Goal: Task Accomplishment & Management: Manage account settings

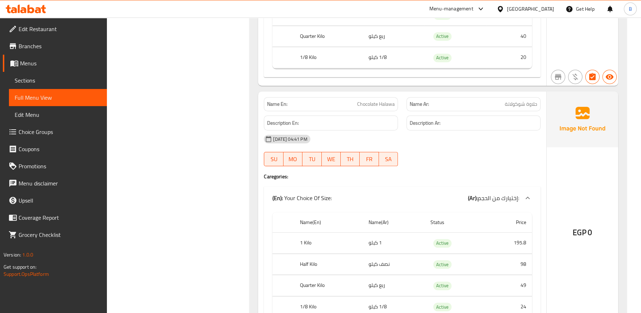
scroll to position [17079, 0]
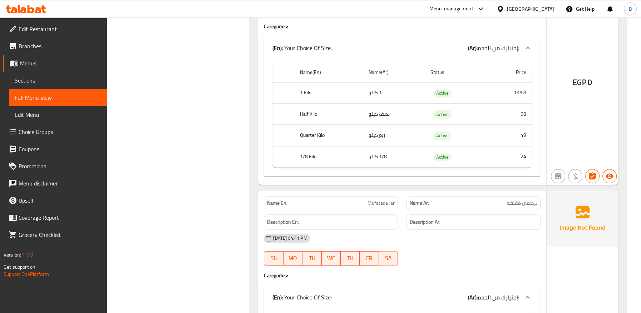
click at [379, 199] on span "Mufataqa Jar" at bounding box center [380, 203] width 27 height 8
copy span "Mufataqa Jar"
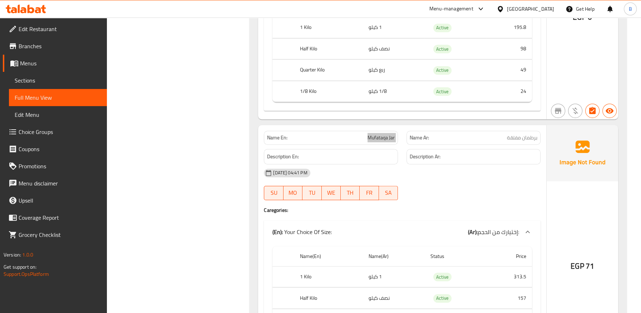
scroll to position [17158, 0]
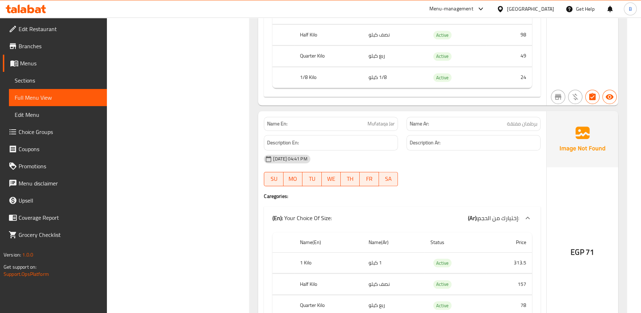
click at [438, 150] on div "[DATE] 04:41 PM" at bounding box center [401, 158] width 285 height 17
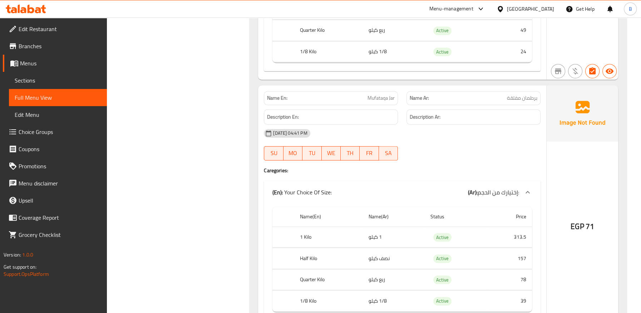
scroll to position [17198, 0]
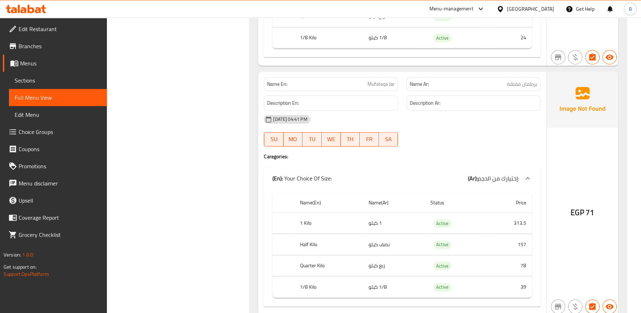
click at [380, 80] on span "Mufataqa Jar" at bounding box center [380, 84] width 27 height 8
copy span "Mufataqa"
click at [388, 80] on span "Mufataqa Jar" at bounding box center [380, 84] width 27 height 8
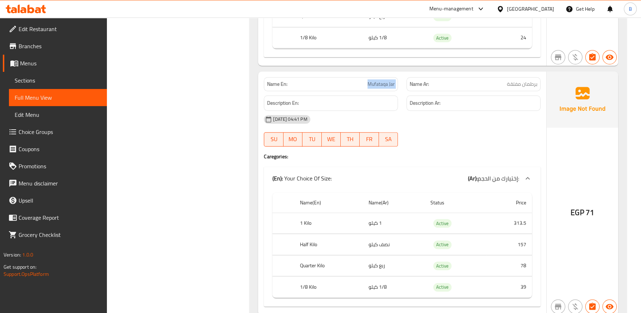
click at [388, 80] on span "Mufataqa Jar" at bounding box center [380, 84] width 27 height 8
click at [524, 80] on span "برطمان مفتقة" at bounding box center [522, 84] width 30 height 8
copy span "برطمان مفتقة"
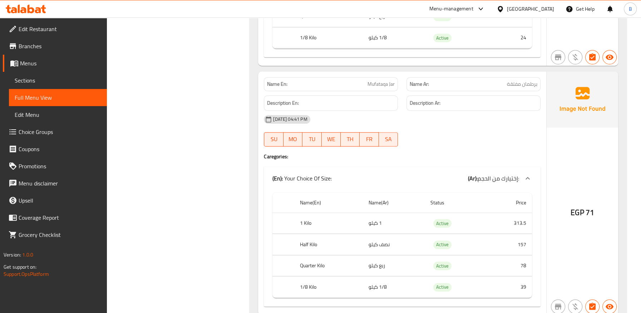
click at [377, 80] on span "Mufataqa Jar" at bounding box center [380, 84] width 27 height 8
click at [520, 80] on span "برطمان مفتقة" at bounding box center [522, 84] width 30 height 8
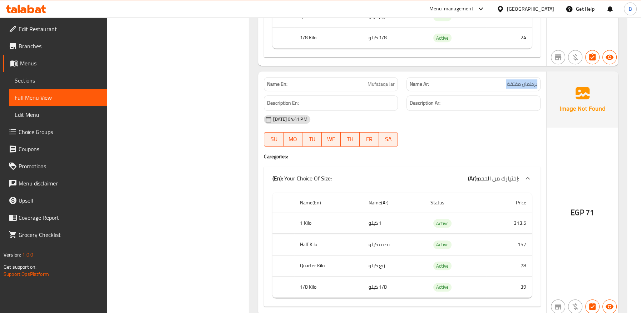
click at [520, 80] on span "برطمان مفتقة" at bounding box center [522, 84] width 30 height 8
copy span "برطمان مفتقة"
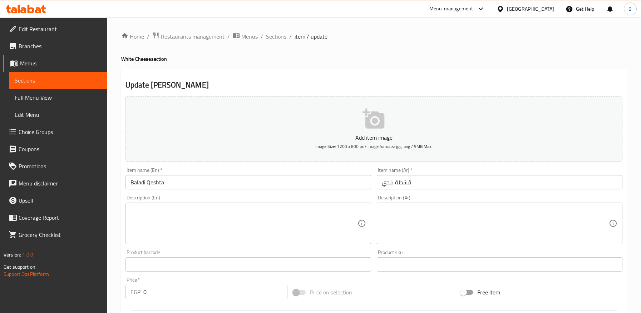
scroll to position [10, 0]
click at [280, 36] on span "Sections" at bounding box center [276, 36] width 20 height 9
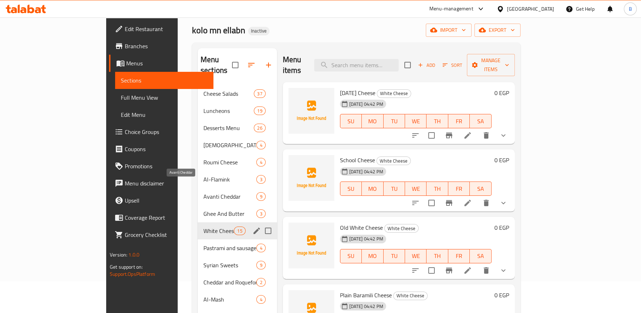
scroll to position [79, 0]
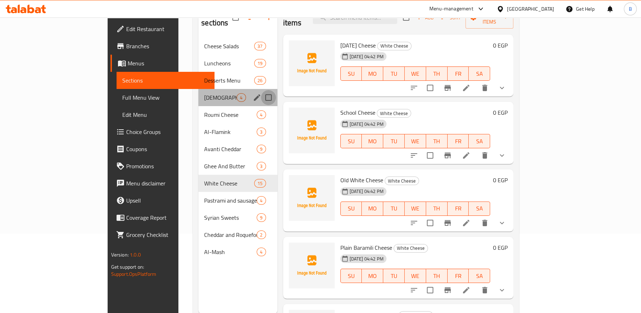
click at [261, 90] on input "Menu sections" at bounding box center [268, 97] width 15 height 15
checkbox input "true"
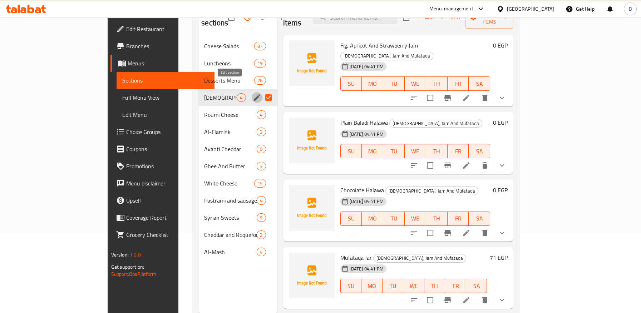
click at [254, 94] on icon "edit" at bounding box center [257, 97] width 6 height 6
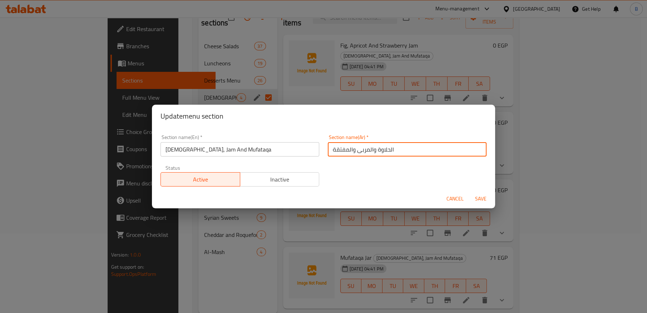
click at [344, 151] on input "الحلاوة والمربى والمفتقة" at bounding box center [407, 149] width 159 height 14
click at [218, 151] on input "Halawa, Jam And Mufataqa" at bounding box center [239, 149] width 159 height 14
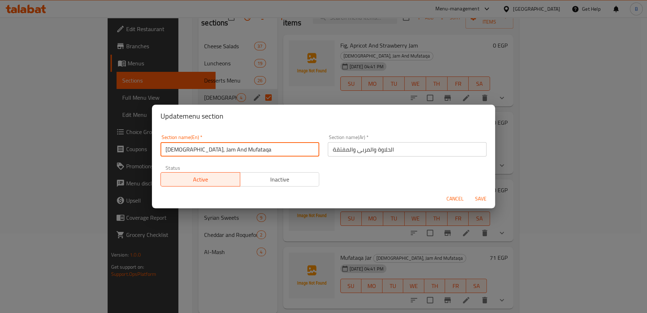
click at [224, 151] on input "Halawa, Jam And Mufataqa" at bounding box center [239, 149] width 159 height 14
paste input "mefat"
click at [212, 150] on input "Halawa, Jam And mefattaqa" at bounding box center [239, 149] width 159 height 14
click at [199, 149] on input "Halawa, Jam And Mefattaqa" at bounding box center [239, 149] width 159 height 14
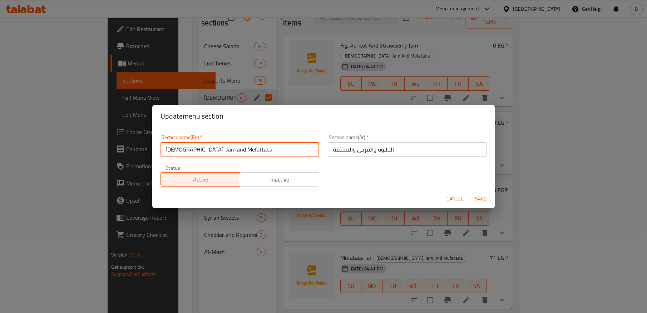
type input "[DEMOGRAPHIC_DATA], Jam and Mefattaqa"
click at [483, 203] on span "Save" at bounding box center [480, 198] width 17 height 9
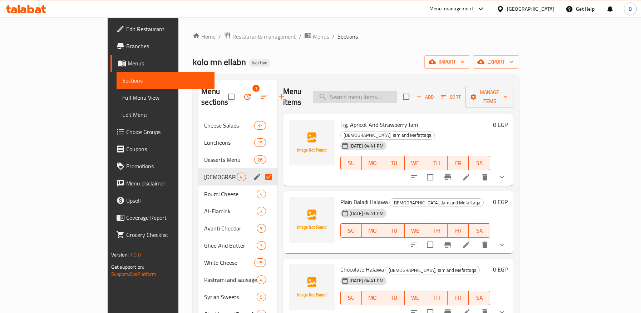
click at [384, 91] on input "search" at bounding box center [355, 97] width 84 height 13
paste input "Mufataqa Jar"
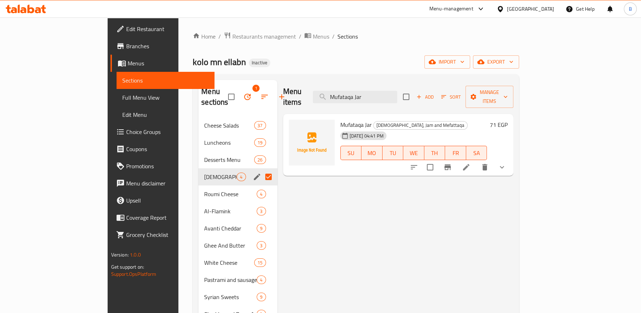
type input "Mufataqa Jar"
click at [253, 173] on icon "edit" at bounding box center [257, 177] width 9 height 9
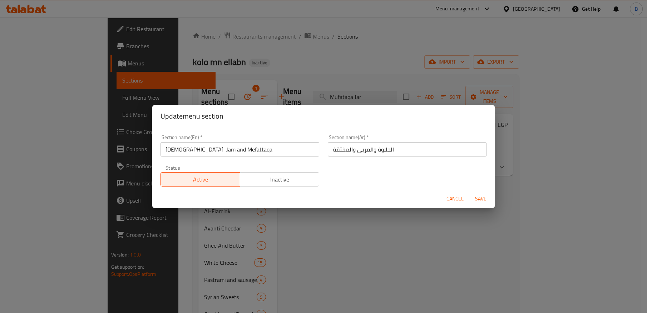
click at [223, 148] on input "[DEMOGRAPHIC_DATA], Jam and Mefattaqa" at bounding box center [239, 149] width 159 height 14
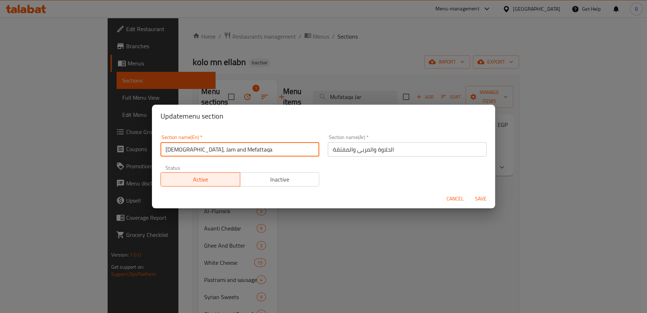
click at [223, 148] on input "[DEMOGRAPHIC_DATA], Jam and Mefattaqa" at bounding box center [239, 149] width 159 height 14
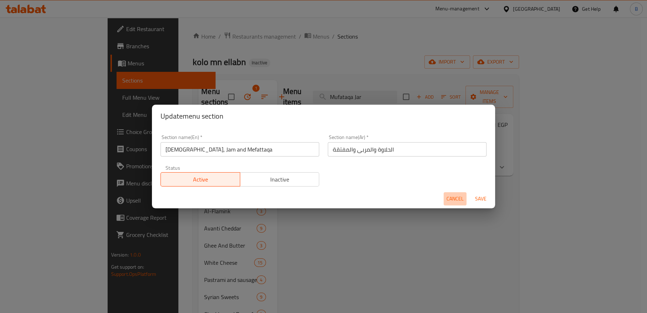
click at [450, 195] on span "Cancel" at bounding box center [454, 198] width 17 height 9
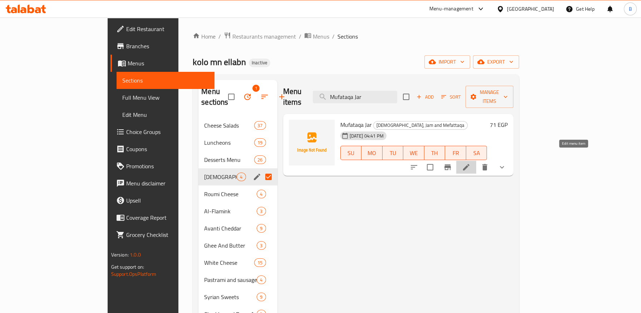
click at [470, 163] on icon at bounding box center [466, 167] width 9 height 9
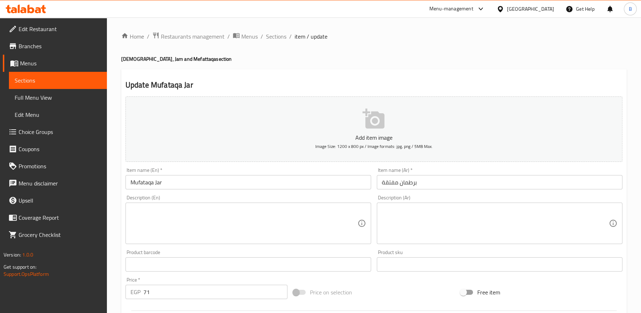
click at [143, 183] on input "Mufataqa Jar" at bounding box center [247, 182] width 245 height 14
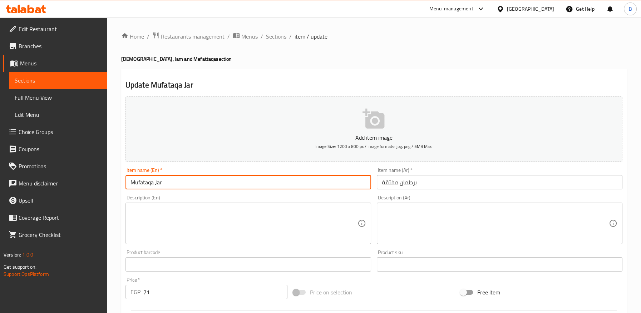
click at [143, 183] on input "Mufataqa Jar" at bounding box center [247, 182] width 245 height 14
paste input "efattaqa"
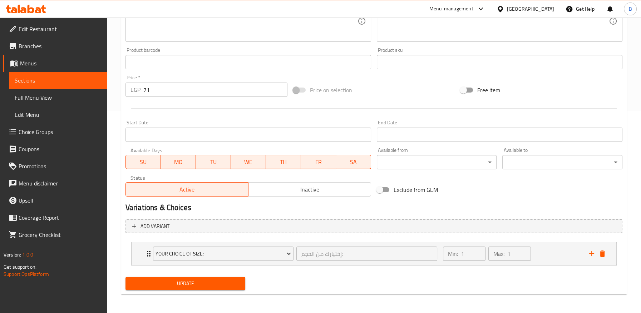
scroll to position [203, 0]
click at [183, 279] on span "Update" at bounding box center [185, 282] width 109 height 9
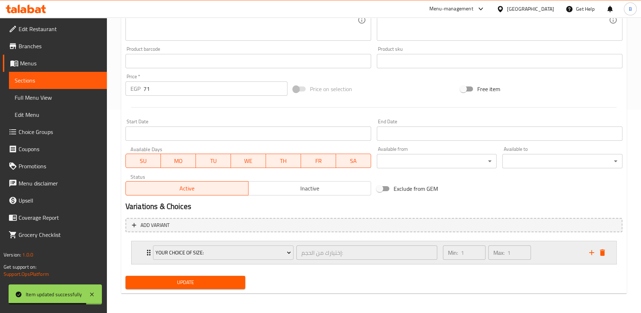
click at [600, 251] on icon "delete" at bounding box center [602, 252] width 5 height 6
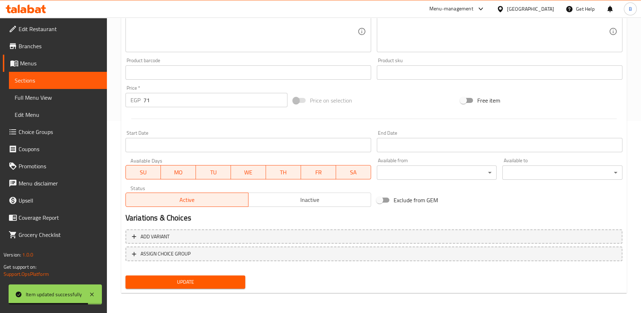
scroll to position [192, 0]
click at [227, 280] on span "Update" at bounding box center [185, 282] width 109 height 9
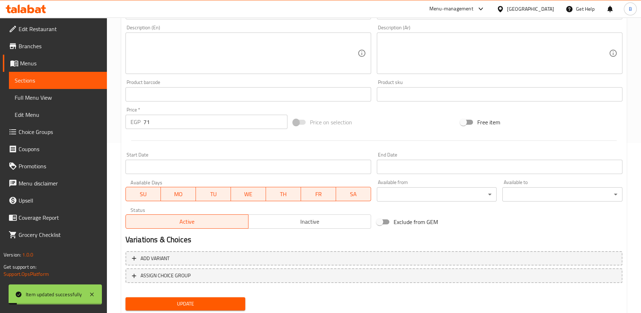
scroll to position [0, 0]
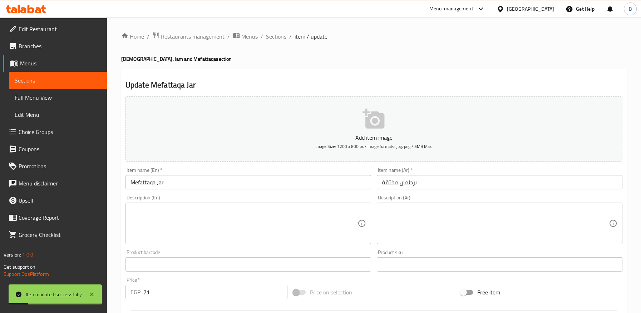
click at [179, 183] on input "Mefattaqa Jar" at bounding box center [247, 182] width 245 height 14
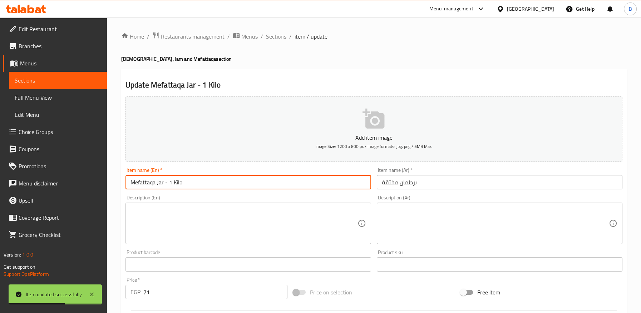
type input "Mefattaqa Jar - 1 Kilo"
click at [425, 177] on input "برطمان مفتقة" at bounding box center [499, 182] width 245 height 14
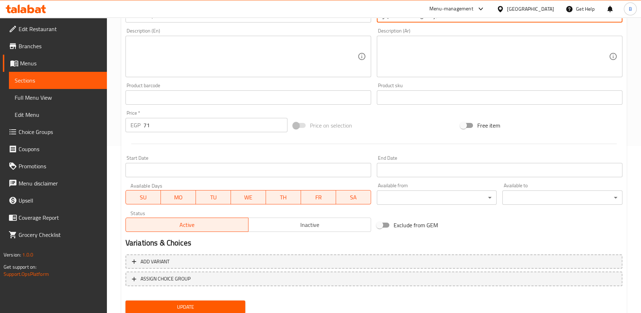
scroll to position [192, 0]
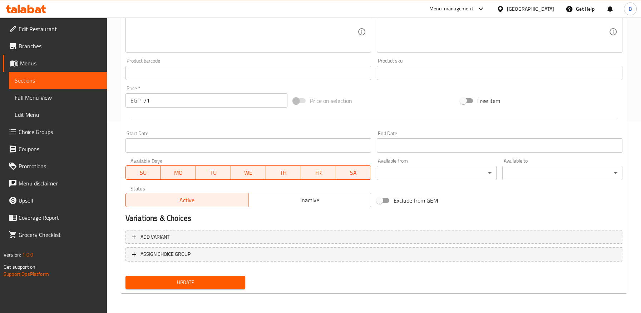
type input "برطمان مفتقة - 1 كيلو"
click at [232, 280] on span "Update" at bounding box center [185, 282] width 109 height 9
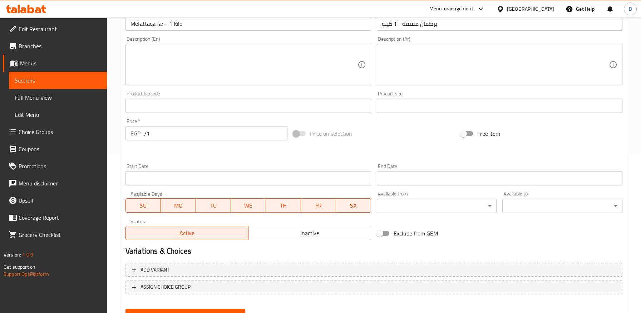
scroll to position [0, 0]
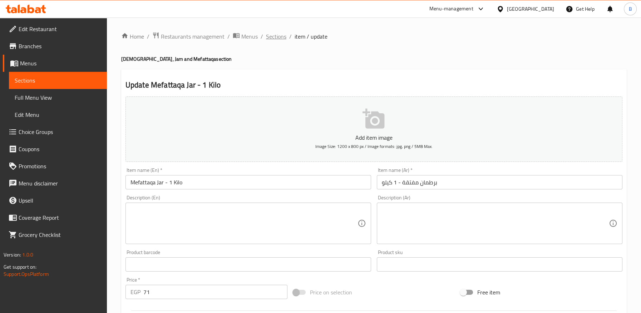
click at [277, 35] on span "Sections" at bounding box center [276, 36] width 20 height 9
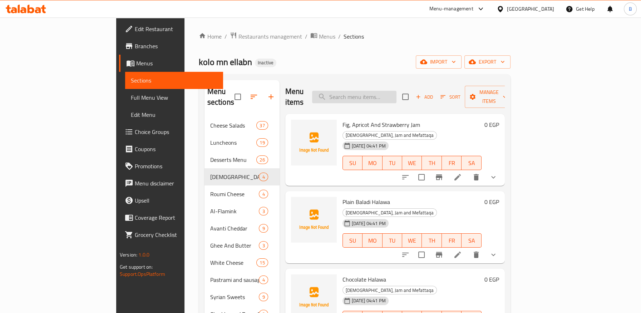
click at [389, 95] on input "search" at bounding box center [354, 97] width 84 height 13
paste input "Cow Butter"
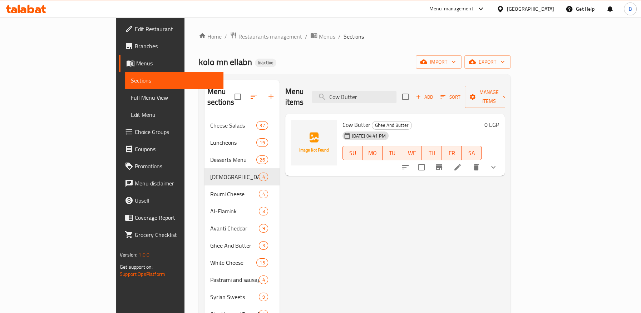
type input "Cow Butter"
click at [462, 163] on icon at bounding box center [457, 167] width 9 height 9
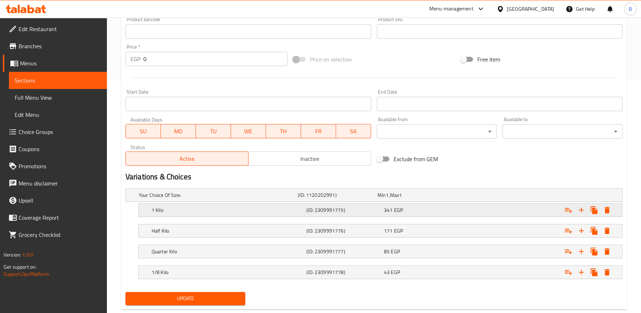
scroll to position [248, 0]
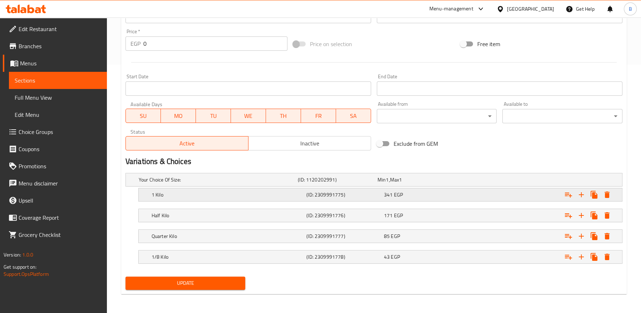
click at [411, 195] on div "341 EGP" at bounding box center [421, 194] width 75 height 7
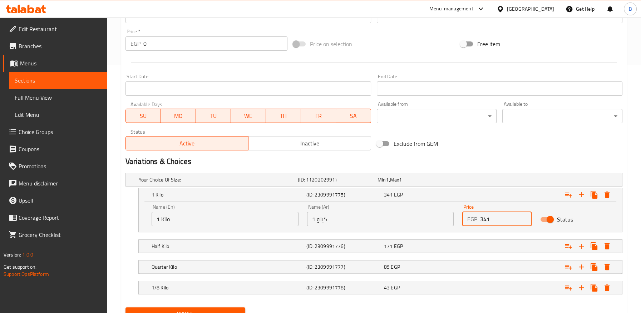
drag, startPoint x: 499, startPoint y: 218, endPoint x: 422, endPoint y: 217, distance: 76.8
click at [422, 217] on div "Name (En) 1 Kilo Name (En) Name (Ar) 1 كيلو Name (Ar) Price EGP 341 Price Status" at bounding box center [380, 215] width 466 height 30
paste input "13.5"
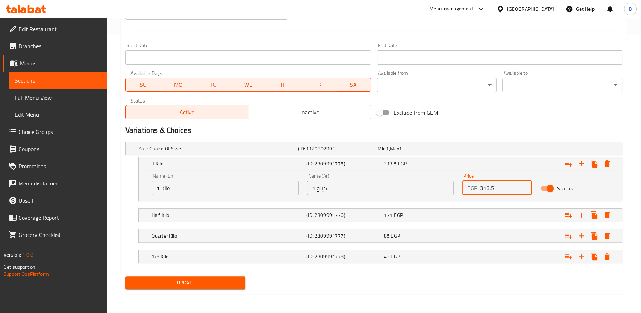
type input "313.5"
click at [223, 282] on span "Update" at bounding box center [185, 282] width 109 height 9
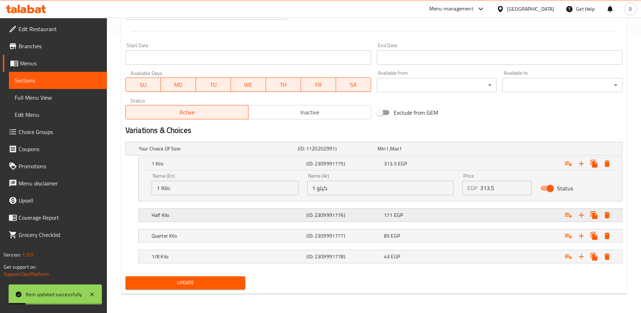
click at [432, 213] on div "171 EGP" at bounding box center [421, 215] width 75 height 7
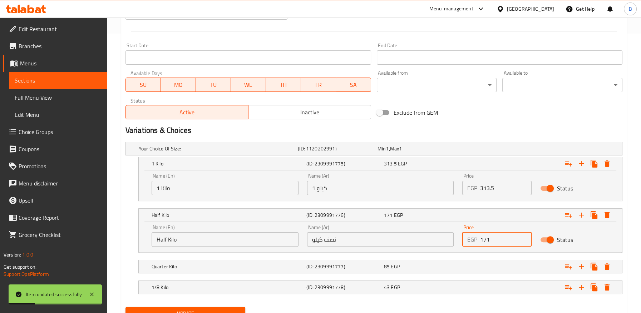
drag, startPoint x: 498, startPoint y: 239, endPoint x: 459, endPoint y: 235, distance: 38.5
click at [459, 235] on div "Price EGP 171 Price" at bounding box center [497, 235] width 78 height 30
paste input "57"
type input "157"
click at [409, 268] on div "85 EGP" at bounding box center [421, 266] width 75 height 7
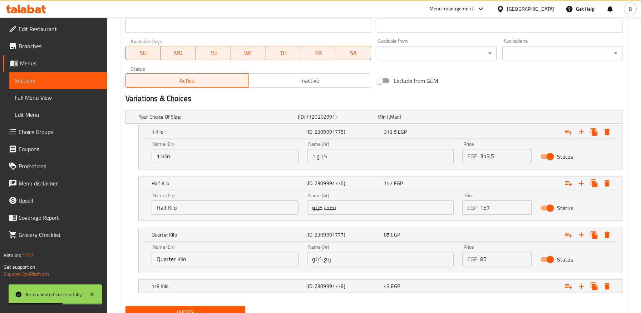
scroll to position [340, 0]
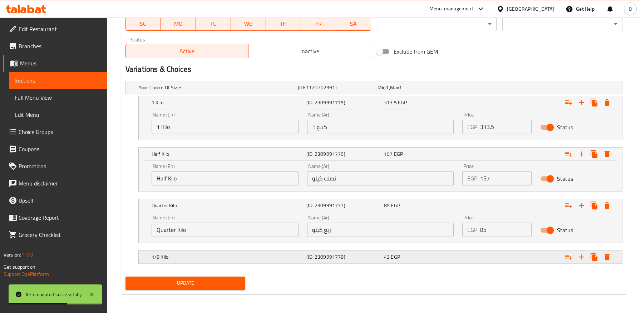
click at [392, 256] on span "EGP" at bounding box center [395, 256] width 9 height 9
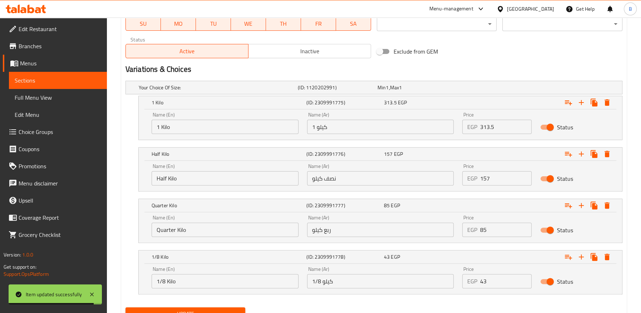
drag, startPoint x: 489, startPoint y: 227, endPoint x: 462, endPoint y: 228, distance: 27.9
click at [463, 228] on div "EGP 85 Price" at bounding box center [496, 230] width 69 height 14
paste input "78"
type input "78"
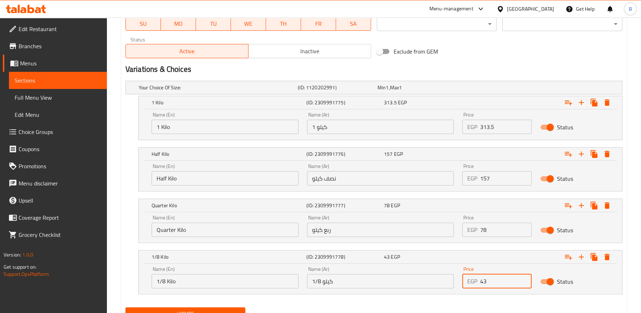
drag, startPoint x: 494, startPoint y: 279, endPoint x: 453, endPoint y: 280, distance: 41.1
click at [453, 280] on div "Name (En) 1/8 Kilo Name (En) Name (Ar) 1/8 كيلو Name (Ar) Price EGP 43 Price St…" at bounding box center [380, 277] width 466 height 30
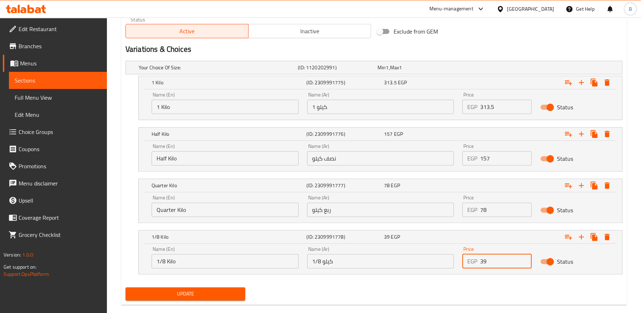
scroll to position [372, 0]
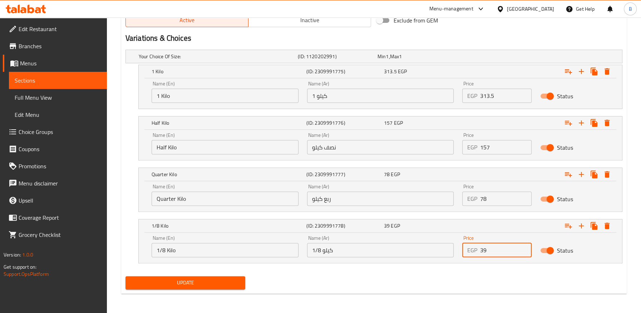
type input "39"
click at [217, 283] on span "Update" at bounding box center [185, 282] width 109 height 9
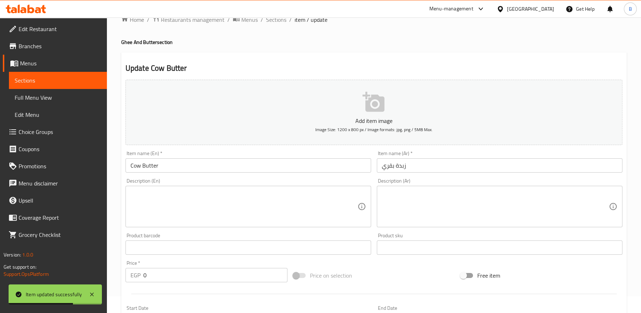
scroll to position [0, 0]
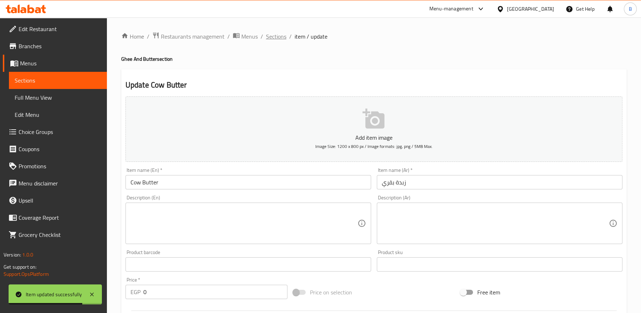
click at [273, 35] on span "Sections" at bounding box center [276, 36] width 20 height 9
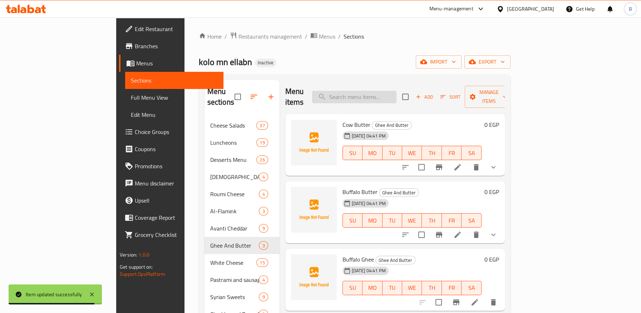
click at [383, 91] on input "search" at bounding box center [354, 97] width 84 height 13
paste input "زبدة [PERSON_NAME]"
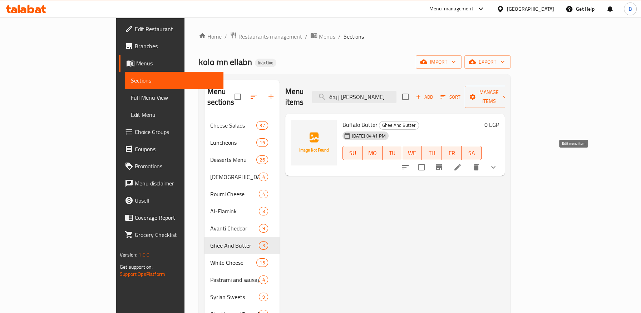
type input "زبدة [PERSON_NAME]"
click at [462, 163] on icon at bounding box center [457, 167] width 9 height 9
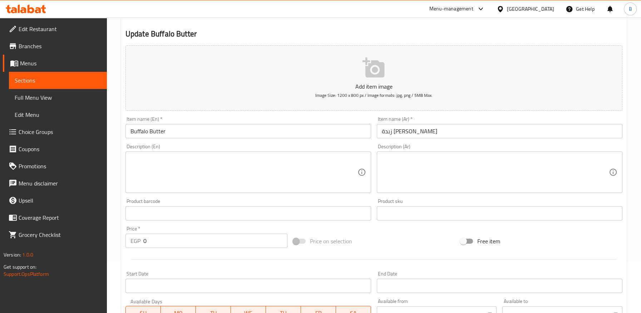
scroll to position [119, 0]
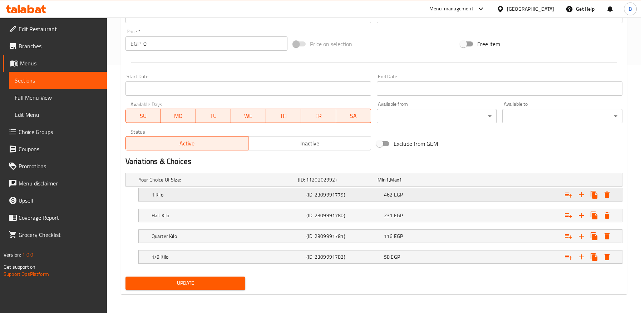
click at [411, 194] on div "462 EGP" at bounding box center [421, 194] width 75 height 7
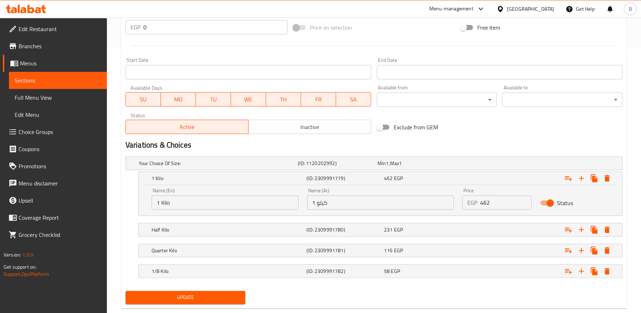
scroll to position [279, 0]
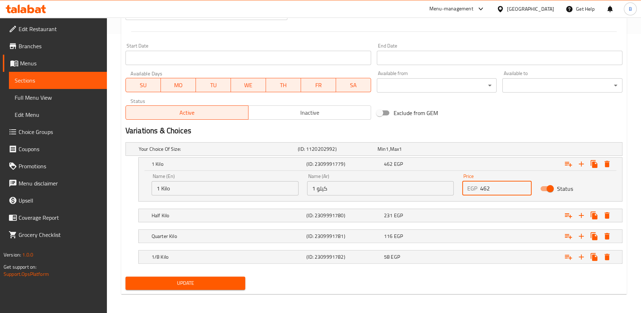
drag, startPoint x: 486, startPoint y: 189, endPoint x: 458, endPoint y: 190, distance: 27.9
click at [458, 190] on div "Price EGP 462 Price" at bounding box center [497, 184] width 78 height 30
paste input "341"
type input "341"
click at [453, 212] on div "231 EGP" at bounding box center [421, 215] width 75 height 7
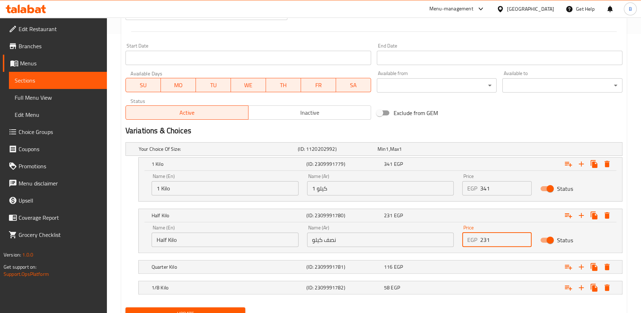
drag, startPoint x: 453, startPoint y: 240, endPoint x: 439, endPoint y: 240, distance: 13.2
click at [439, 240] on div "Name (En) Half Kilo Name (En) Name (Ar) نصف كيلو Name (Ar) Price EGP 231 Price …" at bounding box center [380, 236] width 466 height 30
type input "171"
click at [373, 265] on h5 "(ID: 2309991781)" at bounding box center [343, 266] width 75 height 7
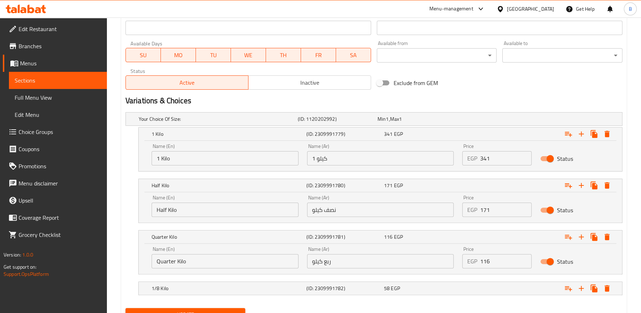
scroll to position [340, 0]
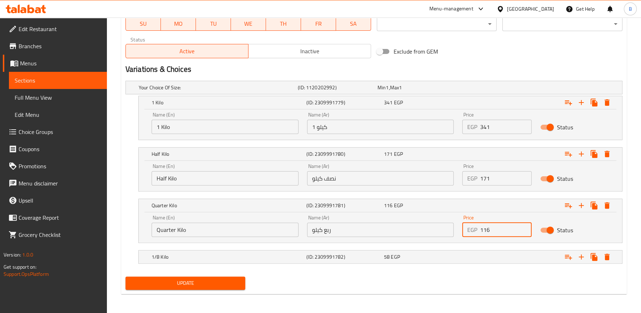
drag, startPoint x: 495, startPoint y: 225, endPoint x: 460, endPoint y: 232, distance: 35.7
click at [460, 232] on div "Price EGP 116 Price" at bounding box center [497, 226] width 78 height 30
paste input "85"
type input "85"
click at [420, 255] on div "58 EGP" at bounding box center [421, 256] width 75 height 7
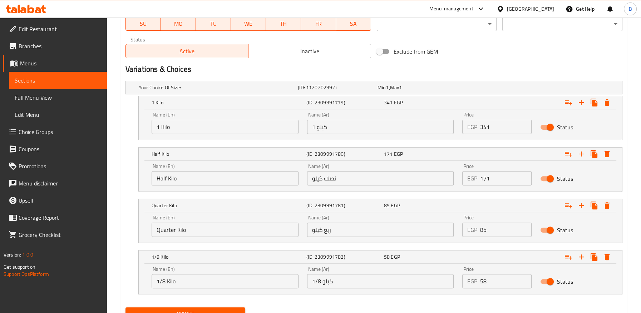
scroll to position [372, 0]
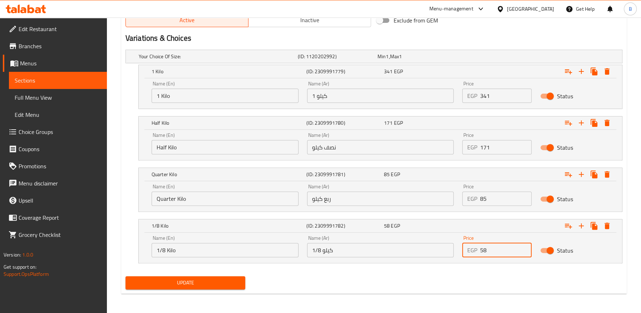
drag, startPoint x: 501, startPoint y: 250, endPoint x: 461, endPoint y: 250, distance: 40.4
click at [461, 250] on div "Price EGP 58 Price" at bounding box center [497, 246] width 78 height 30
type input "43"
click at [235, 278] on span "Update" at bounding box center [185, 282] width 109 height 9
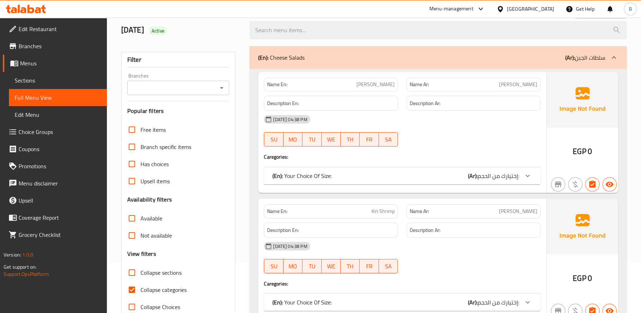
scroll to position [79, 0]
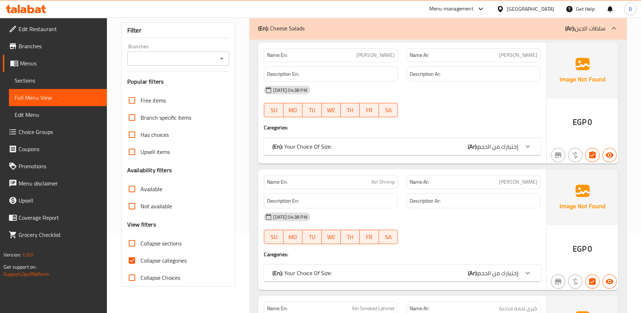
drag, startPoint x: 130, startPoint y: 261, endPoint x: 487, endPoint y: 223, distance: 359.0
click at [130, 261] on input "Collapse categories" at bounding box center [131, 260] width 17 height 17
checkbox input "false"
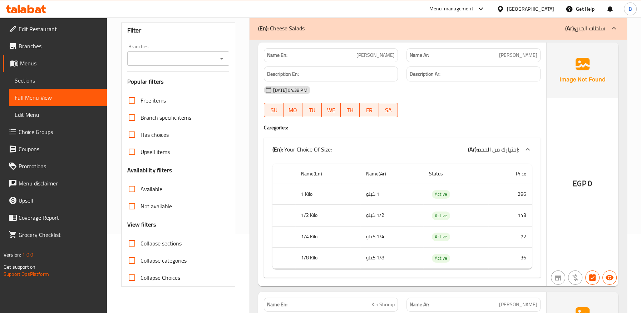
scroll to position [17096, 0]
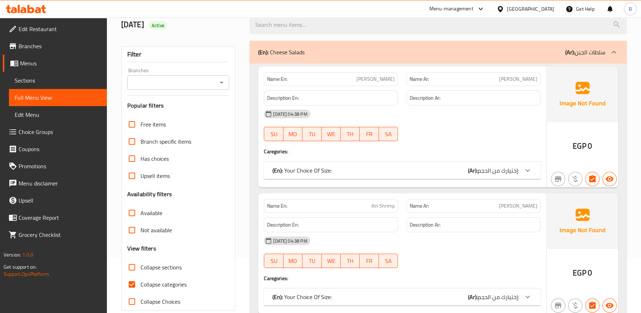
scroll to position [119, 0]
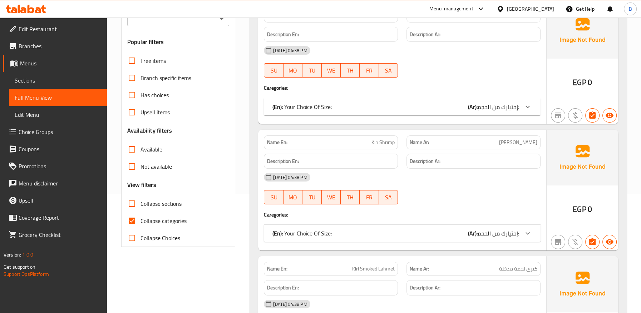
click at [129, 218] on input "Collapse categories" at bounding box center [131, 220] width 17 height 17
checkbox input "false"
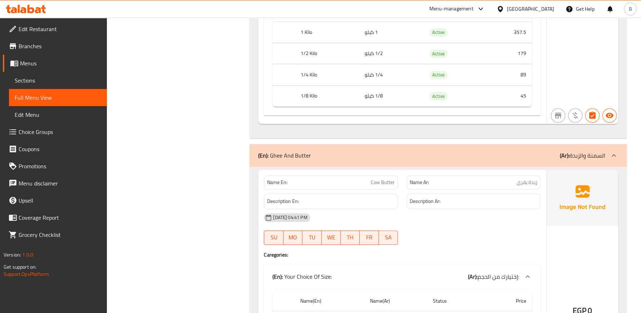
scroll to position [21380, 0]
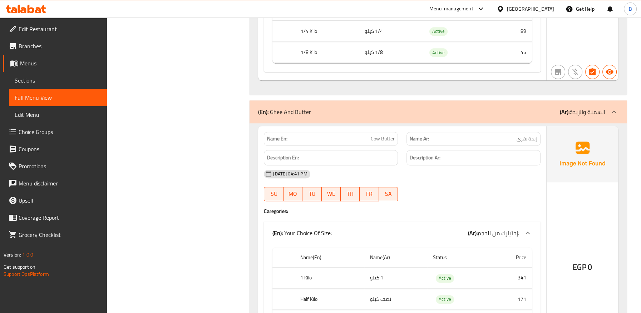
click at [526, 135] on span "زبدة بقري" at bounding box center [526, 139] width 21 height 8
copy span "زبدة بقري"
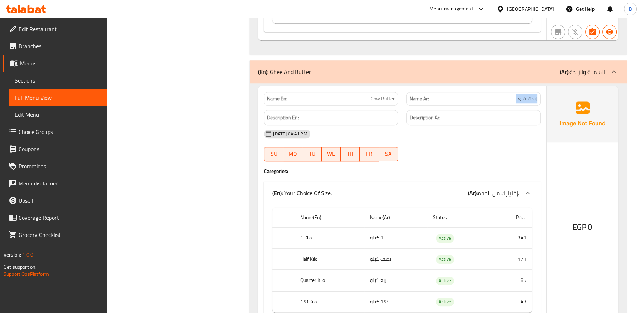
click at [526, 95] on span "زبدة بقري" at bounding box center [526, 99] width 21 height 8
copy span "زبدة بقري"
drag, startPoint x: 346, startPoint y: 90, endPoint x: 414, endPoint y: 65, distance: 72.4
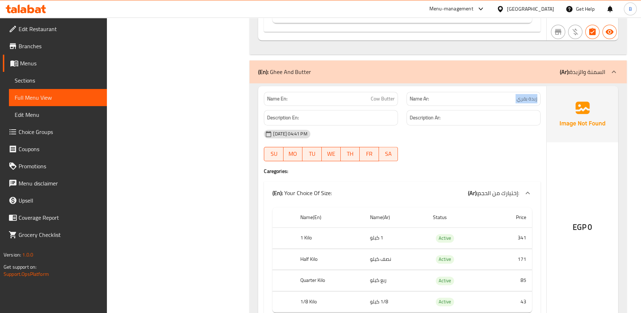
click at [347, 110] on div "Description En:" at bounding box center [331, 117] width 134 height 15
click at [519, 92] on div "Name Ar: زبدة بقري" at bounding box center [473, 99] width 134 height 14
click at [524, 95] on span "زبدة بقري" at bounding box center [526, 99] width 21 height 8
drag, startPoint x: 524, startPoint y: 63, endPoint x: 418, endPoint y: 200, distance: 173.2
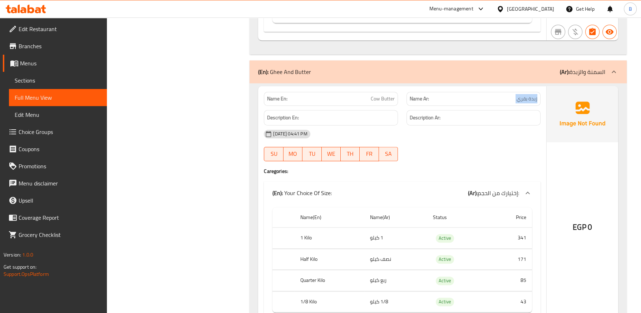
click at [524, 95] on span "زبدة بقري" at bounding box center [526, 99] width 21 height 8
copy span "زبدة بقري"
click at [379, 95] on span "Cow Butter" at bounding box center [383, 99] width 24 height 8
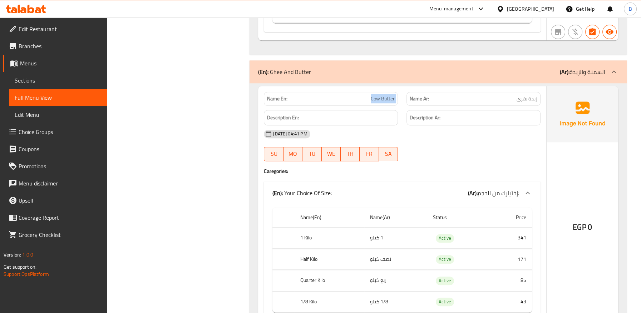
copy span "Cow Butter"
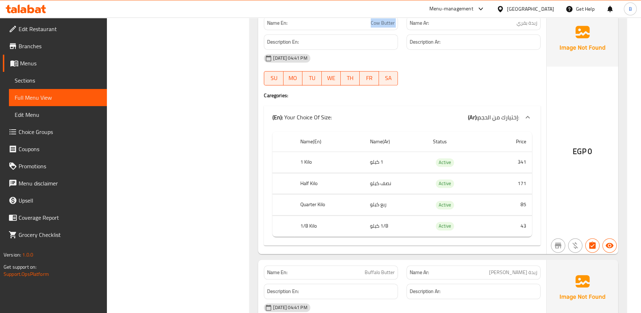
scroll to position [21539, 0]
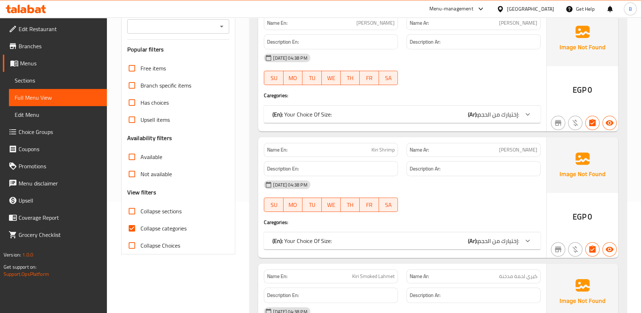
scroll to position [159, 0]
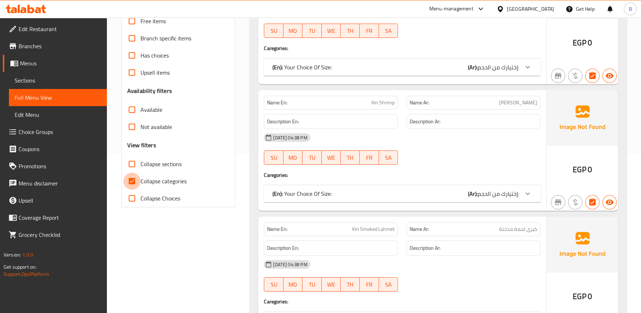
click at [132, 181] on input "Collapse categories" at bounding box center [131, 181] width 17 height 17
checkbox input "false"
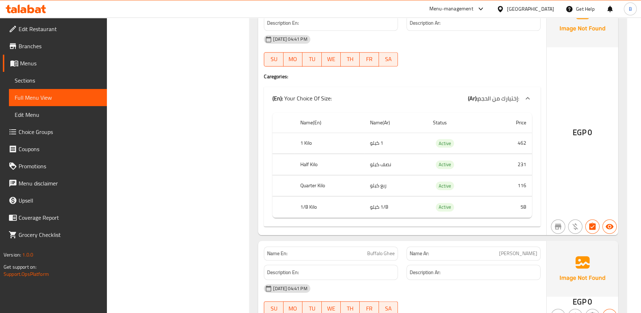
scroll to position [21803, 0]
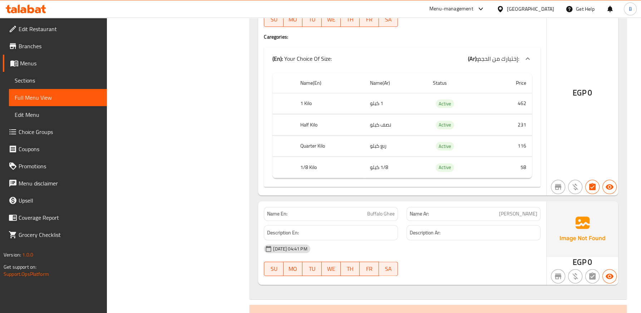
click at [387, 210] on span "Buffalo Ghee" at bounding box center [381, 214] width 28 height 8
copy span "Buffalo Ghee"
click at [513, 207] on div "Name Ar: سمنة جاموسي" at bounding box center [473, 214] width 134 height 14
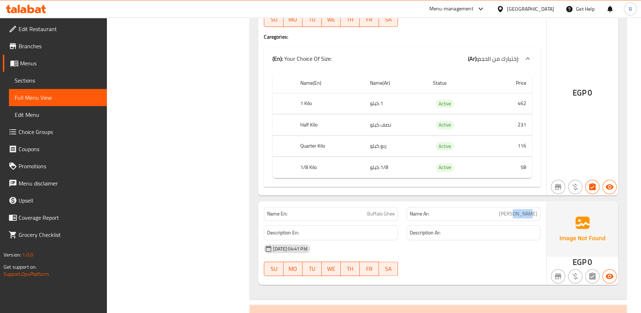
click at [513, 207] on div "Name Ar: سمنة جاموسي" at bounding box center [473, 214] width 134 height 14
copy span "[PERSON_NAME]"
drag, startPoint x: 315, startPoint y: 70, endPoint x: 295, endPoint y: 68, distance: 20.4
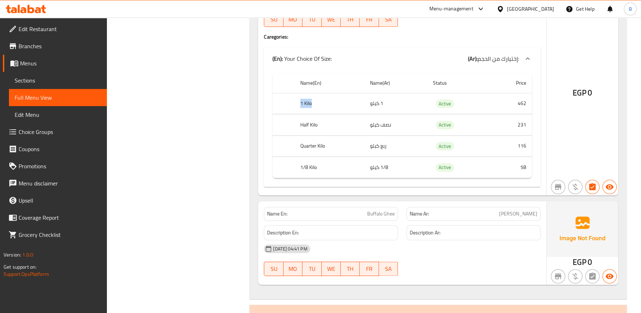
click at [295, 93] on th "1 Kilo" at bounding box center [329, 103] width 70 height 21
copy th "1 Kilo"
click at [381, 210] on span "Buffalo Ghee" at bounding box center [381, 214] width 28 height 8
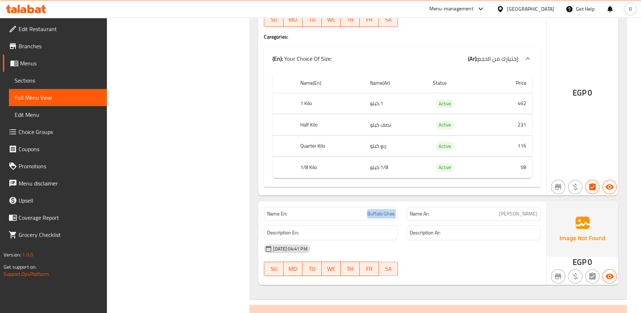
copy span "Buffalo Ghee"
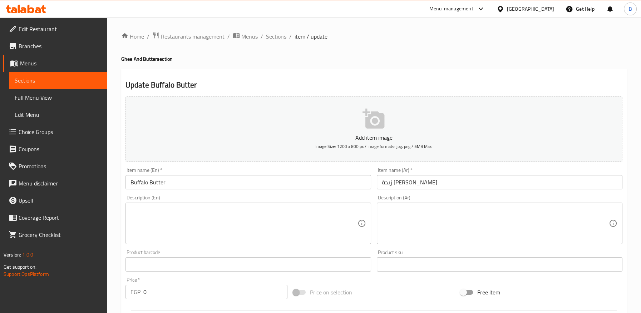
click at [277, 38] on span "Sections" at bounding box center [276, 36] width 20 height 9
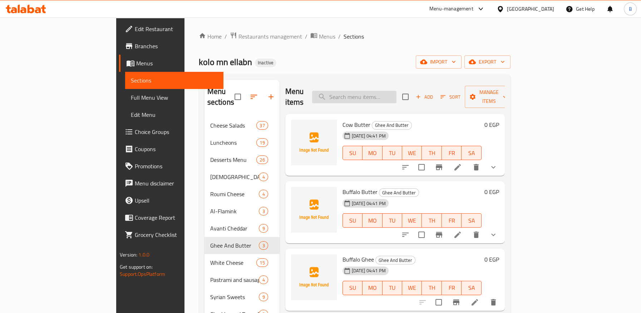
click at [390, 86] on div "Menu items Add Sort Manage items" at bounding box center [394, 97] width 219 height 34
click at [391, 91] on input "search" at bounding box center [354, 97] width 84 height 13
paste input "[PERSON_NAME]"
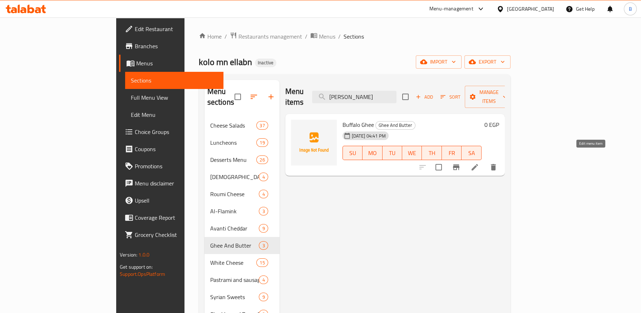
type input "[PERSON_NAME]"
click at [478, 164] on icon at bounding box center [474, 167] width 6 height 6
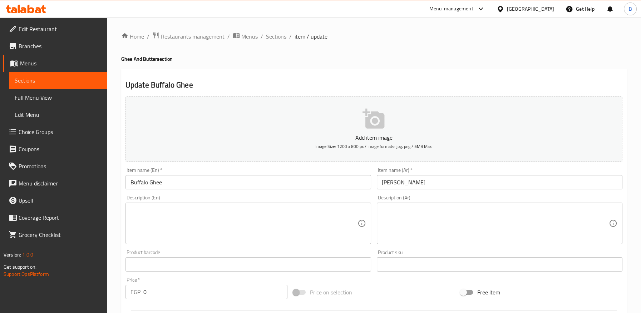
scroll to position [192, 0]
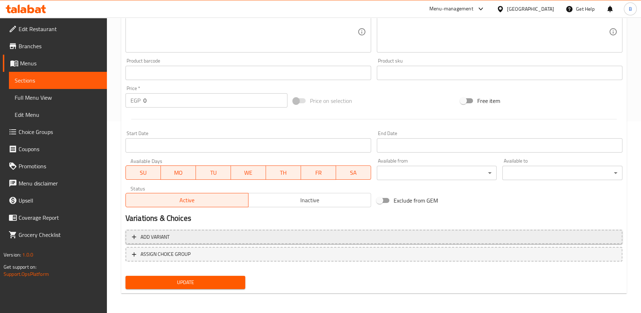
click at [198, 235] on span "Add variant" at bounding box center [374, 237] width 484 height 9
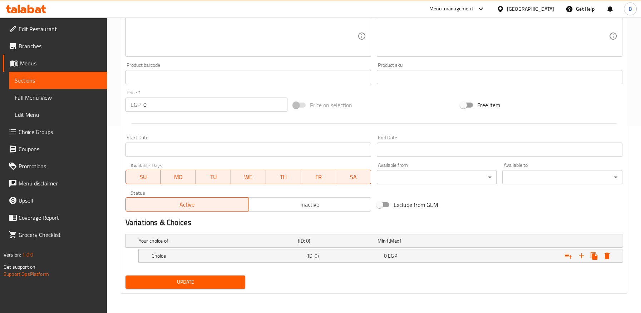
scroll to position [187, 0]
click at [278, 255] on h5 "Choice" at bounding box center [227, 256] width 152 height 7
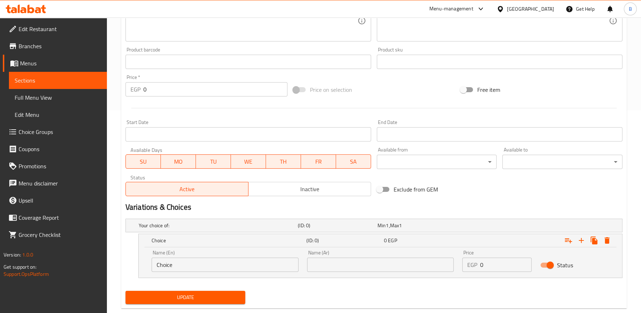
scroll to position [218, 0]
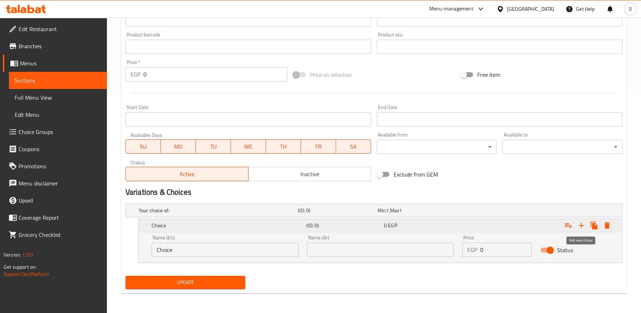
click at [580, 226] on icon "Expand" at bounding box center [581, 225] width 9 height 9
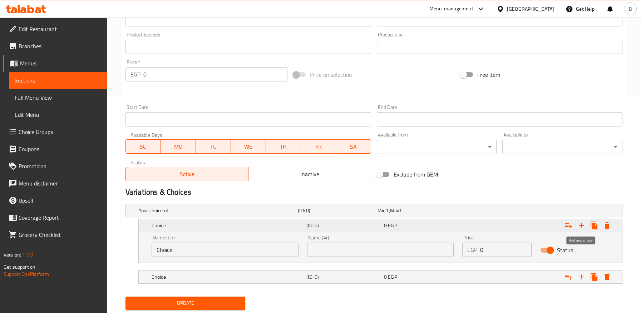
click at [580, 226] on icon "Expand" at bounding box center [581, 225] width 9 height 9
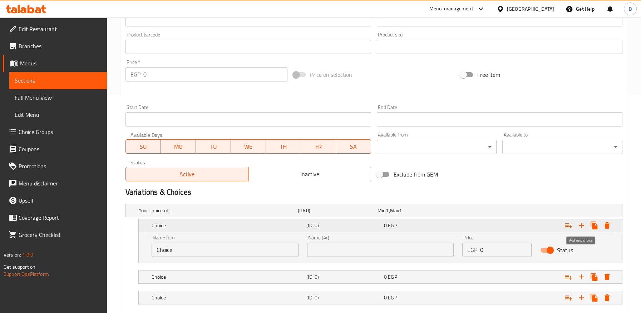
click at [580, 226] on icon "Expand" at bounding box center [581, 225] width 9 height 9
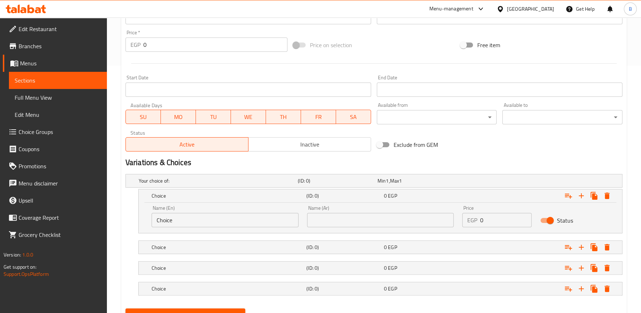
scroll to position [279, 0]
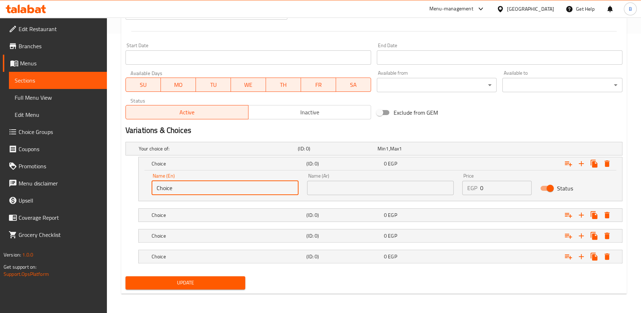
drag, startPoint x: 182, startPoint y: 187, endPoint x: 280, endPoint y: 201, distance: 99.2
click at [124, 186] on div "Your choice of: (ID: 0) Min 1 , Max 1 Name (En) Your choice of: Name (En) Name …" at bounding box center [374, 206] width 502 height 134
paste input "1 Kilo"
type input "1 Kilo"
click at [311, 190] on input "text" at bounding box center [380, 188] width 147 height 14
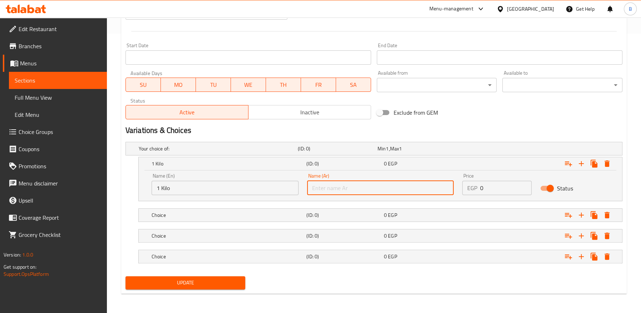
type input "1 كيلو"
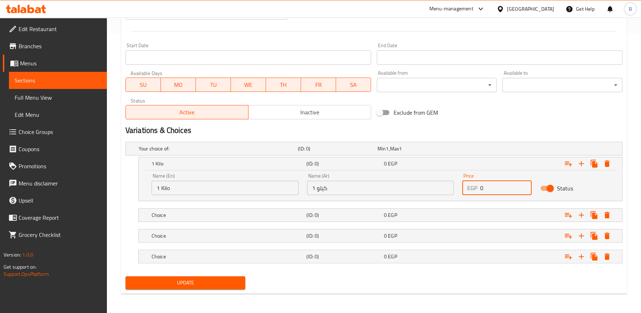
drag, startPoint x: 494, startPoint y: 190, endPoint x: 466, endPoint y: 192, distance: 28.3
click at [466, 192] on div "EGP 0 Price" at bounding box center [496, 188] width 69 height 14
paste input "462"
type input "462"
click at [361, 215] on h5 "(ID: 0)" at bounding box center [343, 215] width 75 height 7
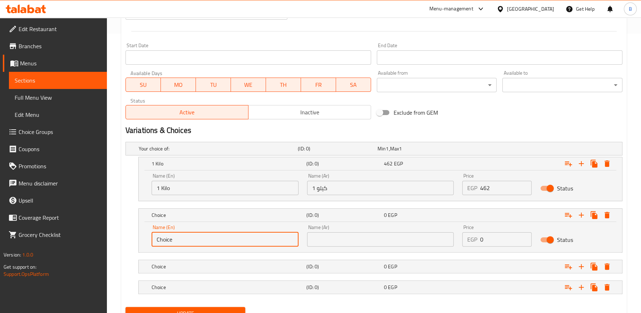
drag, startPoint x: 208, startPoint y: 238, endPoint x: 177, endPoint y: 235, distance: 30.9
click at [170, 235] on input "Choice" at bounding box center [224, 239] width 147 height 14
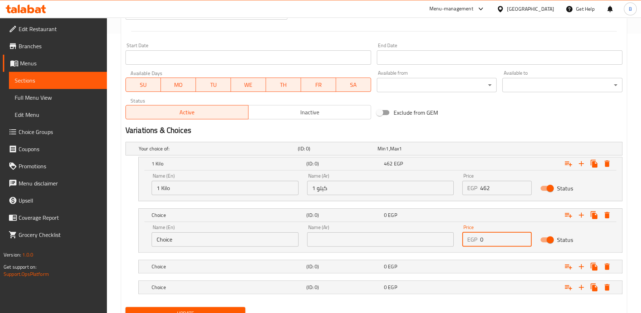
drag, startPoint x: 485, startPoint y: 241, endPoint x: 456, endPoint y: 241, distance: 28.6
click at [456, 241] on div "Name (En) Choice Name (En) Name (Ar) Name (Ar) Price EGP 0 Price Status" at bounding box center [380, 235] width 466 height 30
paste input "231"
type input "231"
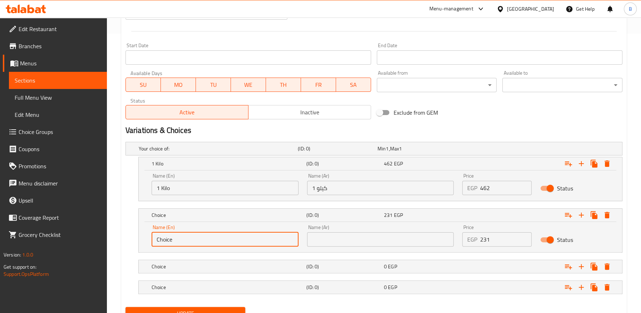
drag, startPoint x: 179, startPoint y: 237, endPoint x: 154, endPoint y: 227, distance: 27.1
click at [146, 233] on div "Name (En) Choice Name (En) Name (Ar) Name (Ar) Price EGP 231 Price Status" at bounding box center [380, 237] width 483 height 30
drag, startPoint x: 162, startPoint y: 240, endPoint x: 152, endPoint y: 240, distance: 10.4
click at [152, 240] on input "1/2 Kilo" at bounding box center [224, 239] width 147 height 14
type input "1/2 Kilo"
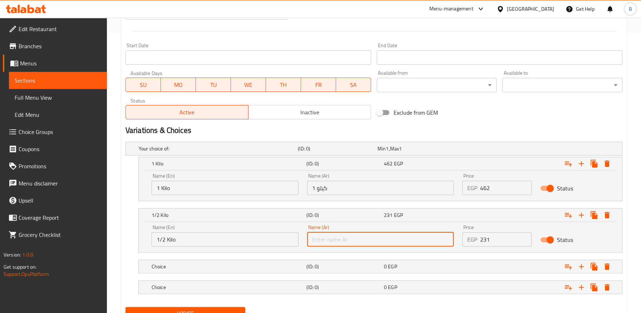
drag, startPoint x: 362, startPoint y: 243, endPoint x: 320, endPoint y: 239, distance: 42.3
click at [320, 239] on input "text" at bounding box center [380, 239] width 147 height 14
paste input "1/2"
type input "1/2 كيلو"
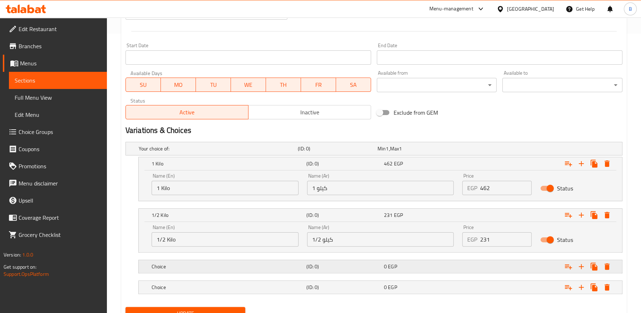
click at [318, 263] on h5 "(ID: 0)" at bounding box center [343, 266] width 75 height 7
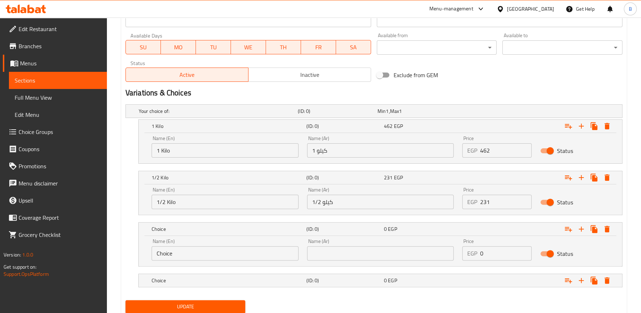
scroll to position [340, 0]
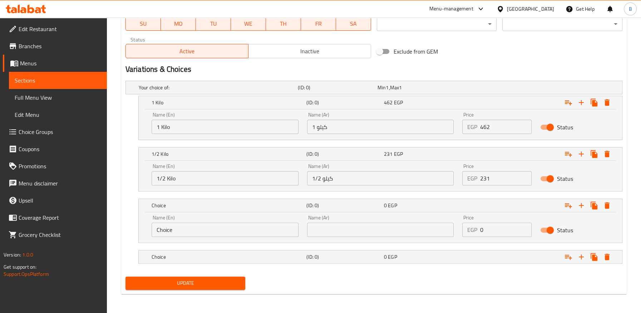
drag, startPoint x: 185, startPoint y: 175, endPoint x: 145, endPoint y: 189, distance: 41.7
click at [134, 176] on div "1/2 Kilo (ID: 0) 231 EGP Name (En) 1/2 Kilo Name (En) Name (Ar) 1/2 كيلو Name (…" at bounding box center [373, 169] width 497 height 44
drag, startPoint x: 187, startPoint y: 227, endPoint x: 141, endPoint y: 228, distance: 46.1
click at [141, 228] on div "Name (En) Choice Name (En) Name (Ar) Name (Ar) Price EGP 0 Price Status" at bounding box center [380, 227] width 483 height 30
paste input "1/2 Kilo"
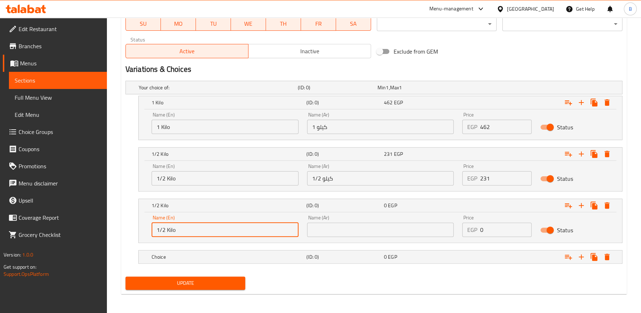
click at [164, 229] on input "1/2 Kilo" at bounding box center [224, 230] width 147 height 14
drag, startPoint x: 183, startPoint y: 227, endPoint x: 165, endPoint y: 227, distance: 17.1
click at [154, 227] on input "1/4 Kilo" at bounding box center [224, 230] width 147 height 14
type input "1/4 Kilo"
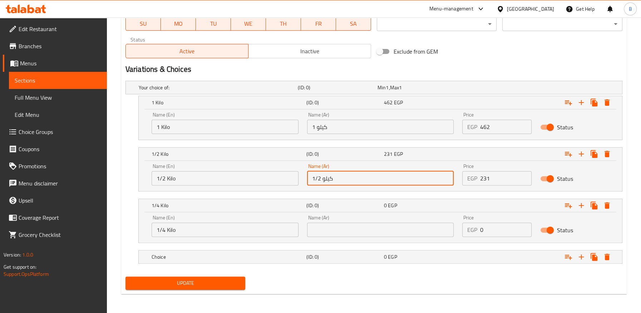
drag, startPoint x: 338, startPoint y: 179, endPoint x: 328, endPoint y: 208, distance: 31.0
click at [308, 178] on input "1/2 كيلو" at bounding box center [380, 178] width 147 height 14
click at [324, 229] on input "text" at bounding box center [380, 230] width 147 height 14
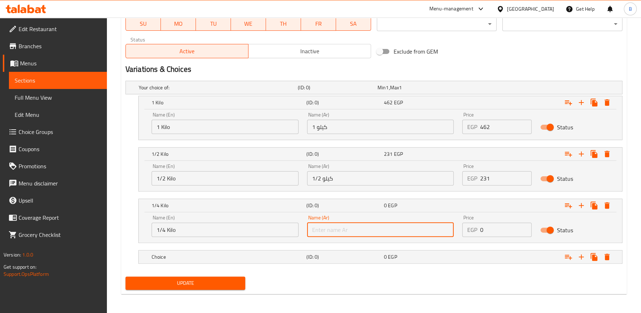
paste input "1/2 كيلو"
click at [319, 228] on input "1/2 كيلو" at bounding box center [380, 230] width 147 height 14
type input "1/4 كيلو"
paste input "116"
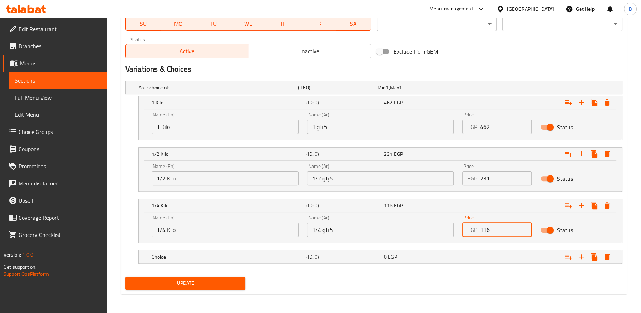
drag, startPoint x: 493, startPoint y: 227, endPoint x: 476, endPoint y: 230, distance: 17.9
click at [476, 230] on div "EGP 116 Price" at bounding box center [496, 230] width 69 height 14
type input "116"
click at [477, 253] on div "Expand" at bounding box center [537, 257] width 155 height 16
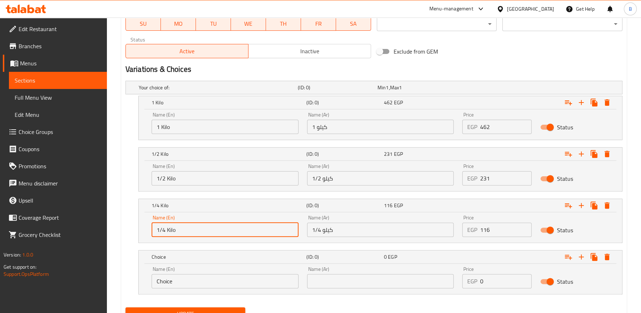
drag, startPoint x: 180, startPoint y: 234, endPoint x: 164, endPoint y: 227, distance: 17.6
click at [158, 234] on input "1/4 Kilo" at bounding box center [224, 230] width 147 height 14
drag, startPoint x: 174, startPoint y: 229, endPoint x: 187, endPoint y: 228, distance: 12.5
click at [174, 228] on input "1/4 Kilo" at bounding box center [224, 230] width 147 height 14
click at [172, 230] on input "1/4 Kilo" at bounding box center [224, 230] width 147 height 14
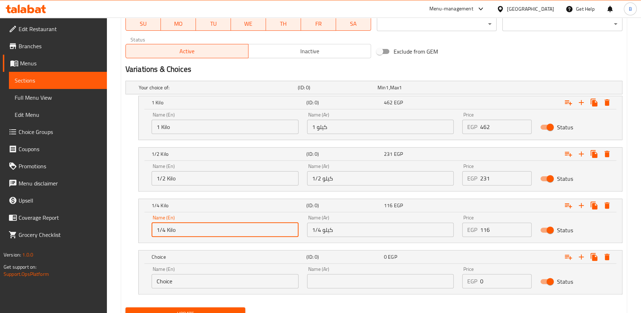
drag, startPoint x: 165, startPoint y: 229, endPoint x: 140, endPoint y: 228, distance: 25.7
click at [140, 228] on div "Name (En) 1/4 Kilo Name (En) Name (Ar) 1/4 كيلو Name (Ar) Price EGP 116 Price S…" at bounding box center [380, 227] width 483 height 30
click at [184, 279] on input "Choice" at bounding box center [224, 281] width 147 height 14
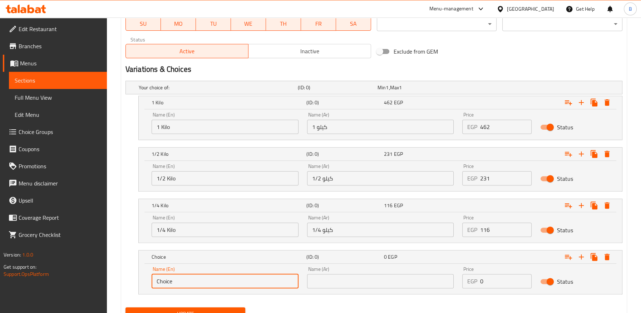
paste input "1/4 Kilo"
drag, startPoint x: 187, startPoint y: 280, endPoint x: 125, endPoint y: 279, distance: 61.1
click at [124, 279] on div "Your choice of: (ID: 0) Min 1 , Max 1 Name (En) Your choice of: Name (En) Name …" at bounding box center [374, 191] width 502 height 227
click at [166, 282] on input "Choice1/4 Kilo" at bounding box center [224, 281] width 147 height 14
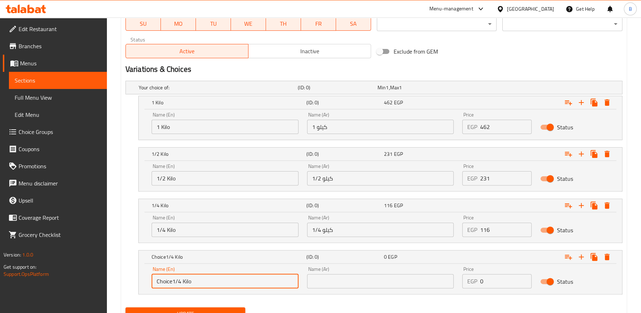
click at [166, 282] on input "Choice1/4 Kilo" at bounding box center [224, 281] width 147 height 14
paste input "text"
click at [165, 282] on input "1/4 Kilo" at bounding box center [224, 281] width 147 height 14
type input "1/8 Kilo"
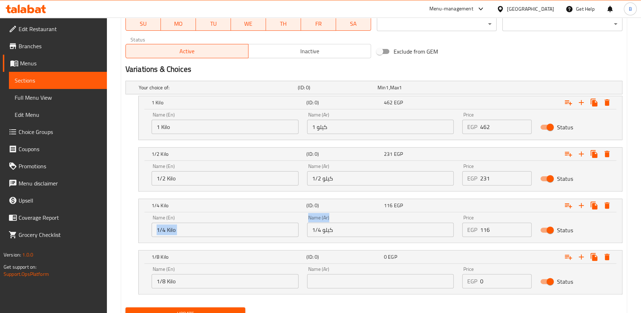
drag, startPoint x: 340, startPoint y: 217, endPoint x: 319, endPoint y: 229, distance: 23.7
click at [293, 222] on div "Name (En) 1/4 Kilo Name (En) Name (Ar) 1/4 كيلو Name (Ar) Price EGP 116 Price S…" at bounding box center [380, 226] width 466 height 30
click at [329, 228] on input "1/4 كيلو" at bounding box center [380, 230] width 147 height 14
drag, startPoint x: 310, startPoint y: 230, endPoint x: 297, endPoint y: 230, distance: 13.2
click at [297, 230] on div "Name (En) 1/4 Kilo Name (En) Name (Ar) 1/4 كيلو Name (Ar) Price EGP 116 Price S…" at bounding box center [380, 226] width 466 height 30
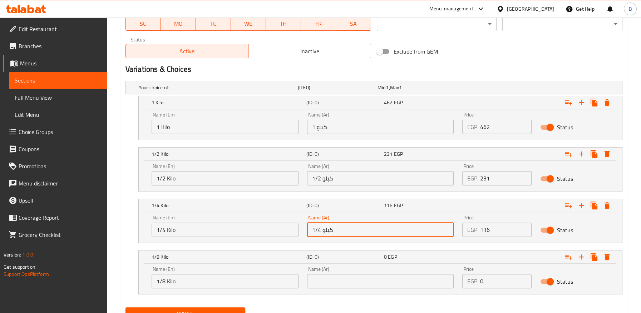
click at [317, 275] on input "text" at bounding box center [380, 281] width 147 height 14
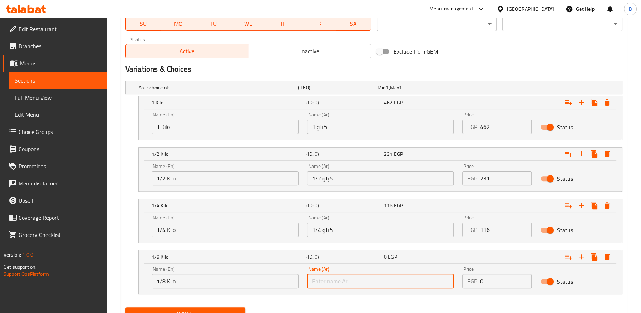
paste input "1/4 كيلو"
click at [320, 281] on input "1/4 كيلو" at bounding box center [380, 281] width 147 height 14
type input "1/8 كيلو"
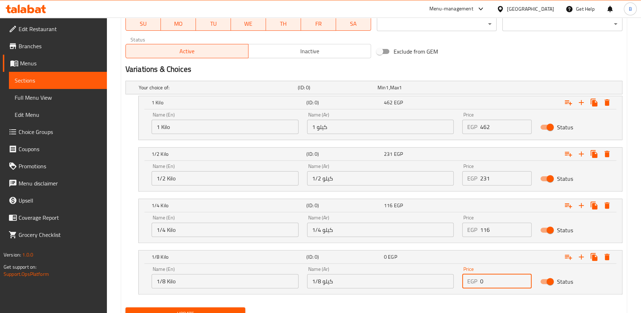
drag, startPoint x: 493, startPoint y: 276, endPoint x: 463, endPoint y: 282, distance: 31.0
click at [463, 282] on div "EGP 0 Price" at bounding box center [496, 281] width 69 height 14
paste input "58"
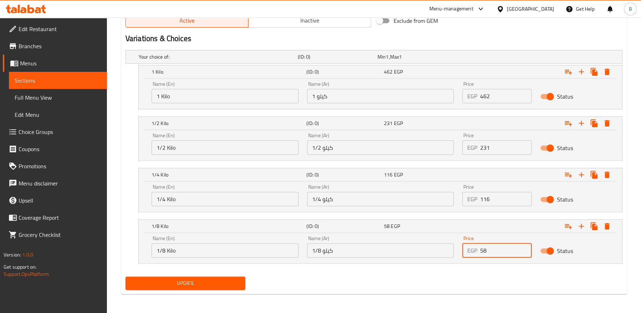
scroll to position [372, 0]
type input "58"
click at [219, 285] on span "Update" at bounding box center [185, 282] width 109 height 9
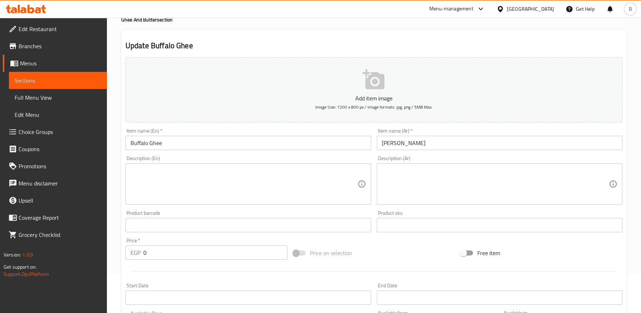
scroll to position [0, 0]
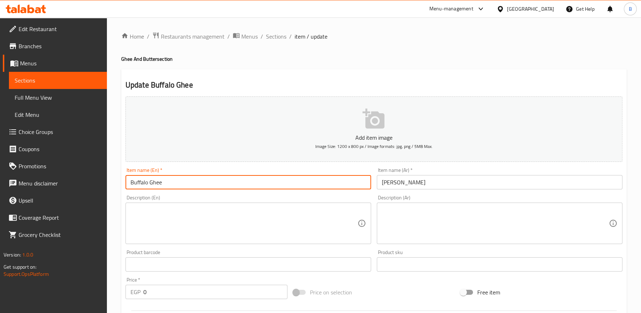
drag, startPoint x: 161, startPoint y: 179, endPoint x: 150, endPoint y: 136, distance: 44.7
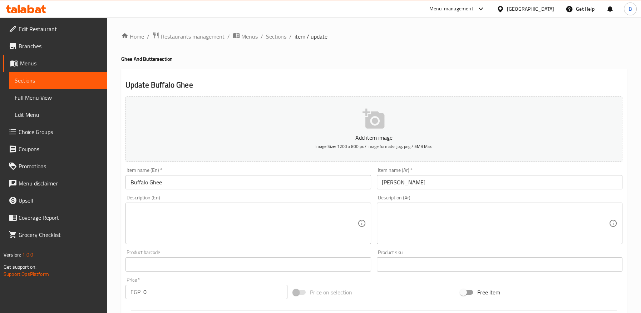
click at [272, 37] on span "Sections" at bounding box center [276, 36] width 20 height 9
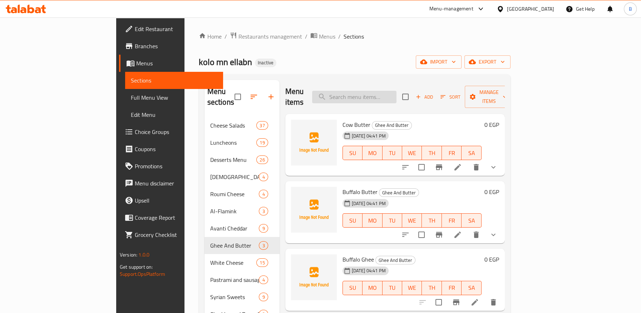
click at [396, 93] on input "search" at bounding box center [354, 97] width 84 height 13
paste input "Buffalo Ghee"
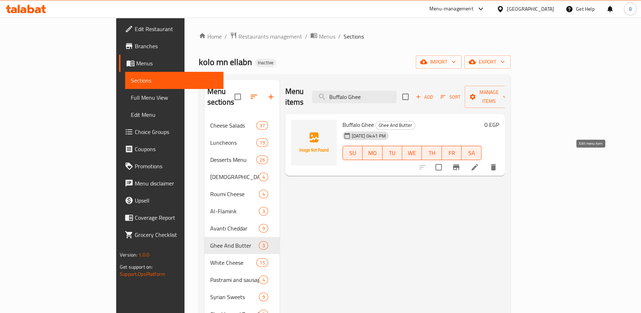
type input "Buffalo Ghee"
click at [479, 163] on icon at bounding box center [474, 167] width 9 height 9
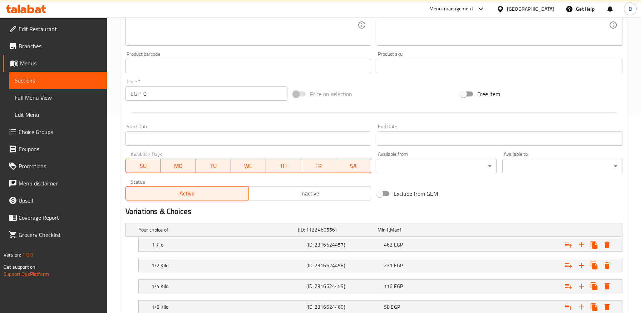
scroll to position [264, 0]
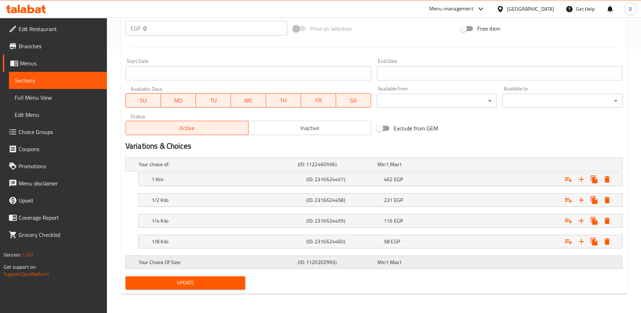
click at [531, 263] on div "Your Choice Of Size: (ID: 1120202993) Min 1 , Max 1" at bounding box center [375, 262] width 477 height 16
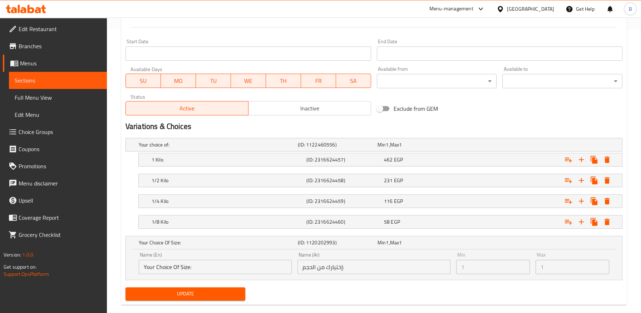
scroll to position [294, 0]
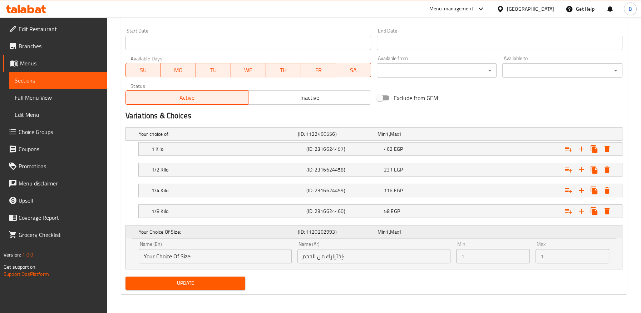
click at [277, 234] on h5 "Your Choice Of Size:" at bounding box center [217, 231] width 156 height 7
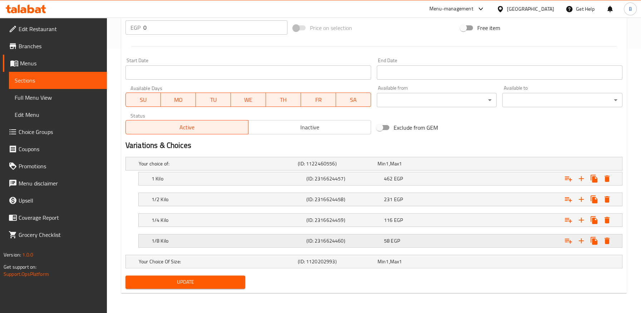
scroll to position [264, 0]
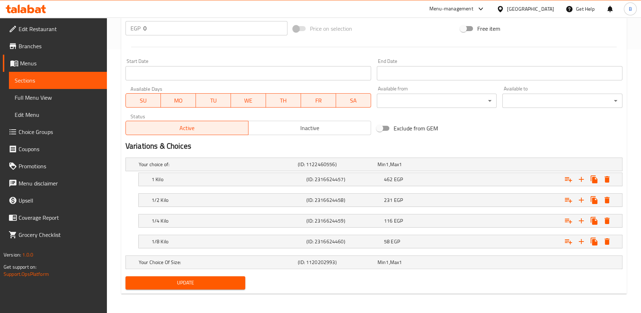
click at [39, 128] on span "Choice Groups" at bounding box center [60, 132] width 83 height 9
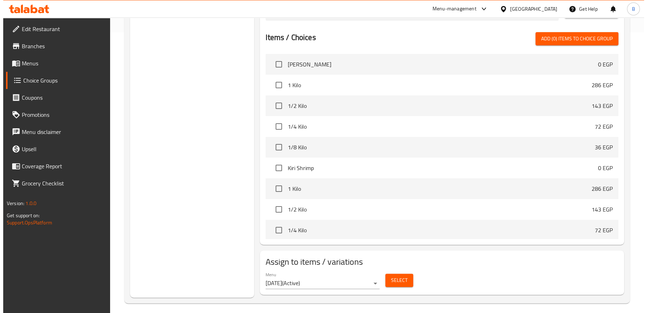
scroll to position [285, 0]
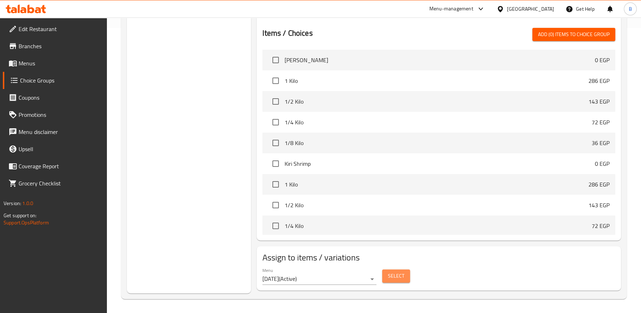
click at [394, 277] on span "Select" at bounding box center [396, 276] width 16 height 9
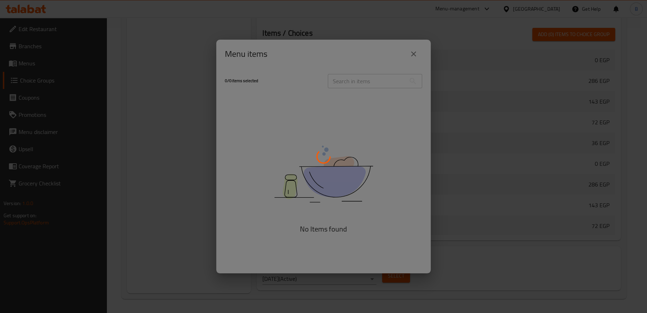
click at [361, 79] on div at bounding box center [323, 156] width 647 height 313
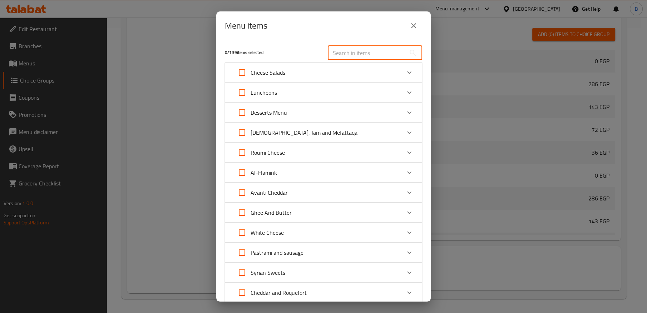
click at [360, 52] on input "text" at bounding box center [367, 53] width 78 height 14
paste input "Buffalo Ghee"
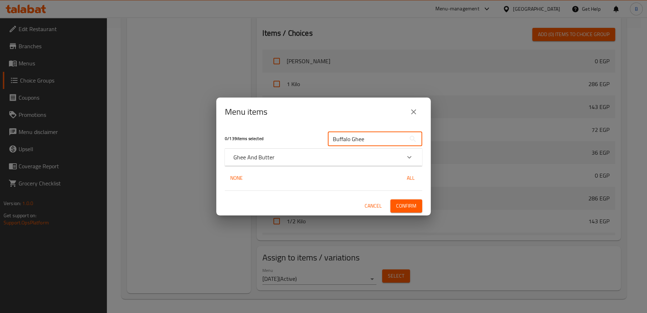
type input "Buffalo Ghee"
click at [304, 156] on div "Ghee And Butter" at bounding box center [316, 157] width 167 height 9
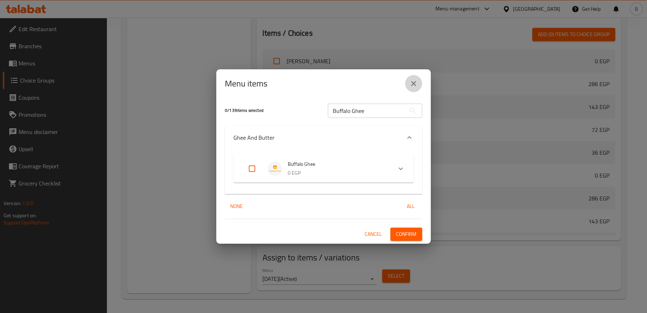
click at [415, 83] on icon "close" at bounding box center [413, 83] width 9 height 9
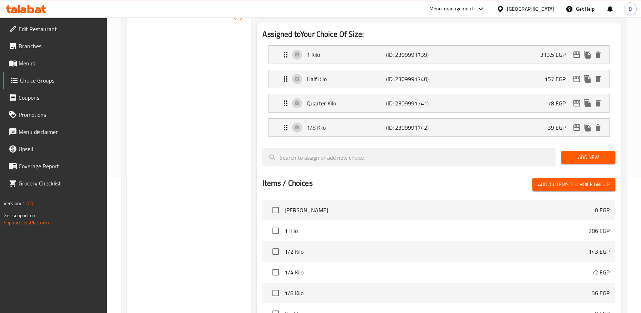
scroll to position [47, 0]
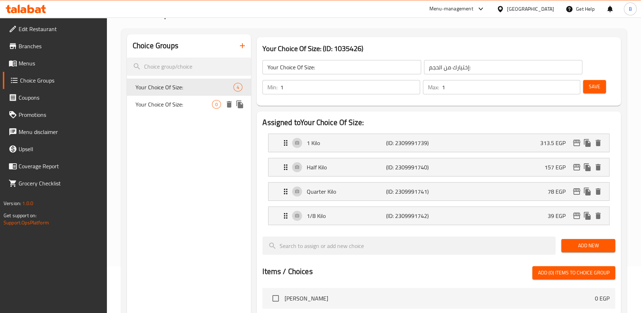
click at [157, 106] on span "Your Choice Of Size:" at bounding box center [173, 104] width 76 height 9
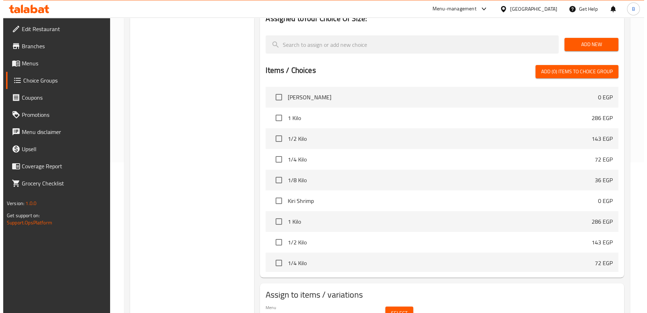
scroll to position [188, 0]
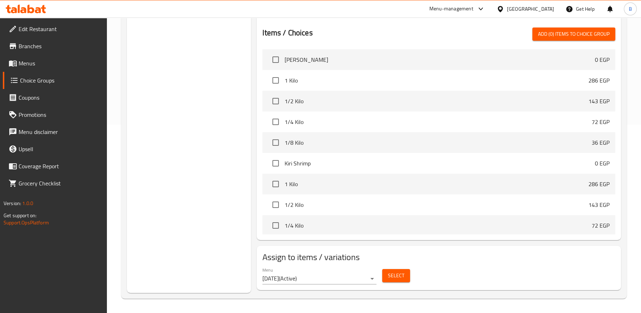
click at [400, 279] on span "Select" at bounding box center [396, 275] width 16 height 9
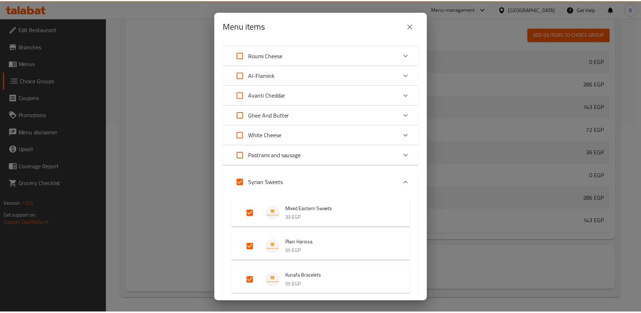
scroll to position [0, 0]
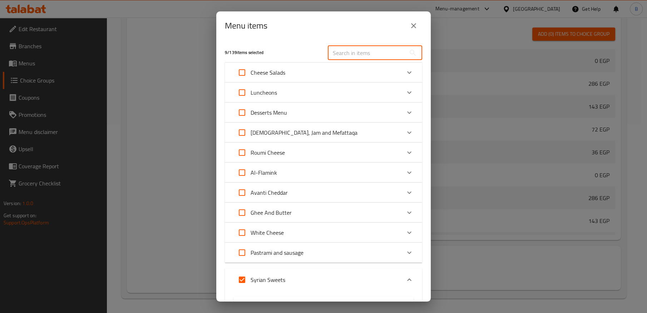
click at [355, 53] on input "text" at bounding box center [367, 53] width 78 height 14
paste input "Buffalo Ghee"
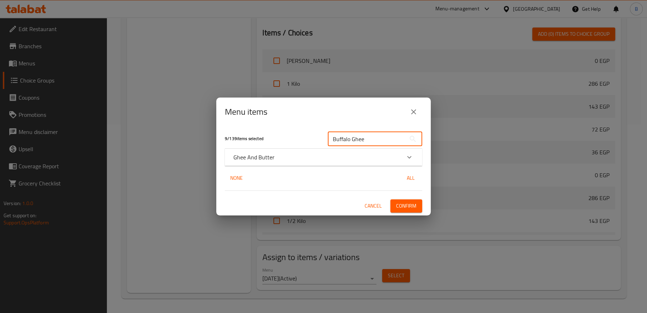
type input "Buffalo Ghee"
click at [299, 158] on div "Ghee And Butter" at bounding box center [316, 157] width 167 height 9
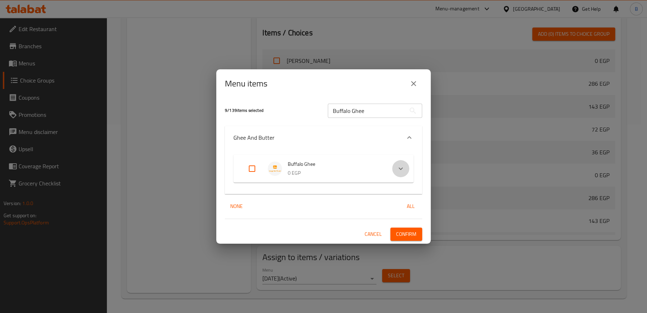
click at [402, 169] on icon "Expand" at bounding box center [400, 168] width 9 height 9
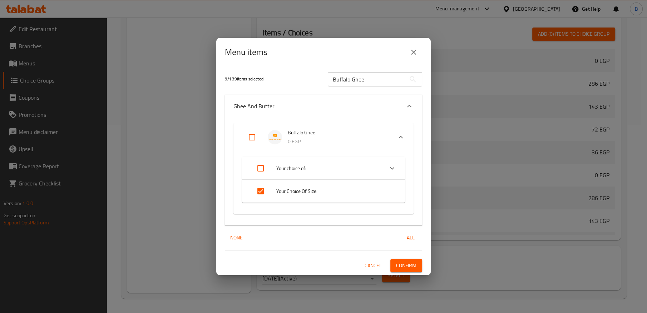
click at [259, 192] on input "Expand" at bounding box center [260, 191] width 17 height 17
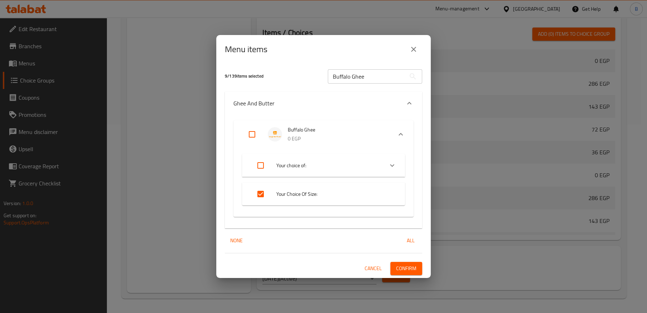
click at [260, 195] on input "Expand" at bounding box center [260, 193] width 17 height 17
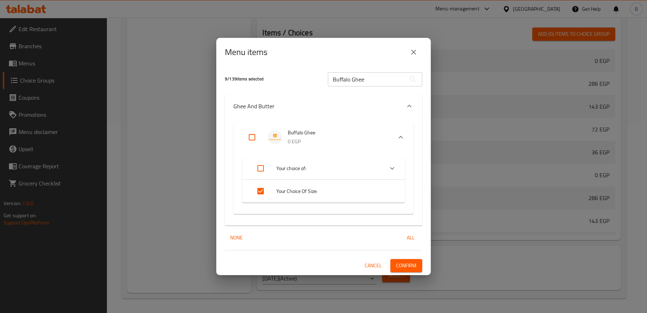
click at [259, 195] on input "Expand" at bounding box center [260, 191] width 17 height 17
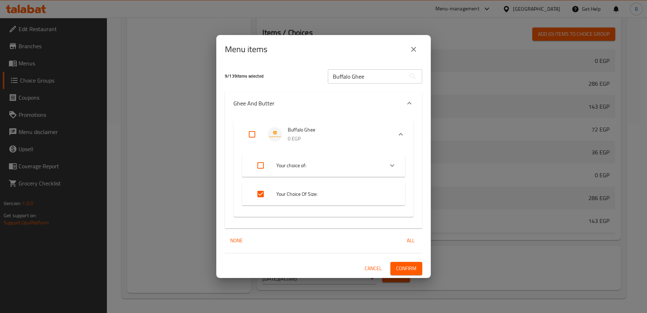
click at [259, 194] on input "Expand" at bounding box center [260, 193] width 17 height 17
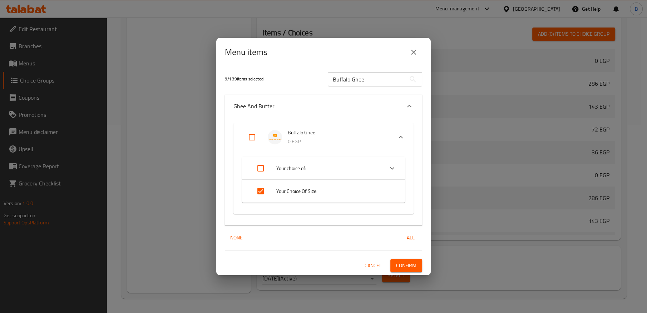
click at [259, 194] on input "Expand" at bounding box center [260, 191] width 17 height 17
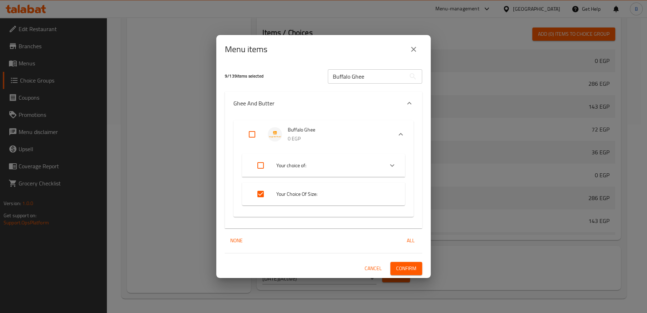
click at [259, 194] on input "Expand" at bounding box center [260, 193] width 17 height 17
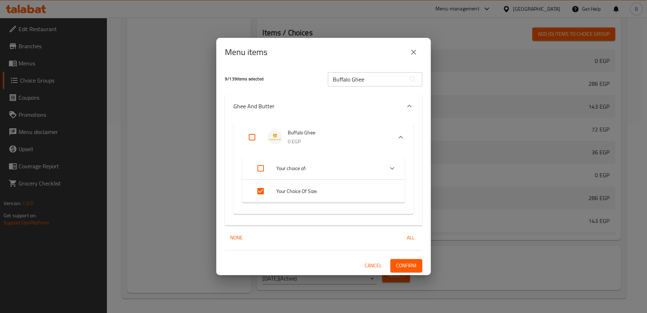
click at [259, 192] on input "Expand" at bounding box center [260, 191] width 17 height 17
checkbox input "true"
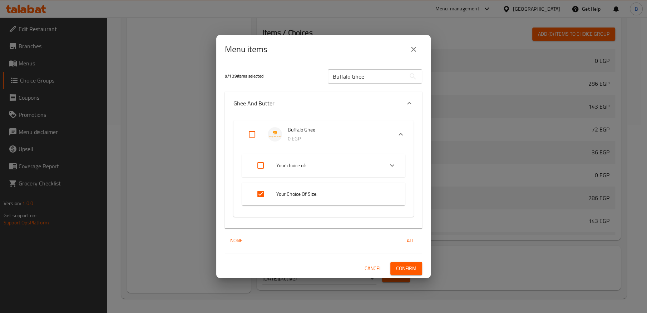
click at [252, 133] on input "Expand" at bounding box center [251, 134] width 17 height 17
checkbox input "true"
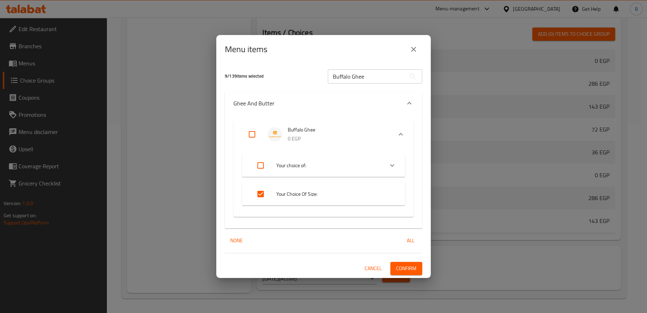
checkbox input "true"
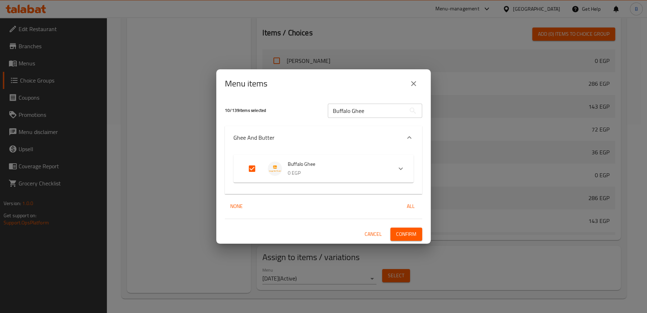
click at [252, 166] on input "Expand" at bounding box center [251, 168] width 17 height 17
checkbox input "false"
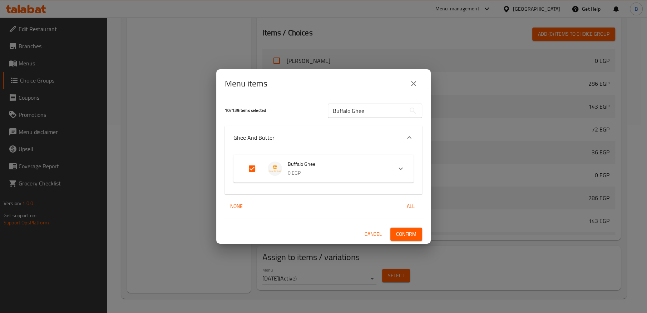
checkbox input "false"
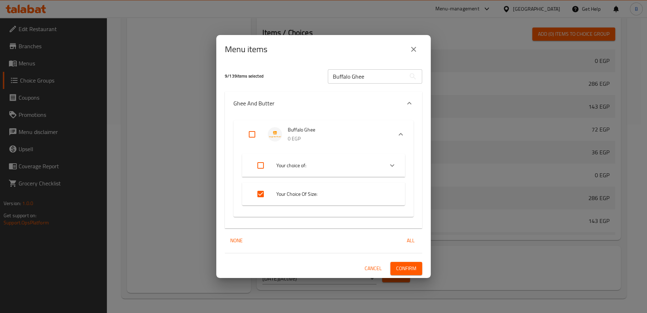
click at [253, 138] on input "Expand" at bounding box center [251, 134] width 17 height 17
checkbox input "true"
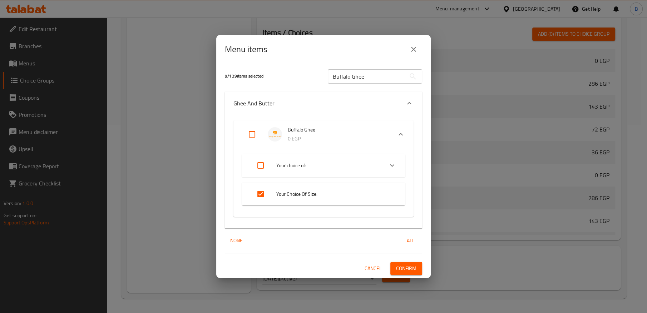
checkbox input "true"
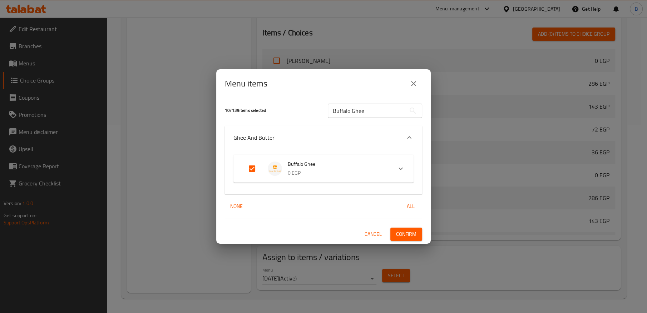
click at [364, 162] on span "Buffalo Ghee" at bounding box center [337, 164] width 99 height 9
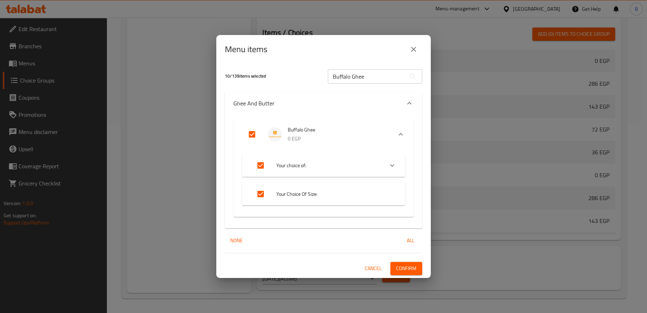
click at [403, 267] on span "Confirm" at bounding box center [406, 268] width 20 height 9
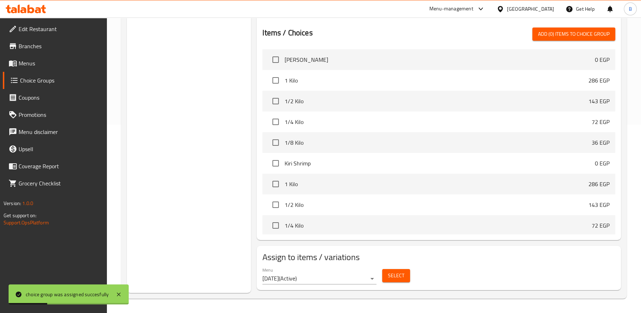
click at [399, 279] on span "Select" at bounding box center [396, 275] width 16 height 9
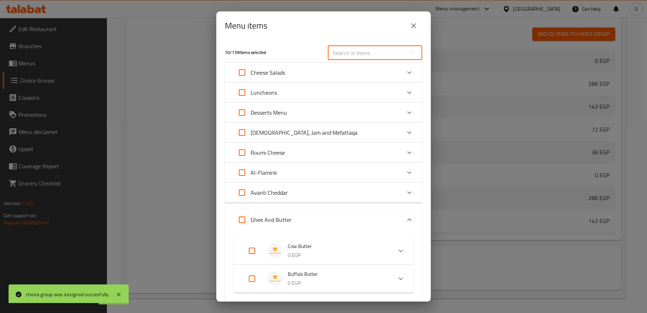
click at [350, 50] on input "text" at bounding box center [367, 53] width 78 height 14
paste input "Buffalo Ghee"
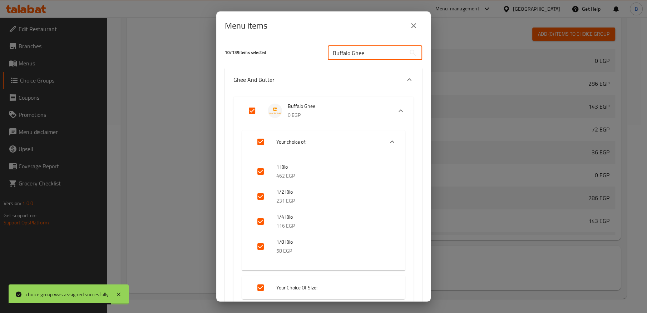
paste input "Buffalo Ghee"
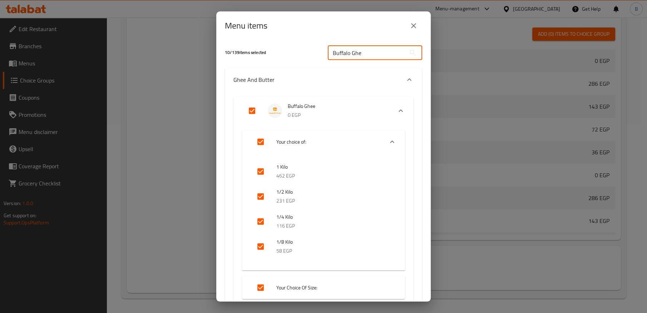
type input "Buffalo Ghe"
click at [252, 115] on input "Expand" at bounding box center [251, 110] width 17 height 17
checkbox input "false"
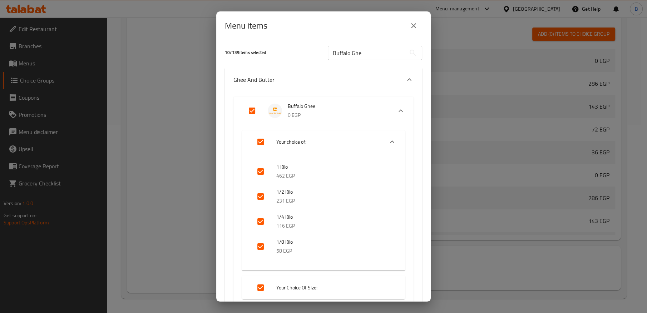
checkbox input "false"
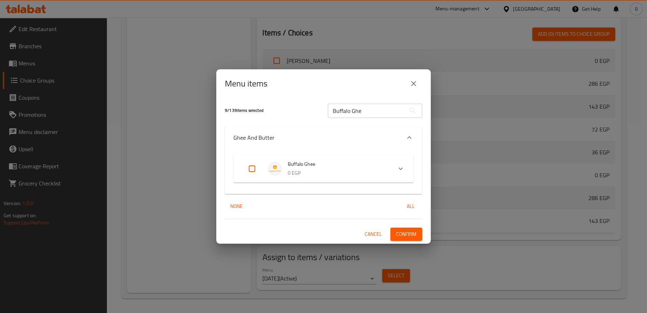
click at [337, 165] on span "Buffalo Ghee" at bounding box center [337, 164] width 99 height 9
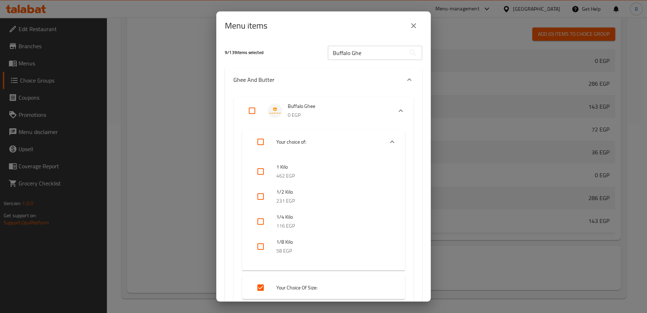
click at [261, 288] on input "Expand" at bounding box center [260, 287] width 17 height 17
checkbox input "true"
click at [416, 26] on icon "close" at bounding box center [413, 25] width 9 height 9
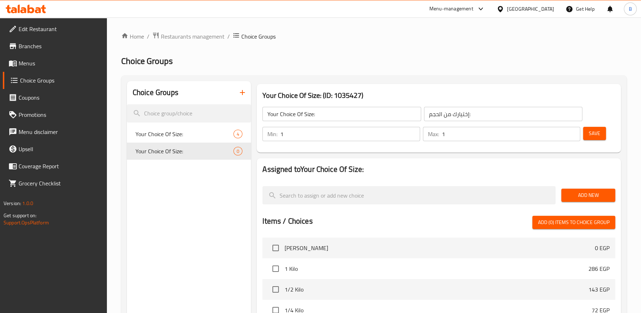
click at [48, 65] on span "Menus" at bounding box center [60, 63] width 83 height 9
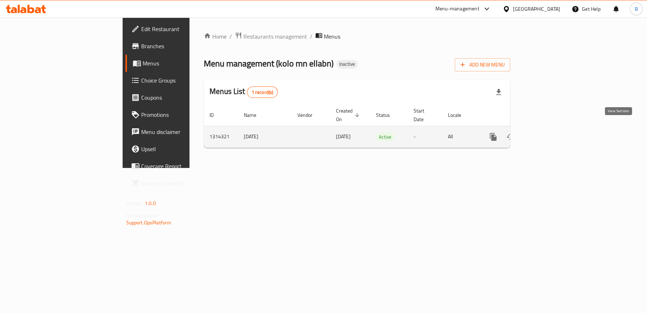
click at [549, 133] on icon "enhanced table" at bounding box center [544, 137] width 9 height 9
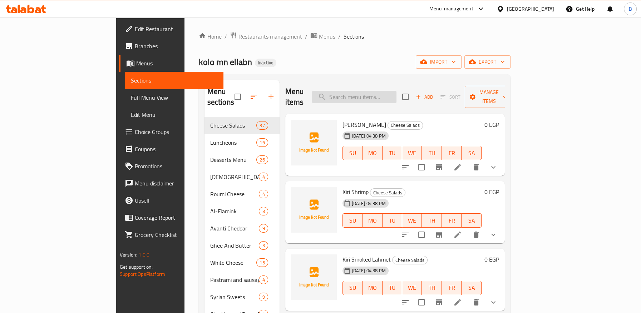
click at [392, 92] on input "search" at bounding box center [354, 97] width 84 height 13
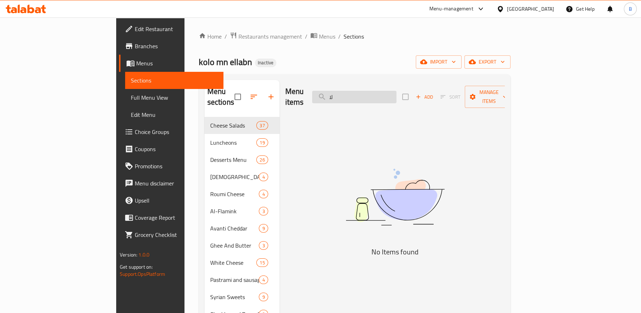
type input "ل"
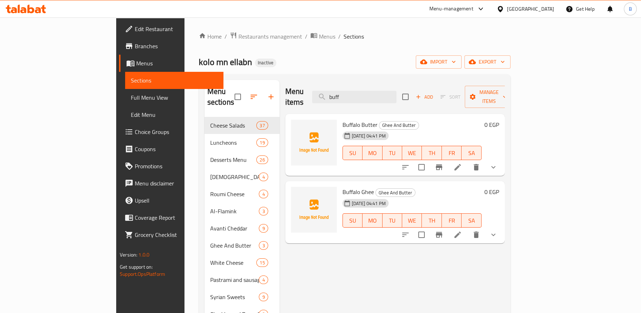
type input "buff"
click at [502, 229] on button "show more" at bounding box center [492, 234] width 17 height 17
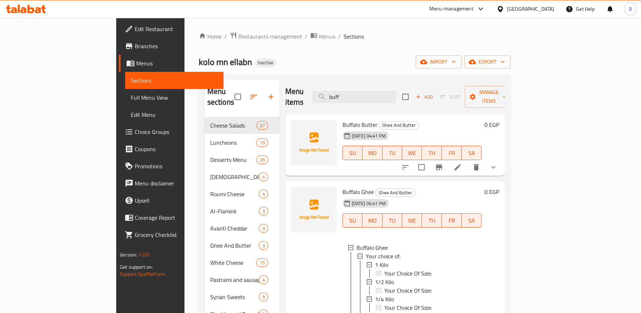
scroll to position [100, 0]
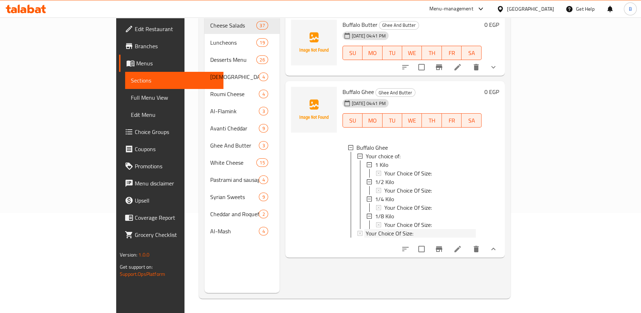
click at [366, 229] on span "Your Choice Of Size:" at bounding box center [390, 233] width 48 height 9
click at [357, 231] on icon at bounding box center [359, 233] width 5 height 5
click at [429, 248] on input "checkbox" at bounding box center [421, 249] width 15 height 15
checkbox input "true"
click at [409, 247] on icon "sort-choices" at bounding box center [405, 249] width 9 height 9
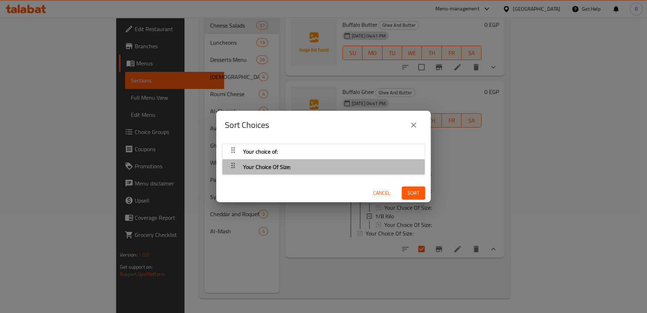
click at [366, 170] on div "Your Choice Of Size:" at bounding box center [323, 166] width 195 height 17
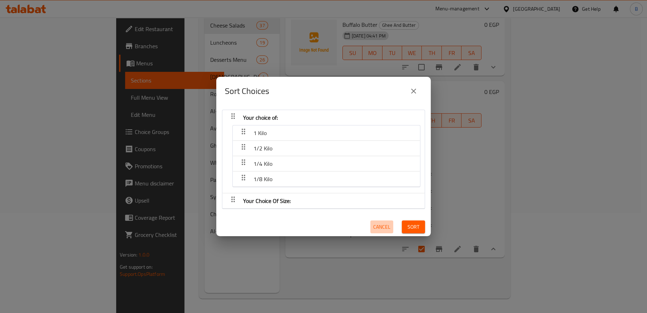
click at [376, 223] on span "Cancel" at bounding box center [381, 227] width 17 height 9
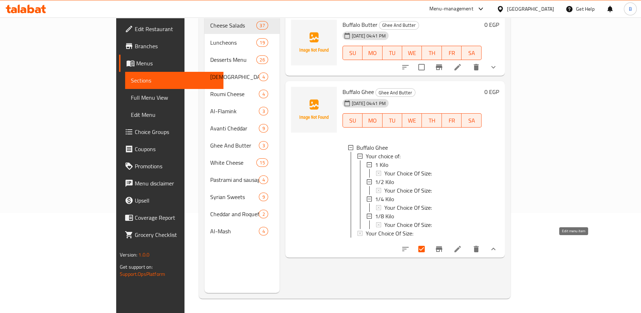
click at [462, 245] on icon at bounding box center [457, 249] width 9 height 9
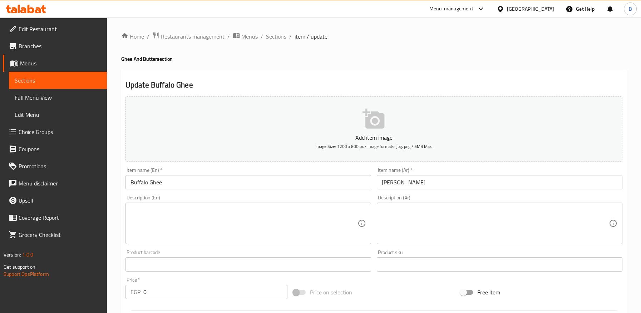
scroll to position [380, 0]
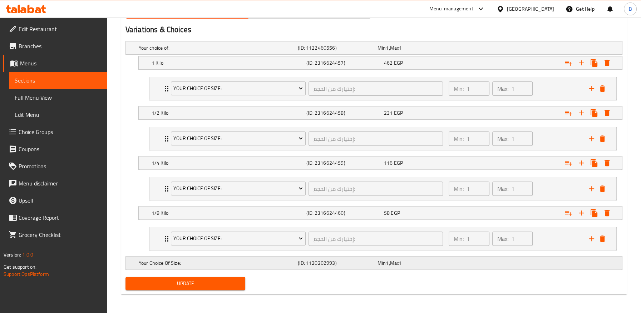
click at [519, 262] on div "Expand" at bounding box center [535, 263] width 159 height 3
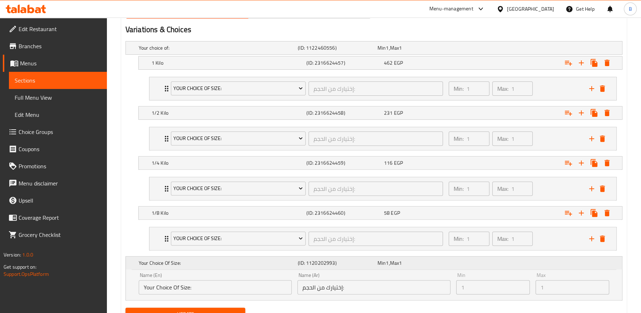
click at [519, 262] on div "Expand" at bounding box center [535, 263] width 159 height 3
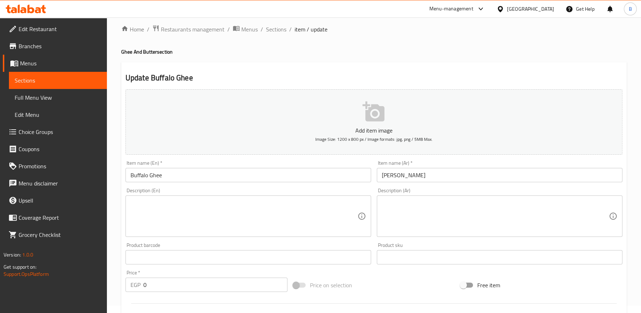
scroll to position [0, 0]
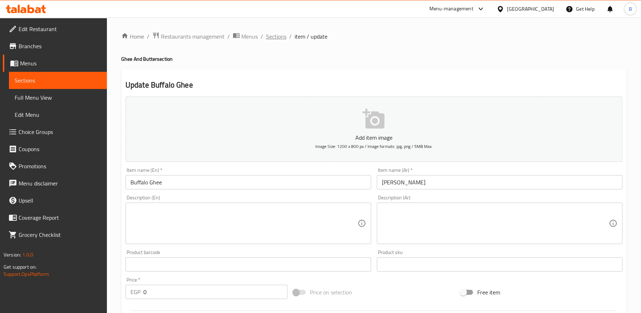
click at [274, 37] on span "Sections" at bounding box center [276, 36] width 20 height 9
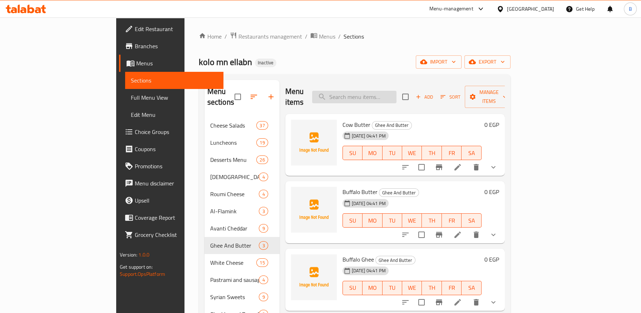
click at [396, 91] on input "search" at bounding box center [354, 97] width 84 height 13
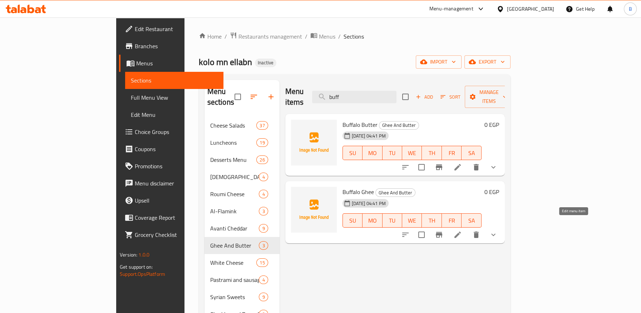
type input "buff"
click at [462, 230] on icon at bounding box center [457, 234] width 9 height 9
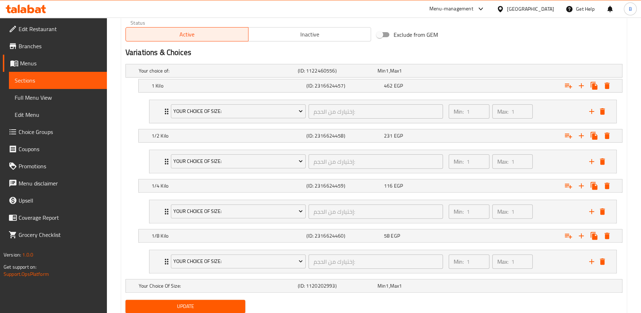
scroll to position [380, 0]
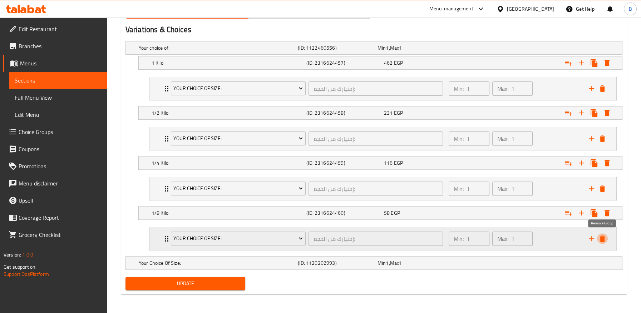
click at [604, 238] on icon "delete" at bounding box center [602, 238] width 5 height 6
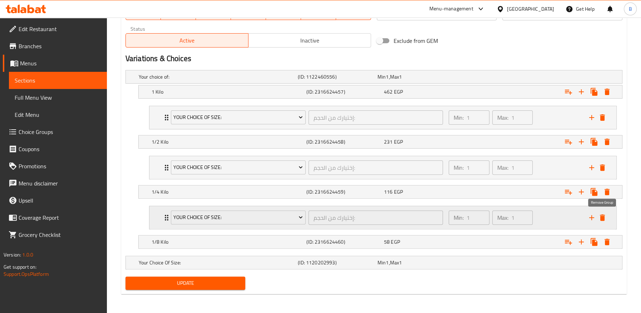
click at [602, 215] on icon "delete" at bounding box center [602, 217] width 5 height 6
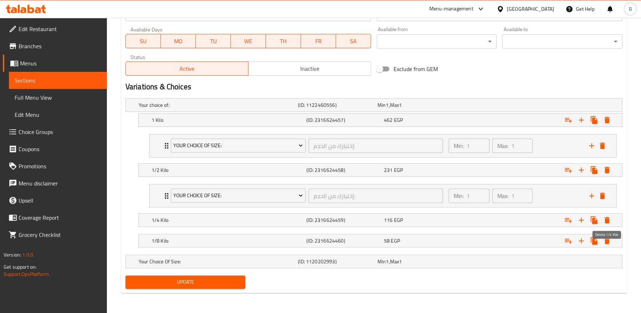
scroll to position [322, 0]
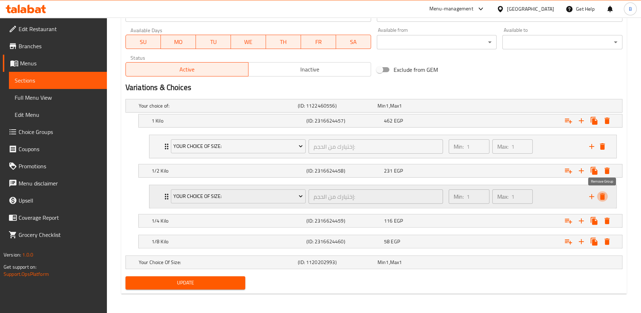
click at [601, 196] on icon "delete" at bounding box center [602, 196] width 5 height 6
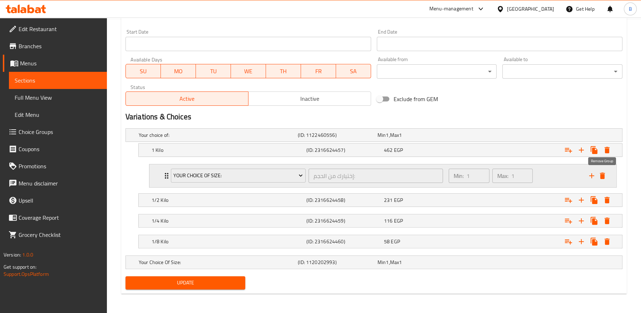
click at [601, 173] on icon "delete" at bounding box center [602, 176] width 5 height 6
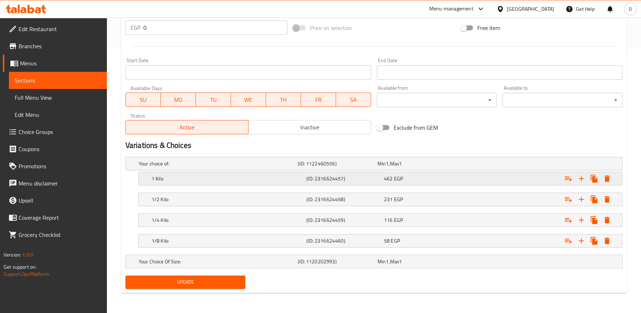
scroll to position [264, 0]
click at [194, 282] on span "Update" at bounding box center [185, 282] width 109 height 9
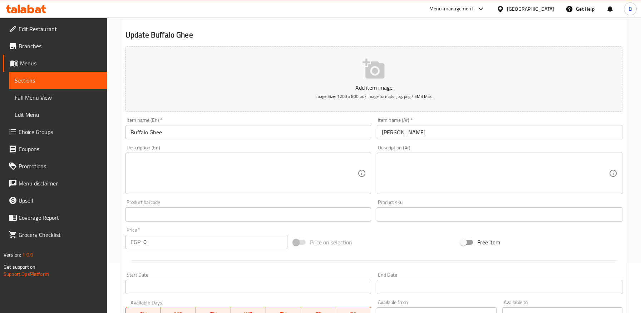
scroll to position [0, 0]
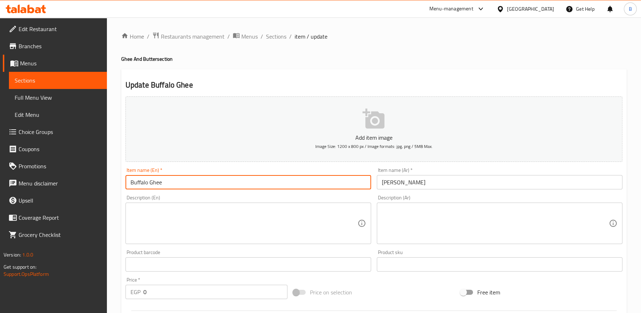
drag, startPoint x: 182, startPoint y: 190, endPoint x: 116, endPoint y: 180, distance: 66.9
click at [113, 180] on div "Home / Restaurants management / Menus / Sections / item / update Ghee And Butte…" at bounding box center [374, 298] width 534 height 560
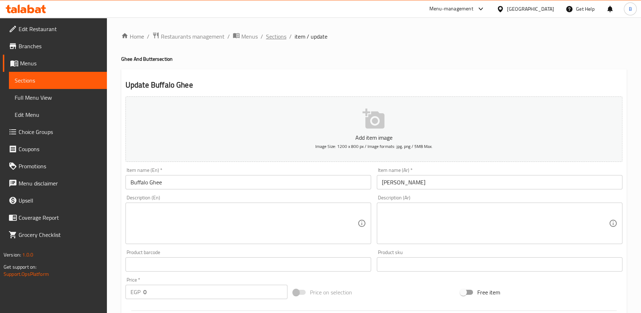
click at [272, 36] on span "Sections" at bounding box center [276, 36] width 20 height 9
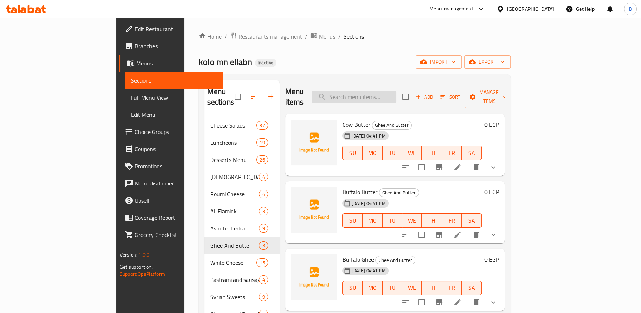
click at [396, 96] on input "search" at bounding box center [354, 97] width 84 height 13
paste input "Buffalo Ghee"
click at [502, 159] on button "show more" at bounding box center [492, 167] width 17 height 17
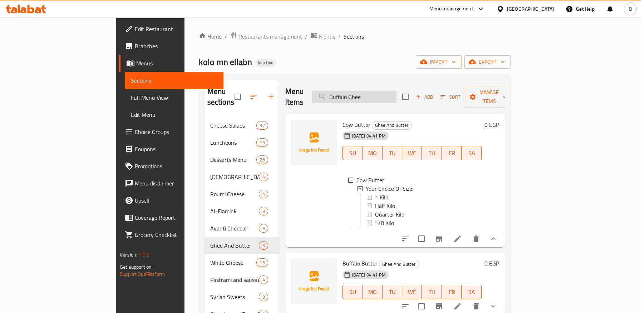
click at [396, 94] on input "Buffalo Ghee" at bounding box center [354, 97] width 84 height 13
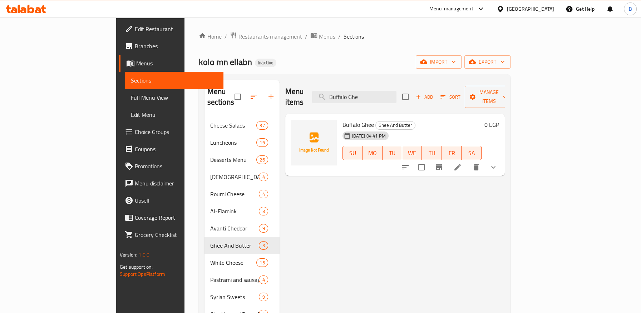
type input "Buffalo Ghe"
click at [502, 159] on button "show more" at bounding box center [492, 167] width 17 height 17
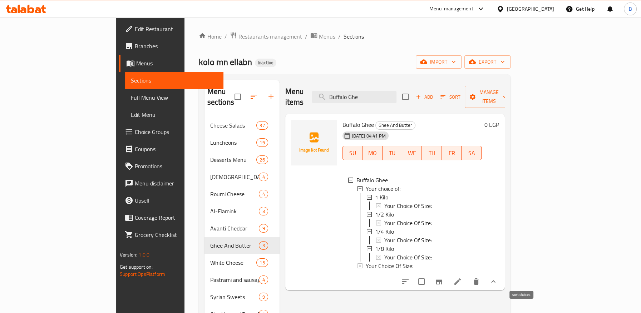
click at [408, 279] on icon "sort-choices" at bounding box center [405, 281] width 6 height 4
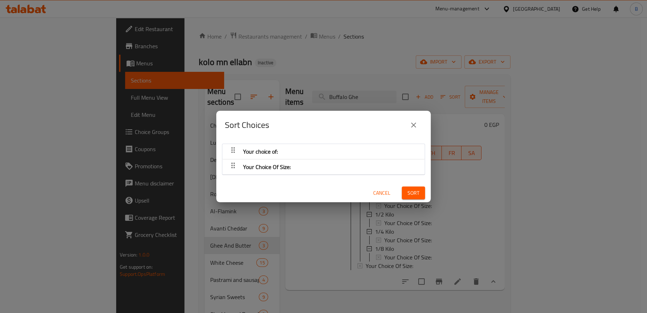
click at [496, 294] on div "Sort Choices Your choice of: Your Choice Of Size: Cancel Sort" at bounding box center [323, 156] width 647 height 313
click at [609, 278] on div "Sort Choices Your choice of: Your Choice Of Size: Cancel Sort" at bounding box center [323, 156] width 647 height 313
click at [553, 299] on div "Sort Choices Your choice of: Your Choice Of Size: Cancel Sort" at bounding box center [323, 156] width 647 height 313
drag, startPoint x: 416, startPoint y: 125, endPoint x: 477, endPoint y: 146, distance: 64.2
click at [416, 125] on icon "close" at bounding box center [413, 125] width 9 height 9
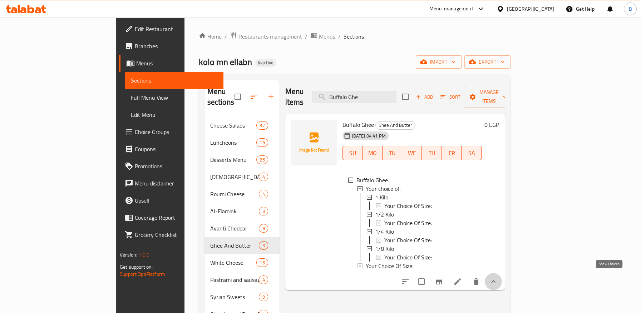
click at [497, 277] on icon "show more" at bounding box center [493, 281] width 9 height 9
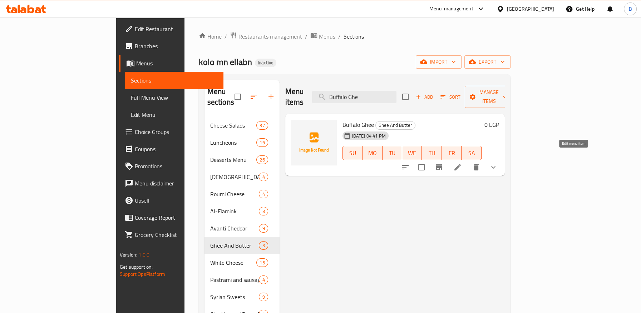
click at [462, 163] on icon at bounding box center [457, 167] width 9 height 9
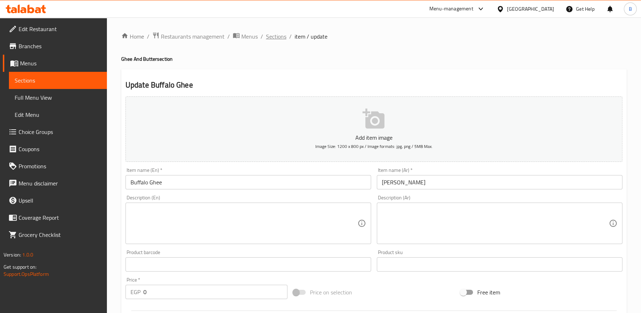
click at [277, 36] on span "Sections" at bounding box center [276, 36] width 20 height 9
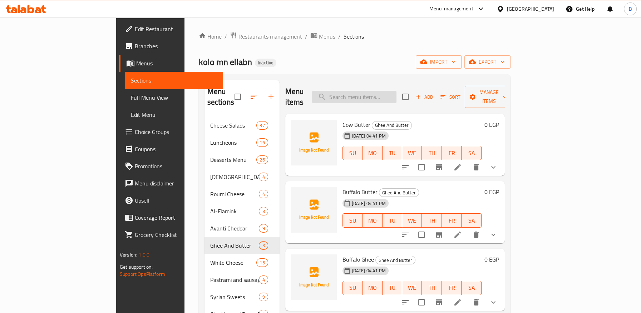
click at [396, 92] on input "search" at bounding box center [354, 97] width 84 height 13
paste input "Buffalo Ghee"
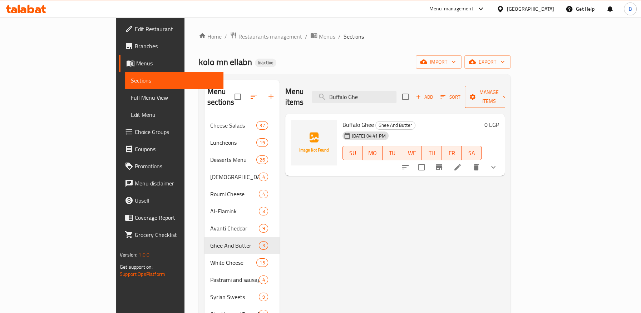
type input "Buffalo Ghe"
click at [507, 94] on span "Manage items" at bounding box center [488, 97] width 36 height 18
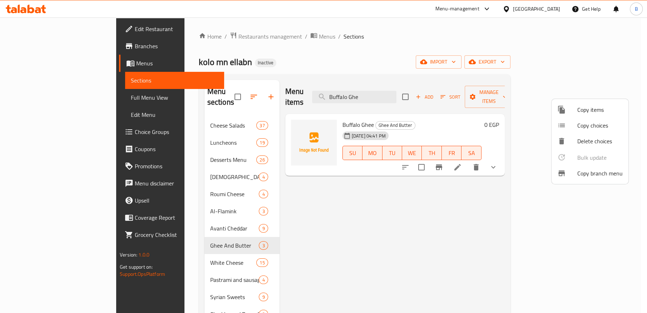
click at [403, 92] on div at bounding box center [323, 156] width 647 height 313
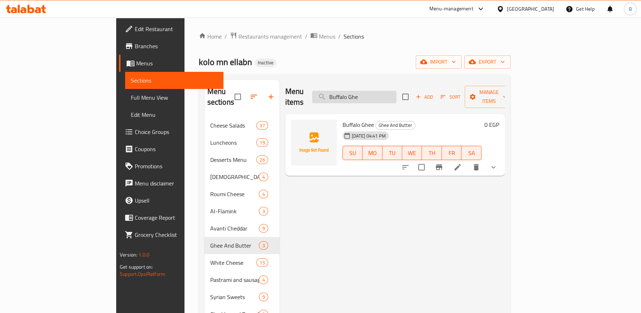
drag, startPoint x: 386, startPoint y: 90, endPoint x: 358, endPoint y: 86, distance: 28.4
click at [358, 91] on input "Buffalo Ghe" at bounding box center [354, 97] width 84 height 13
click at [342, 119] on span "Buffalo Ghee" at bounding box center [357, 124] width 31 height 11
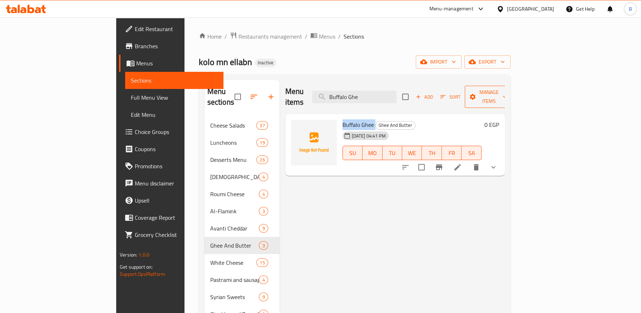
copy h6 "Buffalo Ghee"
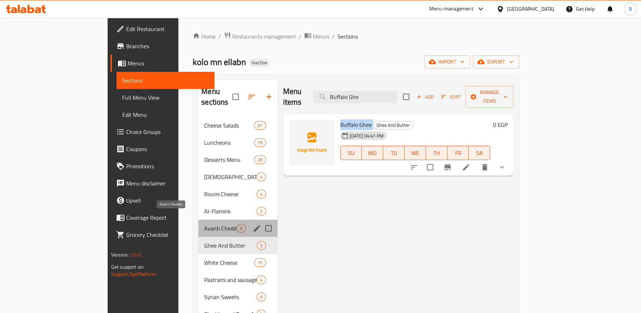
click at [204, 224] on span "Avanti Cheddar" at bounding box center [220, 228] width 33 height 9
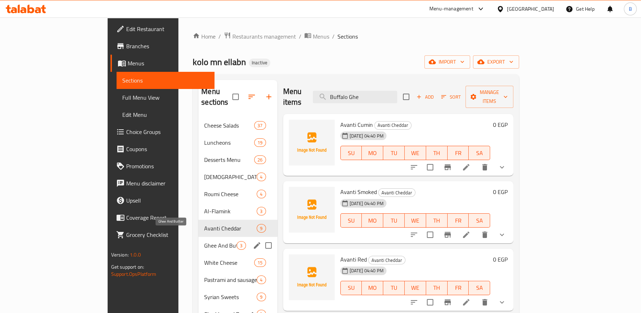
click at [204, 241] on span "Ghee And Butter" at bounding box center [220, 245] width 33 height 9
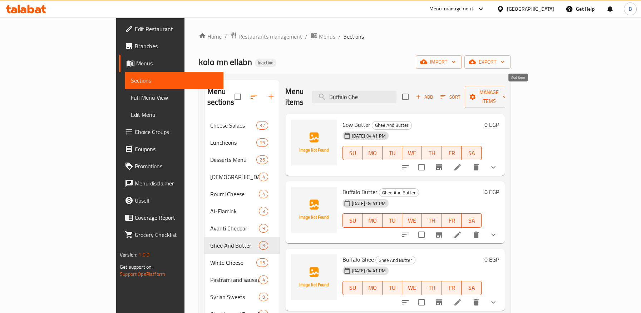
click at [434, 93] on span "Add" at bounding box center [423, 97] width 19 height 8
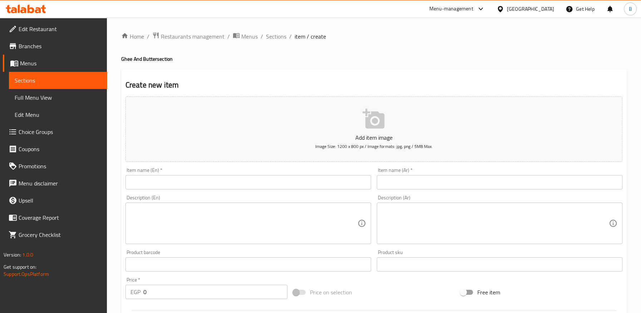
click at [229, 182] on input "text" at bounding box center [247, 182] width 245 height 14
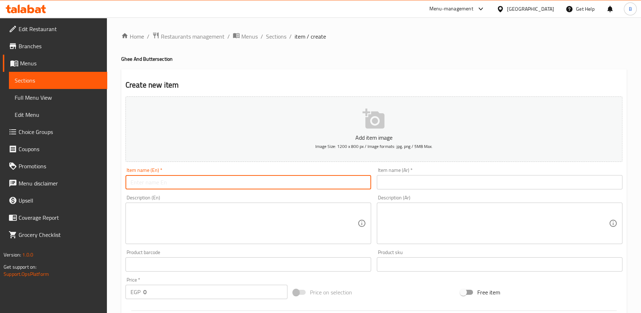
paste input "Buffalo Ghee"
type input "Buffalo Ghee"
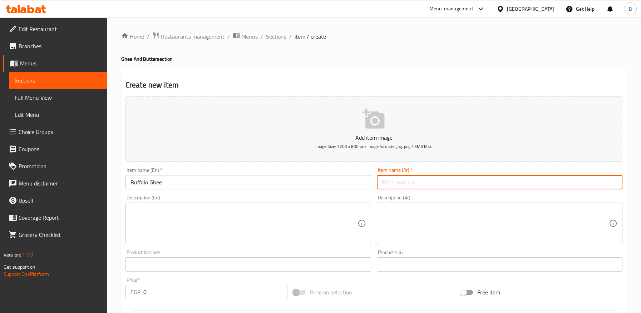
click at [406, 181] on input "text" at bounding box center [499, 182] width 245 height 14
paste input "سمنة جاموسي"
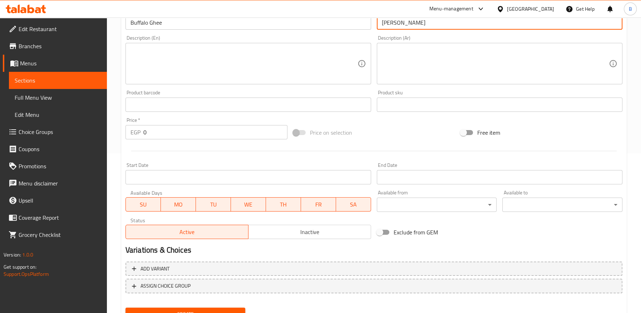
scroll to position [192, 0]
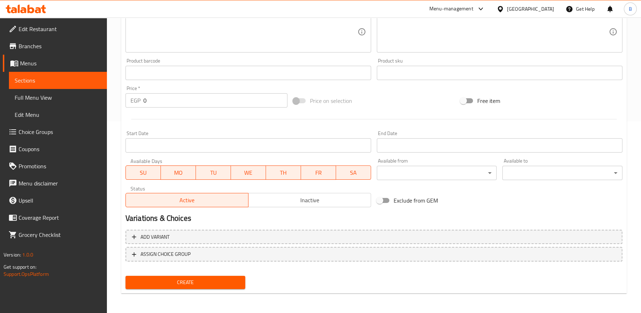
type input "سمنة جاموسي"
click at [229, 282] on span "Create" at bounding box center [185, 282] width 109 height 9
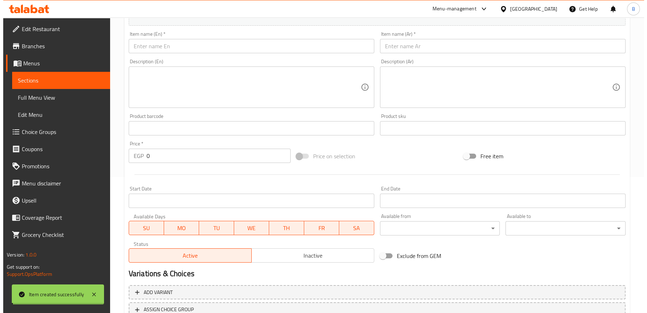
scroll to position [0, 0]
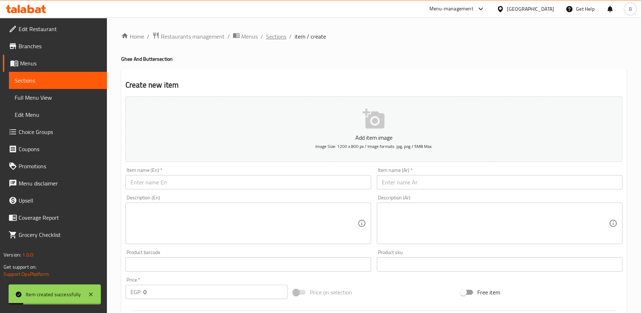
click at [274, 35] on span "Sections" at bounding box center [276, 36] width 20 height 9
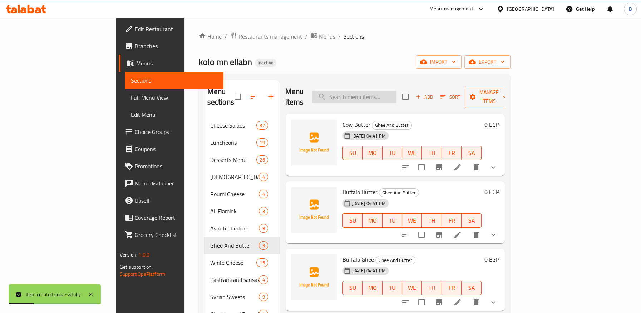
click at [396, 91] on input "search" at bounding box center [354, 97] width 84 height 13
paste input "سمنة جاموسي"
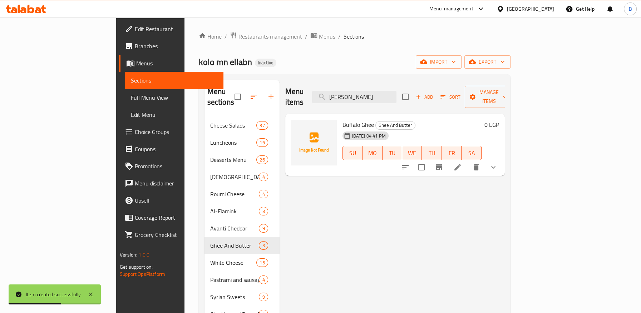
type input "سمنة جاموسي"
click at [497, 163] on icon "show more" at bounding box center [493, 167] width 9 height 9
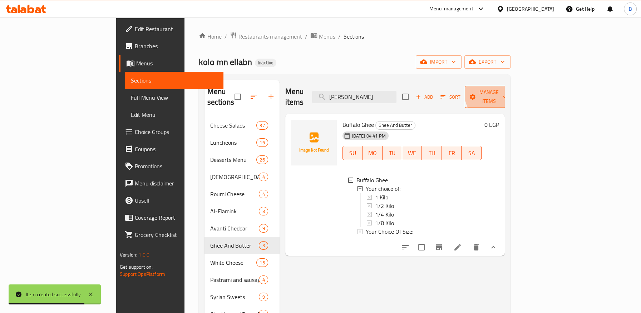
click at [507, 89] on span "Manage items" at bounding box center [488, 97] width 36 height 18
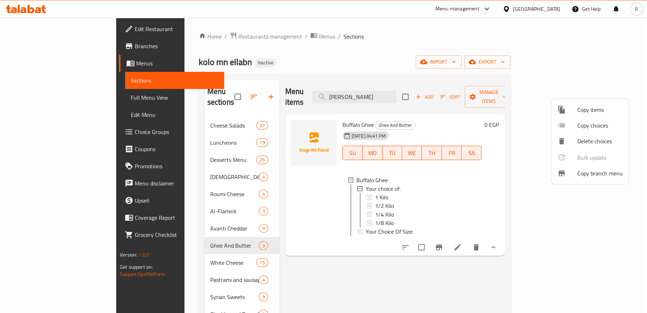
click at [543, 245] on div at bounding box center [323, 156] width 647 height 313
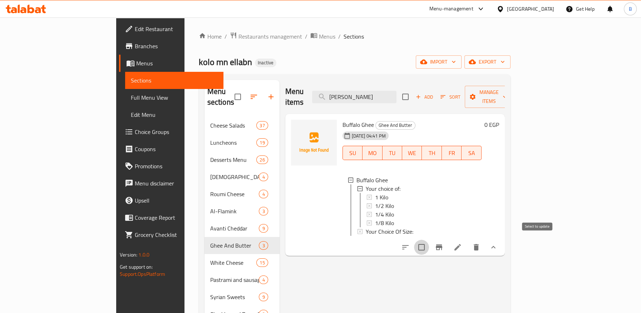
click at [429, 245] on input "checkbox" at bounding box center [421, 247] width 15 height 15
checkbox input "true"
click at [507, 90] on span "Manage items" at bounding box center [488, 97] width 36 height 18
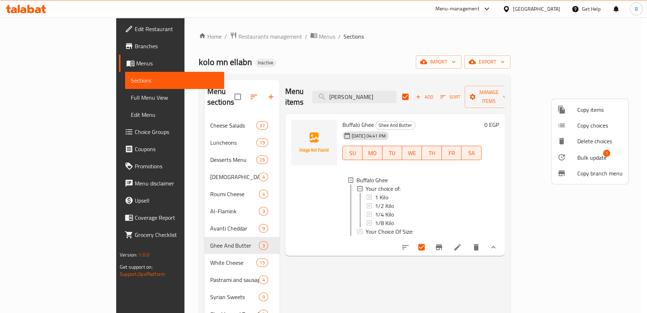
checkbox input "false"
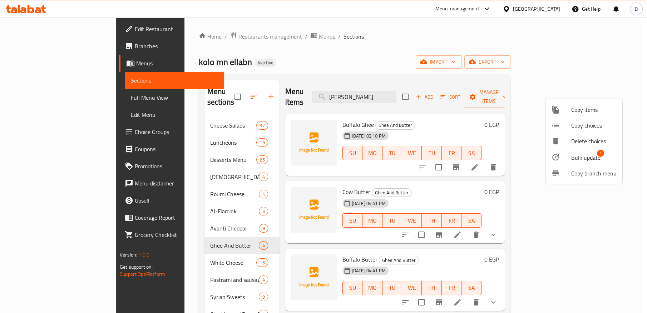
click at [588, 125] on span "Copy choices" at bounding box center [593, 125] width 45 height 9
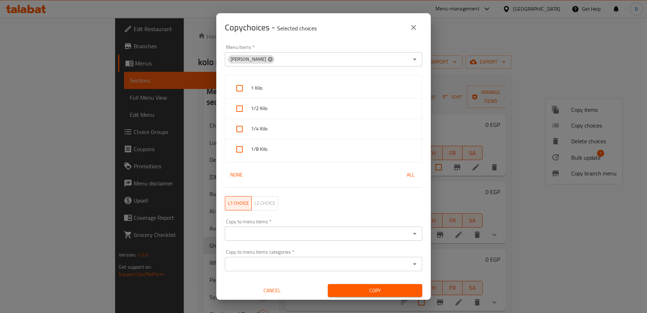
click at [268, 61] on icon at bounding box center [270, 59] width 5 height 5
click at [268, 59] on input "Menu Items   *" at bounding box center [317, 59] width 181 height 10
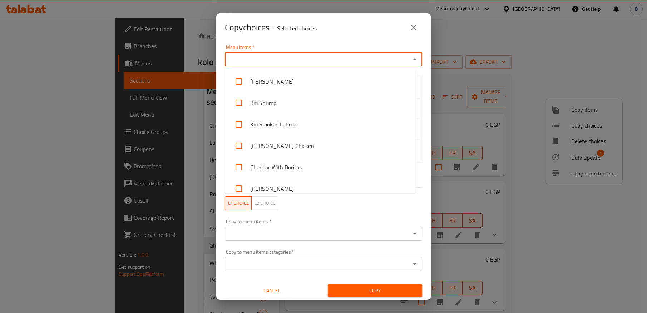
paste input "سمنة جاموسي"
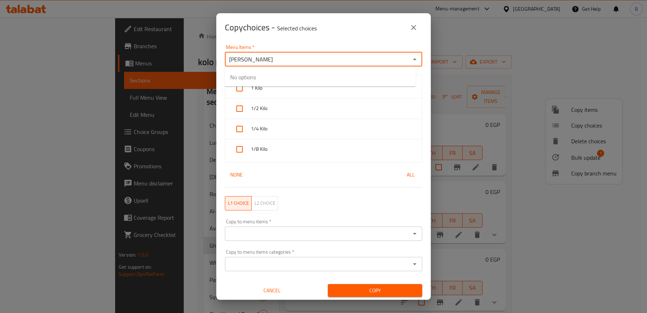
drag, startPoint x: 268, startPoint y: 59, endPoint x: 174, endPoint y: 48, distance: 95.3
click at [174, 48] on div "Copy choices - Selected choices 0 Menu Items   * سمنة جاموسي Menu Items * 1 Kil…" at bounding box center [323, 156] width 647 height 313
type input "سمنة جاموسي"
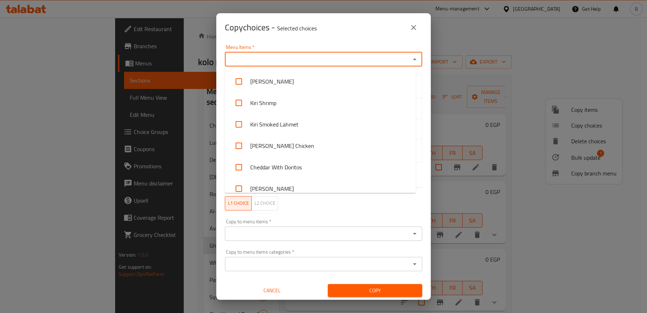
click at [233, 54] on input "Menu Items   *" at bounding box center [317, 59] width 181 height 10
drag, startPoint x: 238, startPoint y: 58, endPoint x: 218, endPoint y: 59, distance: 19.7
click at [218, 59] on div "Menu Items   * f Menu Items * 1 Kilo 1/2 Kilo 1/4 Kilo 1/8 Kilo None All L1 cho…" at bounding box center [323, 171] width 214 height 258
type input "f"
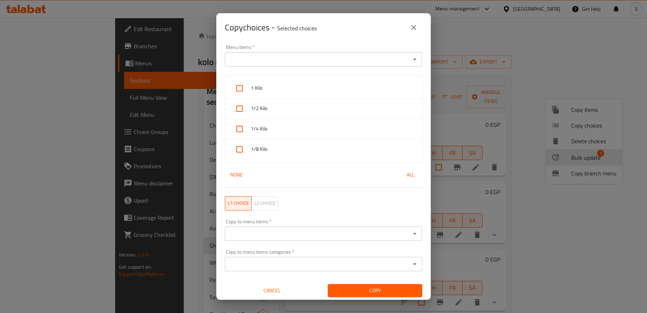
click at [243, 60] on input "Menu Items   *" at bounding box center [317, 59] width 181 height 10
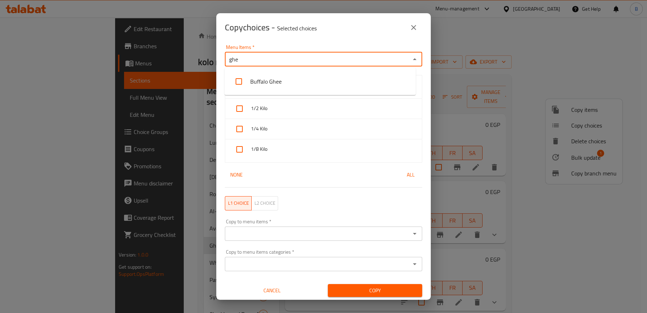
type input "ghee"
click at [240, 83] on input "checkbox" at bounding box center [238, 81] width 17 height 17
checkbox input "false"
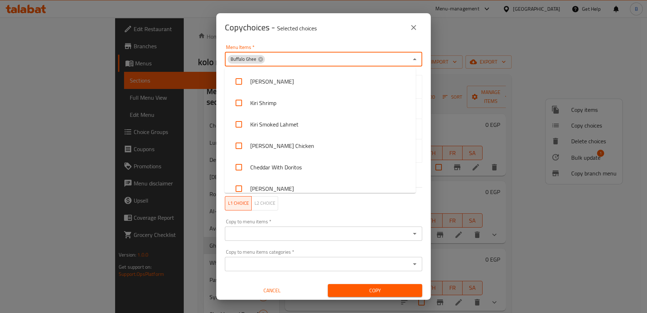
scroll to position [1550, 0]
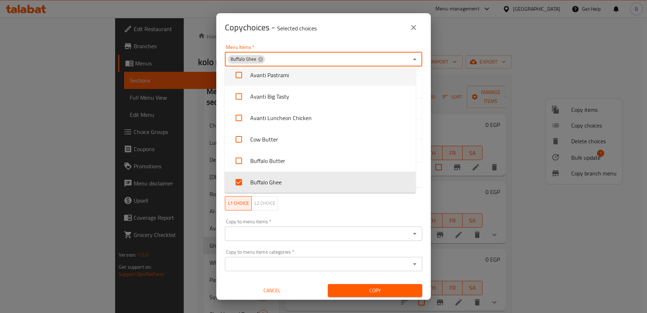
click at [292, 39] on div "Copy choices - Selected choices 0" at bounding box center [323, 27] width 214 height 29
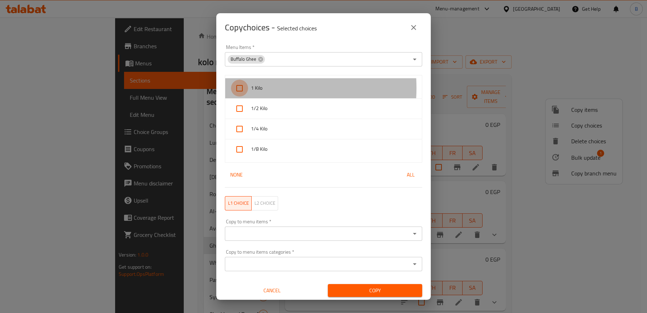
click at [239, 88] on input "checkbox" at bounding box center [239, 88] width 17 height 17
checkbox input "true"
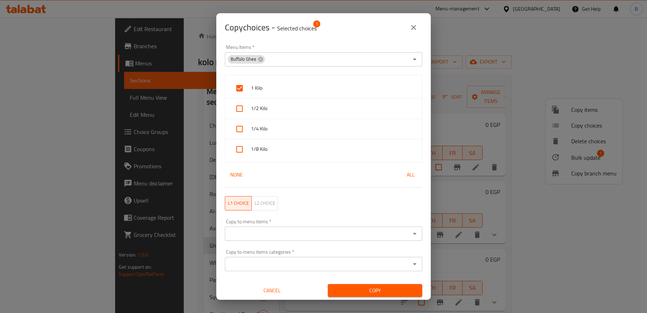
drag, startPoint x: 238, startPoint y: 110, endPoint x: 242, endPoint y: 123, distance: 13.7
click at [238, 110] on input "checkbox" at bounding box center [239, 108] width 17 height 17
checkbox input "true"
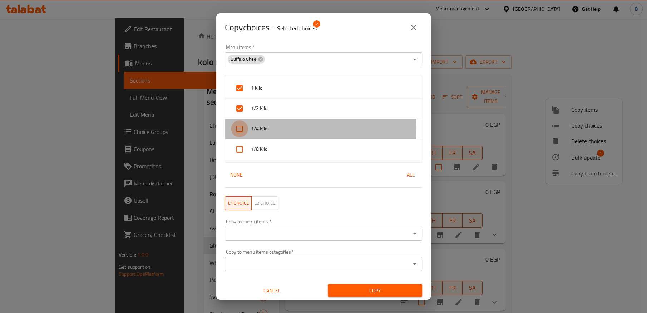
drag, startPoint x: 239, startPoint y: 128, endPoint x: 240, endPoint y: 143, distance: 15.8
click at [239, 128] on input "checkbox" at bounding box center [239, 128] width 17 height 17
checkbox input "true"
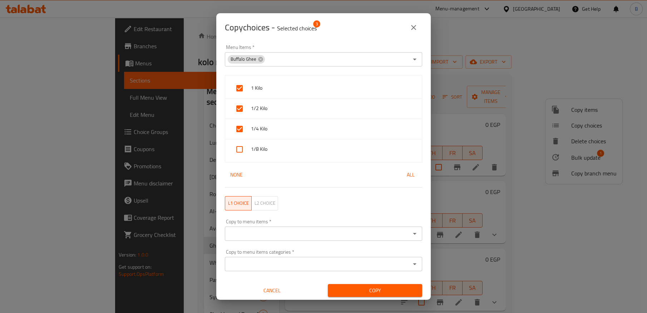
drag, startPoint x: 240, startPoint y: 146, endPoint x: 241, endPoint y: 151, distance: 5.1
click at [240, 149] on input "checkbox" at bounding box center [239, 149] width 17 height 17
checkbox input "true"
click at [277, 232] on input "Copy to menu items   *" at bounding box center [317, 234] width 181 height 10
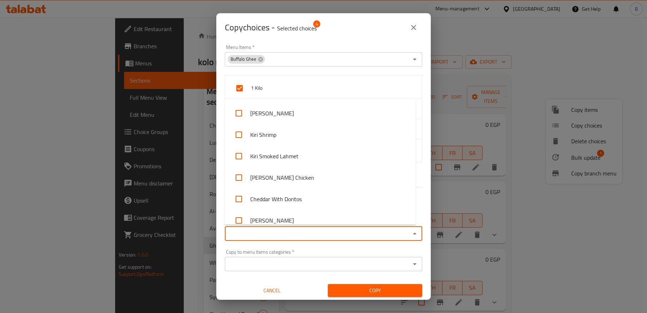
click at [278, 232] on input "Copy to menu items   *" at bounding box center [317, 234] width 181 height 10
type input "gh"
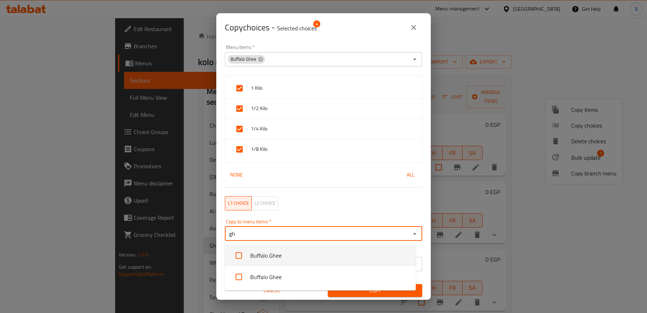
click at [237, 255] on input "checkbox" at bounding box center [238, 255] width 17 height 17
checkbox input "false"
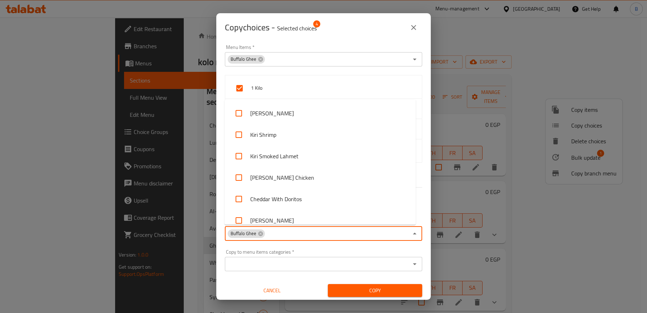
scroll to position [2085, 0]
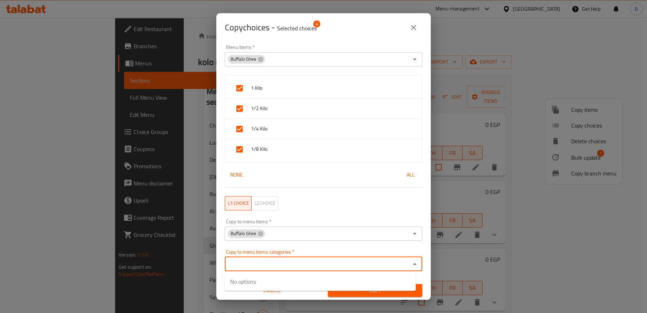
click at [245, 259] on input "Copy to menu items categories   *" at bounding box center [317, 264] width 181 height 10
type input "g"
type input "u"
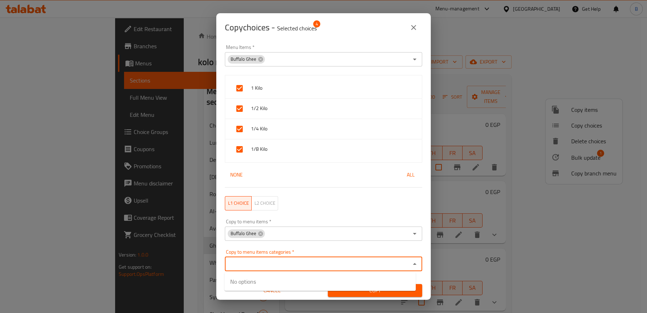
click at [288, 249] on div "Copy to menu items categories   * Copy to menu items categories *" at bounding box center [323, 260] width 197 height 22
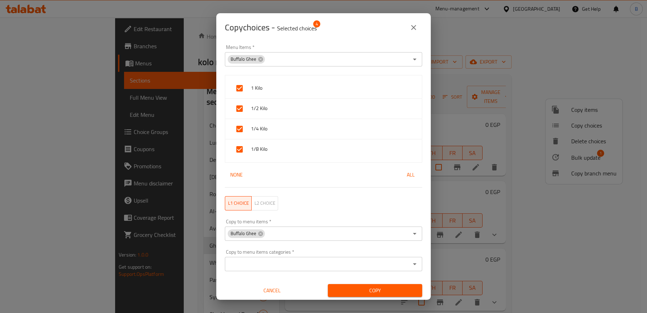
click at [321, 203] on div "L1 choice L2 choice" at bounding box center [323, 203] width 206 height 23
click at [330, 231] on input "Copy to menu items   *" at bounding box center [336, 234] width 143 height 10
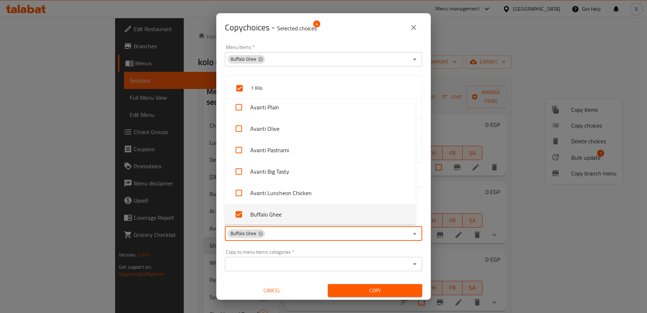
type input "g"
checkbox input "true"
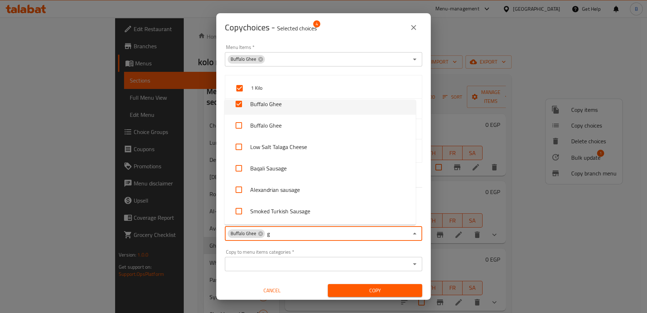
scroll to position [368, 0]
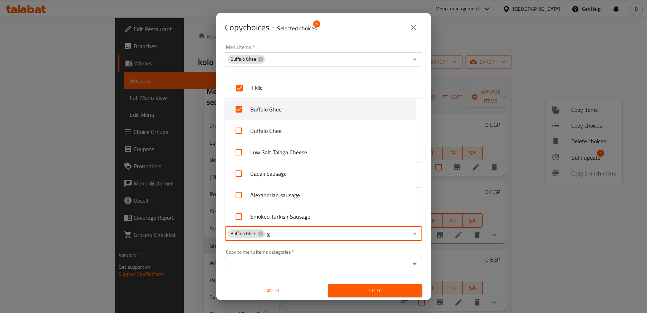
type input "gh"
checkbox input "true"
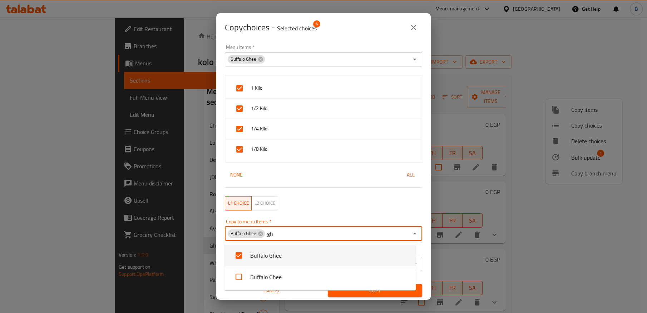
scroll to position [0, 0]
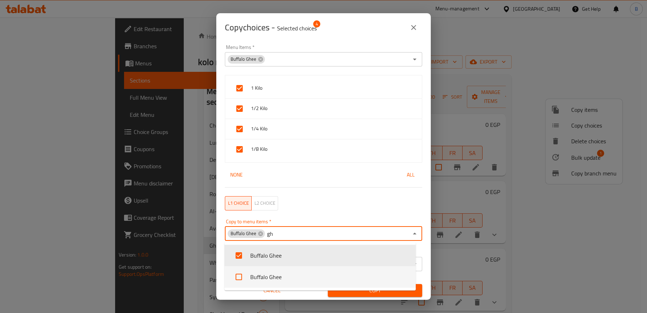
click at [267, 276] on li "Buffalo Ghee" at bounding box center [319, 276] width 191 height 21
checkbox input "false"
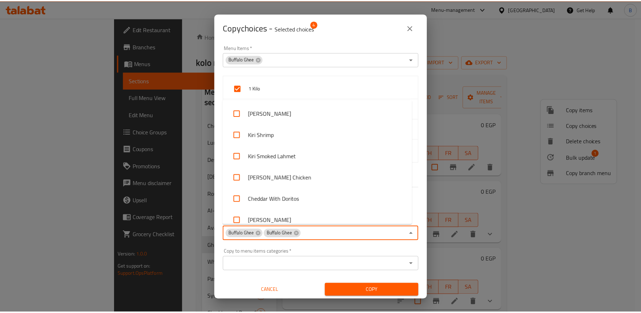
scroll to position [2085, 0]
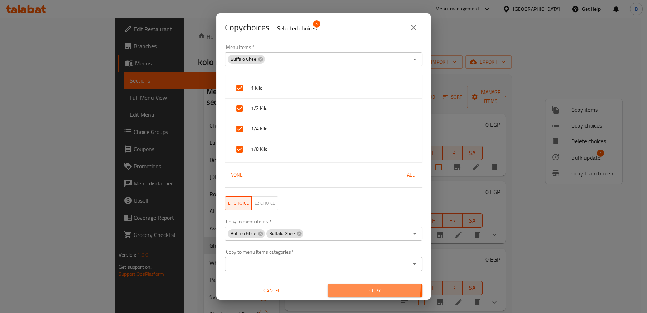
click at [346, 286] on span "Copy" at bounding box center [374, 290] width 83 height 9
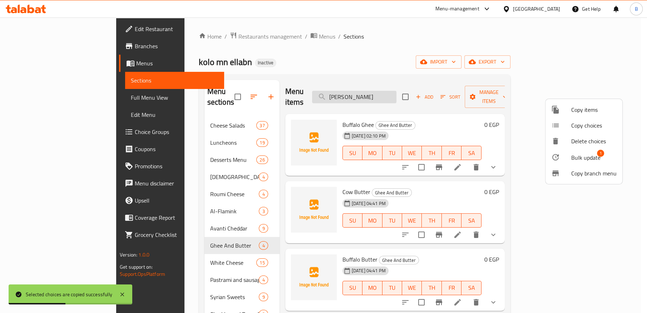
click at [408, 90] on div at bounding box center [323, 156] width 647 height 313
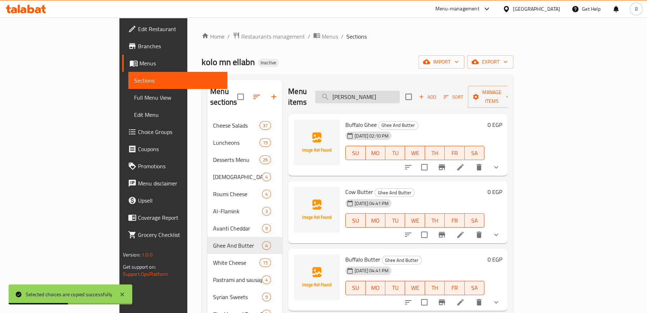
click at [399, 94] on input "سمنة جاموسي" at bounding box center [357, 97] width 84 height 13
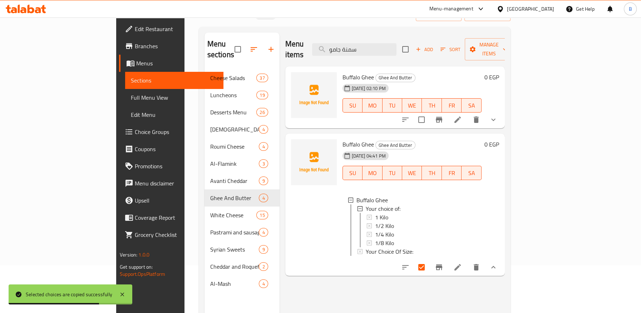
scroll to position [0, 0]
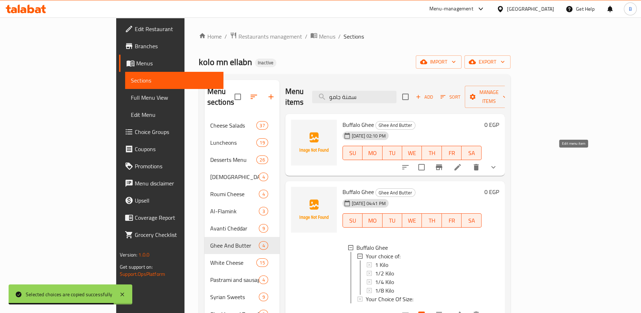
type input "سمنة جامو"
click at [462, 163] on icon at bounding box center [457, 167] width 9 height 9
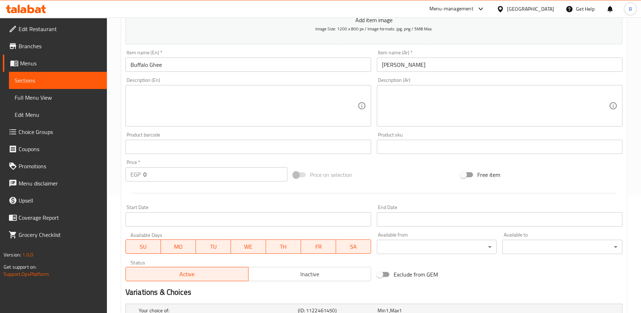
scroll to position [10, 0]
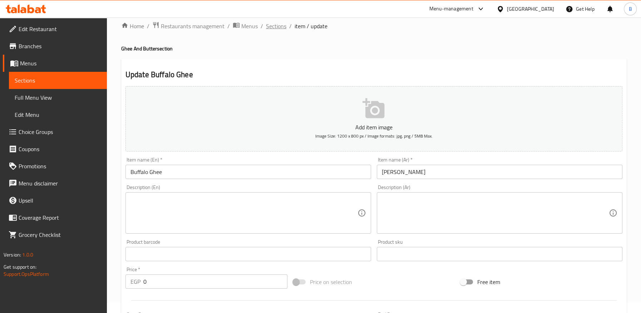
click at [273, 27] on span "Sections" at bounding box center [276, 26] width 20 height 9
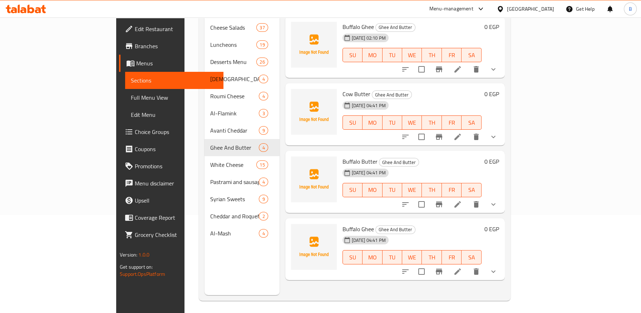
scroll to position [100, 0]
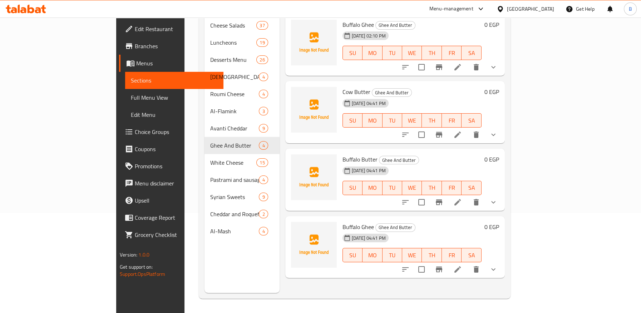
click at [497, 265] on icon "show more" at bounding box center [493, 269] width 9 height 9
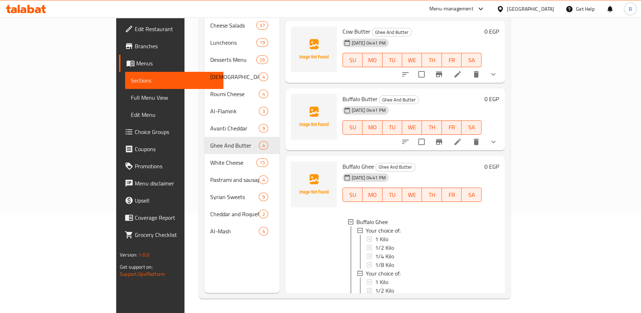
scroll to position [103, 0]
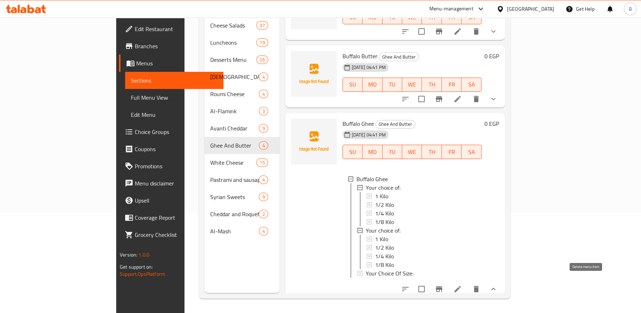
click at [478, 286] on icon "delete" at bounding box center [475, 289] width 5 height 6
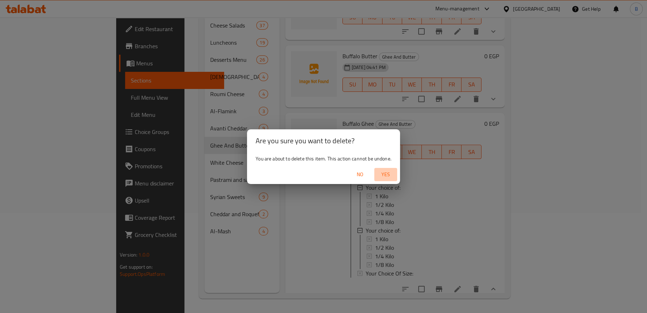
click at [383, 173] on span "Yes" at bounding box center [385, 174] width 17 height 9
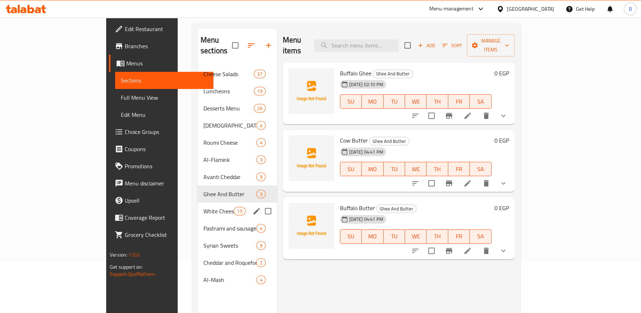
scroll to position [60, 0]
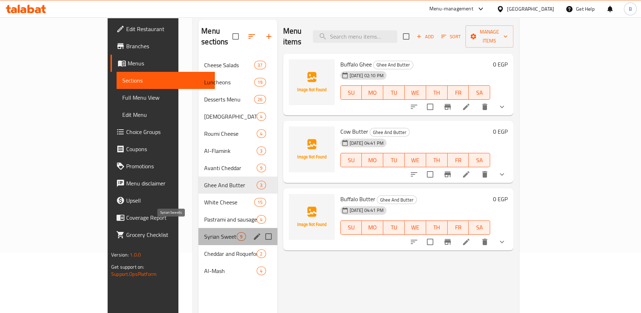
drag, startPoint x: 158, startPoint y: 224, endPoint x: 151, endPoint y: 224, distance: 7.2
click at [204, 232] on span "Syrian Sweets" at bounding box center [220, 236] width 33 height 9
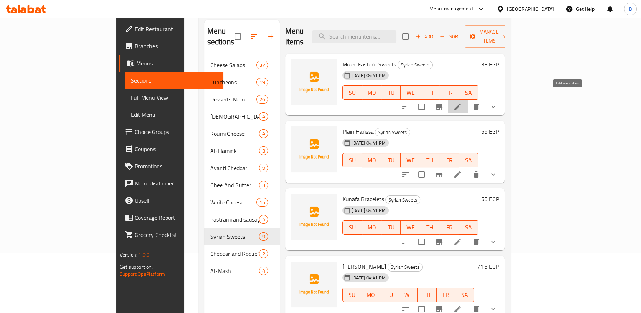
click at [462, 103] on icon at bounding box center [457, 107] width 9 height 9
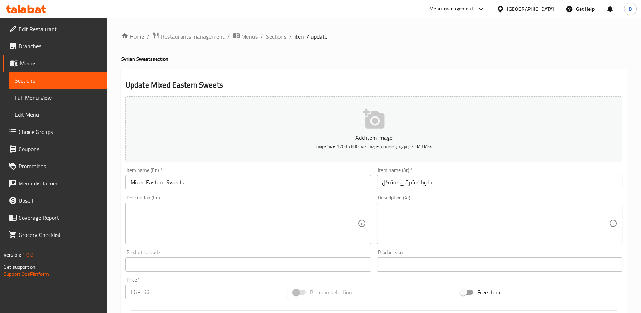
click at [50, 100] on span "Full Menu View" at bounding box center [58, 97] width 86 height 9
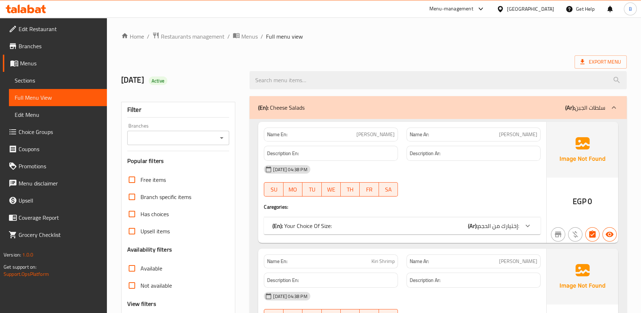
scroll to position [159, 0]
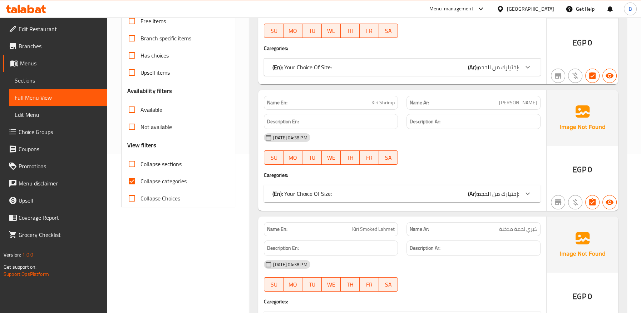
click at [130, 183] on input "Collapse categories" at bounding box center [131, 181] width 17 height 17
checkbox input "false"
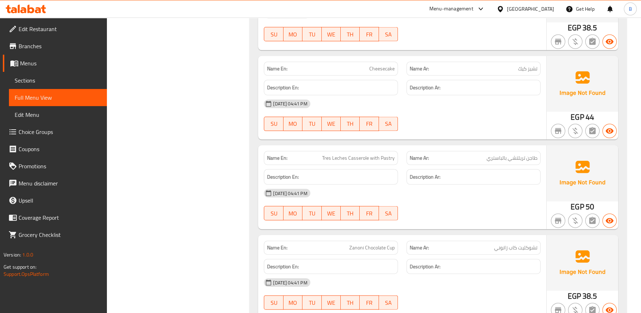
scroll to position [14722, 0]
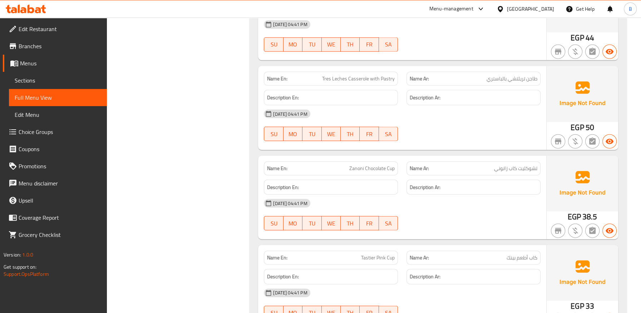
click at [507, 254] on span "كاب أطعم بينك" at bounding box center [521, 258] width 31 height 8
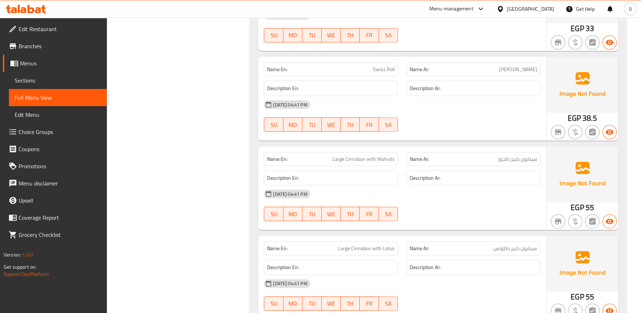
scroll to position [15000, 0]
click at [513, 155] on span "سينابون كبير بالجوز" at bounding box center [517, 159] width 39 height 8
copy span "سينابون كبير بالجوز"
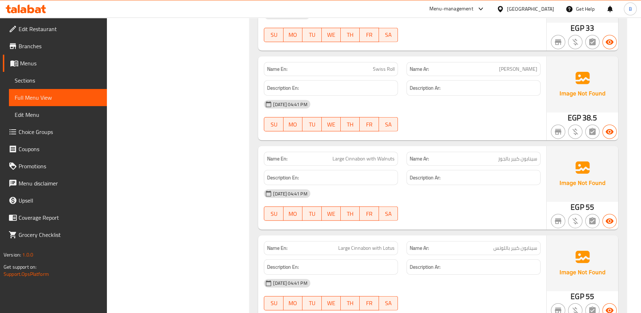
click at [492, 185] on div "25-09-2025 04:41 PM" at bounding box center [401, 193] width 285 height 17
drag, startPoint x: 496, startPoint y: 133, endPoint x: 506, endPoint y: 138, distance: 10.9
click at [506, 155] on p "Name Ar: سينابون كبير بالجوز" at bounding box center [473, 159] width 128 height 8
copy span "جوز"
click at [348, 166] on div "Description En:" at bounding box center [330, 178] width 143 height 24
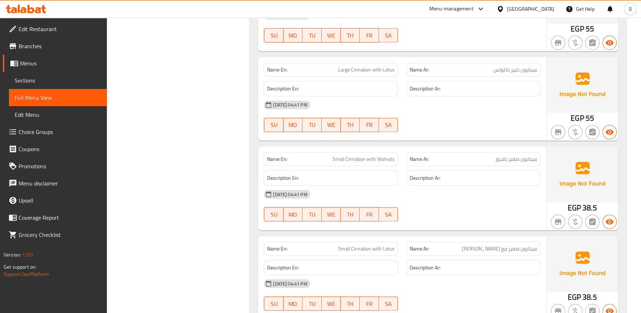
scroll to position [15159, 0]
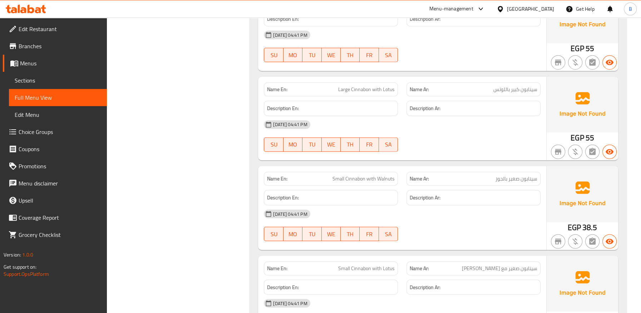
click at [504, 175] on span "سينابون صغير بالجوز" at bounding box center [516, 179] width 42 height 8
copy span "سينابون صغير بالجوز"
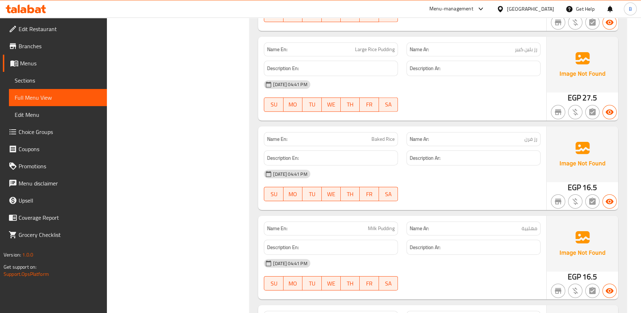
scroll to position [15754, 0]
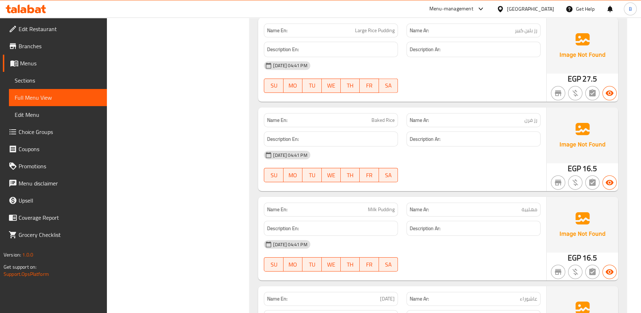
click at [532, 206] on span "مهلبية" at bounding box center [529, 210] width 16 height 8
copy span "مهلبية"
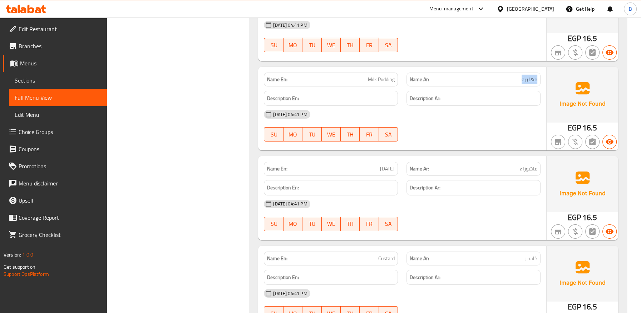
scroll to position [15913, 0]
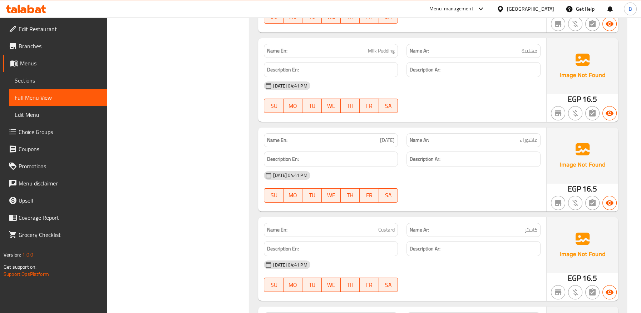
click at [386, 226] on span "Custard" at bounding box center [386, 230] width 16 height 8
copy span "Custard"
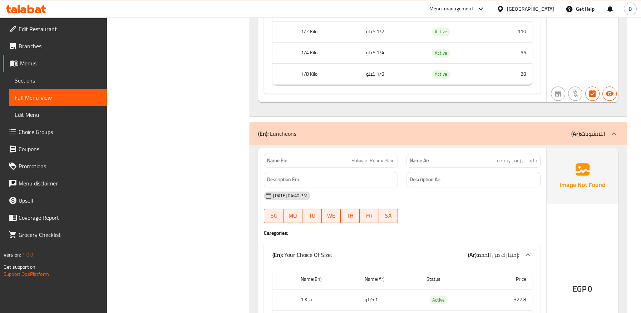
scroll to position [9278, 0]
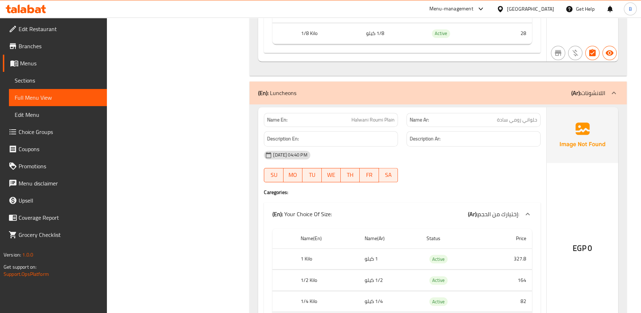
click at [376, 116] on span "Halwani Roumi Plain" at bounding box center [372, 120] width 43 height 8
copy span "Halwani Roumi Plain"
click at [285, 89] on p "(En): Luncheons" at bounding box center [277, 93] width 38 height 9
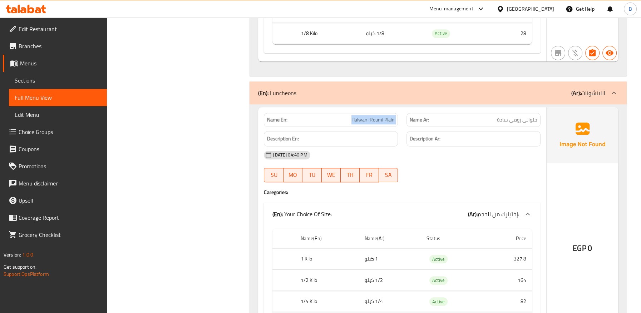
click at [285, 89] on p "(En): Luncheons" at bounding box center [277, 93] width 38 height 9
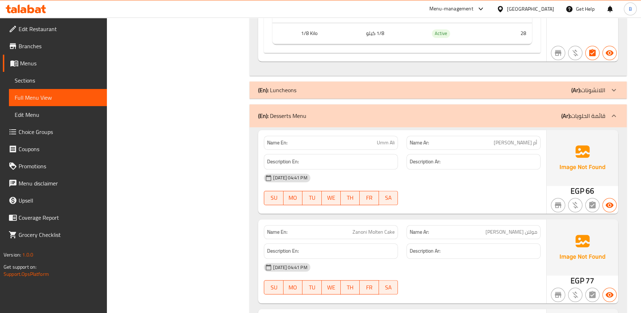
click at [325, 86] on div "(En): Luncheons (Ar): اللانشونات" at bounding box center [431, 90] width 347 height 9
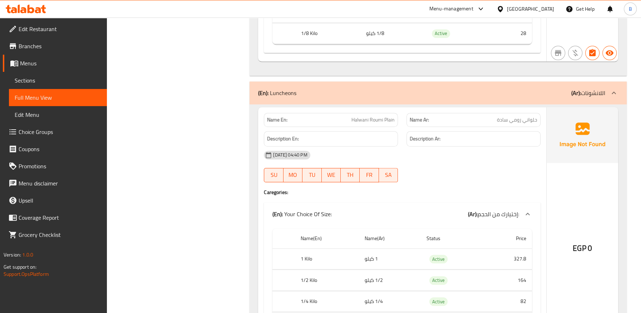
click at [324, 134] on h6 "Description En:" at bounding box center [331, 138] width 128 height 9
click at [378, 116] on span "Halwani Roumi Plain" at bounding box center [372, 120] width 43 height 8
copy span "Halwani Roumi Plain"
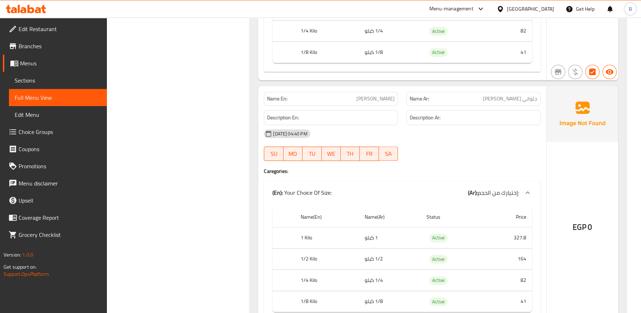
scroll to position [9556, 0]
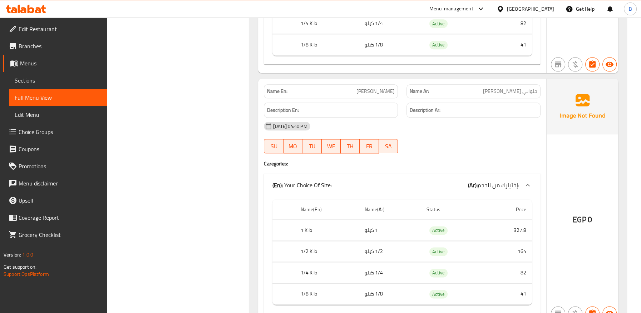
click at [515, 88] on span "حلواني رومي شيدر" at bounding box center [510, 92] width 54 height 8
drag, startPoint x: 515, startPoint y: 76, endPoint x: 466, endPoint y: 135, distance: 76.6
click at [466, 149] on div at bounding box center [473, 153] width 143 height 9
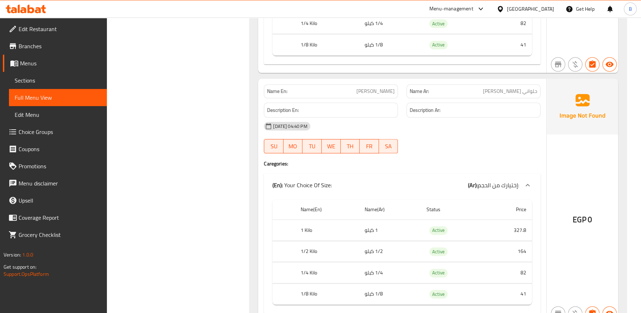
click at [367, 88] on span "Halwani Roumi Cheddar" at bounding box center [375, 92] width 38 height 8
click at [366, 88] on span "Halwani Roumi Cheddar" at bounding box center [375, 92] width 38 height 8
copy span "Roumi"
click at [353, 118] on div "25-09-2025 04:40 PM" at bounding box center [401, 126] width 285 height 17
click at [369, 88] on span "Halwani Roumi Cheddar" at bounding box center [375, 92] width 38 height 8
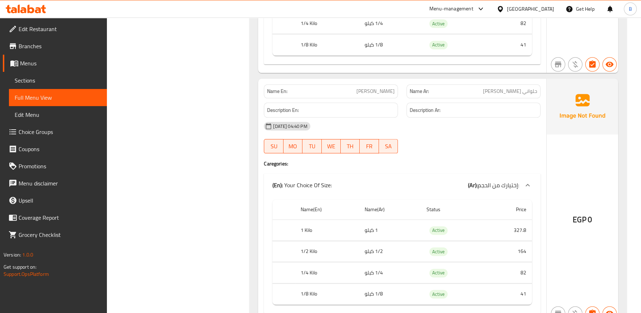
click at [369, 88] on span "Halwani Roumi Cheddar" at bounding box center [375, 92] width 38 height 8
copy span "Halwani Roumi Cheddar"
click at [517, 88] on span "حلواني رومي شيدر" at bounding box center [510, 92] width 54 height 8
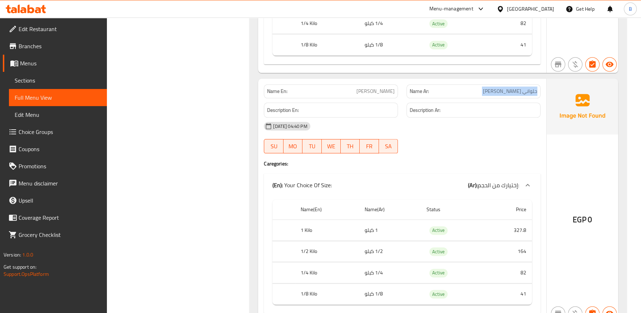
click at [517, 88] on span "حلواني رومي شيدر" at bounding box center [510, 92] width 54 height 8
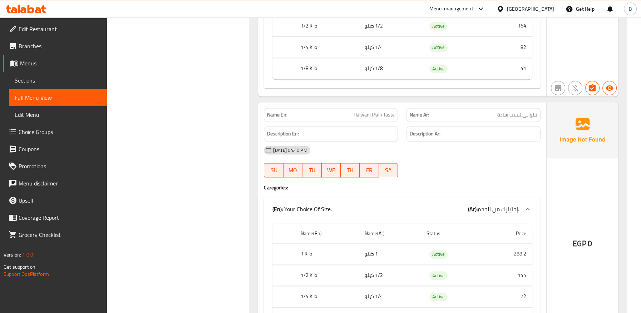
scroll to position [9795, 0]
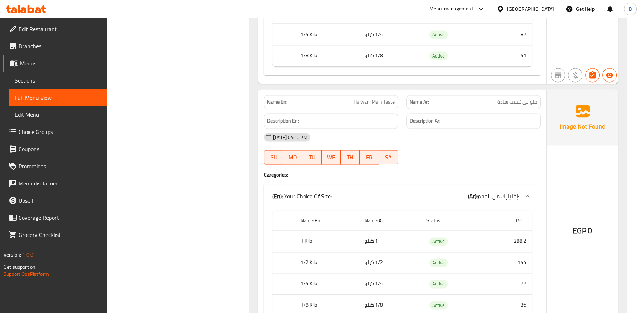
click at [504, 98] on span "حلواني تيست سادة" at bounding box center [517, 102] width 40 height 8
click at [429, 129] on div "25-09-2025 04:40 PM" at bounding box center [401, 137] width 285 height 17
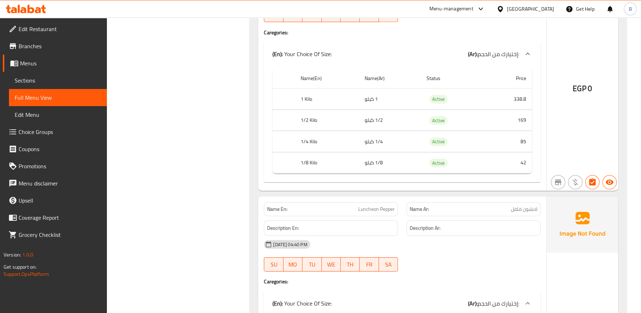
scroll to position [11700, 0]
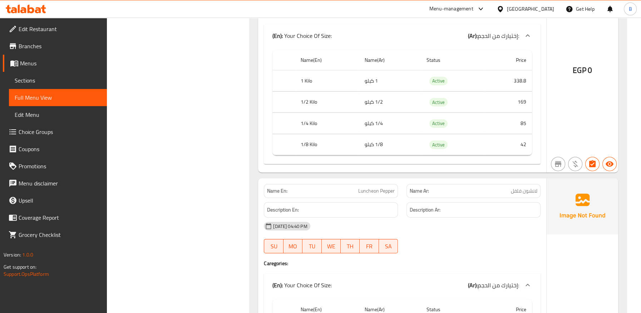
click at [366, 202] on div "Description En:" at bounding box center [331, 209] width 134 height 15
click at [376, 187] on span "Luncheon Pepper" at bounding box center [376, 191] width 36 height 8
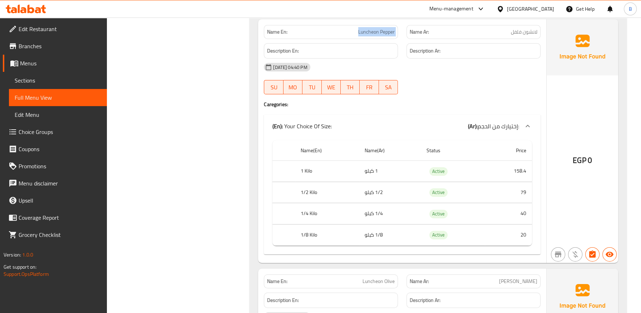
scroll to position [11819, 0]
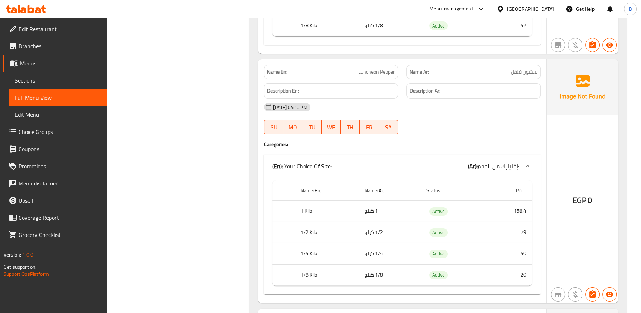
click at [414, 99] on div "25-09-2025 04:40 PM" at bounding box center [401, 107] width 285 height 17
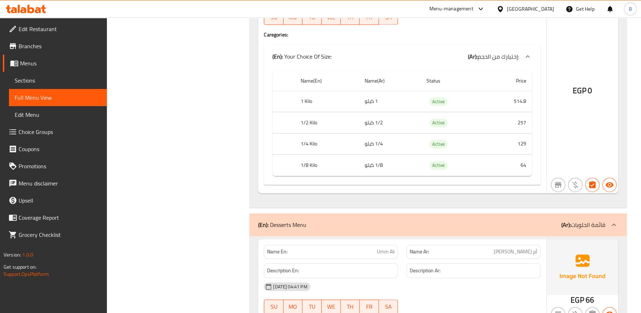
scroll to position [13804, 0]
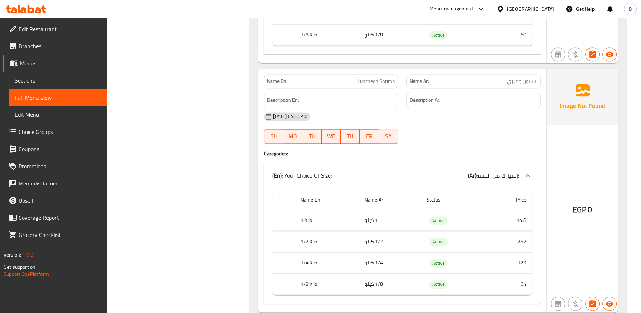
click at [463, 139] on div at bounding box center [473, 143] width 143 height 9
click at [380, 78] on span "Luncheon Shrimp" at bounding box center [375, 82] width 37 height 8
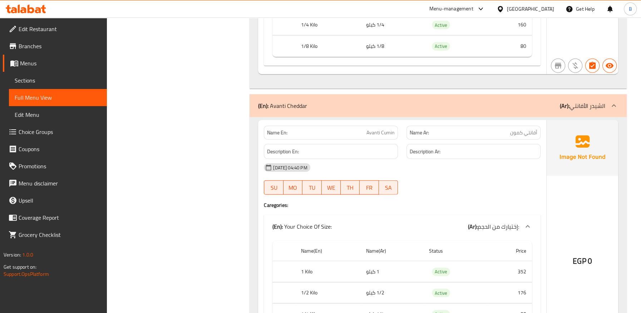
scroll to position [19149, 0]
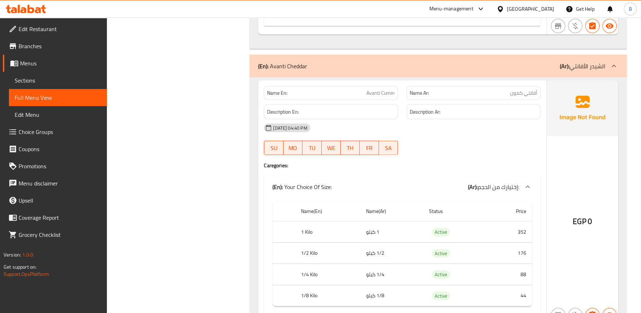
click at [375, 89] on span "Avanti Cumin" at bounding box center [380, 93] width 28 height 8
drag, startPoint x: 362, startPoint y: 65, endPoint x: 396, endPoint y: 65, distance: 33.9
click at [396, 86] on div "Name En: Avanti Cumin" at bounding box center [331, 93] width 134 height 14
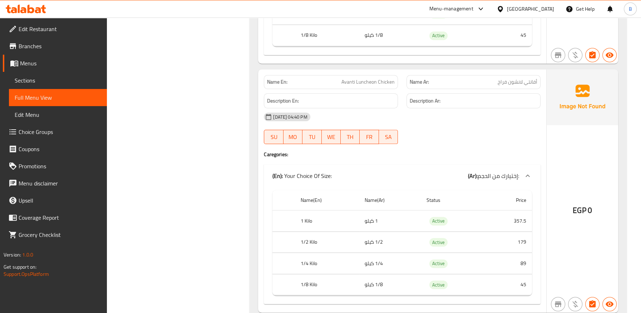
scroll to position [21174, 0]
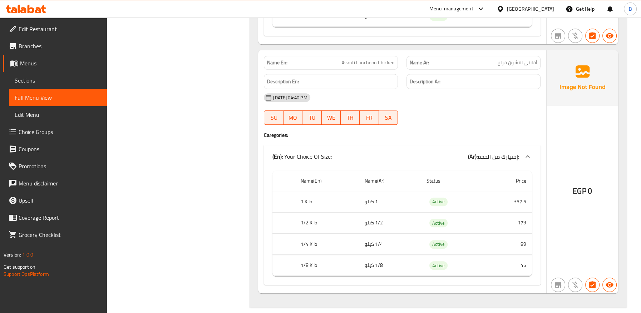
click at [376, 59] on span "Avanti Luncheon Chicken" at bounding box center [367, 63] width 53 height 8
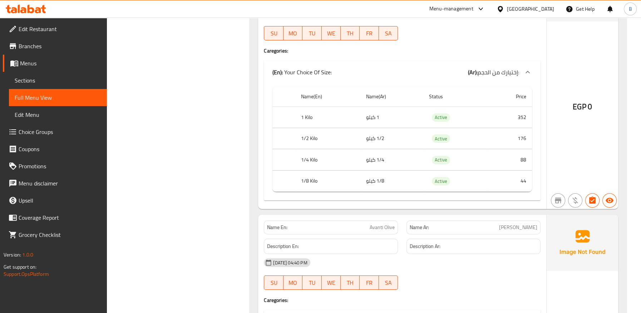
scroll to position [20102, 0]
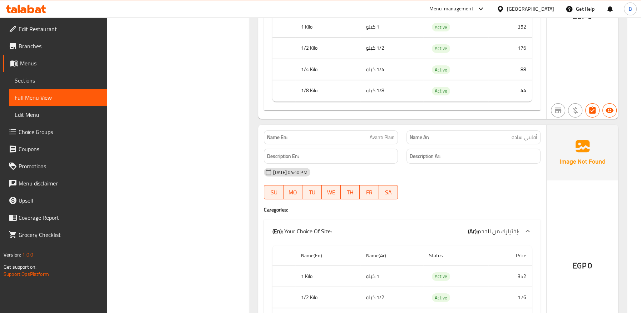
click at [382, 134] on span "Avanti Plain" at bounding box center [381, 138] width 25 height 8
click at [379, 134] on span "Avanti Plain" at bounding box center [381, 138] width 25 height 8
click at [393, 149] on div "Description En:" at bounding box center [331, 156] width 134 height 15
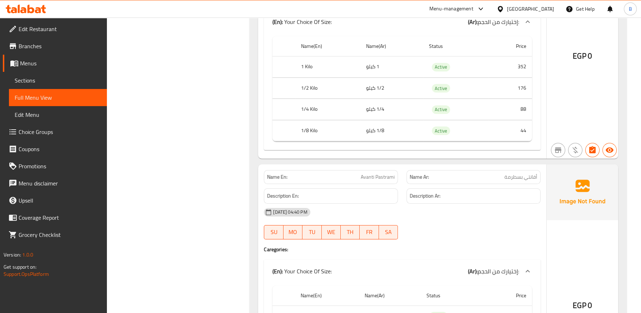
scroll to position [20579, 0]
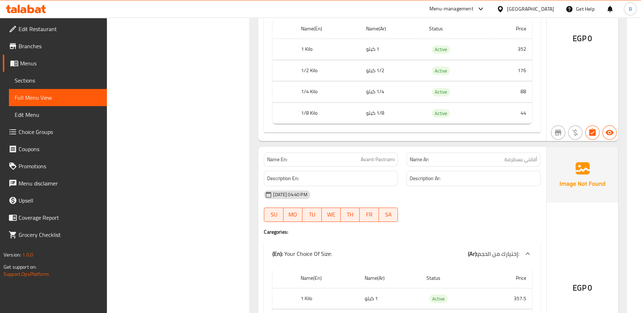
click at [375, 156] on span "Avanti Pastrami" at bounding box center [378, 160] width 34 height 8
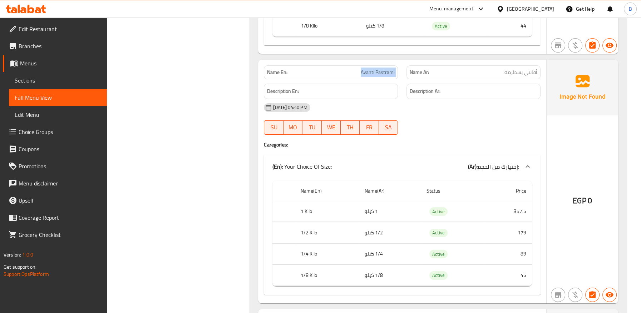
scroll to position [20738, 0]
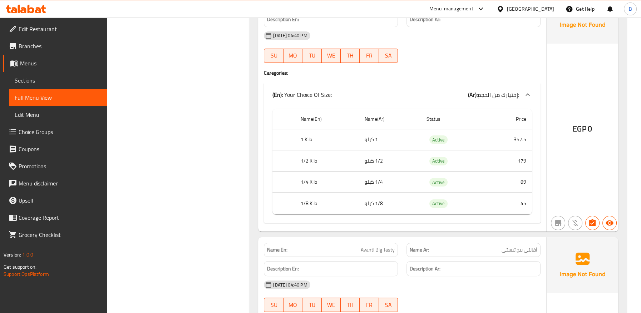
click at [381, 246] on span "Avanti Big Tasty" at bounding box center [378, 250] width 34 height 8
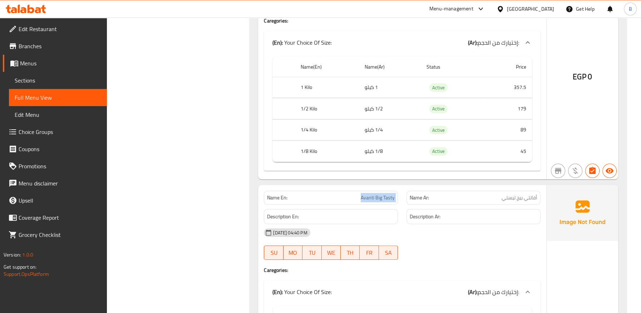
scroll to position [20817, 0]
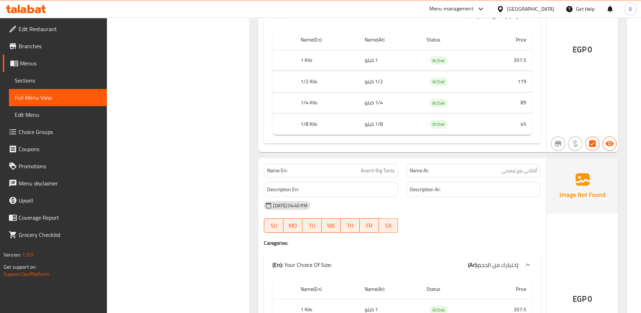
click at [514, 167] on span "أفانتي بيج تيستي" at bounding box center [519, 171] width 36 height 8
click at [440, 197] on div "25-09-2025 04:40 PM" at bounding box center [401, 205] width 285 height 17
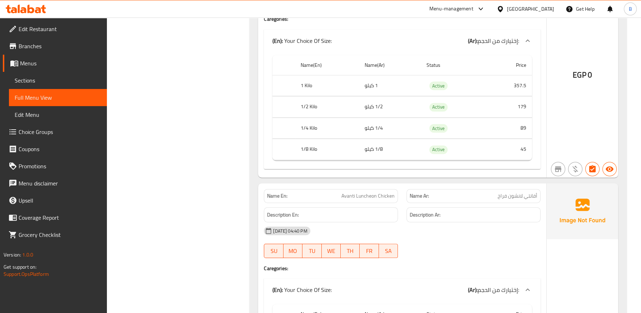
scroll to position [21055, 0]
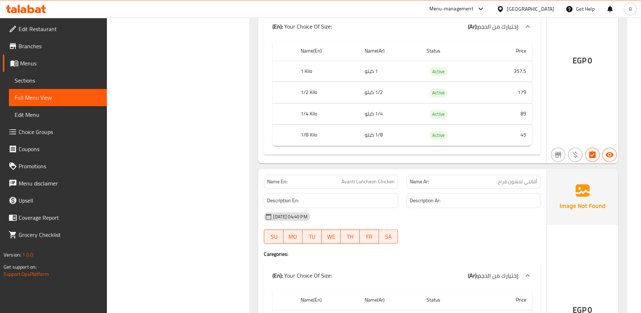
click at [375, 178] on span "Avanti Luncheon Chicken" at bounding box center [367, 182] width 53 height 8
click at [510, 178] on span "أفانتي لانشون فراخ" at bounding box center [517, 182] width 40 height 8
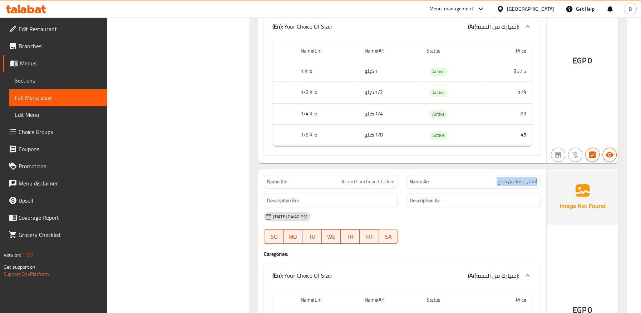
click at [510, 178] on span "أفانتي لانشون فراخ" at bounding box center [517, 182] width 40 height 8
click at [392, 225] on div "SU MO TU WE TH FR SA" at bounding box center [330, 236] width 143 height 23
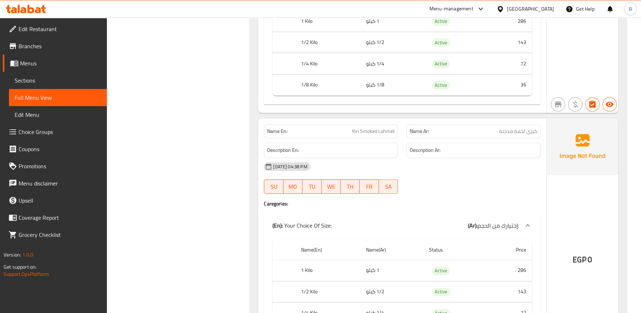
scroll to position [516, 0]
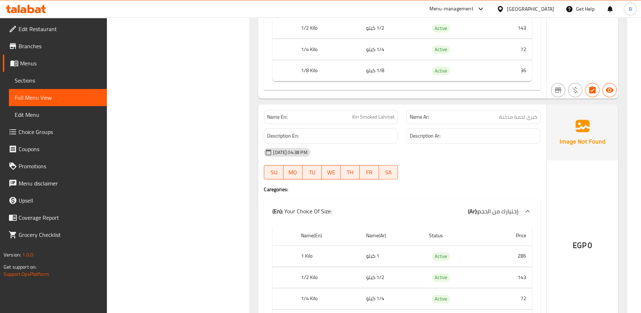
click at [376, 119] on span "Kiri Smoked Lahmet" at bounding box center [373, 117] width 43 height 8
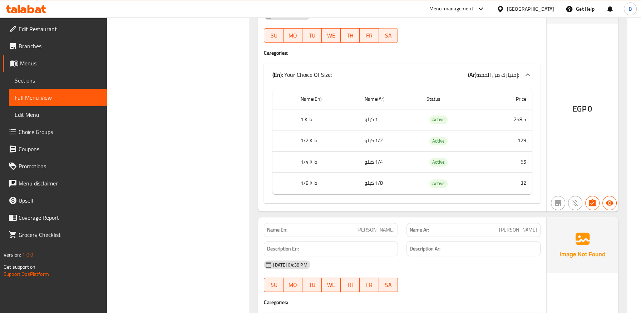
scroll to position [1191, 0]
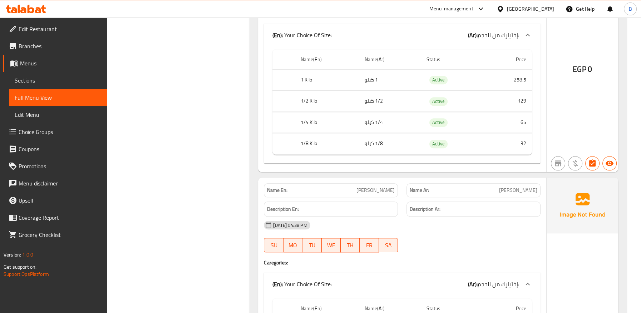
click at [520, 192] on span "شيدر رومي" at bounding box center [518, 191] width 38 height 8
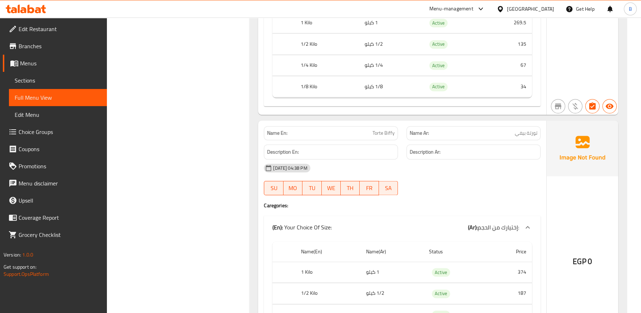
scroll to position [1786, 0]
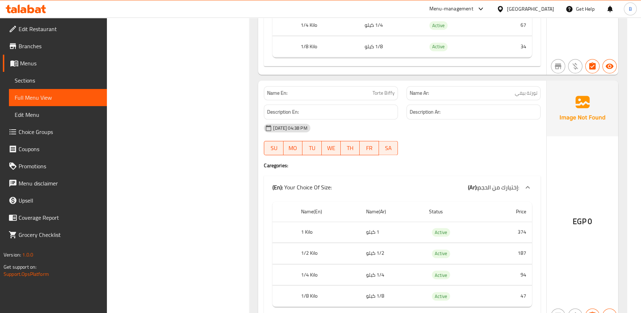
click at [529, 89] on span "تورتة بيفي" at bounding box center [525, 93] width 23 height 8
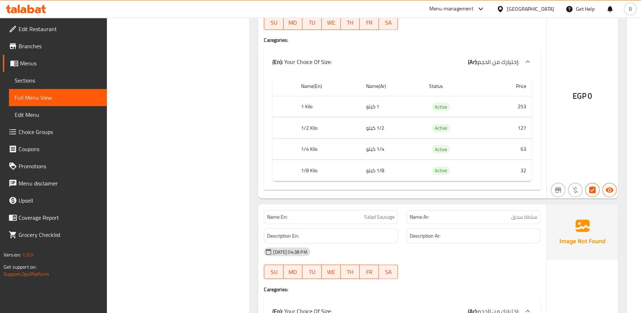
scroll to position [2739, 0]
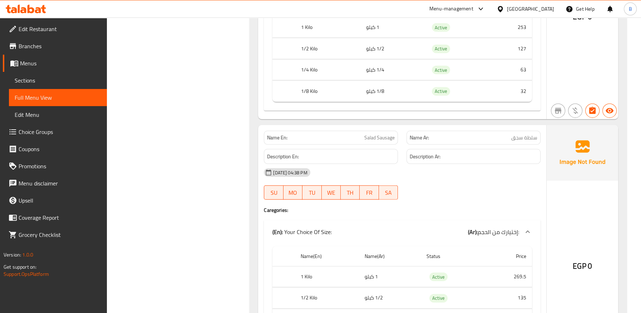
click at [382, 135] on span "Salad Sausage" at bounding box center [379, 138] width 30 height 8
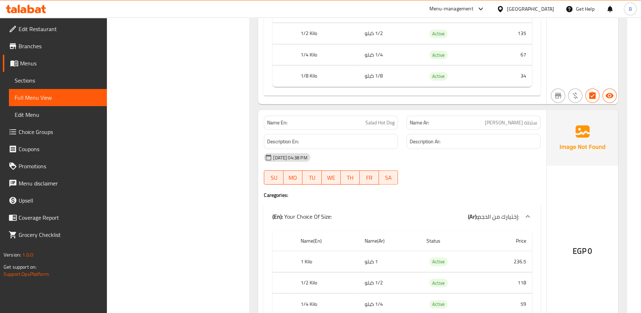
scroll to position [3017, 0]
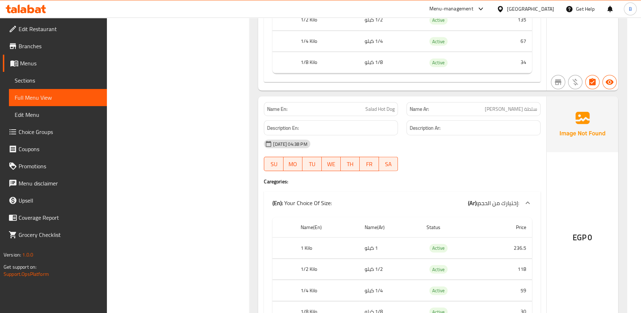
click at [380, 105] on span "Salad Hot Dog" at bounding box center [379, 109] width 29 height 8
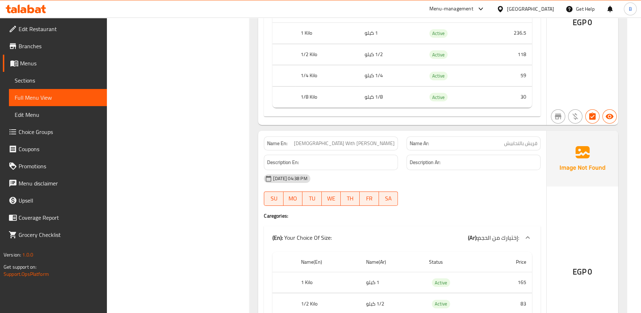
scroll to position [3493, 0]
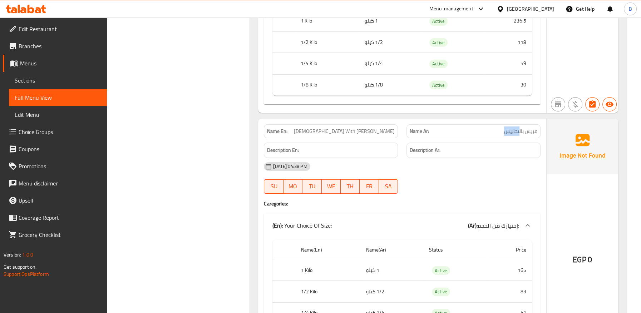
drag, startPoint x: 497, startPoint y: 128, endPoint x: 518, endPoint y: 129, distance: 21.8
click at [518, 129] on p "Name Ar: قريش بالتحابيش" at bounding box center [473, 132] width 128 height 8
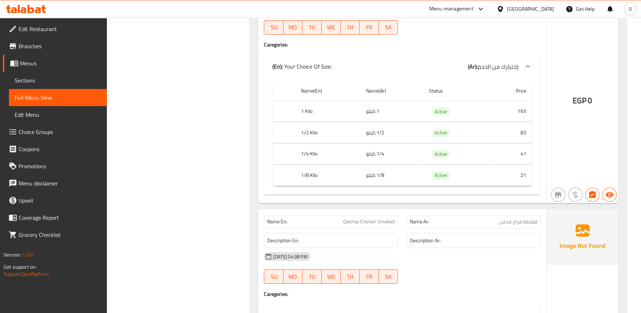
scroll to position [3731, 0]
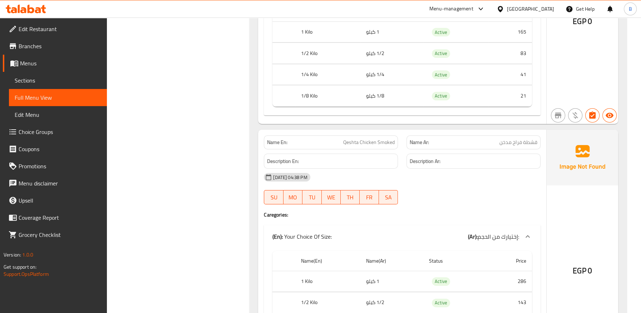
click at [526, 139] on span "قشطة فراخ مدخن" at bounding box center [518, 143] width 38 height 8
drag, startPoint x: 526, startPoint y: 137, endPoint x: 318, endPoint y: 99, distance: 211.0
click at [524, 139] on span "قشطة فراخ مدخن" at bounding box center [518, 143] width 38 height 8
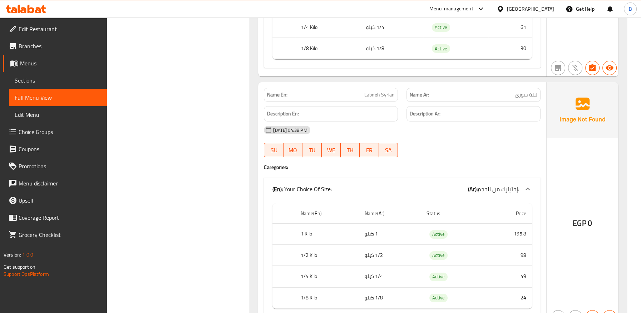
scroll to position [4287, 0]
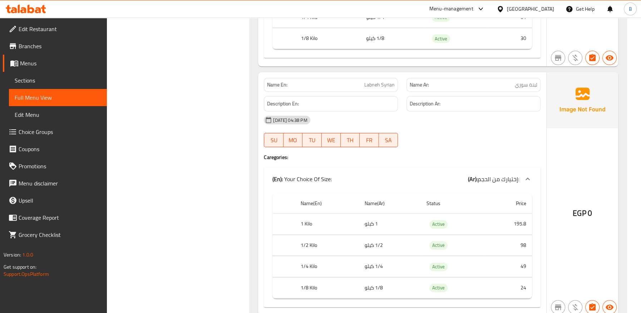
click at [386, 81] on span "Labneh Syrian" at bounding box center [379, 85] width 30 height 8
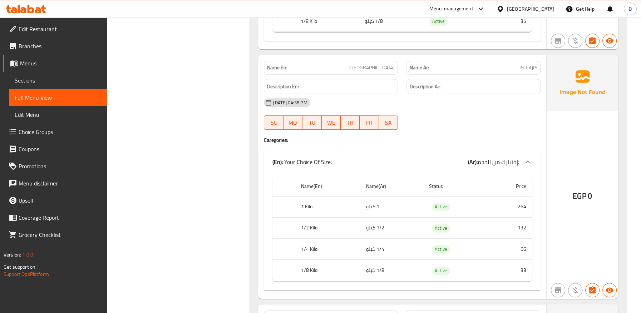
scroll to position [4922, 0]
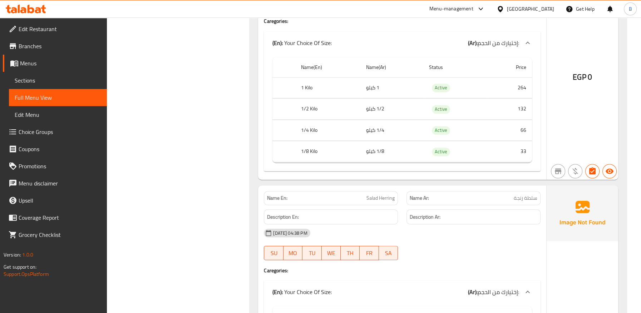
click at [517, 194] on span "سلطة رنجة" at bounding box center [525, 198] width 24 height 8
click at [383, 194] on span "Salad Herring" at bounding box center [380, 198] width 28 height 8
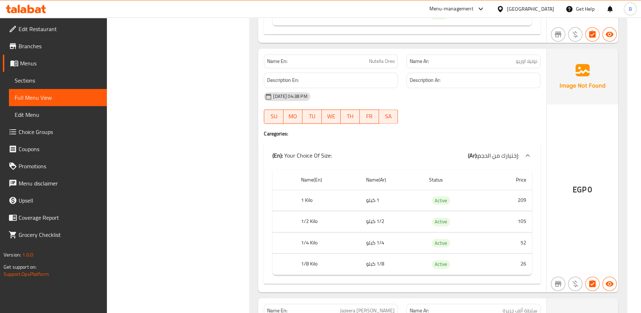
scroll to position [5637, 0]
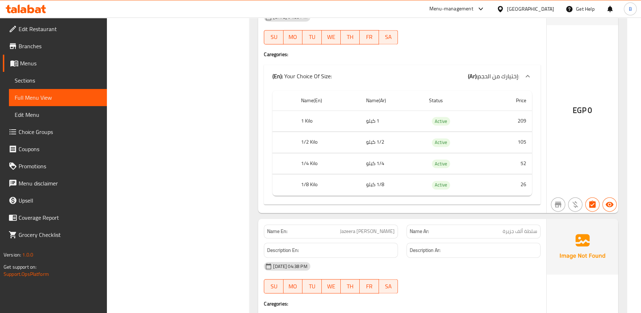
click at [515, 228] on span "سلطة ألف جزيرة" at bounding box center [519, 232] width 35 height 8
click at [494, 238] on div "Description Ar:" at bounding box center [473, 250] width 143 height 24
drag, startPoint x: 496, startPoint y: 218, endPoint x: 523, endPoint y: 225, distance: 27.9
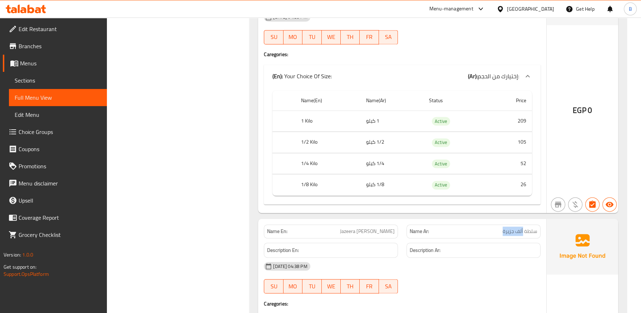
click at [523, 228] on p "Name Ar: سلطة ألف جزيرة" at bounding box center [473, 232] width 128 height 8
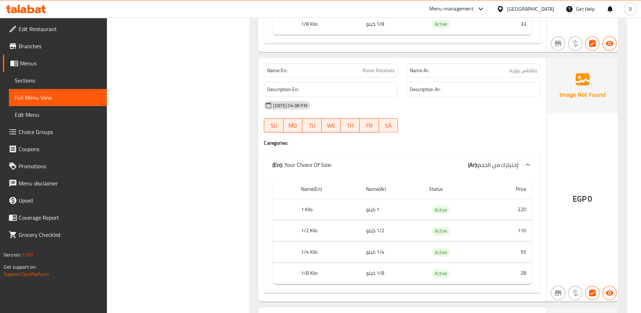
scroll to position [7701, 0]
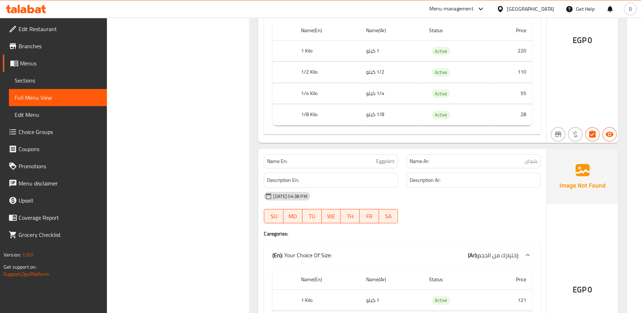
click at [382, 158] on span "Eggplant" at bounding box center [385, 162] width 19 height 8
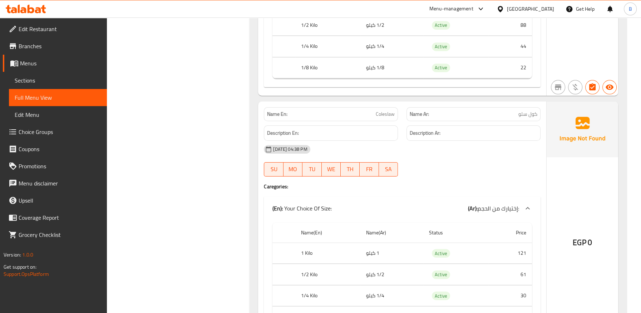
scroll to position [8257, 0]
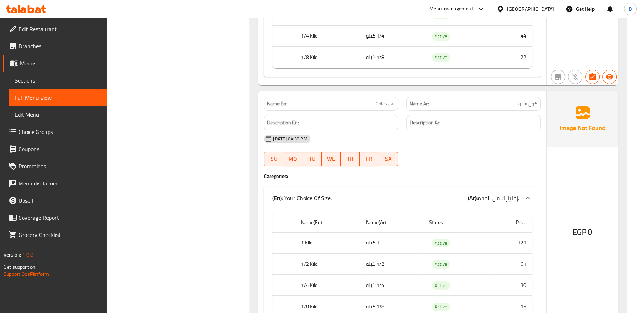
click at [526, 100] on span "كول سلو" at bounding box center [527, 104] width 19 height 8
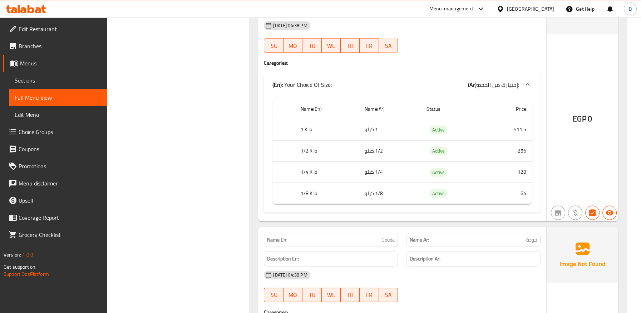
scroll to position [18786, 0]
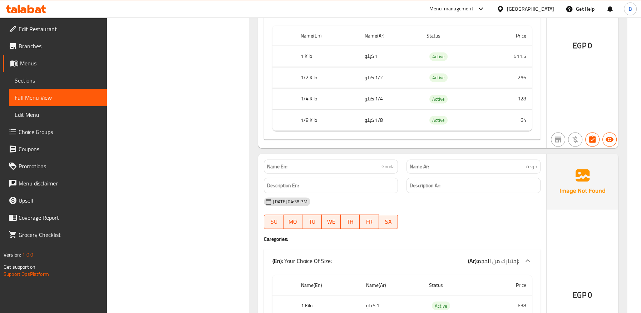
click at [392, 163] on span "Gouda" at bounding box center [387, 167] width 13 height 8
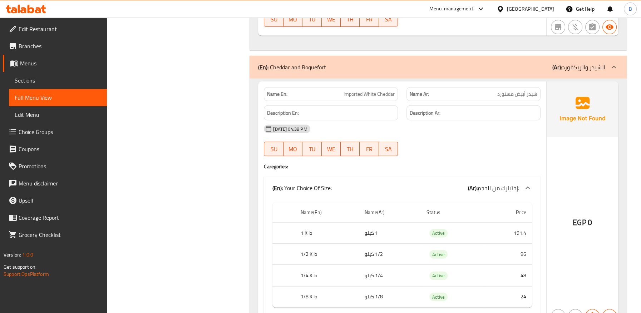
scroll to position [27869, 0]
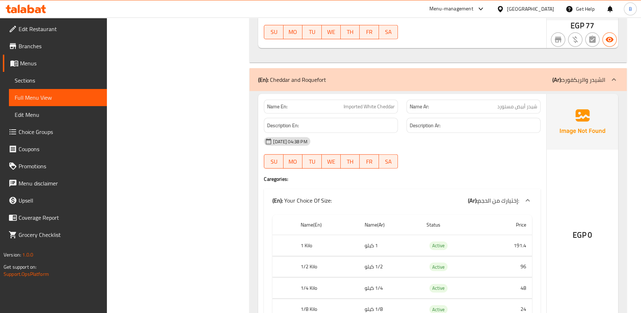
click at [367, 103] on span "Imported White Cheddar" at bounding box center [368, 107] width 51 height 8
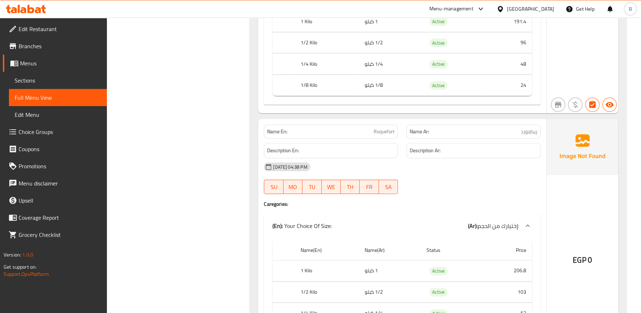
scroll to position [28107, 0]
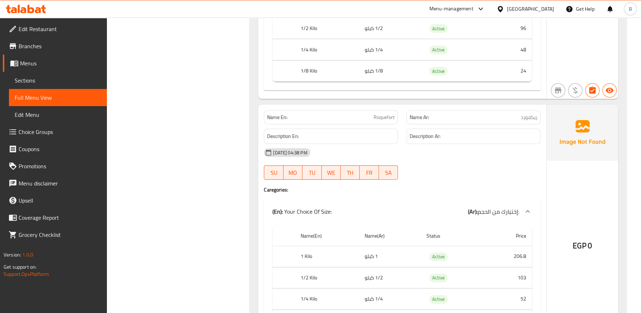
click at [379, 114] on span "Roquefort" at bounding box center [383, 118] width 21 height 8
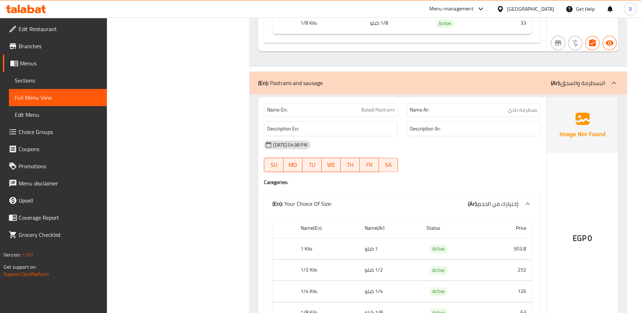
scroll to position [25989, 0]
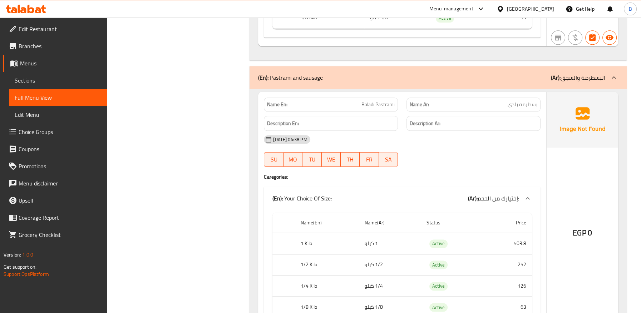
click at [528, 101] on span "بسطرمة بلدي" at bounding box center [522, 105] width 30 height 8
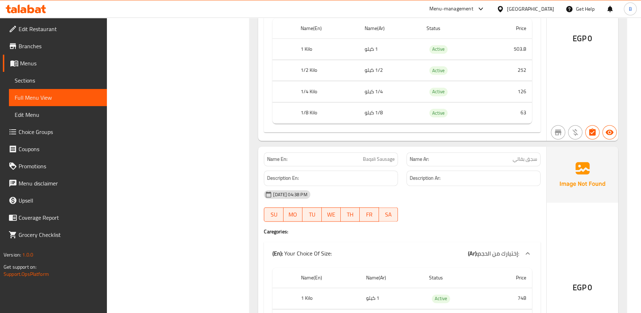
scroll to position [26227, 0]
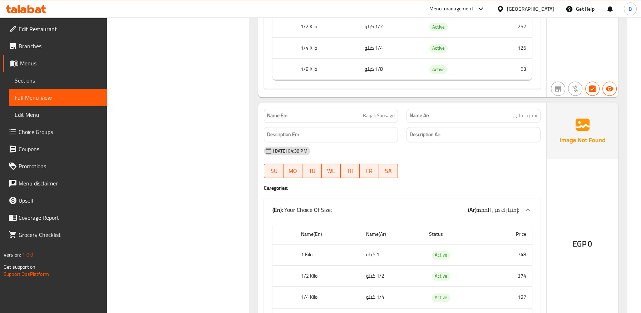
click at [517, 112] on span "سجق بقالي" at bounding box center [524, 116] width 25 height 8
click at [527, 109] on div "Name Ar: سجق بقالي" at bounding box center [473, 116] width 134 height 14
click at [530, 112] on span "سجق بقالي" at bounding box center [524, 116] width 25 height 8
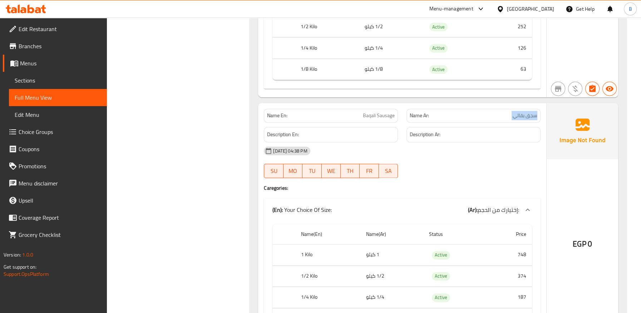
click at [530, 112] on span "سجق بقالي" at bounding box center [524, 116] width 25 height 8
click at [369, 112] on span "Baqali Sausage" at bounding box center [379, 116] width 32 height 8
click at [374, 112] on span "Baqali Sausage" at bounding box center [379, 116] width 32 height 8
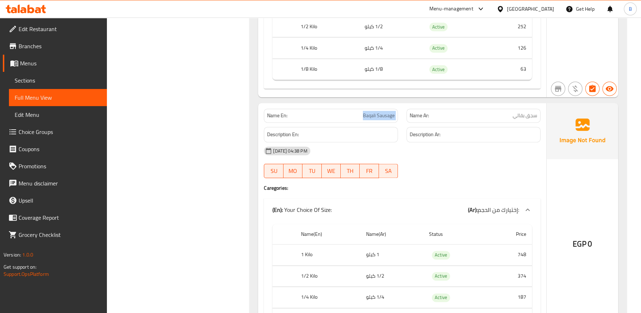
click at [374, 112] on span "Baqali Sausage" at bounding box center [379, 116] width 32 height 8
drag, startPoint x: 374, startPoint y: 75, endPoint x: 387, endPoint y: 75, distance: 12.5
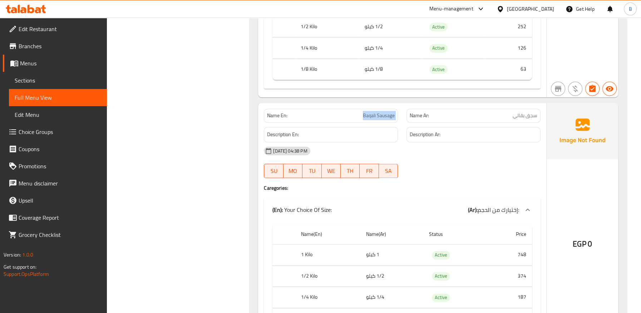
click at [387, 112] on span "Baqali Sausage" at bounding box center [379, 116] width 32 height 8
click at [449, 142] on div "25-09-2025 04:38 PM SU MO TU WE TH FR SA" at bounding box center [401, 162] width 285 height 40
click at [528, 112] on span "سجق بقالي" at bounding box center [524, 116] width 25 height 8
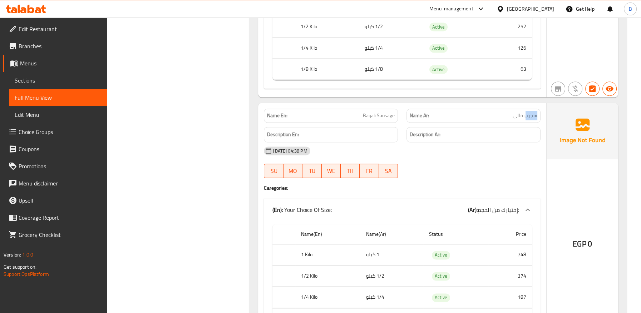
click at [528, 112] on span "سجق بقالي" at bounding box center [524, 116] width 25 height 8
drag, startPoint x: 528, startPoint y: 79, endPoint x: 513, endPoint y: 80, distance: 14.7
click at [527, 112] on span "سجق بقالي" at bounding box center [524, 116] width 25 height 8
drag, startPoint x: 338, startPoint y: 98, endPoint x: 392, endPoint y: 38, distance: 81.7
click at [338, 127] on div "Description En:" at bounding box center [331, 134] width 134 height 15
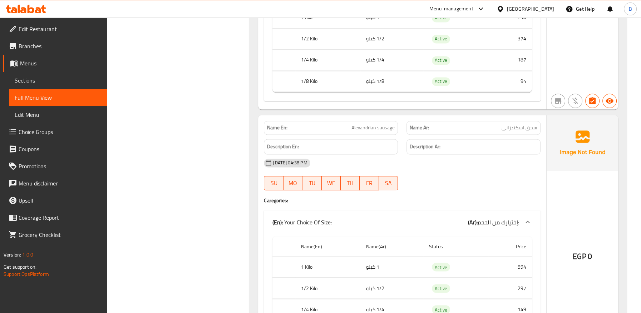
scroll to position [26465, 0]
click at [385, 123] on span "Alexandrian sausage" at bounding box center [372, 127] width 43 height 8
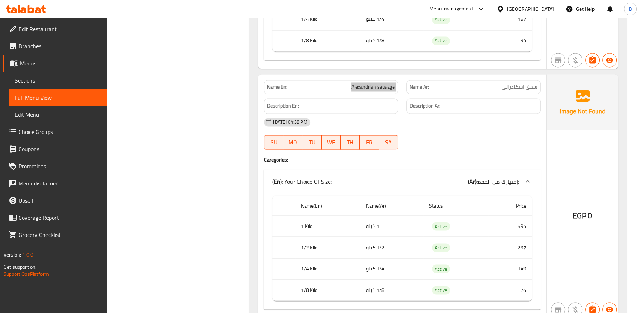
scroll to position [26704, 0]
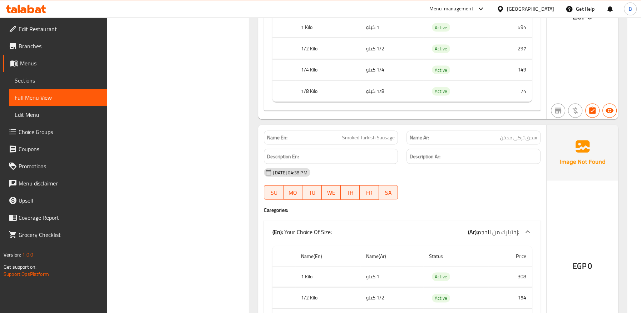
click at [503, 134] on span "سجق تركي مدخن" at bounding box center [518, 138] width 37 height 8
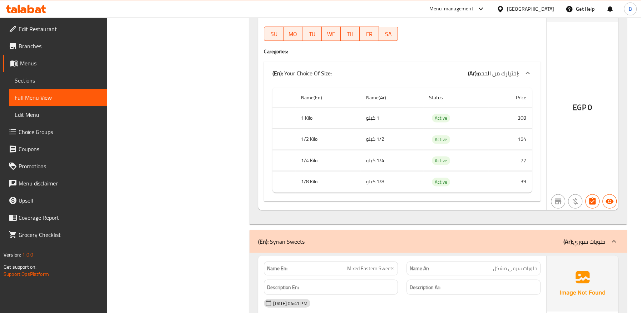
scroll to position [26743, 0]
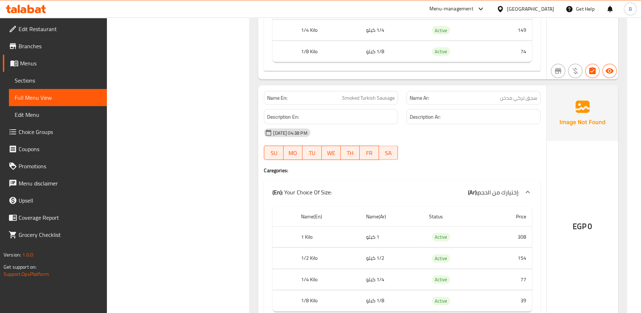
click at [374, 94] on span "Smoked Turkish Sausage" at bounding box center [368, 98] width 53 height 8
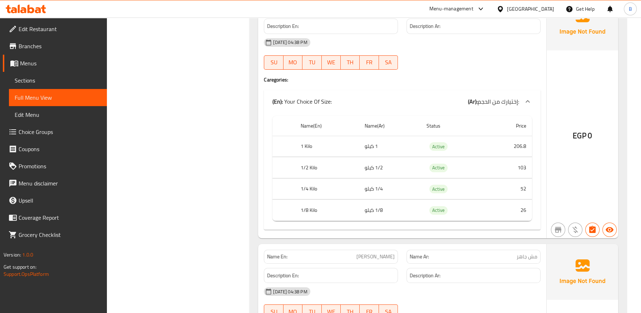
scroll to position [28566, 0]
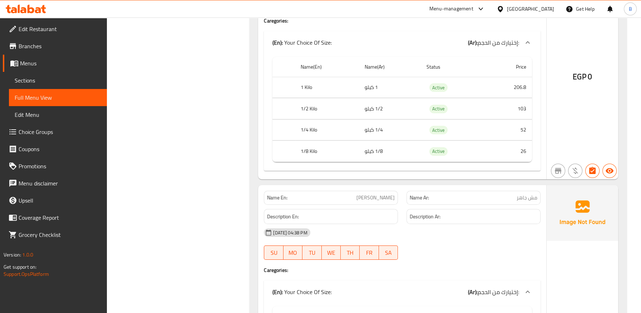
click at [523, 194] on span "مش جاهز" at bounding box center [526, 198] width 21 height 8
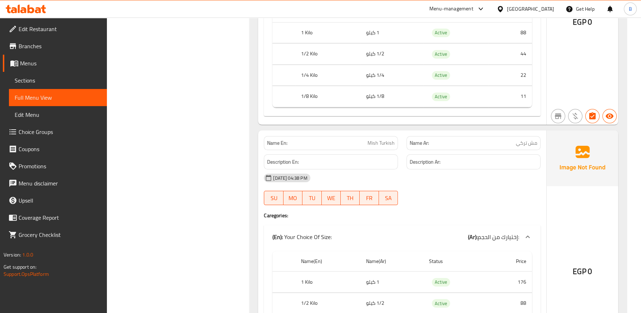
scroll to position [28883, 0]
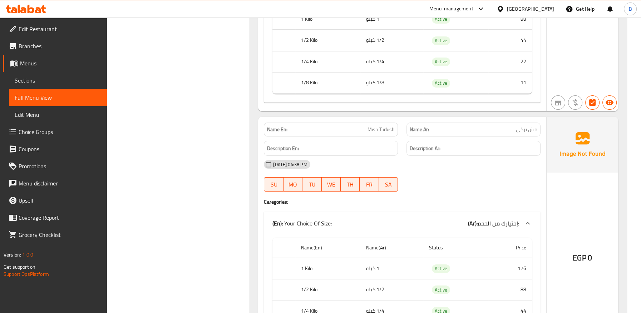
click at [378, 126] on span "Mish Turkish" at bounding box center [380, 130] width 27 height 8
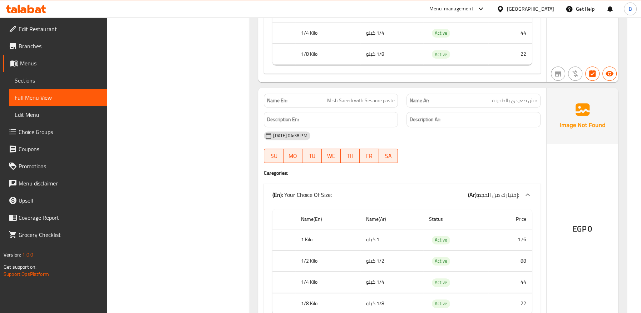
scroll to position [29164, 0]
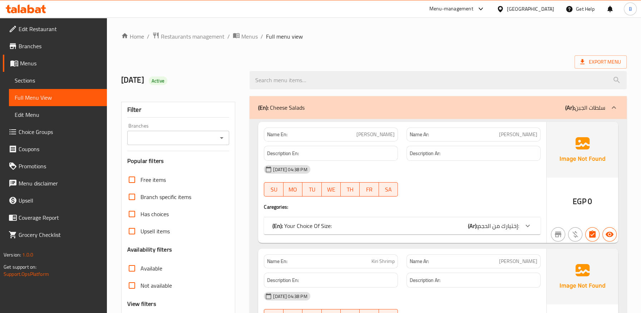
scroll to position [198, 0]
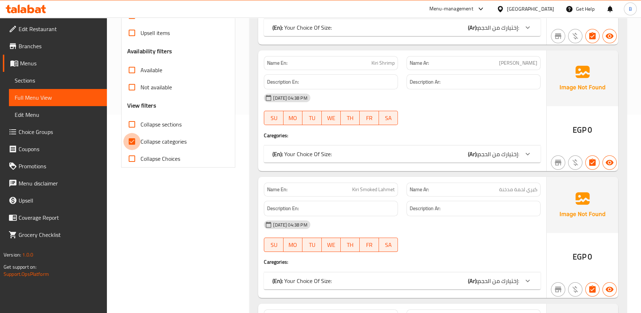
click at [130, 140] on input "Collapse categories" at bounding box center [131, 141] width 17 height 17
checkbox input "false"
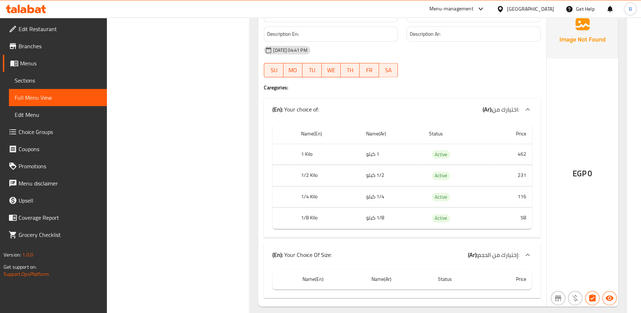
scroll to position [21944, 0]
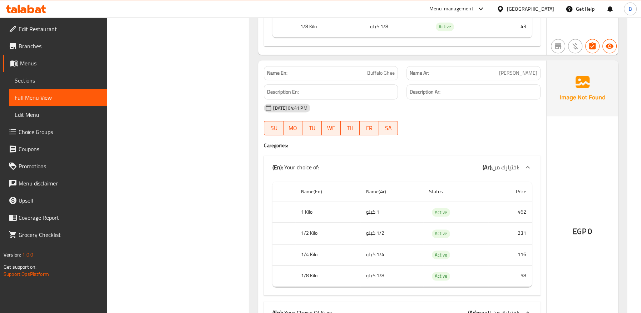
click at [382, 69] on span "Buffalo Ghee" at bounding box center [381, 73] width 28 height 8
copy span "Buffalo Ghee"
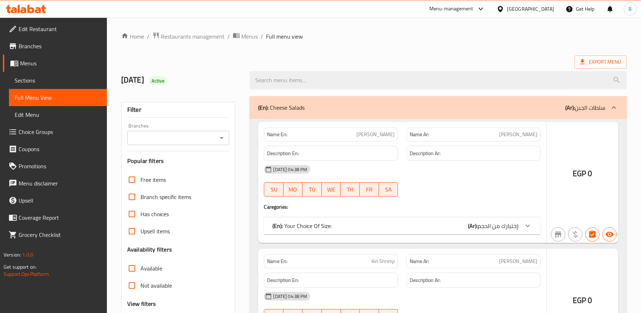
checkbox input "false"
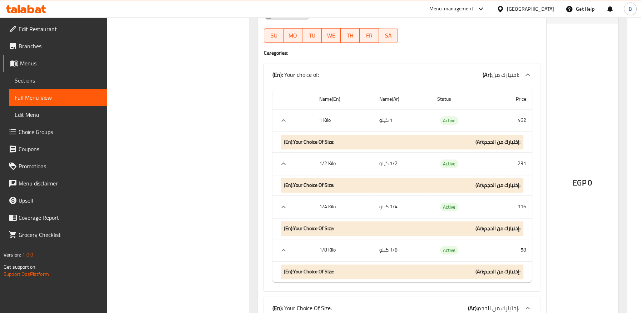
scroll to position [22023, 0]
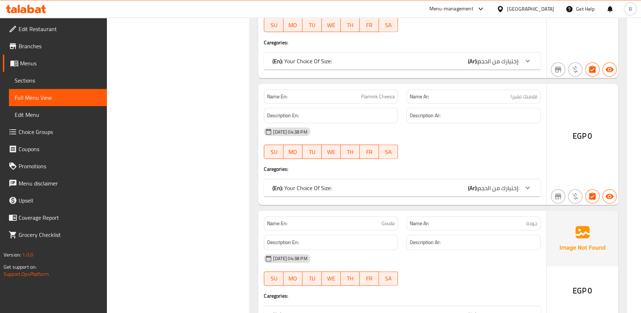
scroll to position [10650, 0]
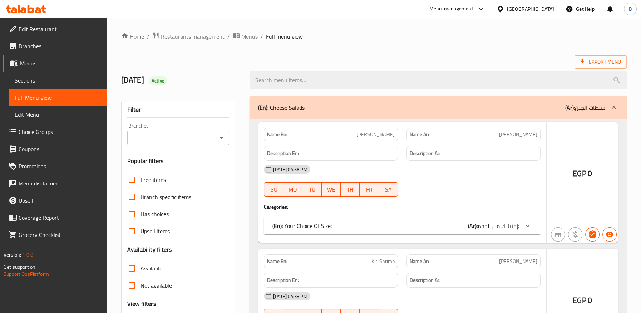
click at [134, 218] on input "Has choices" at bounding box center [131, 213] width 17 height 17
checkbox input "true"
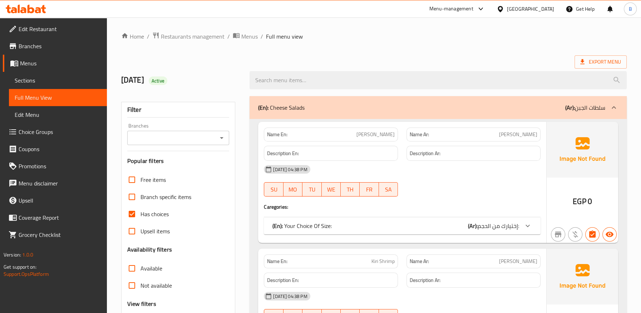
scroll to position [119, 0]
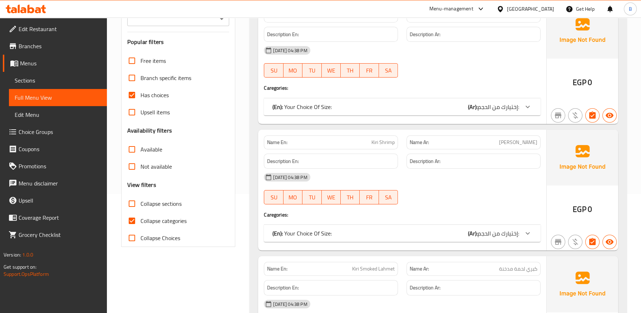
click at [132, 221] on input "Collapse categories" at bounding box center [131, 220] width 17 height 17
checkbox input "false"
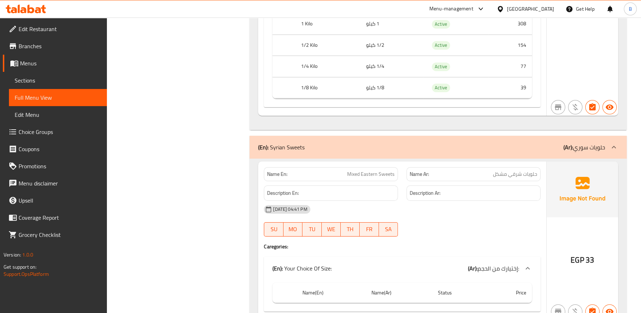
scroll to position [24531, 0]
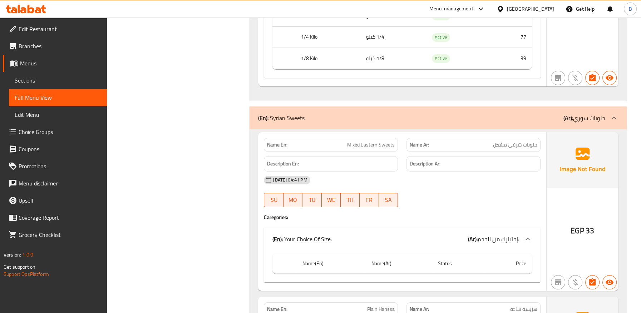
click at [495, 234] on span "إختيارك من الحجم:" at bounding box center [497, 239] width 41 height 11
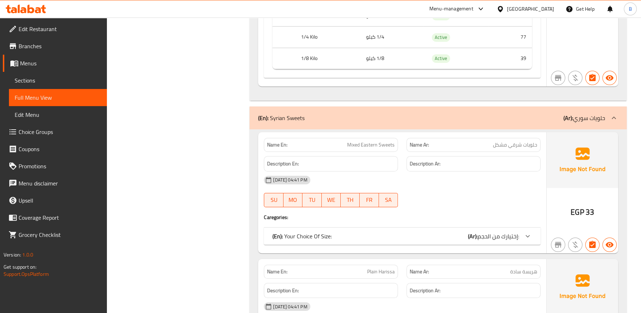
scroll to position [24690, 0]
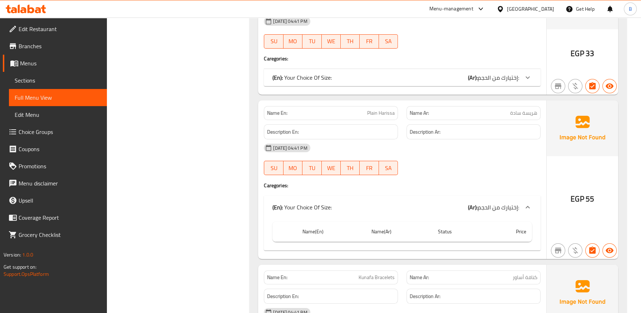
click at [497, 202] on span "إختيارك من الحجم:" at bounding box center [497, 207] width 41 height 11
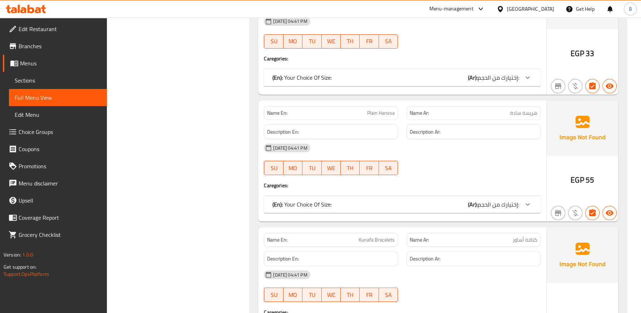
click at [467, 200] on div "(En): Your Choice Of Size: (Ar): إختيارك من الحجم:" at bounding box center [395, 204] width 247 height 9
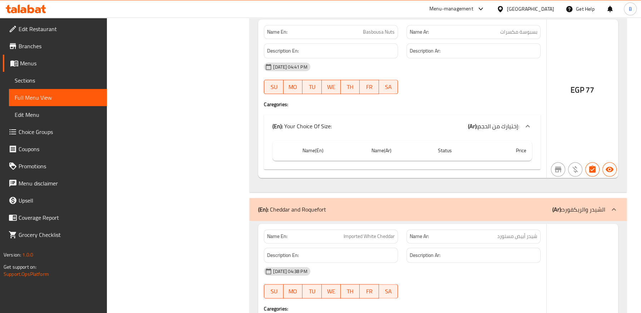
scroll to position [25801, 0]
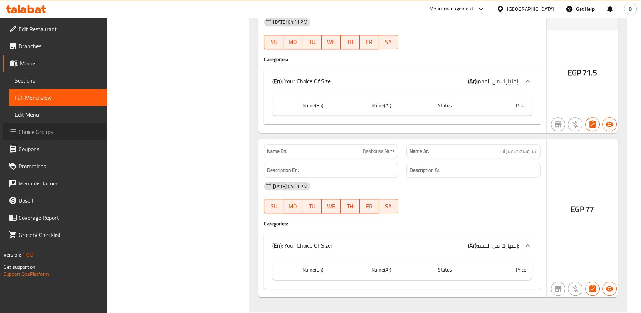
click at [28, 134] on span "Choice Groups" at bounding box center [60, 132] width 83 height 9
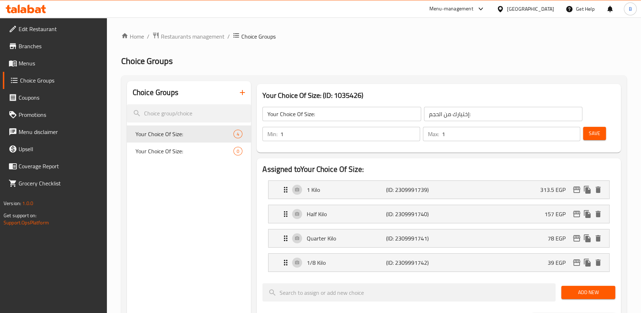
click at [194, 153] on div "Home / Restaurants management / Choice Groups Choice Groups Choice Groups Your …" at bounding box center [373, 308] width 505 height 552
click at [187, 152] on span "Your Choice Of Size:" at bounding box center [184, 151] width 98 height 9
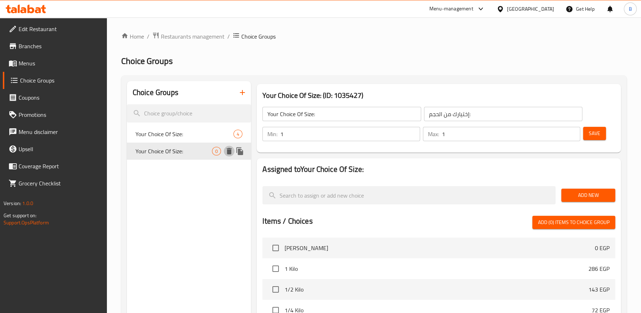
click at [227, 154] on icon "delete" at bounding box center [229, 151] width 5 height 6
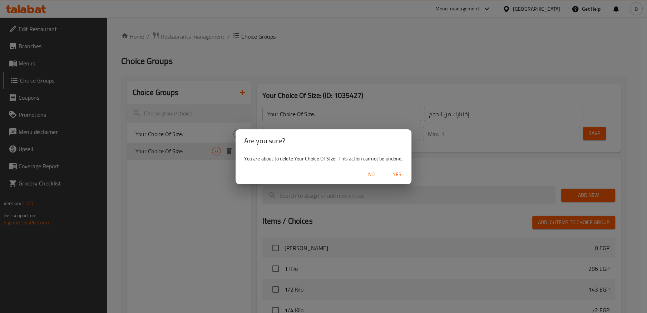
click at [393, 171] on span "Yes" at bounding box center [396, 174] width 17 height 9
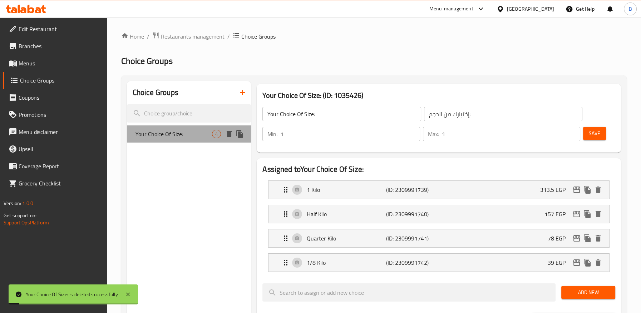
click at [196, 136] on span "Your Choice Of Size:" at bounding box center [173, 134] width 76 height 9
click at [196, 134] on span "Your Choice Of Size:" at bounding box center [173, 134] width 76 height 9
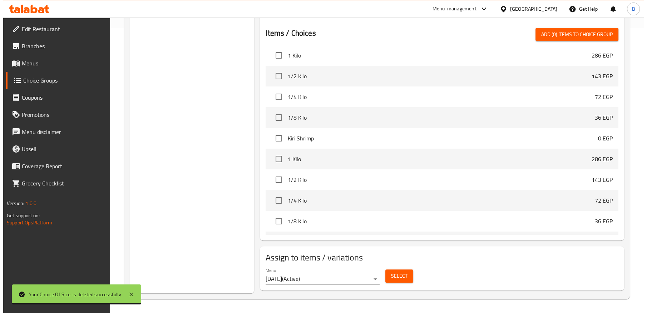
scroll to position [40, 0]
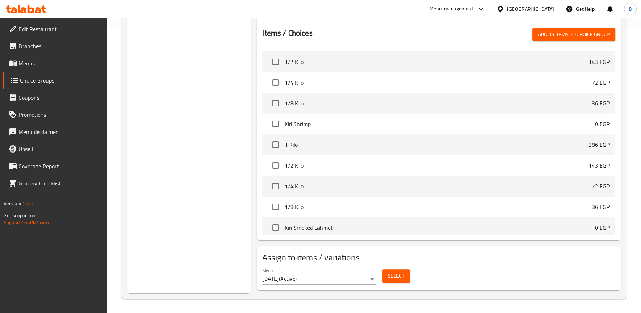
click at [389, 272] on span "Select" at bounding box center [396, 276] width 16 height 9
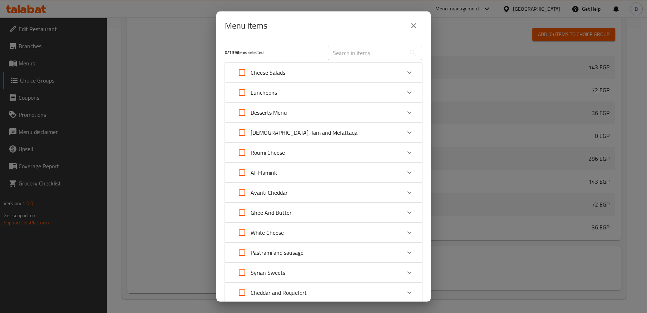
scroll to position [70, 0]
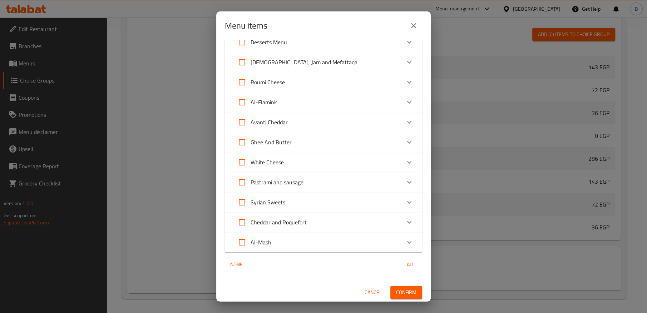
click at [292, 207] on div "Syrian Sweets" at bounding box center [316, 202] width 167 height 17
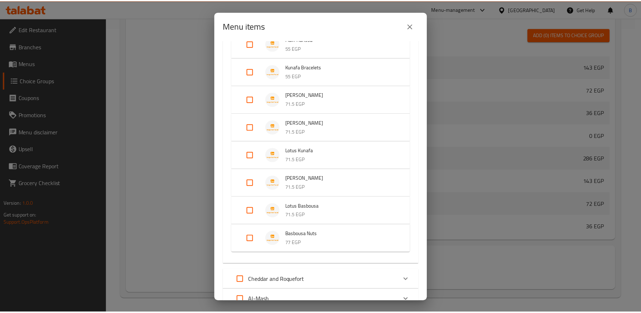
scroll to position [352, 0]
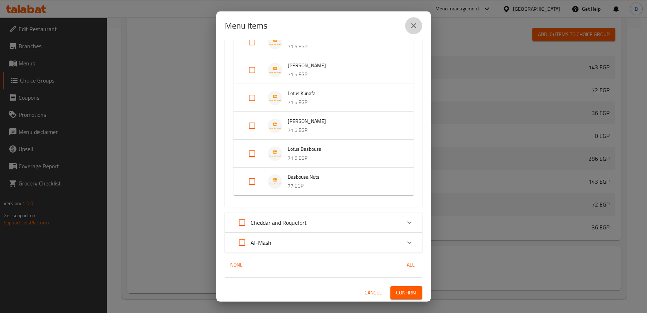
click at [414, 25] on icon "close" at bounding box center [413, 25] width 5 height 5
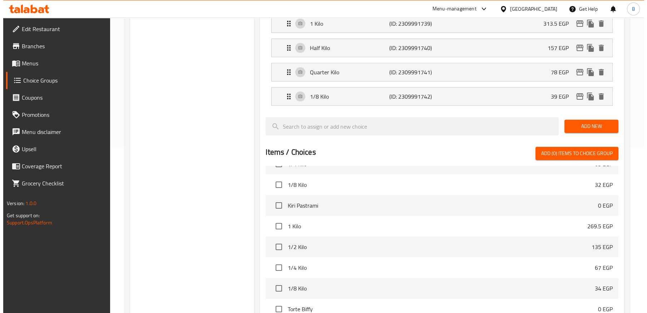
scroll to position [285, 0]
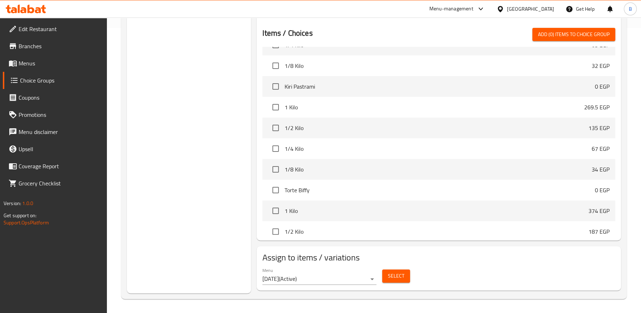
click at [392, 277] on span "Select" at bounding box center [396, 276] width 16 height 9
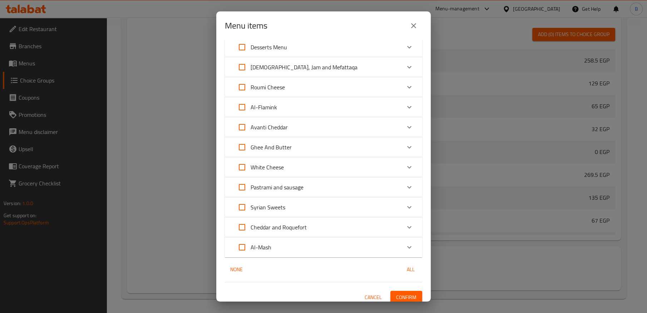
scroll to position [70, 0]
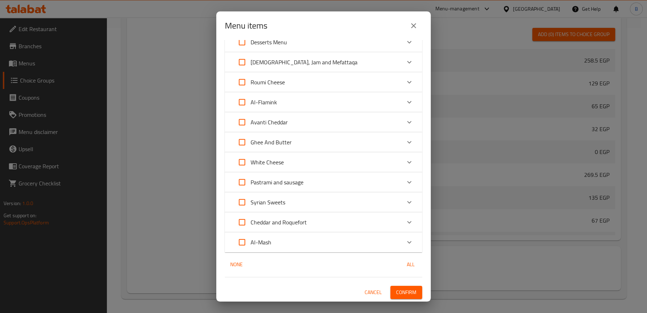
click at [267, 202] on p "Syrian Sweets" at bounding box center [267, 202] width 35 height 9
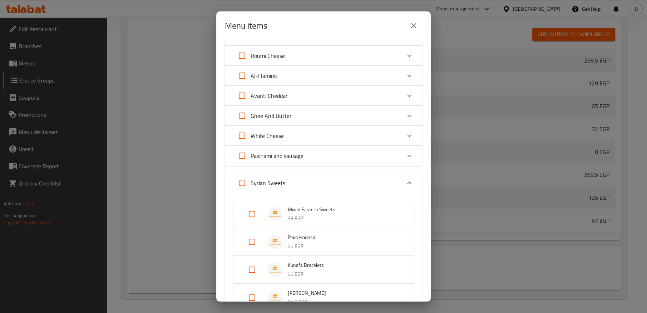
scroll to position [110, 0]
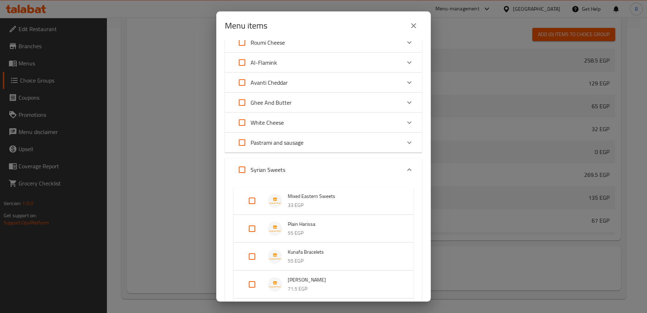
click at [325, 201] on p "33 EGP" at bounding box center [343, 205] width 111 height 9
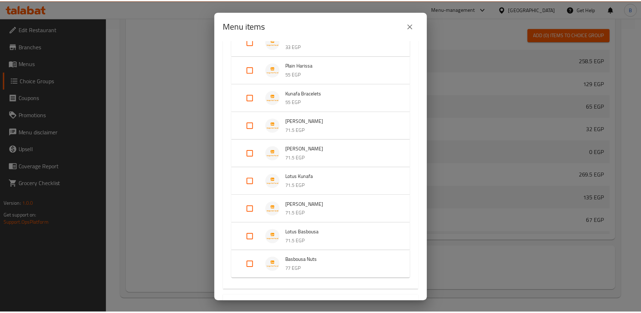
scroll to position [352, 0]
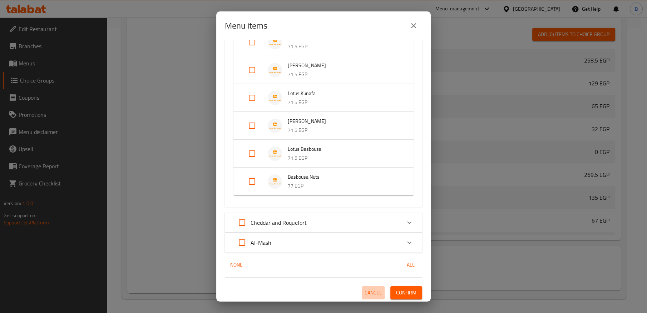
click at [368, 290] on span "Cancel" at bounding box center [372, 292] width 17 height 9
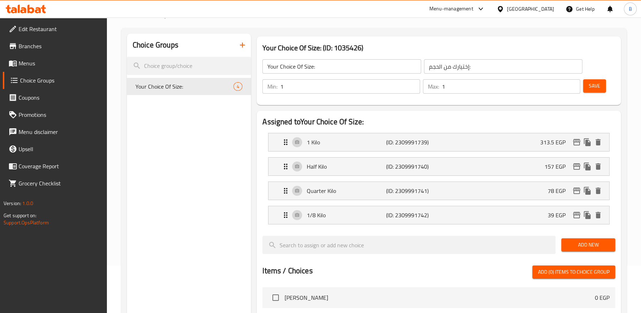
scroll to position [0, 0]
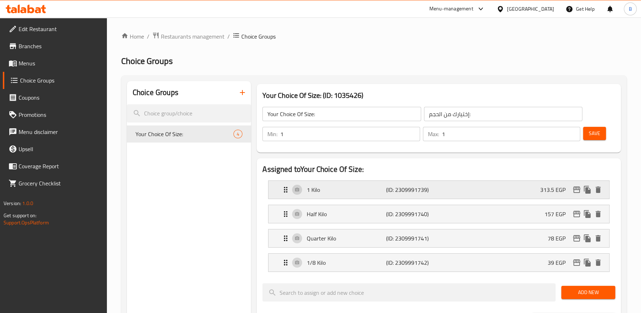
click at [531, 193] on div "1 Kilo (ID: 2309991739) 313.5 EGP" at bounding box center [440, 190] width 319 height 18
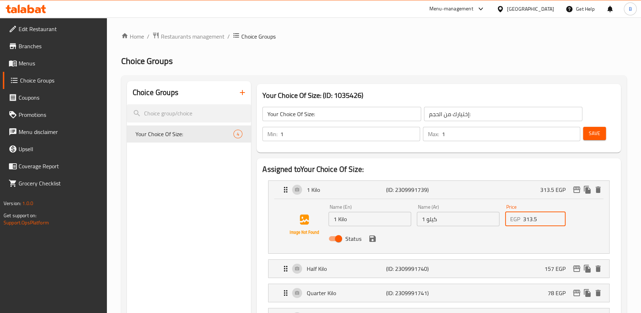
drag, startPoint x: 529, startPoint y: 218, endPoint x: 514, endPoint y: 221, distance: 15.7
click at [514, 221] on div "EGP 313.5 Price" at bounding box center [535, 219] width 60 height 14
drag, startPoint x: 25, startPoint y: 62, endPoint x: 21, endPoint y: 58, distance: 6.1
click at [26, 62] on span "Menus" at bounding box center [60, 63] width 83 height 9
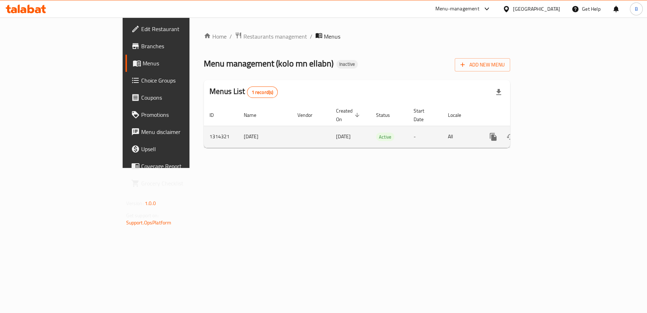
click at [549, 133] on icon "enhanced table" at bounding box center [544, 137] width 9 height 9
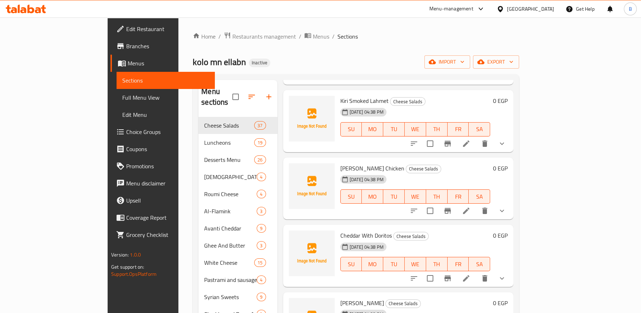
scroll to position [100, 0]
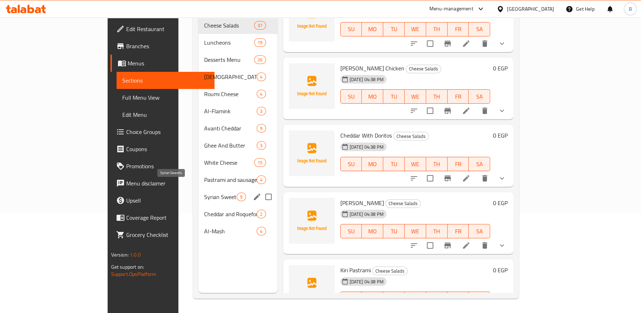
click at [204, 193] on span "Syrian Sweets" at bounding box center [220, 197] width 33 height 9
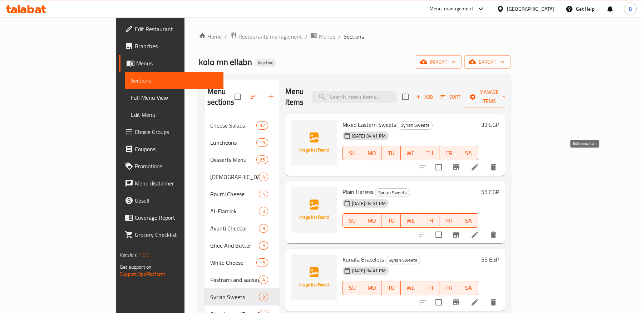
click at [479, 163] on icon at bounding box center [474, 167] width 9 height 9
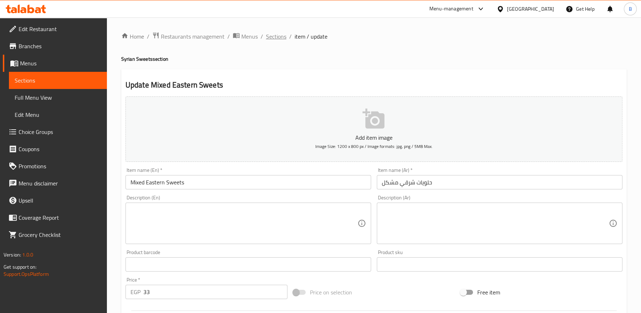
click at [275, 32] on span "Sections" at bounding box center [276, 36] width 20 height 9
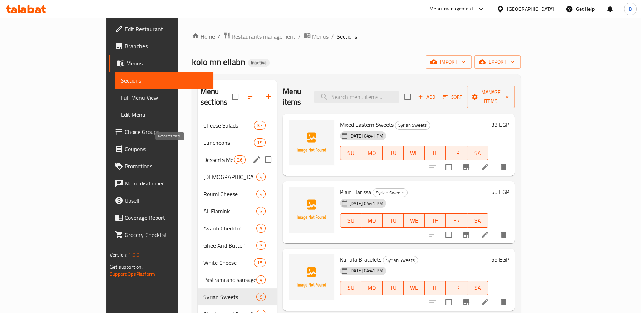
click at [203, 155] on span "Desserts Menu" at bounding box center [218, 159] width 30 height 9
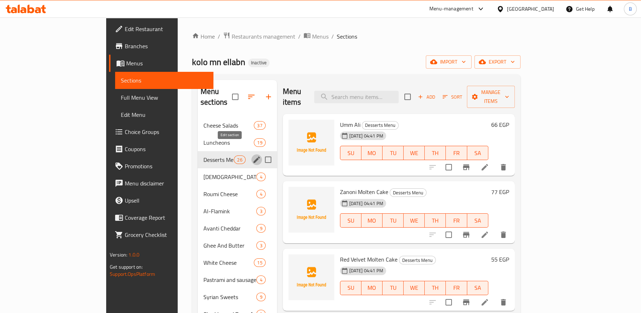
click at [252, 155] on icon "edit" at bounding box center [256, 159] width 9 height 9
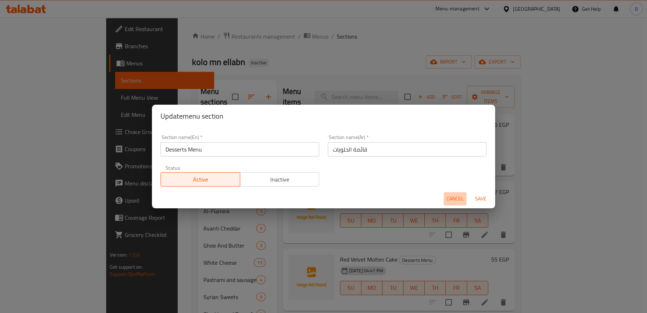
click at [451, 199] on span "Cancel" at bounding box center [454, 198] width 17 height 9
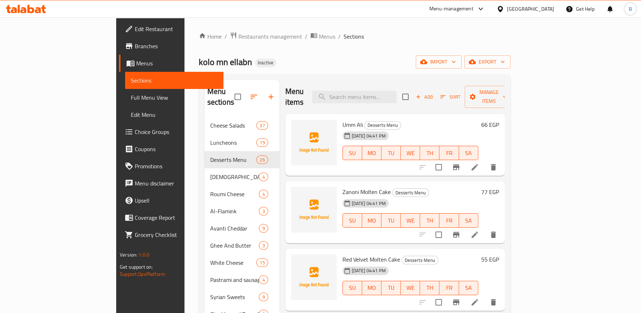
click at [402, 84] on div "Menu items Add Sort Manage items" at bounding box center [394, 97] width 219 height 34
click at [396, 91] on input "search" at bounding box center [354, 97] width 84 height 13
paste input "سينابون كبير بالجوز"
type input "سينابون كبير بالجوز"
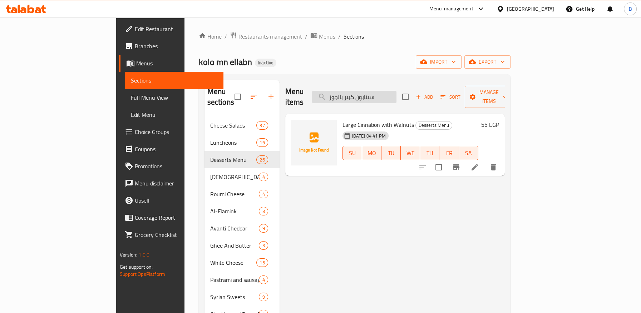
click at [396, 92] on input "سينابون كبير بالجوز" at bounding box center [354, 97] width 84 height 13
click at [479, 163] on icon at bounding box center [474, 167] width 9 height 9
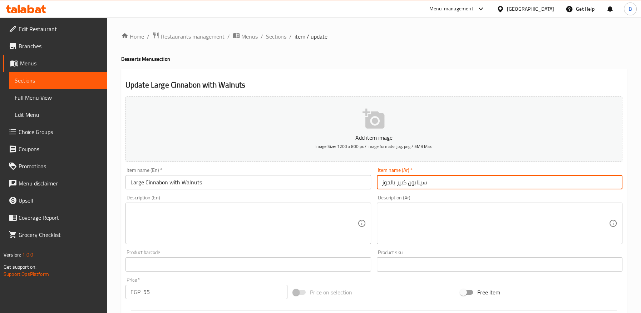
click at [407, 184] on input "سينابون كبير بالجوز" at bounding box center [499, 182] width 245 height 14
paste input "عين جمل"
click at [391, 183] on input "سينابون عين جمل كبير بالجوز" at bounding box center [499, 182] width 245 height 14
click at [390, 183] on input "سينابون عين جمل كبير بالجوز" at bounding box center [499, 182] width 245 height 14
click at [386, 183] on input "سينابون عين جمل كبير بالجوز" at bounding box center [499, 182] width 245 height 14
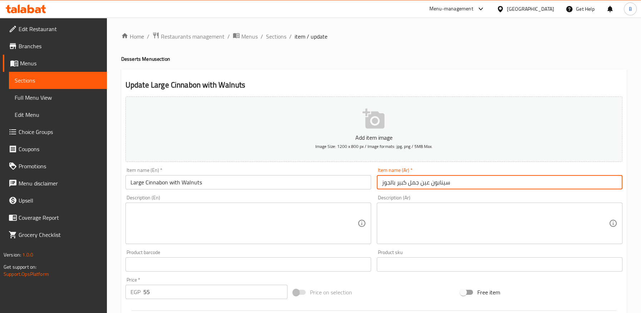
drag, startPoint x: 397, startPoint y: 183, endPoint x: 356, endPoint y: 183, distance: 41.1
click at [356, 183] on div "Add item image Image Size: 1200 x 800 px / Image formats: jpg, png / 5MB Max. I…" at bounding box center [374, 248] width 502 height 308
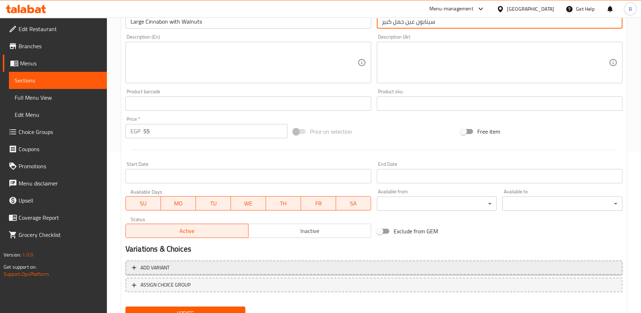
scroll to position [192, 0]
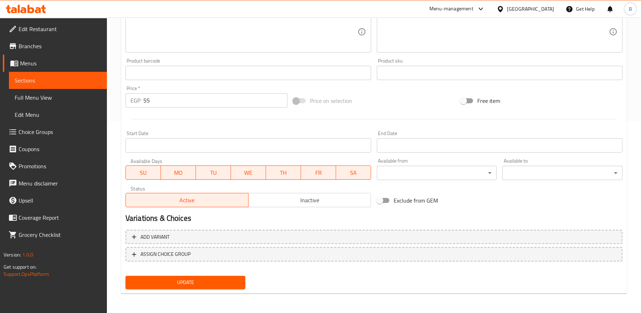
type input "سينابون عين جمل كبير"
click at [189, 280] on span "Update" at bounding box center [185, 282] width 109 height 9
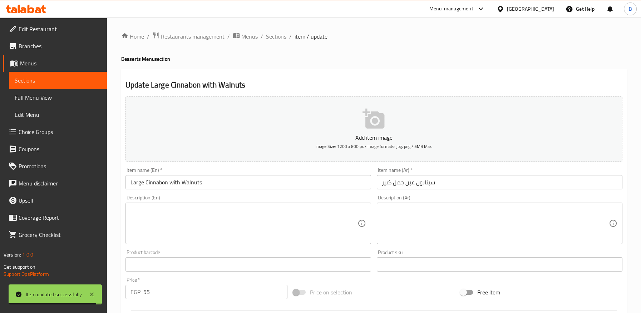
click at [275, 34] on span "Sections" at bounding box center [276, 36] width 20 height 9
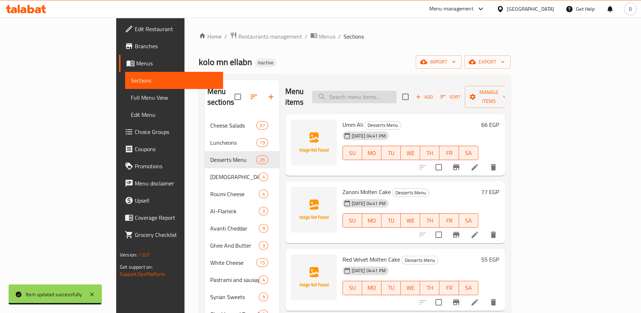
drag, startPoint x: 379, startPoint y: 81, endPoint x: 385, endPoint y: 91, distance: 12.0
click at [381, 84] on div "Menu items Add Sort Manage items" at bounding box center [394, 97] width 219 height 34
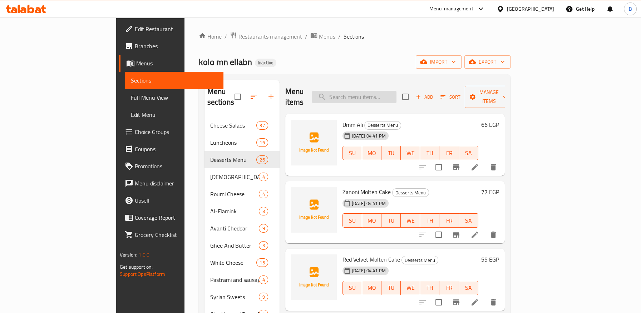
click at [387, 94] on input "search" at bounding box center [354, 97] width 84 height 13
paste input "سينابون صغير بالجوز"
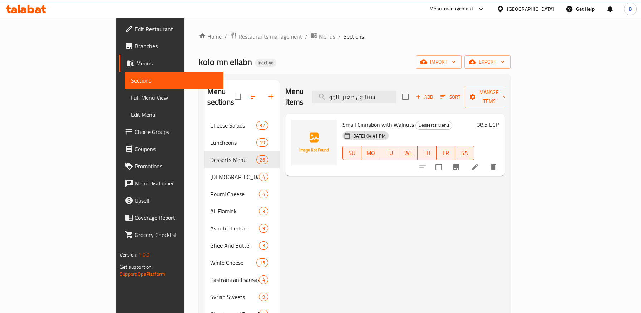
type input "سينابون صغير بالجو"
click at [479, 163] on icon at bounding box center [474, 167] width 9 height 9
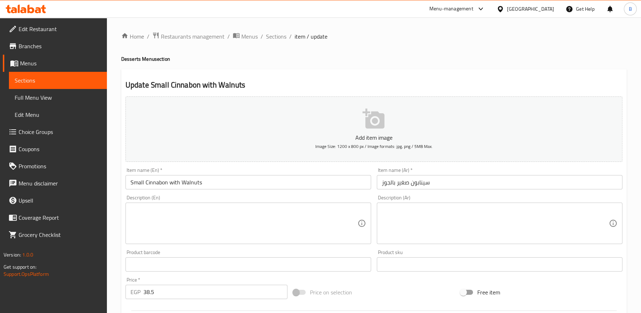
click at [387, 182] on input "سينابون صغير بالجوز" at bounding box center [499, 182] width 245 height 14
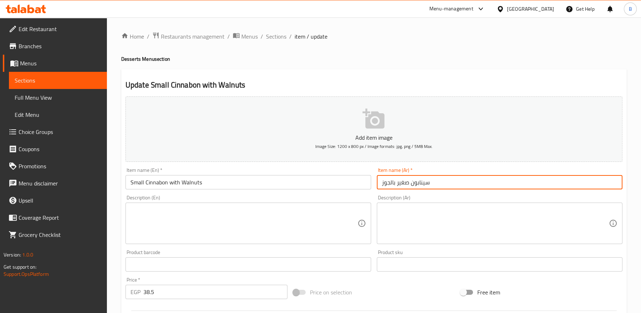
click at [387, 182] on input "سينابون صغير بالجوز" at bounding box center [499, 182] width 245 height 14
drag, startPoint x: 394, startPoint y: 182, endPoint x: 393, endPoint y: 186, distance: 4.1
click at [393, 183] on input "سينابون صغير" at bounding box center [499, 182] width 245 height 14
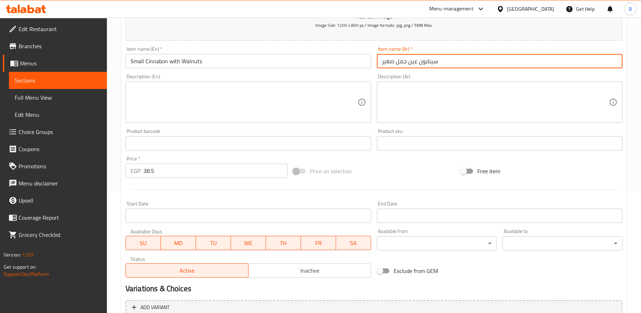
scroll to position [192, 0]
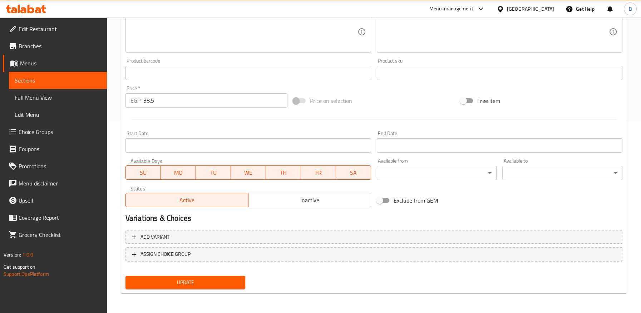
type input "سينابون عين جمل صغير"
click at [175, 280] on span "Update" at bounding box center [185, 282] width 109 height 9
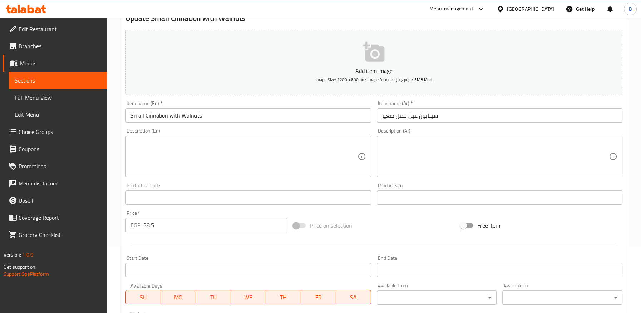
scroll to position [0, 0]
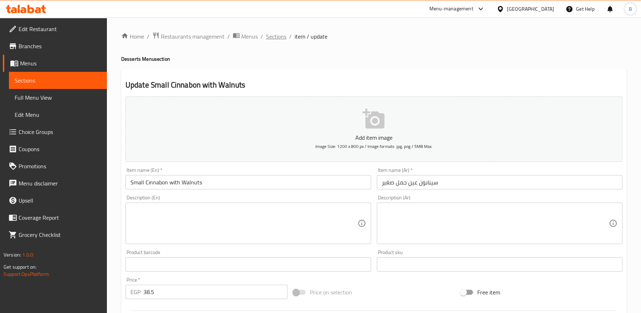
click at [275, 38] on span "Sections" at bounding box center [276, 36] width 20 height 9
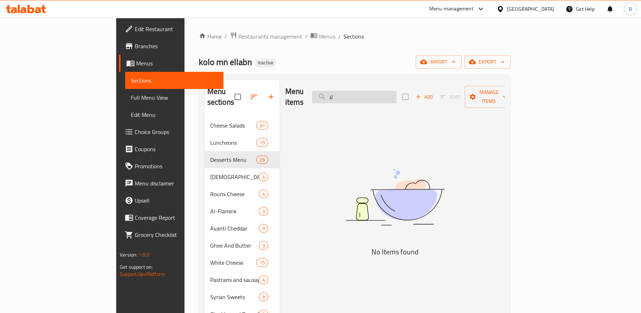
type input "ل"
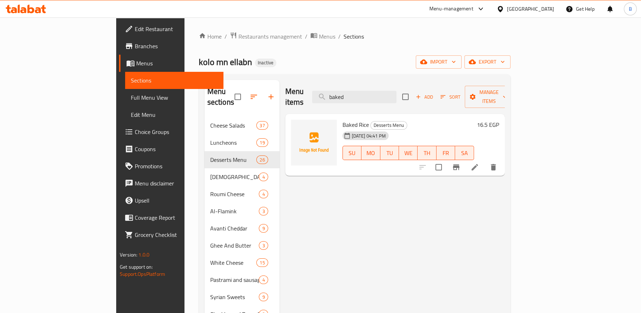
type input "baked"
click at [479, 163] on icon at bounding box center [474, 167] width 9 height 9
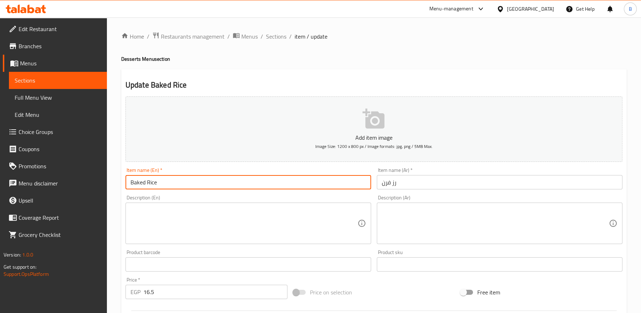
click at [131, 184] on input "Baked Rice" at bounding box center [247, 182] width 245 height 14
paste input "Oven"
type input "Oven Baked Rice"
click at [403, 185] on input "رز فرن" at bounding box center [499, 182] width 245 height 14
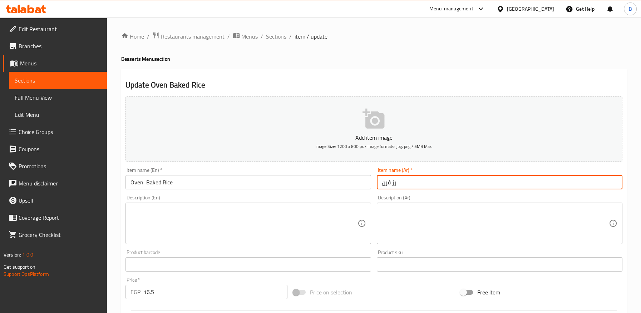
click at [380, 185] on input "رز فرن" at bounding box center [499, 182] width 245 height 14
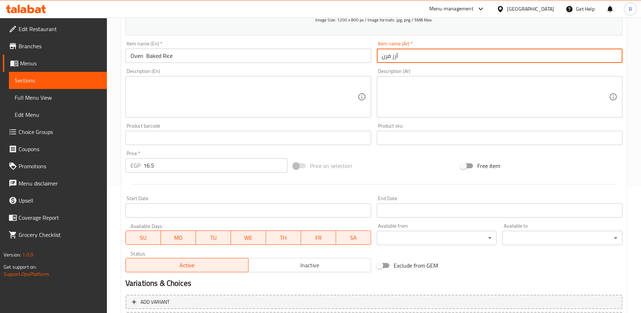
scroll to position [79, 0]
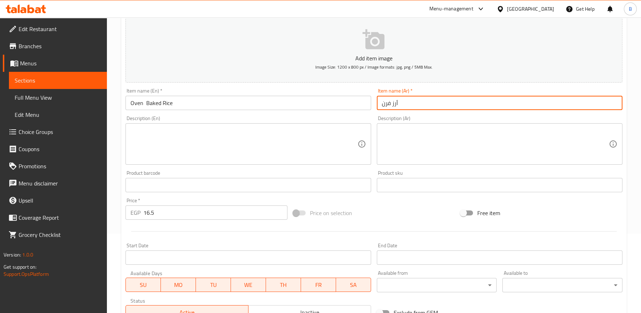
type input "أرز فرن"
click at [146, 103] on input "Oven Baked Rice" at bounding box center [247, 103] width 245 height 14
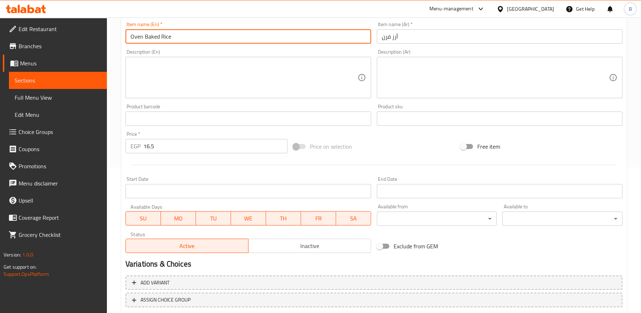
scroll to position [192, 0]
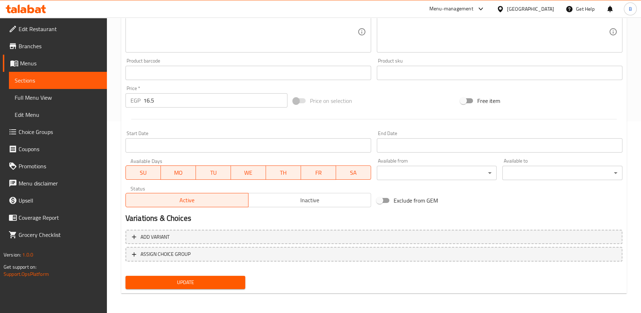
type input "Oven Baked Rice"
click at [218, 283] on span "Update" at bounding box center [185, 282] width 109 height 9
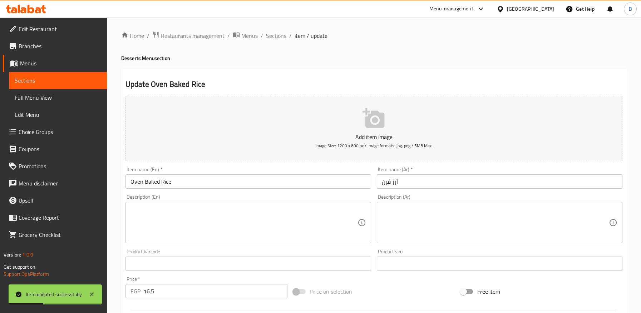
scroll to position [0, 0]
click at [279, 35] on span "Sections" at bounding box center [276, 36] width 20 height 9
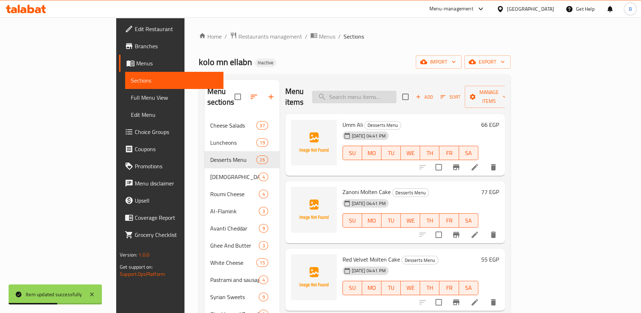
click at [396, 91] on input "search" at bounding box center [354, 97] width 84 height 13
paste input "كاسترد"
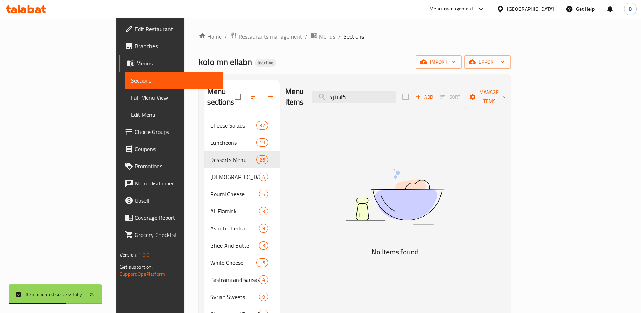
type input "كاستر"
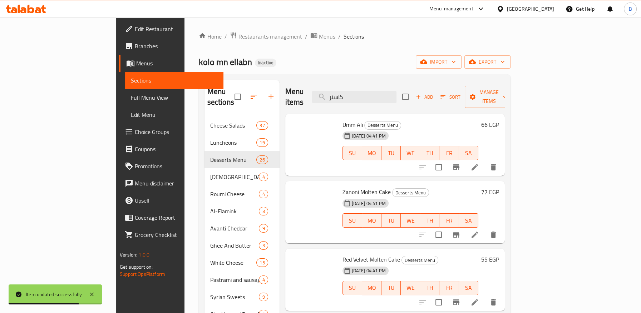
click at [484, 162] on li at bounding box center [474, 167] width 20 height 13
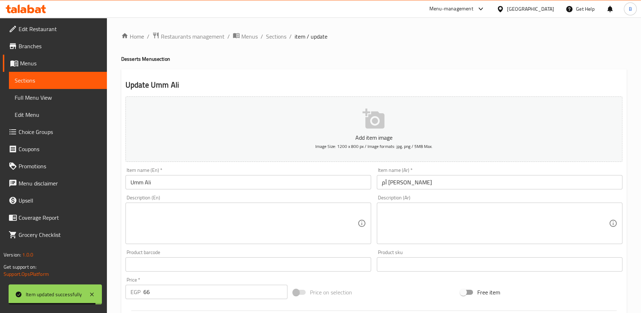
drag, startPoint x: 271, startPoint y: 34, endPoint x: 394, endPoint y: 73, distance: 129.5
click at [271, 35] on span "Sections" at bounding box center [276, 36] width 20 height 9
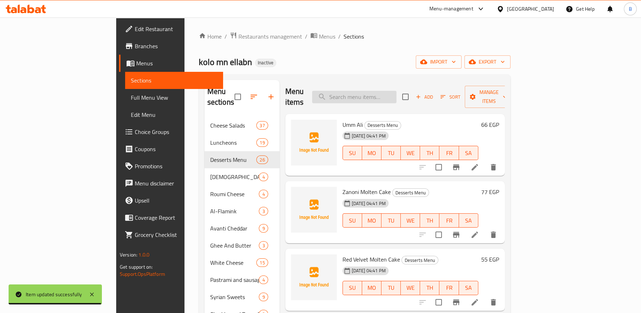
click at [396, 91] on input "search" at bounding box center [354, 97] width 84 height 13
paste input "كاسترد"
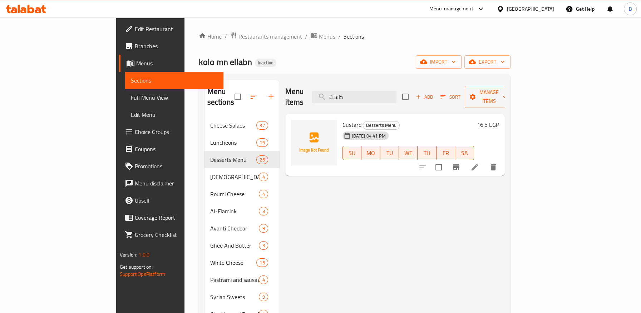
type input "كاست"
click at [479, 163] on icon at bounding box center [474, 167] width 9 height 9
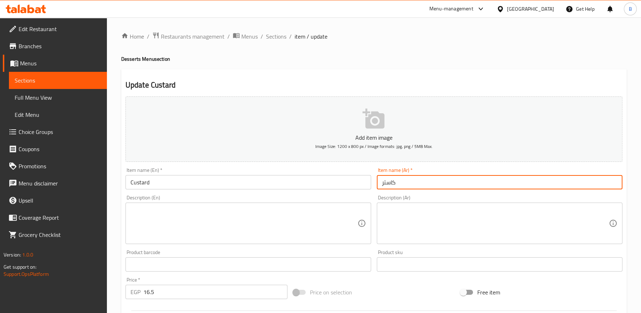
click at [414, 182] on input "كاستر" at bounding box center [499, 182] width 245 height 14
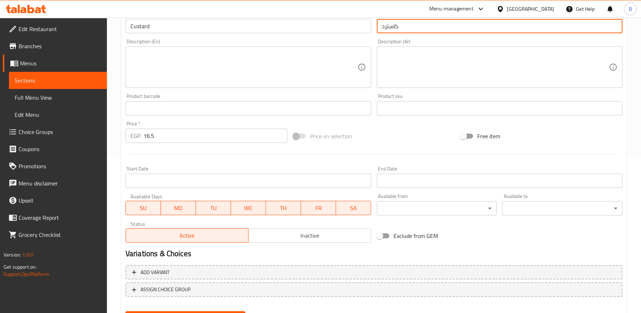
scroll to position [192, 0]
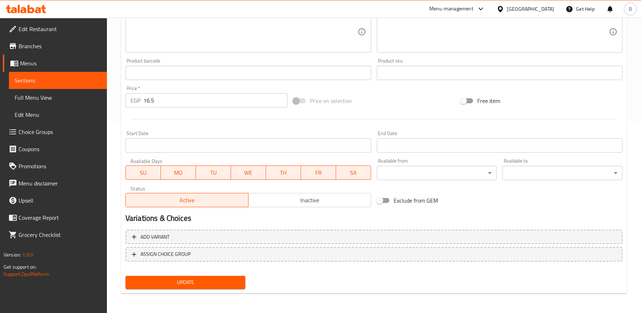
type input "كاسترد"
click at [235, 285] on span "Update" at bounding box center [185, 282] width 109 height 9
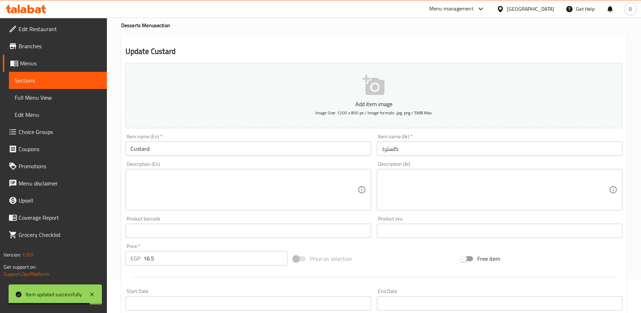
scroll to position [0, 0]
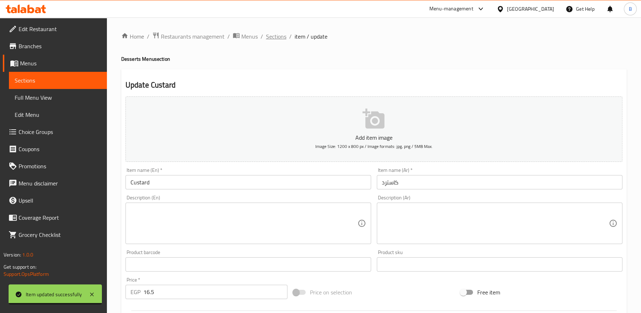
click at [272, 36] on span "Sections" at bounding box center [276, 36] width 20 height 9
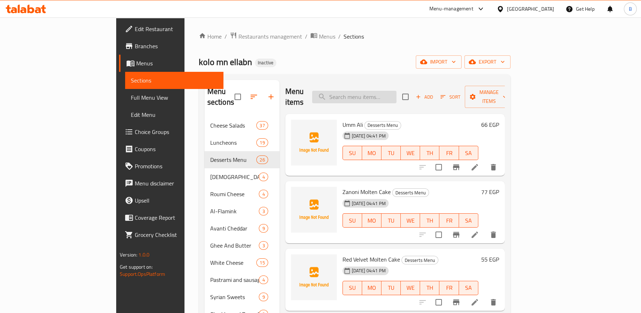
click at [392, 94] on input "search" at bounding box center [354, 97] width 84 height 13
paste input "Halwani Roumi Plain"
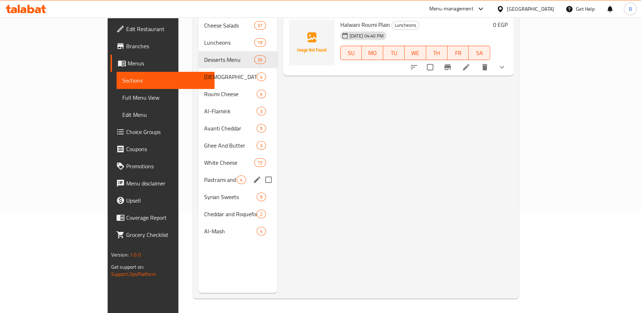
scroll to position [60, 0]
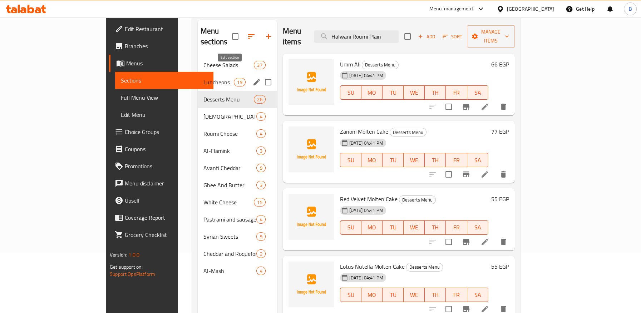
type input "Halwani Roumi Plain"
click at [253, 79] on icon "edit" at bounding box center [256, 82] width 6 height 6
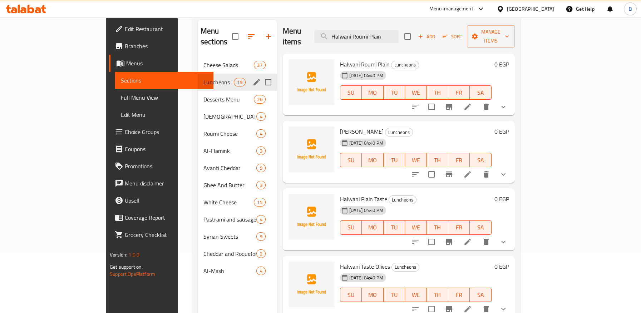
click at [260, 75] on input "Menu sections" at bounding box center [267, 82] width 15 height 15
checkbox input "true"
click at [253, 79] on icon "edit" at bounding box center [256, 82] width 6 height 6
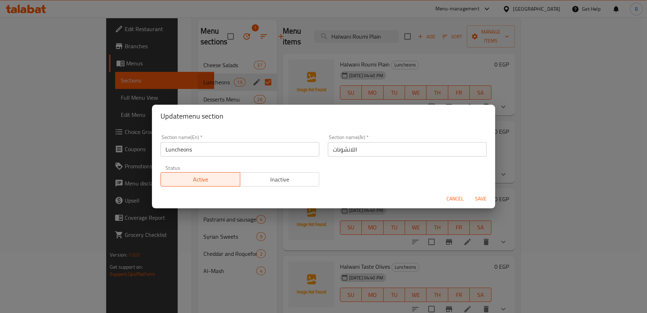
click at [377, 146] on input "اللانشونات" at bounding box center [407, 149] width 159 height 14
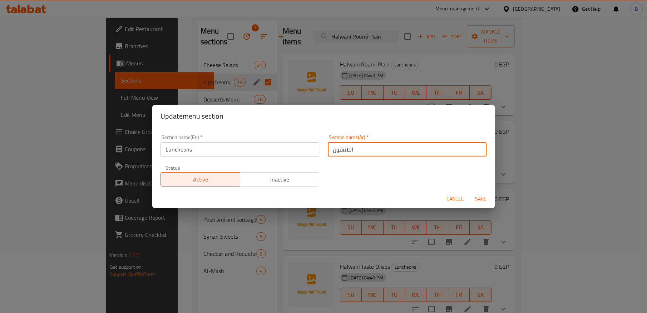
type input "اللانشون"
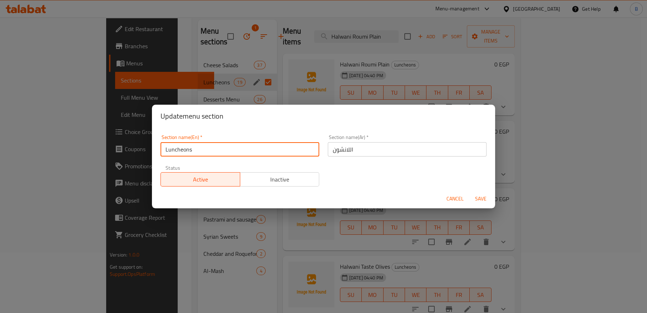
click at [196, 151] on input "Luncheons" at bounding box center [239, 149] width 159 height 14
drag, startPoint x: 178, startPoint y: 152, endPoint x: 108, endPoint y: 149, distance: 69.7
click at [108, 149] on div "Update menu section Section name(En)   * Luncheon Section name(En) * Section na…" at bounding box center [323, 156] width 647 height 313
type input "Luncheon"
click at [476, 197] on span "Save" at bounding box center [480, 198] width 17 height 9
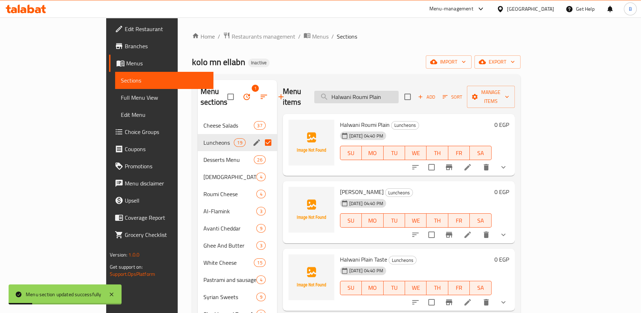
click at [398, 91] on input "Halwani Roumi Plain" at bounding box center [356, 97] width 84 height 13
type input "Halwani Roumi Plai"
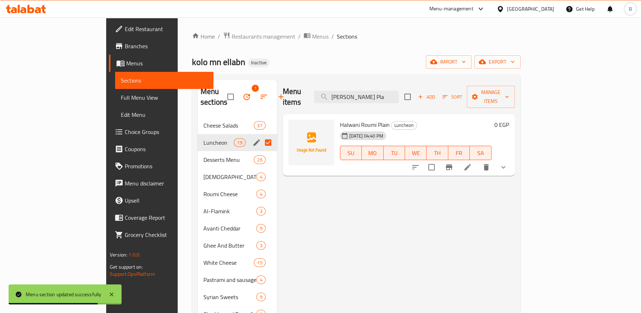
type input "[PERSON_NAME] Pla"
click at [472, 163] on icon at bounding box center [467, 167] width 9 height 9
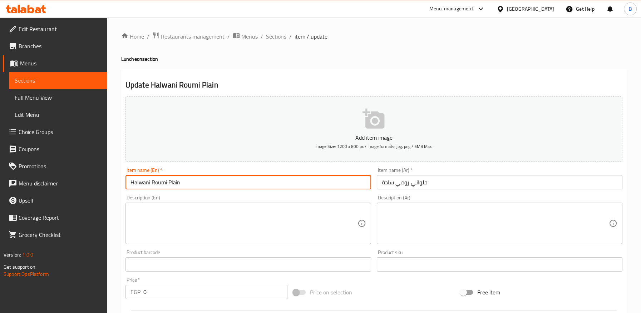
drag, startPoint x: 129, startPoint y: 181, endPoint x: 129, endPoint y: 194, distance: 12.9
click at [129, 182] on input "Halwani Roumi Plain" at bounding box center [247, 182] width 245 height 14
paste input "Luncheon"
type input "Luncheon Halwani Roumi Plain"
drag, startPoint x: 380, startPoint y: 182, endPoint x: 381, endPoint y: 199, distance: 17.9
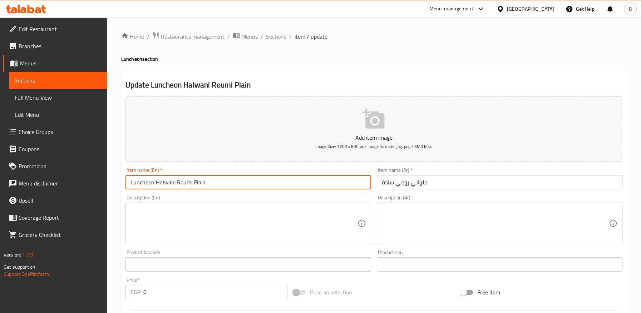
click at [380, 182] on input "حلواني رومي سادة" at bounding box center [499, 182] width 245 height 14
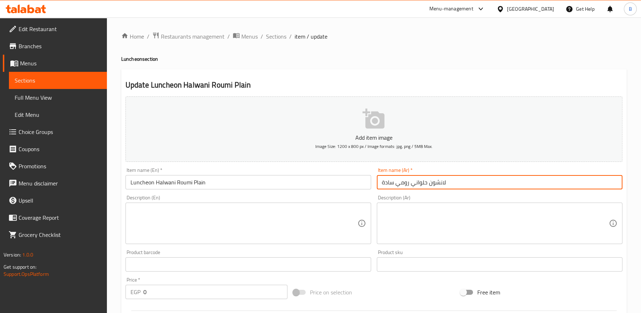
type input "لانشون حلواني رومي سادة"
click at [199, 183] on input "Luncheon Halwani Roumi Plain" at bounding box center [247, 182] width 245 height 14
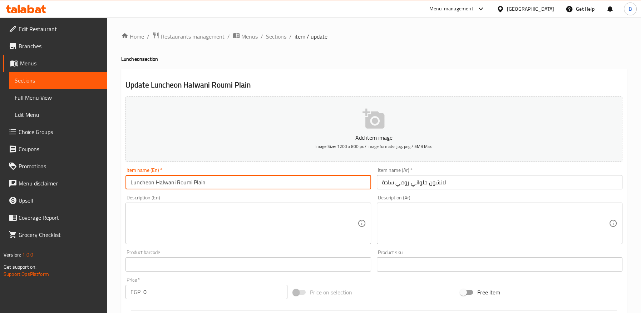
click at [199, 183] on input "Luncheon Halwani Roumi Plain" at bounding box center [247, 182] width 245 height 14
click at [131, 180] on input "[PERSON_NAME]" at bounding box center [247, 182] width 245 height 14
paste input "Plain"
drag, startPoint x: 144, startPoint y: 184, endPoint x: 218, endPoint y: 182, distance: 74.0
click at [218, 182] on input "Plain Luncheon Halwani Roumi" at bounding box center [247, 182] width 245 height 14
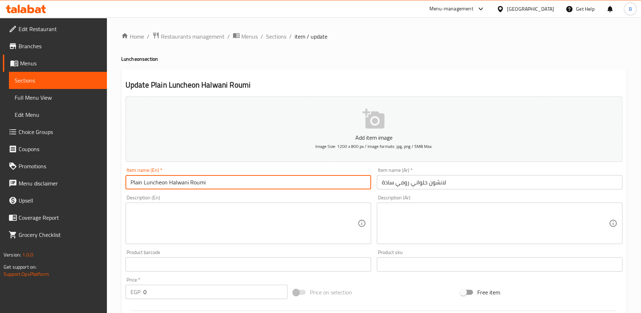
click at [213, 183] on input "Plain Luncheon Halwani Roumi" at bounding box center [247, 182] width 245 height 14
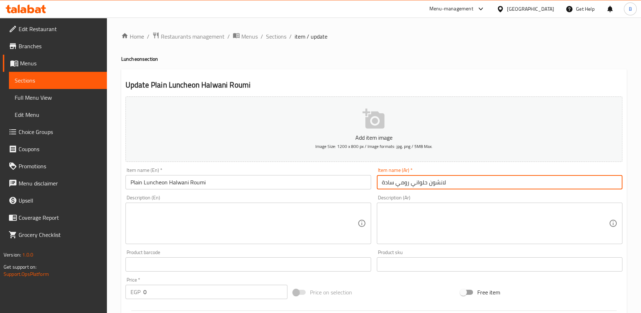
drag, startPoint x: 393, startPoint y: 186, endPoint x: 462, endPoint y: 184, distance: 69.0
click at [462, 184] on input "لانشون حلواني رومي سادة" at bounding box center [499, 182] width 245 height 14
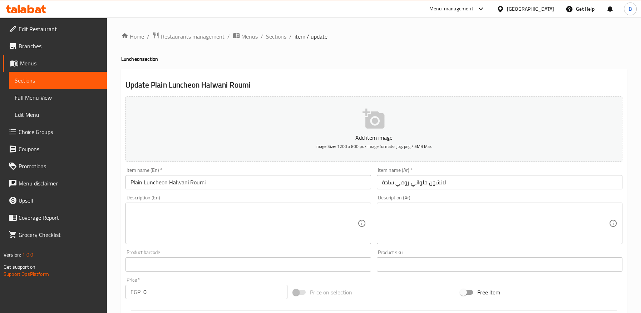
click at [361, 196] on div "Description (En) Description (En)" at bounding box center [247, 219] width 245 height 49
click at [403, 182] on input "لانشون حلواني رومي سادة" at bounding box center [499, 182] width 245 height 14
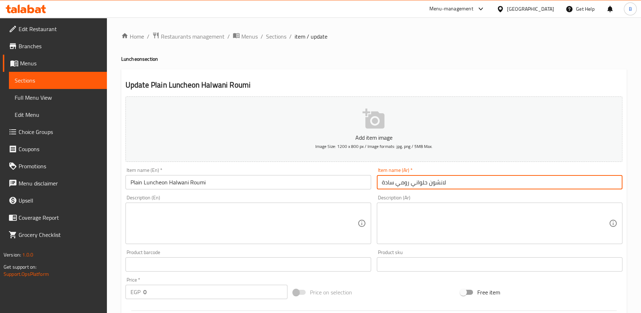
click at [403, 182] on input "لانشون حلواني رومي سادة" at bounding box center [499, 182] width 245 height 14
click at [143, 183] on input "Plain Luncheon Halwani Roumi" at bounding box center [247, 182] width 245 height 14
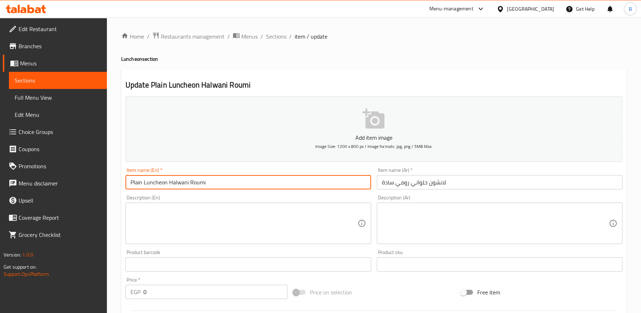
paste input "[GEOGRAPHIC_DATA]"
click at [194, 181] on input "Plain [GEOGRAPHIC_DATA] Luncheon Halwani Roumi" at bounding box center [247, 182] width 245 height 14
click at [144, 185] on input "Plain [GEOGRAPHIC_DATA] Luncheon Roumi" at bounding box center [247, 182] width 245 height 14
paste input "Halwani"
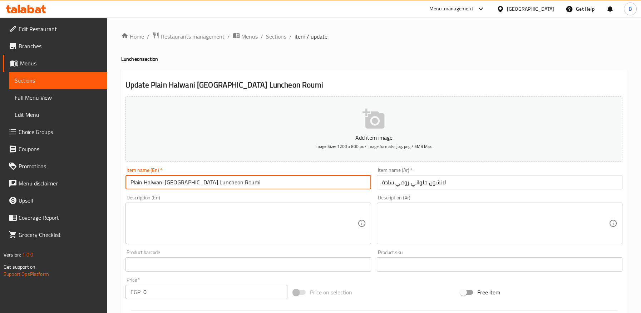
click at [136, 183] on input "Plain Halwani [GEOGRAPHIC_DATA] Luncheon Roumi" at bounding box center [247, 182] width 245 height 14
click at [151, 182] on input "Halwani [GEOGRAPHIC_DATA] [PERSON_NAME]" at bounding box center [247, 182] width 245 height 14
paste input "Plain"
click at [211, 183] on input "Halwani Plain [GEOGRAPHIC_DATA] Luncheon Roumi" at bounding box center [247, 182] width 245 height 14
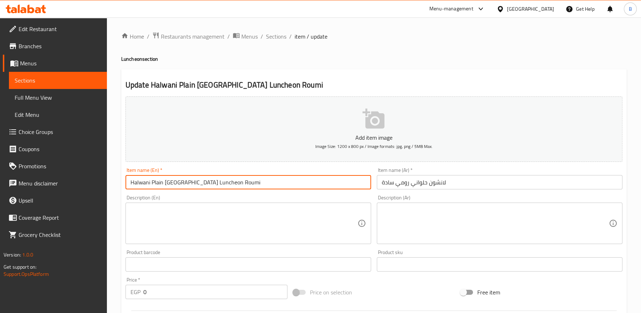
click at [211, 183] on input "Halwani Plain [GEOGRAPHIC_DATA] Luncheon Roumi" at bounding box center [247, 182] width 245 height 14
click at [195, 178] on input "Halwani Plain [GEOGRAPHIC_DATA] Luncheon" at bounding box center [247, 182] width 245 height 14
type input "Halwani Plain [GEOGRAPHIC_DATA]"
click at [435, 184] on input "لانشون حلواني رومي سادة" at bounding box center [499, 182] width 245 height 14
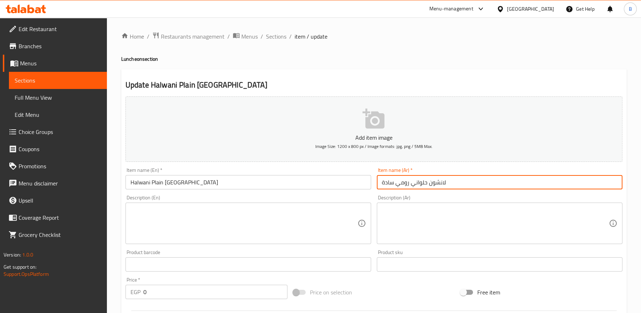
click at [435, 184] on input "لانشون حلواني رومي سادة" at bounding box center [499, 182] width 245 height 14
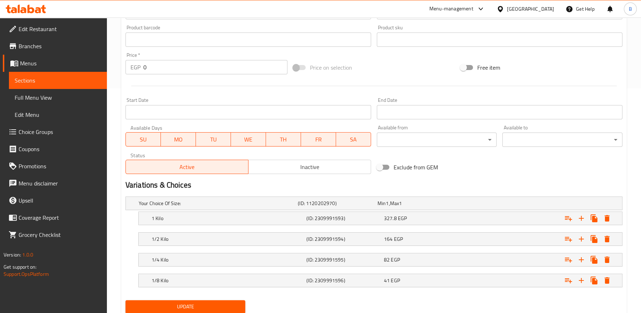
scroll to position [248, 0]
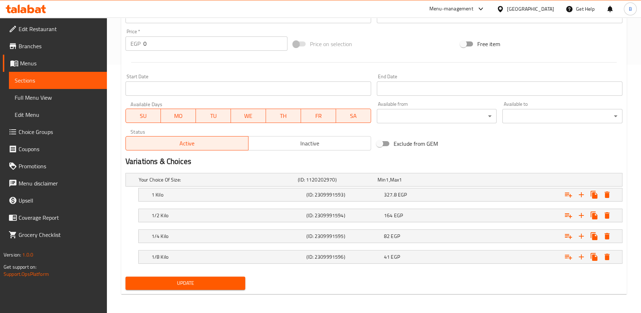
type input "حلواني رومي سادة"
click at [209, 281] on span "Update" at bounding box center [185, 283] width 109 height 9
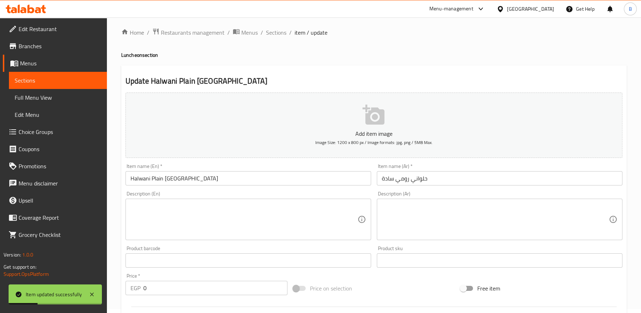
scroll to position [0, 0]
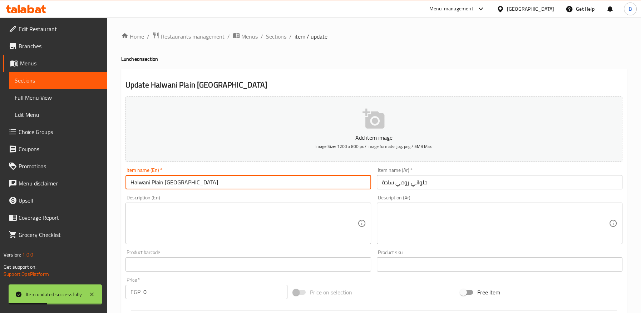
drag, startPoint x: 204, startPoint y: 182, endPoint x: 116, endPoint y: 183, distance: 87.9
click at [110, 182] on div "Home / Restaurants management / Menus / Sections / item / update Luncheon secti…" at bounding box center [374, 290] width 534 height 545
click at [279, 38] on span "Sections" at bounding box center [276, 36] width 20 height 9
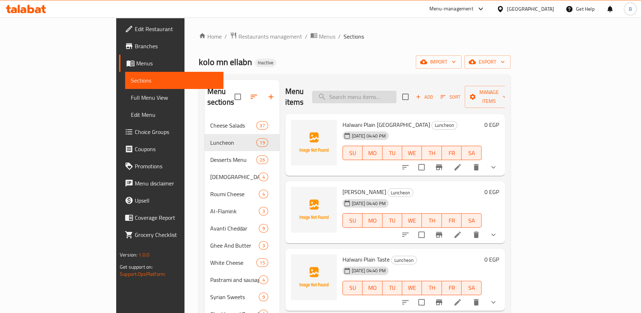
click at [396, 91] on input "search" at bounding box center [354, 97] width 84 height 13
paste input "[PERSON_NAME]"
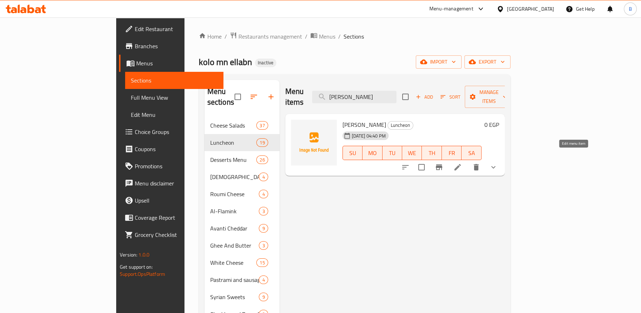
type input "[PERSON_NAME]"
click at [462, 163] on icon at bounding box center [457, 167] width 9 height 9
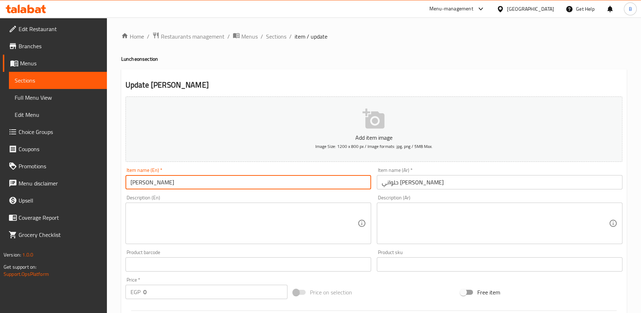
click at [159, 182] on input "[PERSON_NAME]" at bounding box center [247, 182] width 245 height 14
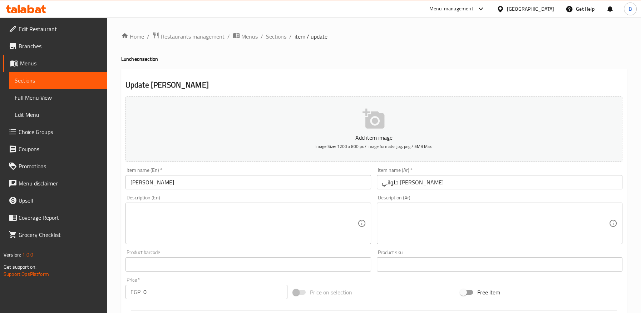
drag, startPoint x: 204, startPoint y: 179, endPoint x: 194, endPoint y: 180, distance: 10.2
click at [204, 179] on input "[PERSON_NAME]" at bounding box center [247, 182] width 245 height 14
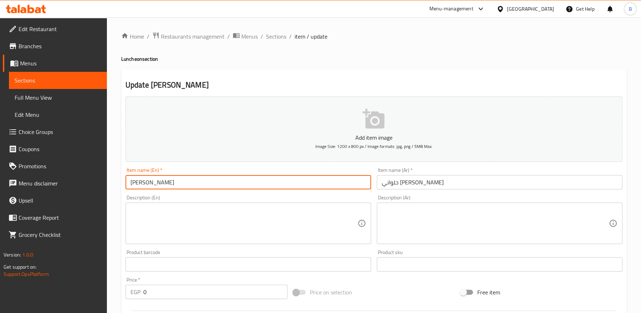
click at [162, 183] on input "[PERSON_NAME]" at bounding box center [247, 182] width 245 height 14
paste input "[GEOGRAPHIC_DATA]"
type input "Halwani [GEOGRAPHIC_DATA] Cheddar"
click at [409, 184] on input "حلواني [PERSON_NAME]" at bounding box center [499, 182] width 245 height 14
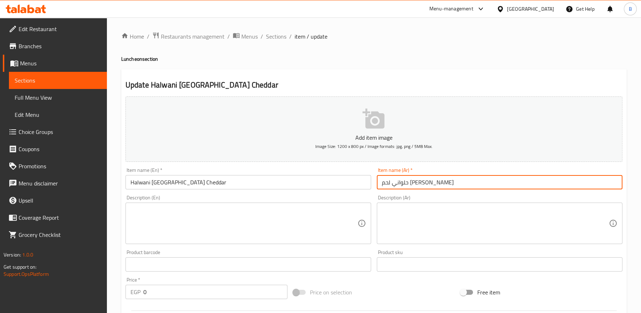
click at [403, 184] on input "حلواني لحم [PERSON_NAME]" at bounding box center [499, 182] width 245 height 14
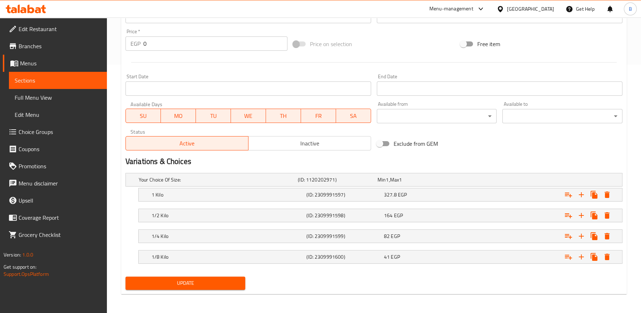
type input "حلواني لحم [PERSON_NAME]"
click at [235, 283] on span "Update" at bounding box center [185, 283] width 109 height 9
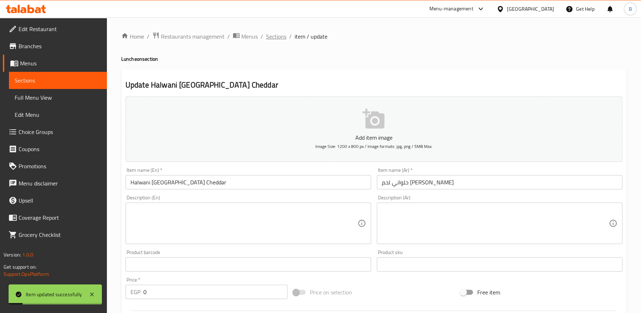
click at [274, 36] on span "Sections" at bounding box center [276, 36] width 20 height 9
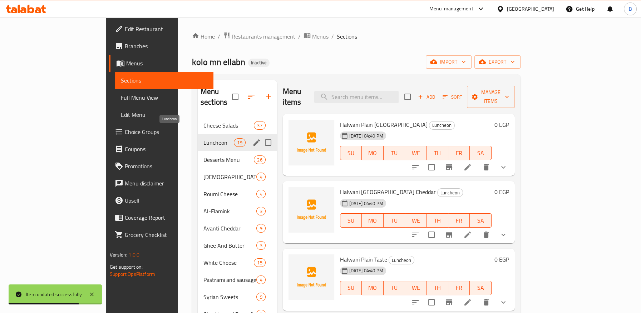
click at [203, 138] on span "Luncheon" at bounding box center [218, 142] width 30 height 9
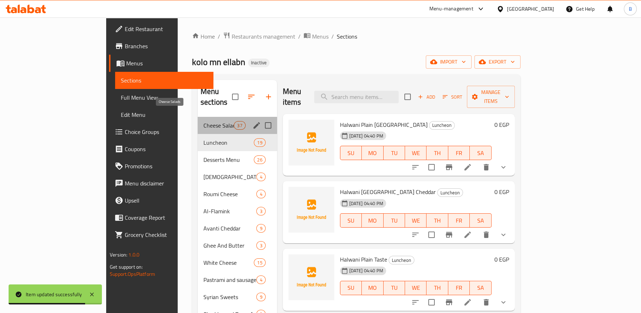
click at [203, 121] on span "Cheese Salads" at bounding box center [218, 125] width 30 height 9
click at [203, 138] on span "Luncheon" at bounding box center [228, 142] width 50 height 9
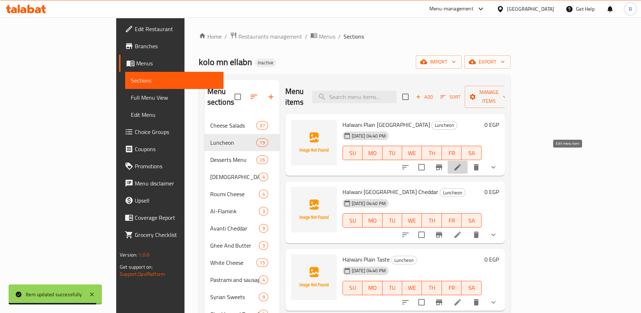
click at [461, 164] on icon at bounding box center [457, 167] width 6 height 6
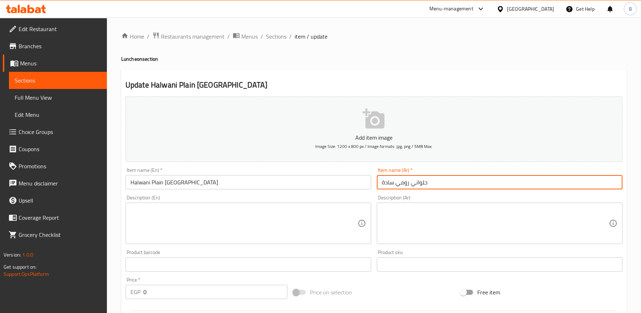
drag, startPoint x: 409, startPoint y: 185, endPoint x: 401, endPoint y: 195, distance: 13.3
click at [409, 185] on input "حلواني رومي سادة" at bounding box center [499, 182] width 245 height 14
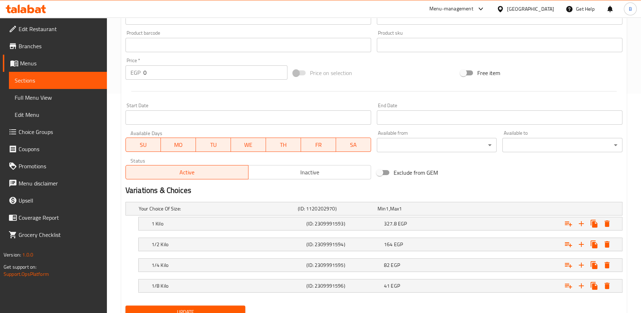
scroll to position [248, 0]
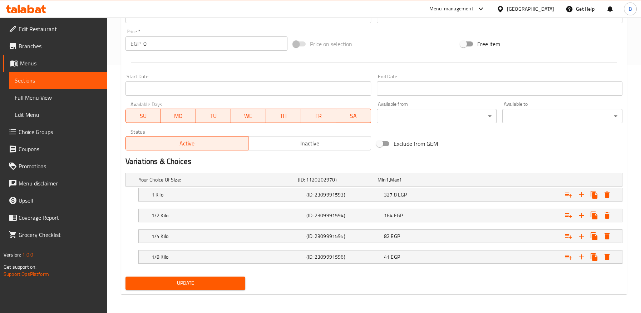
type input "حلواني لحم رومي سادة"
click at [204, 280] on span "Update" at bounding box center [185, 283] width 109 height 9
click at [227, 279] on span "Update" at bounding box center [185, 283] width 109 height 9
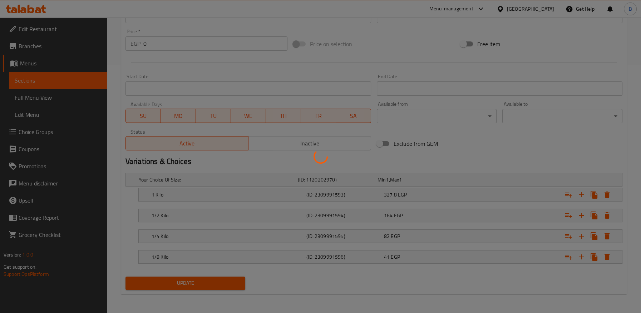
scroll to position [0, 0]
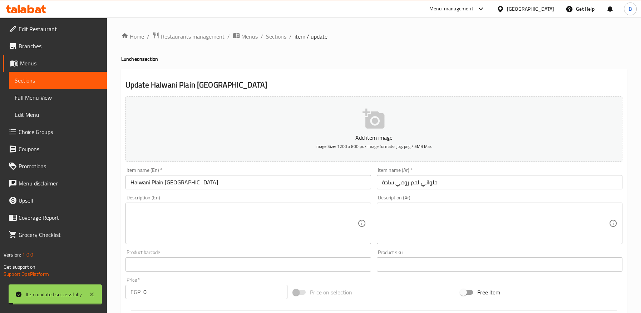
click at [278, 38] on span "Sections" at bounding box center [276, 36] width 20 height 9
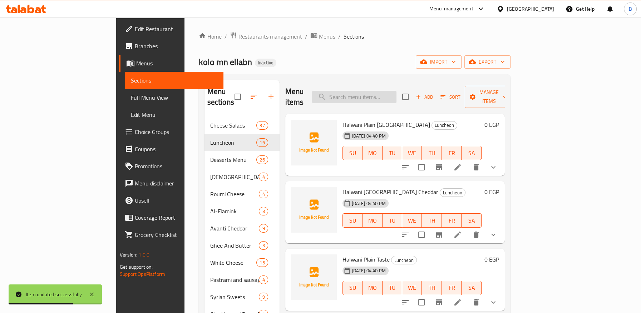
click at [396, 93] on input "search" at bounding box center [354, 97] width 84 height 13
paste input "Luncheon Shrimp"
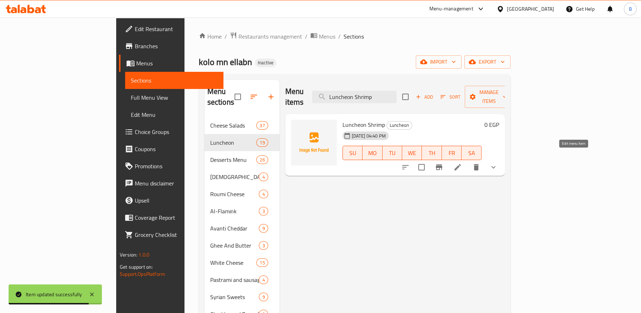
type input "Luncheon Shrimp"
click at [461, 164] on icon at bounding box center [457, 167] width 6 height 6
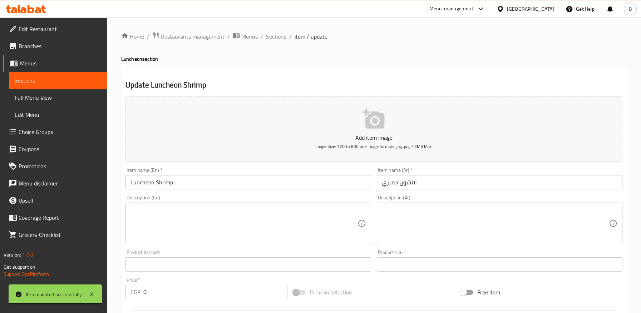
click at [167, 182] on input "Luncheon Shrimp" at bounding box center [247, 182] width 245 height 14
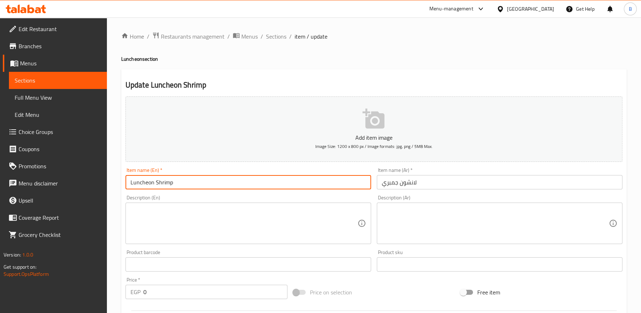
click at [167, 182] on input "Luncheon Shrimp" at bounding box center [247, 182] width 245 height 14
click at [129, 182] on input "Luncheon" at bounding box center [247, 182] width 245 height 14
paste input "Shrimp"
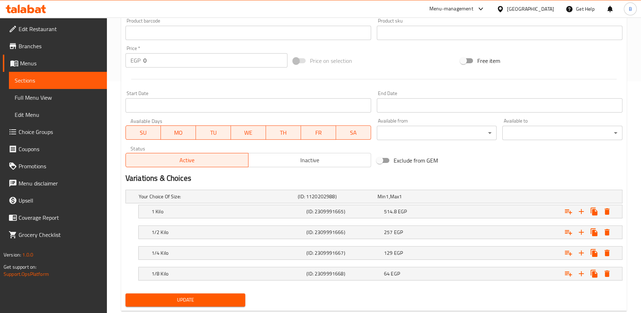
scroll to position [248, 0]
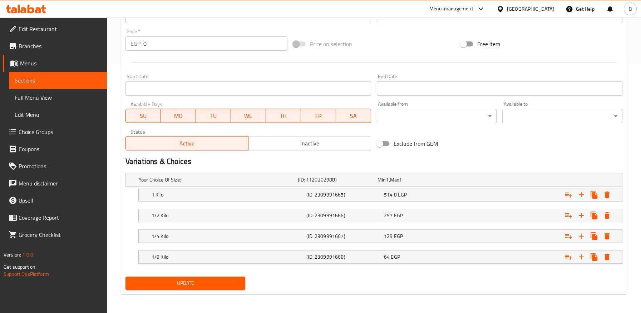
type input "Shrimp Luncheon"
click at [207, 281] on span "Update" at bounding box center [185, 283] width 109 height 9
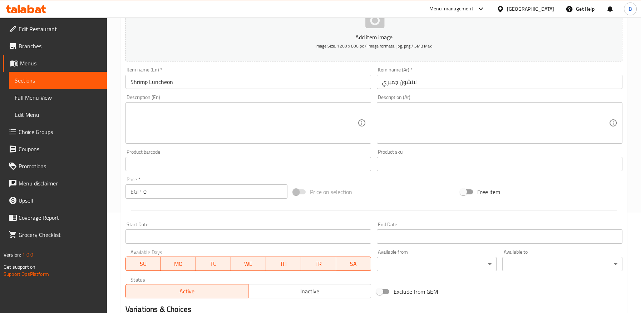
scroll to position [0, 0]
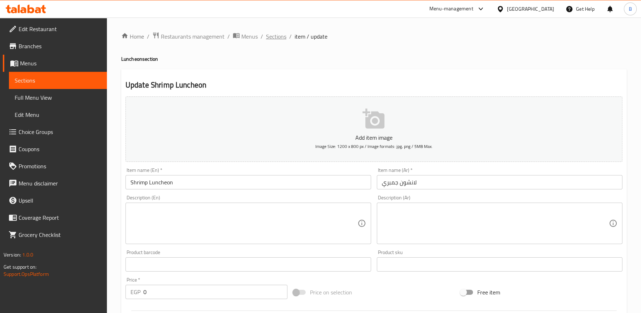
click at [277, 35] on span "Sections" at bounding box center [276, 36] width 20 height 9
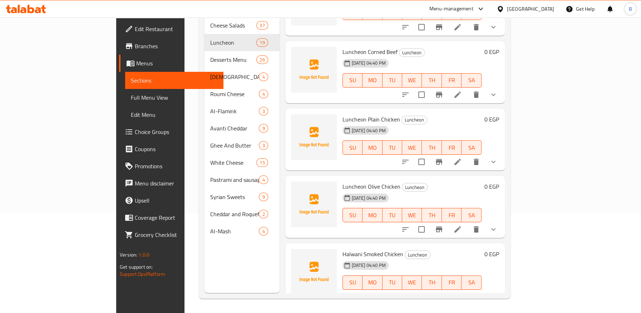
scroll to position [905, 0]
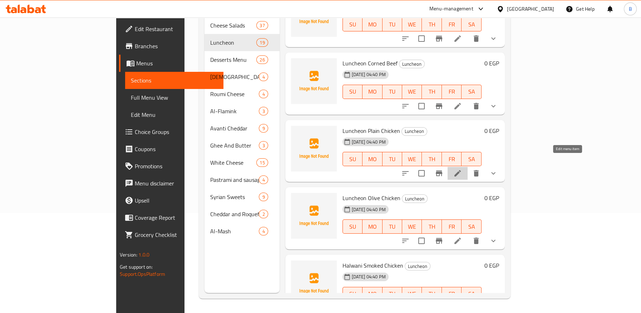
click at [462, 169] on icon at bounding box center [457, 173] width 9 height 9
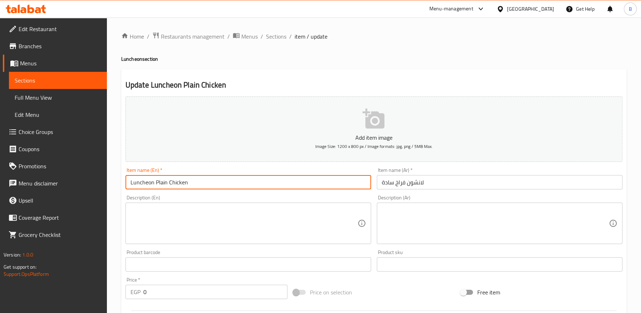
drag, startPoint x: 156, startPoint y: 184, endPoint x: 198, endPoint y: 182, distance: 42.2
click at [198, 182] on input "Luncheon Plain Chicken" at bounding box center [247, 182] width 245 height 14
click at [130, 183] on input "Luncheon" at bounding box center [247, 182] width 245 height 14
paste input "Plain Chicken"
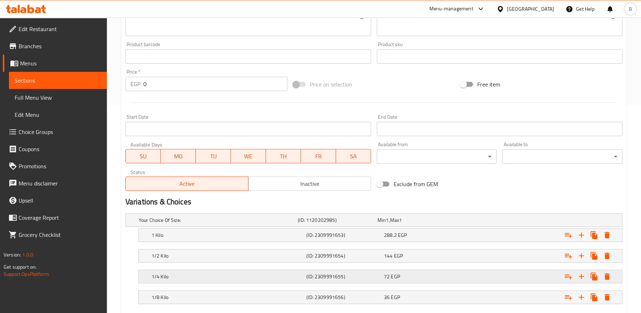
scroll to position [248, 0]
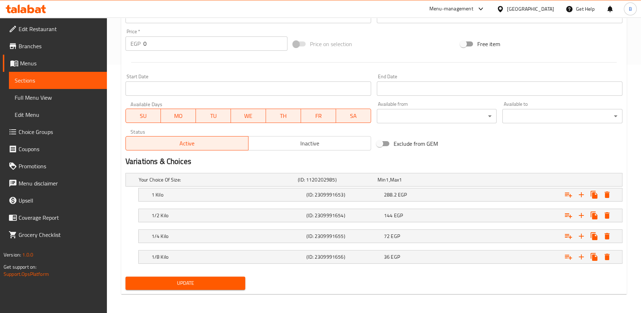
type input "Plain Chicken Luncheon"
click at [209, 283] on span "Update" at bounding box center [185, 283] width 109 height 9
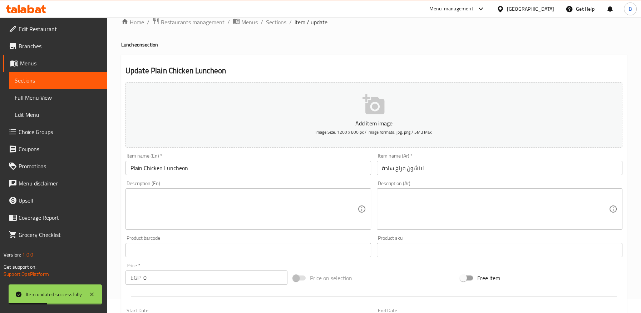
scroll to position [0, 0]
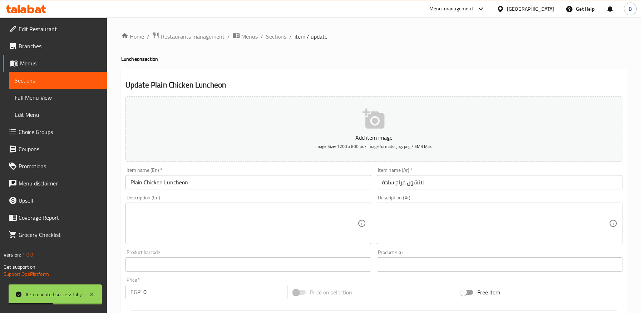
click at [272, 36] on span "Sections" at bounding box center [276, 36] width 20 height 9
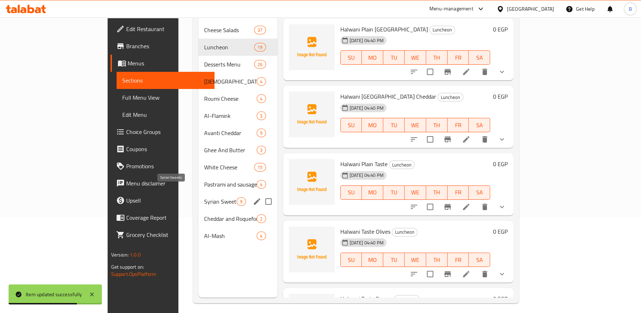
scroll to position [100, 0]
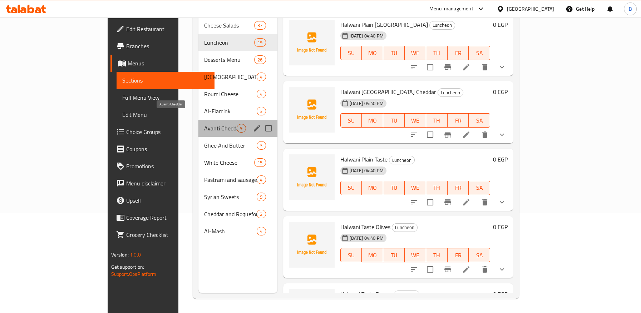
click at [204, 124] on span "Avanti Cheddar" at bounding box center [220, 128] width 33 height 9
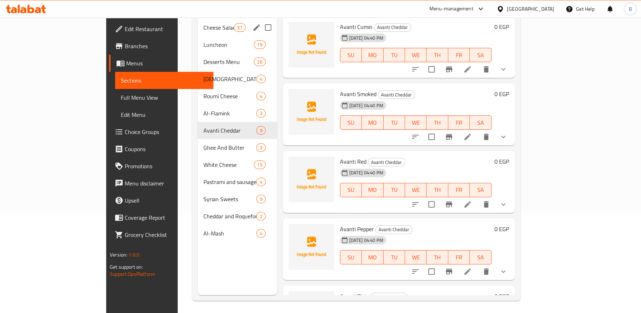
scroll to position [21, 0]
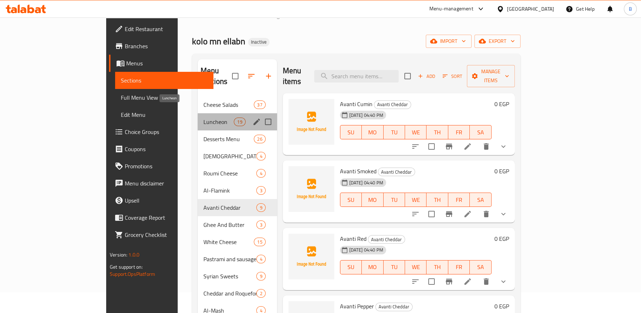
click at [203, 118] on span "Luncheon" at bounding box center [218, 122] width 30 height 9
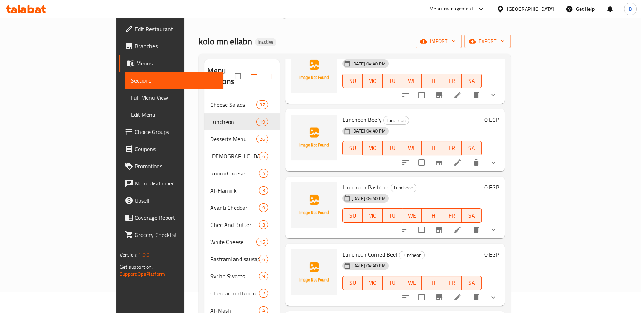
scroll to position [794, 0]
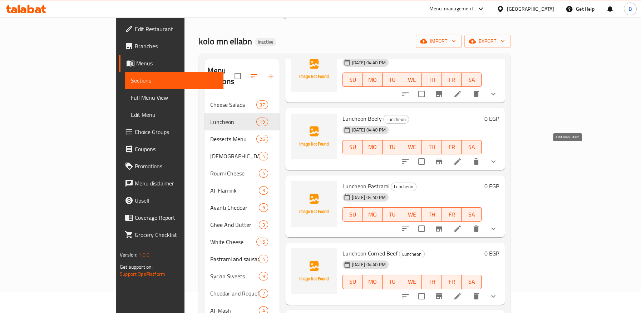
click at [461, 158] on icon at bounding box center [457, 161] width 6 height 6
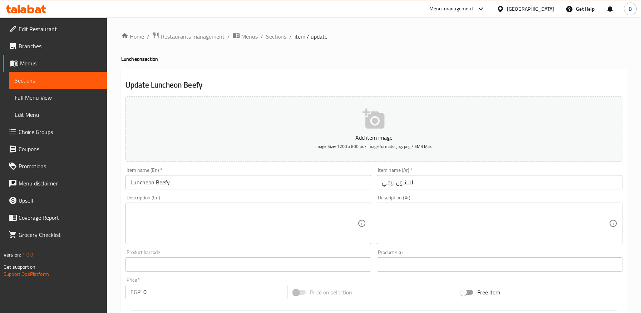
click at [276, 38] on span "Sections" at bounding box center [276, 36] width 20 height 9
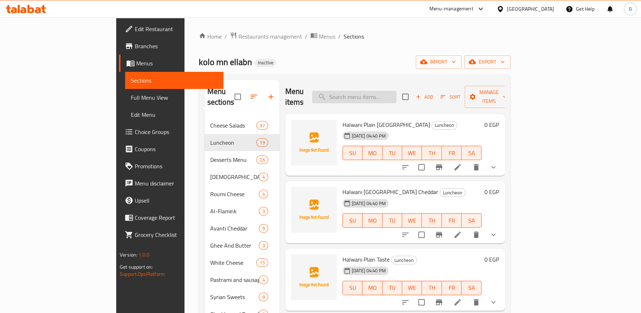
click at [387, 93] on input "search" at bounding box center [354, 97] width 84 height 13
paste input "Avanti Luncheon Chicken"
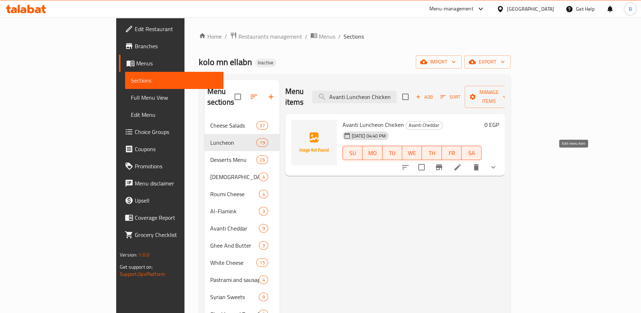
type input "Avanti Luncheon Chicken"
click at [462, 163] on icon at bounding box center [457, 167] width 9 height 9
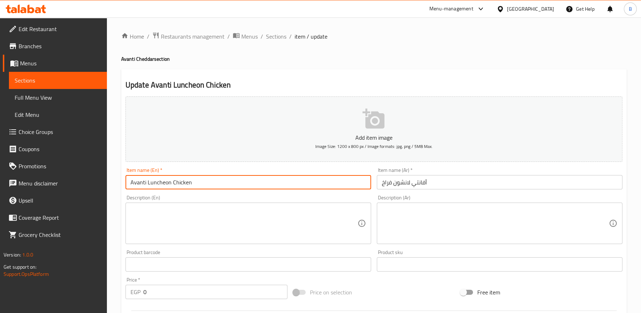
click at [187, 180] on input "Avanti Luncheon Chicken" at bounding box center [247, 182] width 245 height 14
click at [147, 185] on input "Avanti Luncheon Chicken" at bounding box center [247, 182] width 245 height 14
paste input "Chicken"
click at [201, 184] on input "Avanti Chicken Luncheon Chicken" at bounding box center [247, 182] width 245 height 14
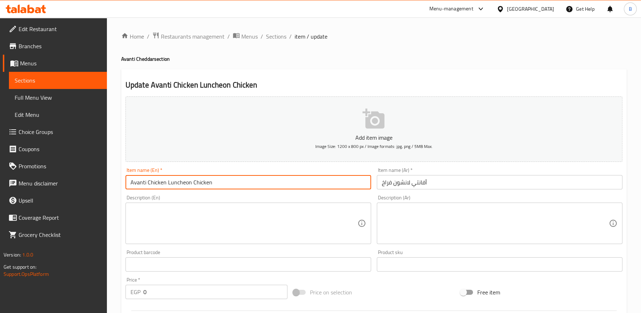
click at [201, 184] on input "Avanti Chicken Luncheon Chicken" at bounding box center [247, 182] width 245 height 14
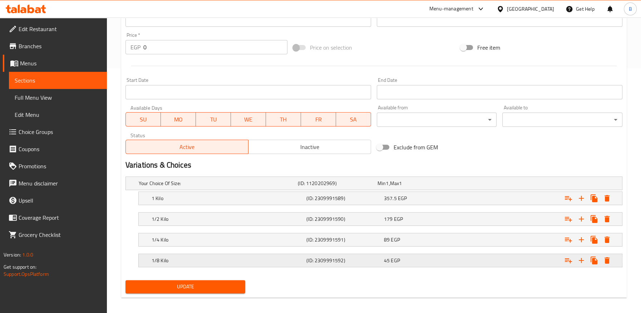
scroll to position [248, 0]
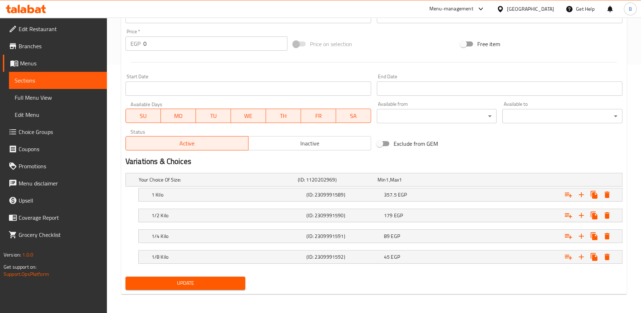
type input "Avanti Chicken Luncheon"
click at [204, 287] on button "Update" at bounding box center [185, 283] width 120 height 13
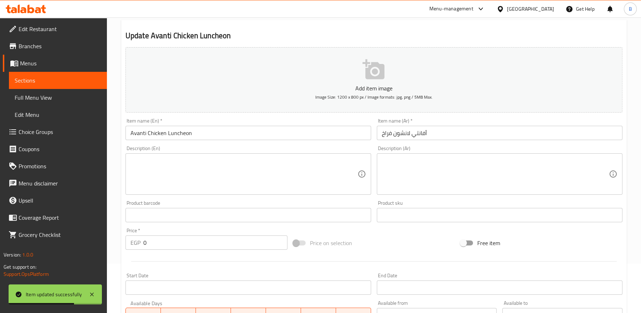
scroll to position [0, 0]
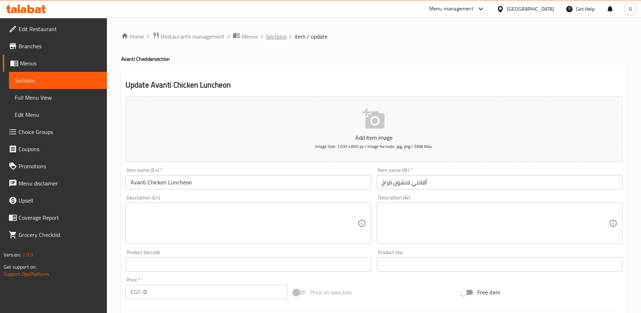
click at [274, 35] on span "Sections" at bounding box center [276, 36] width 20 height 9
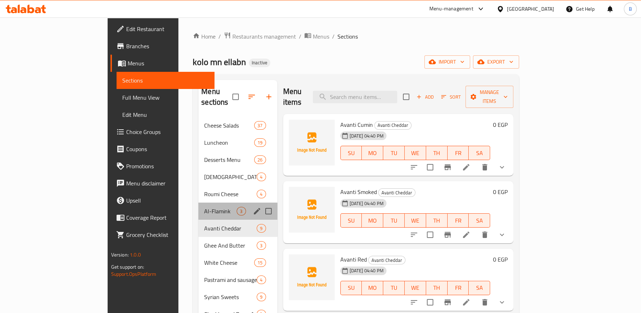
click at [198, 207] on div "Al-Flamink 3" at bounding box center [237, 211] width 79 height 17
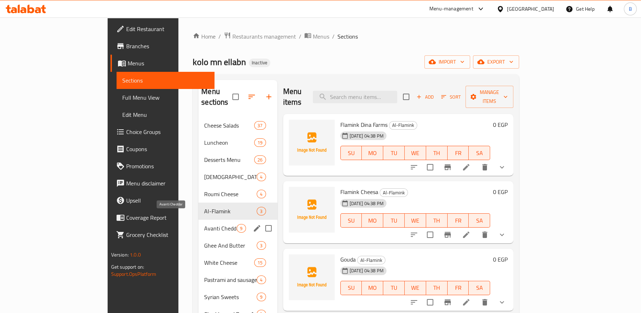
click at [204, 224] on span "Avanti Cheddar" at bounding box center [220, 228] width 33 height 9
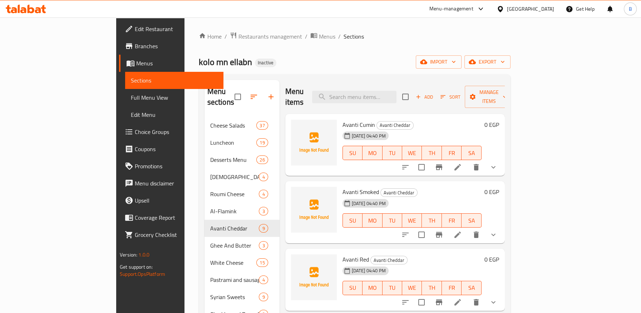
click at [462, 163] on icon at bounding box center [457, 167] width 9 height 9
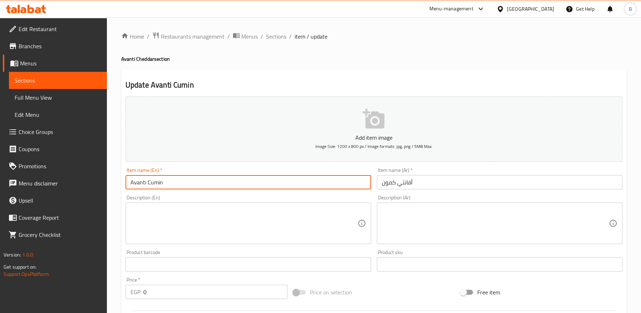
click at [147, 180] on input "Avanti Cumin" at bounding box center [247, 182] width 245 height 14
click at [151, 187] on input "Avanti Cumin" at bounding box center [247, 182] width 245 height 14
paste input "Cheddar"
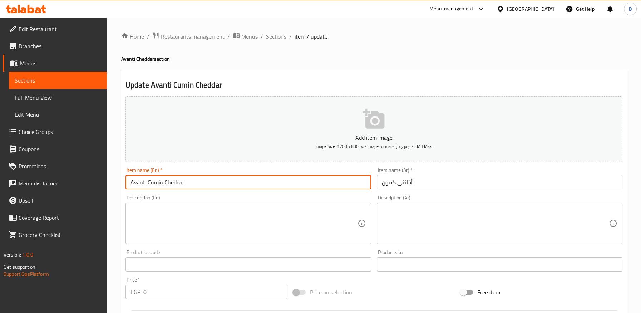
type input "Avanti Cumin Cheddar"
click at [394, 184] on input "أفانتي كمون" at bounding box center [499, 182] width 245 height 14
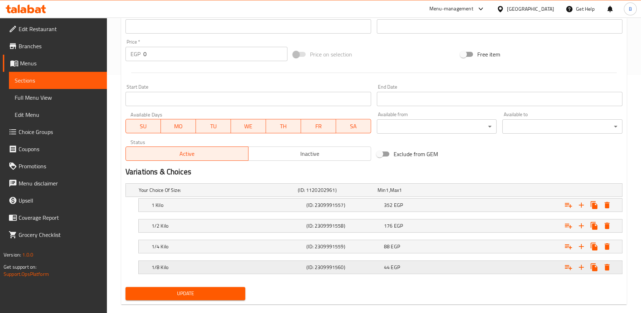
scroll to position [248, 0]
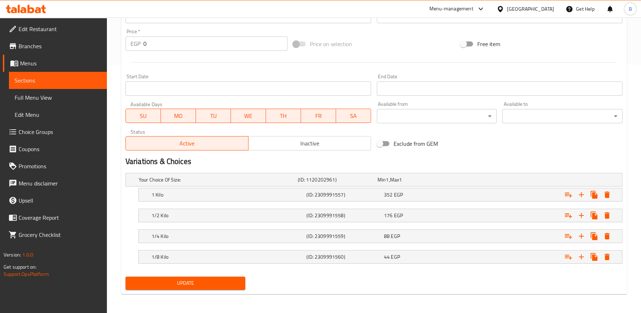
type input "أفانتي شيدر كمون"
click at [219, 274] on div "Update" at bounding box center [186, 283] width 126 height 19
click at [220, 279] on span "Update" at bounding box center [185, 283] width 109 height 9
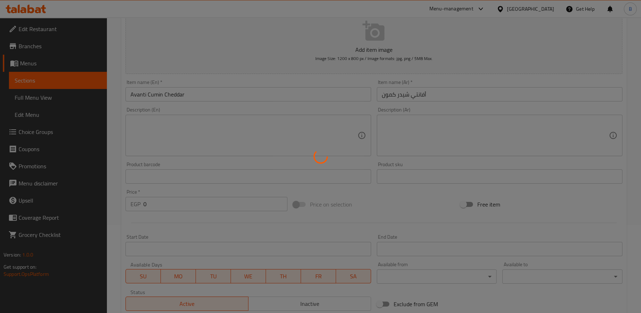
scroll to position [10, 0]
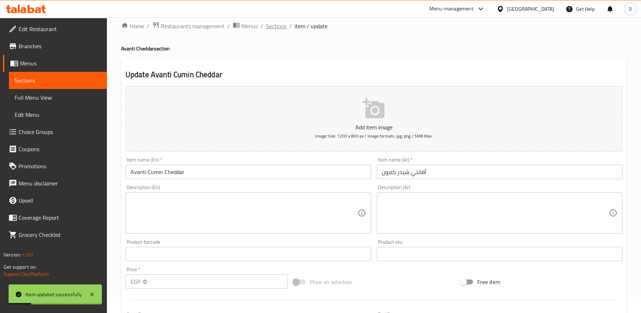
click at [273, 25] on span "Sections" at bounding box center [276, 26] width 20 height 9
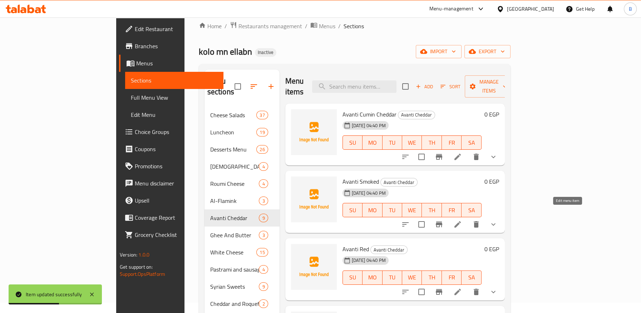
click at [461, 221] on icon at bounding box center [457, 224] width 6 height 6
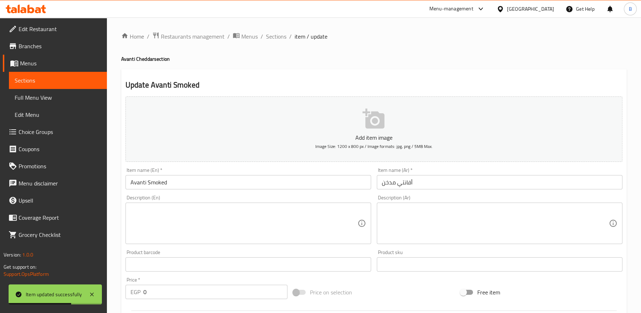
click at [146, 184] on input "Avanti Smoked" at bounding box center [247, 182] width 245 height 14
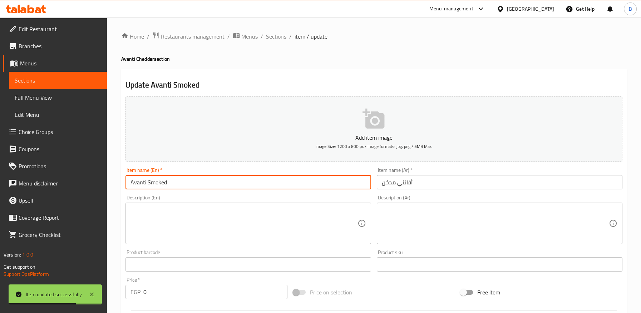
paste input "Cheddar"
click at [190, 182] on input "Avanti Smoked" at bounding box center [247, 182] width 245 height 14
paste input "Cheddar"
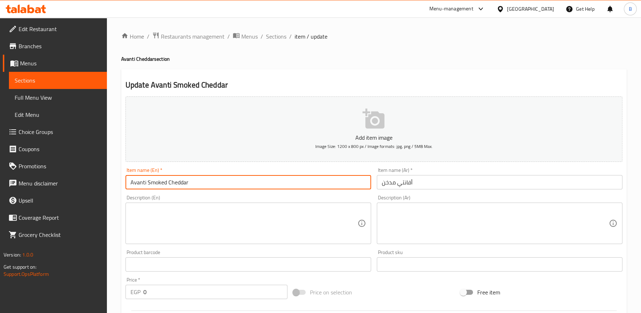
drag, startPoint x: 167, startPoint y: 180, endPoint x: 111, endPoint y: 182, distance: 55.8
click at [111, 182] on div "Home / Restaurants management / Menus / Sections / item / update Avanti Cheddar…" at bounding box center [374, 290] width 534 height 545
type input "Avanti Smoked Cheddar"
drag, startPoint x: 394, startPoint y: 182, endPoint x: 395, endPoint y: 201, distance: 18.6
click at [395, 184] on input "أفانتي مدخن" at bounding box center [499, 182] width 245 height 14
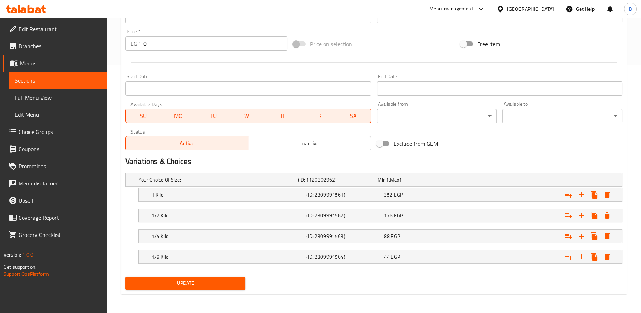
type input "أفانتي شيدر مدخن"
drag, startPoint x: 207, startPoint y: 285, endPoint x: 195, endPoint y: 277, distance: 14.5
click at [207, 285] on span "Update" at bounding box center [185, 283] width 109 height 9
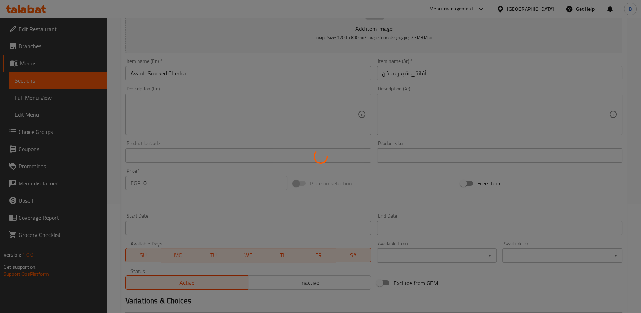
scroll to position [10, 0]
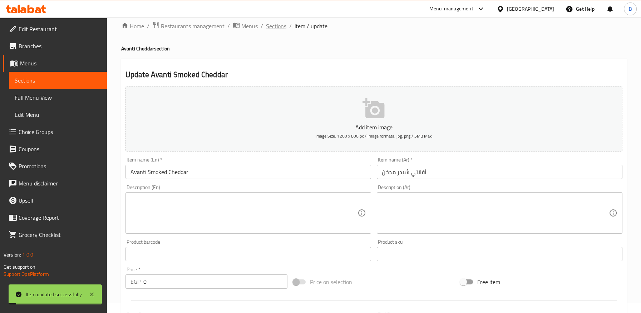
click at [275, 28] on span "Sections" at bounding box center [276, 26] width 20 height 9
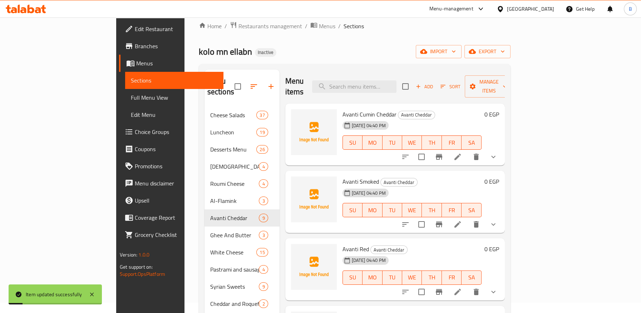
scroll to position [40, 0]
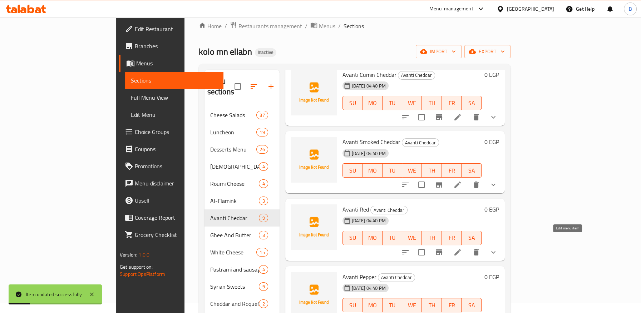
click at [462, 248] on icon at bounding box center [457, 252] width 9 height 9
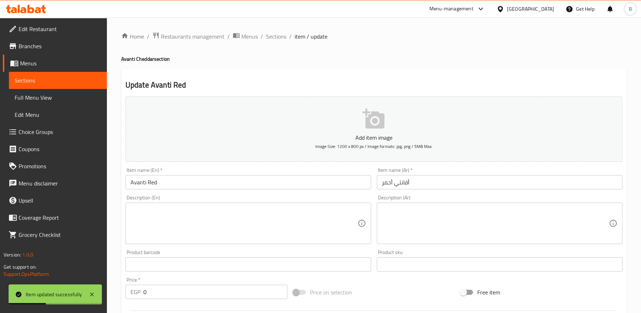
click at [172, 182] on input "Avanti Red" at bounding box center [247, 182] width 245 height 14
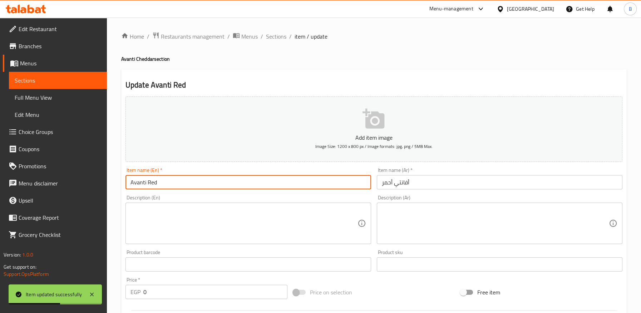
paste input "Cheddar"
type input "Avanti Red Cheddar"
click at [393, 185] on input "أفانتي أحمر" at bounding box center [499, 182] width 245 height 14
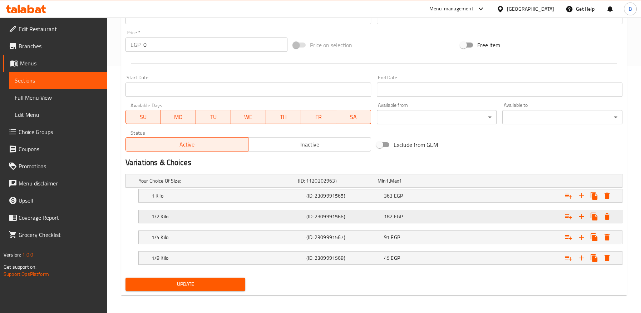
scroll to position [248, 0]
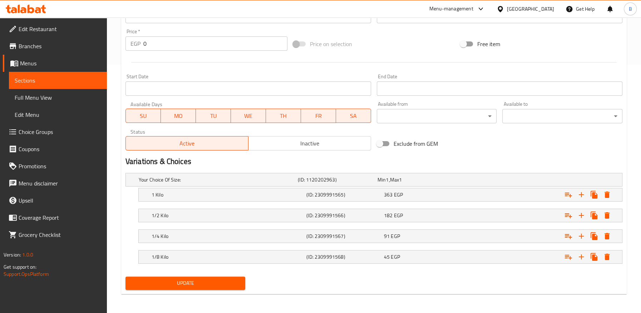
type input "أفانتي شيدر أحمر"
click at [200, 282] on span "Update" at bounding box center [185, 283] width 109 height 9
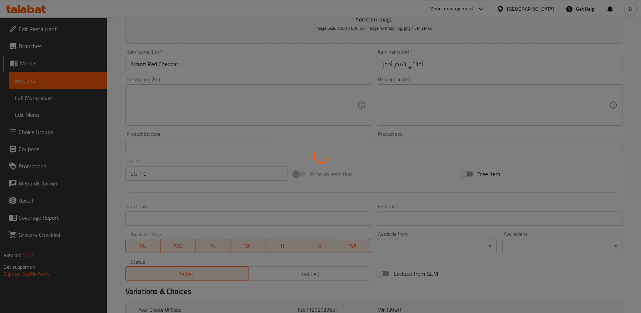
scroll to position [10, 0]
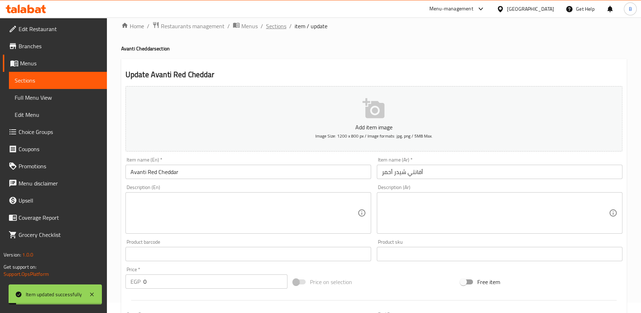
click at [279, 27] on span "Sections" at bounding box center [276, 26] width 20 height 9
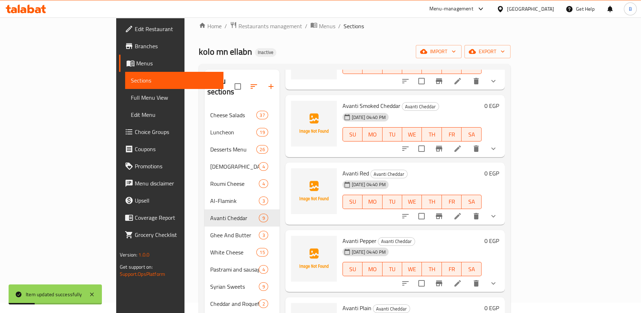
scroll to position [119, 0]
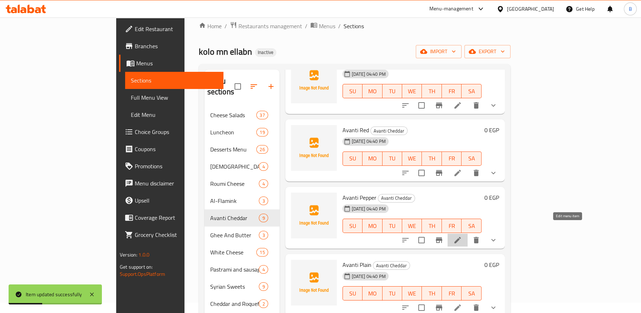
click at [461, 237] on icon at bounding box center [457, 240] width 6 height 6
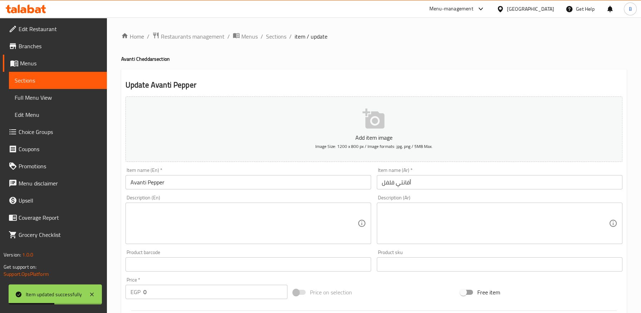
drag, startPoint x: 182, startPoint y: 181, endPoint x: 92, endPoint y: 181, distance: 90.4
click at [52, 181] on div "Edit Restaurant Branches Menus Sections Full Menu View Edit Menu Choice Groups …" at bounding box center [320, 290] width 641 height 545
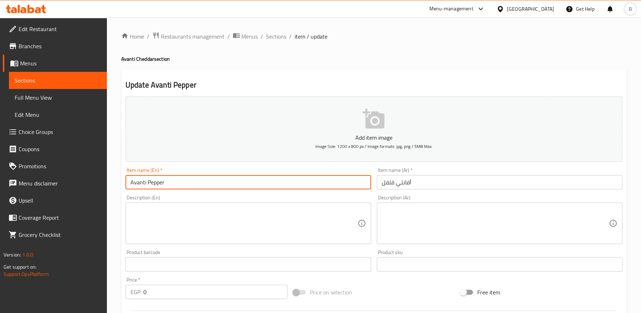
drag, startPoint x: 147, startPoint y: 184, endPoint x: 147, endPoint y: 192, distance: 7.9
click at [148, 185] on input "Avanti Pepper" at bounding box center [247, 182] width 245 height 14
paste input "Cheddar"
type input "Avanti Cheddar Pepper"
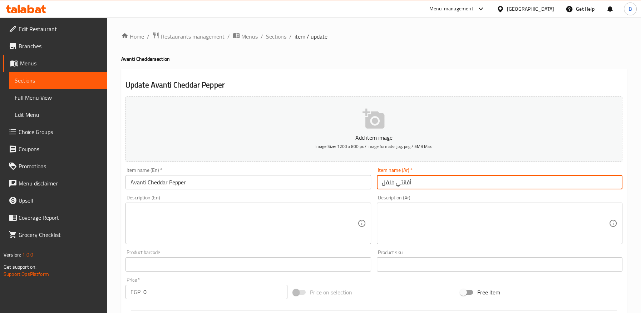
drag, startPoint x: 395, startPoint y: 182, endPoint x: 392, endPoint y: 206, distance: 24.1
click at [394, 183] on input "أفانتي فلفل" at bounding box center [499, 182] width 245 height 14
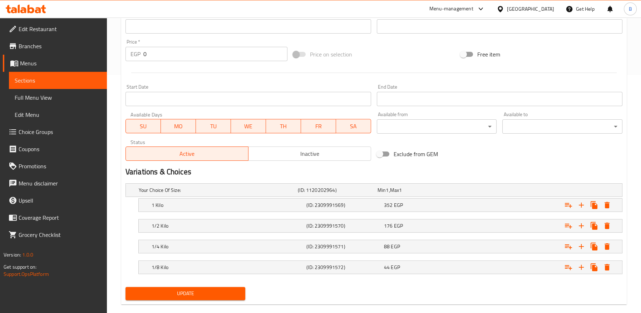
type input "أفانتي شيدر فلفل"
click at [204, 289] on span "Update" at bounding box center [185, 293] width 109 height 9
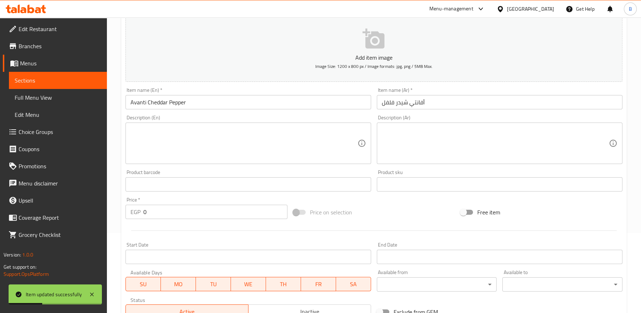
scroll to position [0, 0]
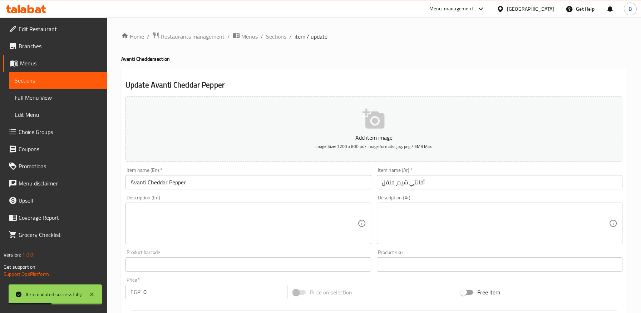
click at [276, 35] on span "Sections" at bounding box center [276, 36] width 20 height 9
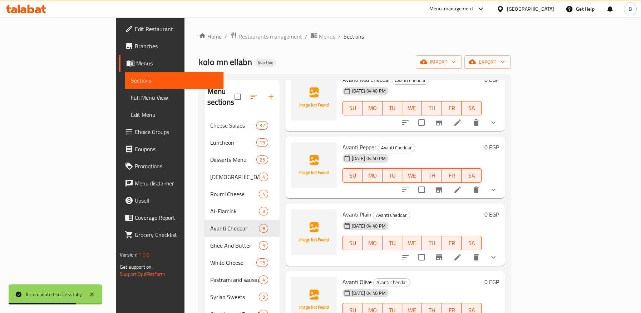
scroll to position [198, 0]
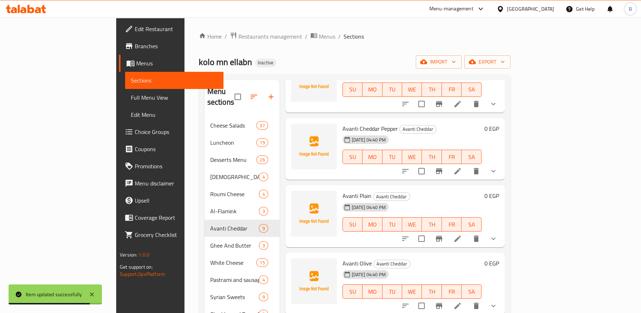
click at [342, 123] on span "Avanti Cheddar Pepper" at bounding box center [369, 128] width 55 height 11
copy span "Cheddar"
click at [462, 234] on icon at bounding box center [457, 238] width 9 height 9
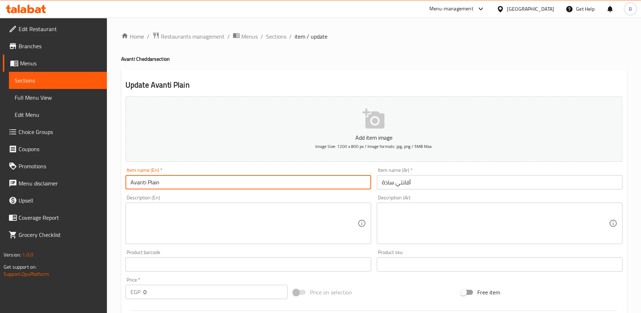
click at [213, 182] on input "Avanti Plain" at bounding box center [247, 182] width 245 height 14
paste input "Cheddar"
type input "Avanti Plain Cheddar"
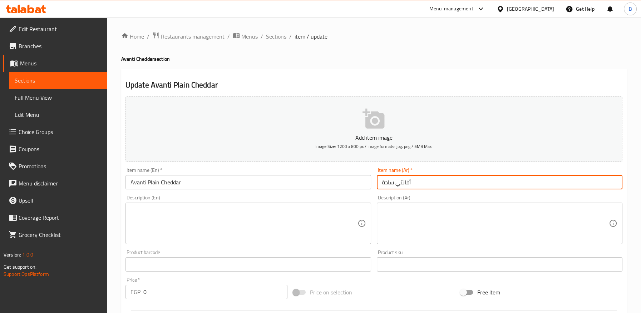
drag, startPoint x: 393, startPoint y: 181, endPoint x: 391, endPoint y: 198, distance: 16.5
click at [393, 182] on input "أفانتي سادة" at bounding box center [499, 182] width 245 height 14
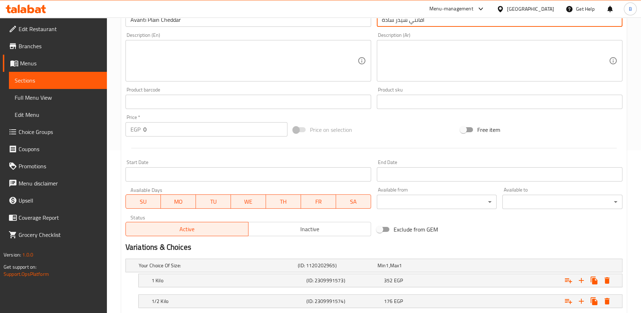
scroll to position [238, 0]
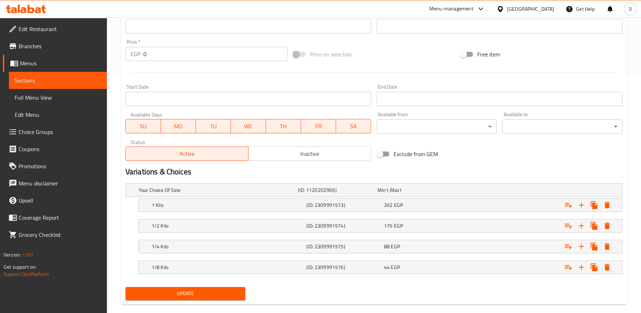
type input "أفانتي شيدر سادة"
click at [234, 292] on span "Update" at bounding box center [185, 293] width 109 height 9
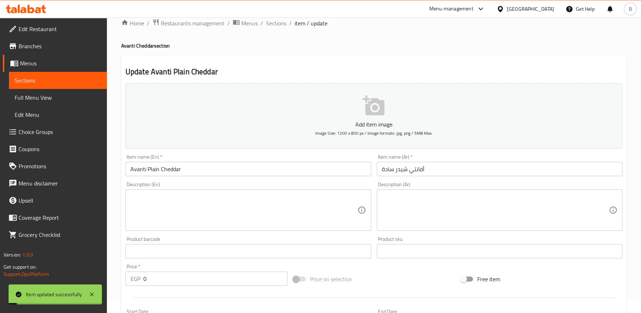
scroll to position [0, 0]
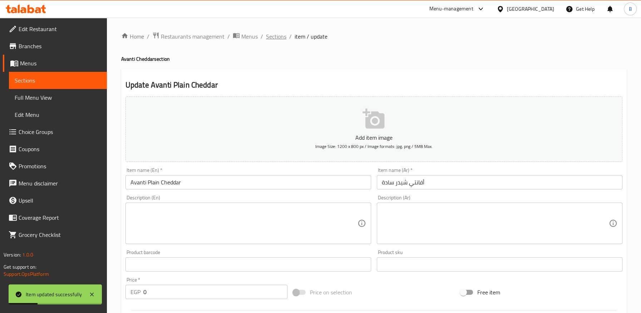
click at [277, 36] on span "Sections" at bounding box center [276, 36] width 20 height 9
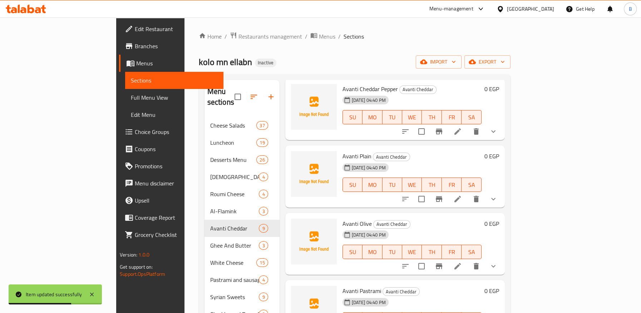
scroll to position [278, 0]
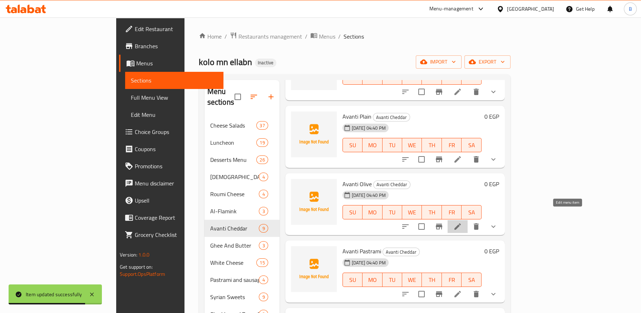
click at [462, 222] on icon at bounding box center [457, 226] width 9 height 9
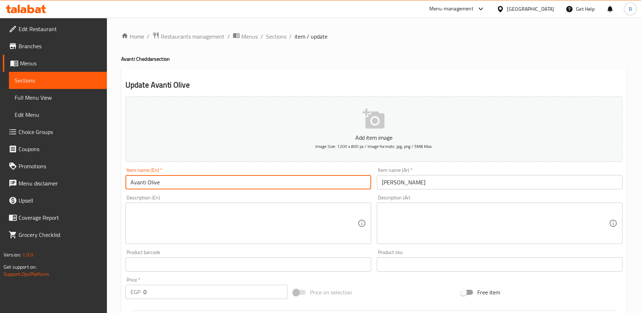
click at [148, 183] on input "Avanti Olive" at bounding box center [247, 182] width 245 height 14
paste input "Cheddar"
type input "Avanti Cheddar Olive"
click at [394, 185] on input "[PERSON_NAME]" at bounding box center [499, 182] width 245 height 14
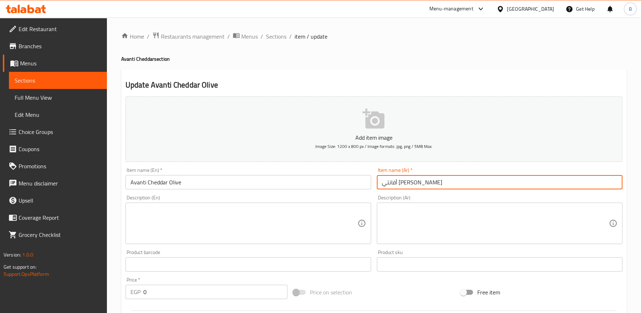
scroll to position [248, 0]
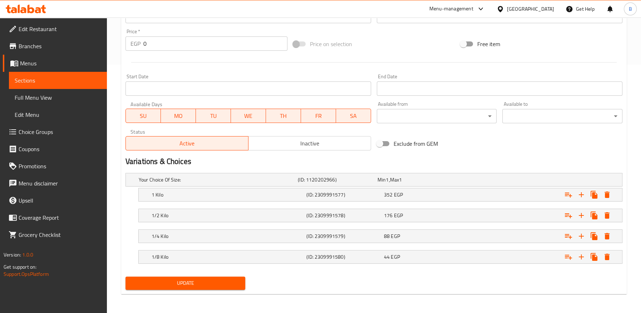
type input "أفانتي [PERSON_NAME]"
click at [225, 279] on span "Update" at bounding box center [185, 283] width 109 height 9
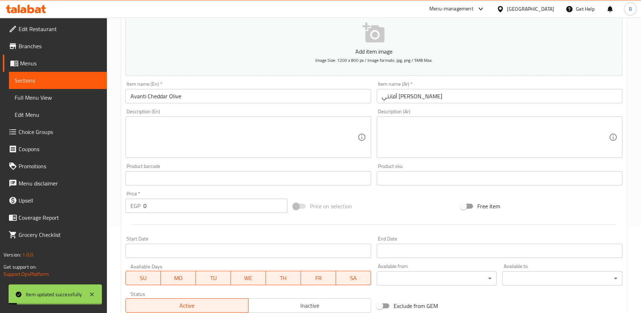
scroll to position [10, 0]
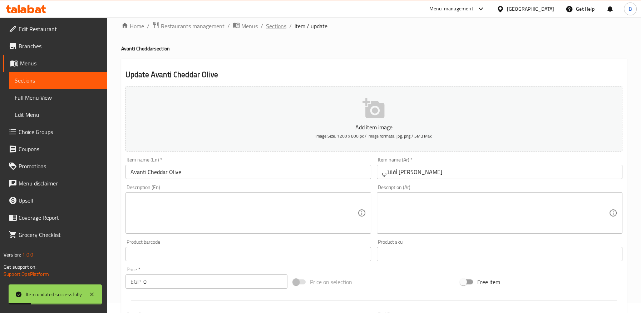
click at [274, 25] on span "Sections" at bounding box center [276, 26] width 20 height 9
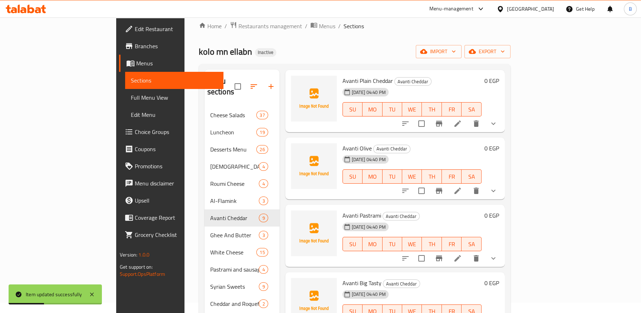
scroll to position [311, 0]
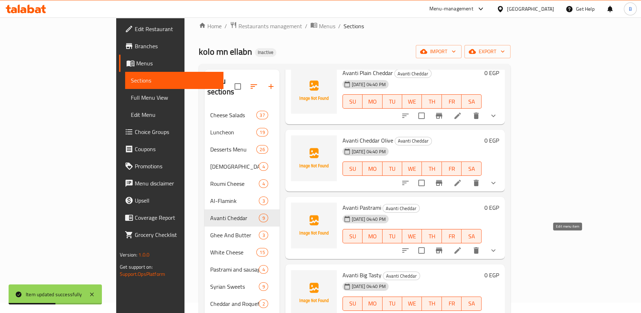
click at [462, 246] on icon at bounding box center [457, 250] width 9 height 9
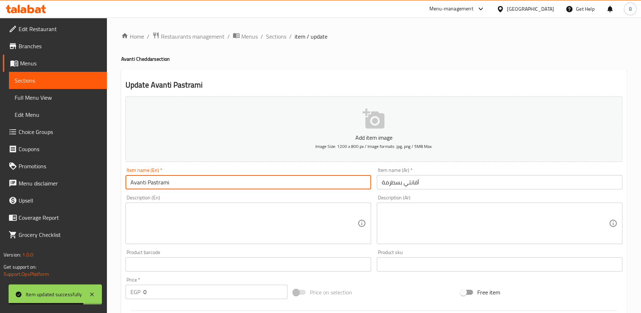
click at [146, 186] on input "Avanti Pastrami" at bounding box center [247, 182] width 245 height 14
paste input "Cheddar"
type input "Avanti Cheddar Pastrami"
click at [401, 182] on input "أفانتي بسطرمة" at bounding box center [499, 182] width 245 height 14
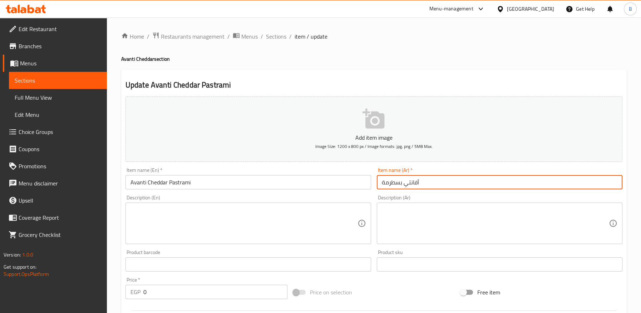
paste input "Cheddar"
type input "أفانتي شيدر بالبسطرمة"
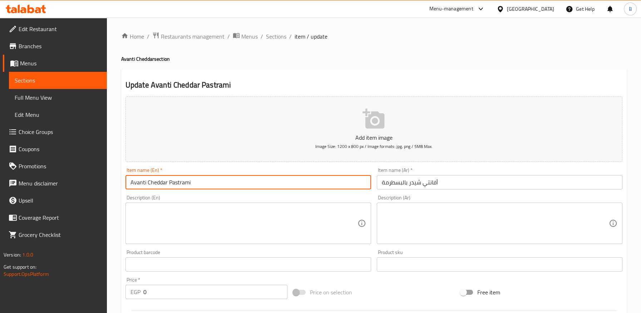
click at [169, 184] on input "Avanti Cheddar Pastrami" at bounding box center [247, 182] width 245 height 14
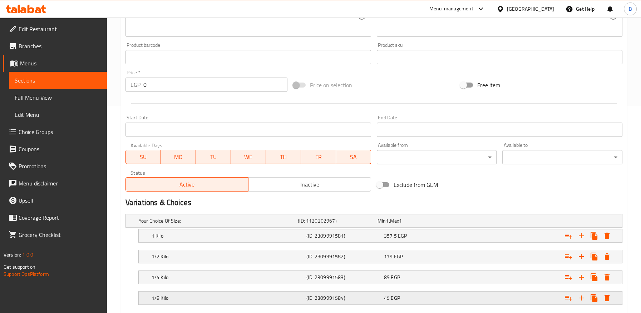
scroll to position [248, 0]
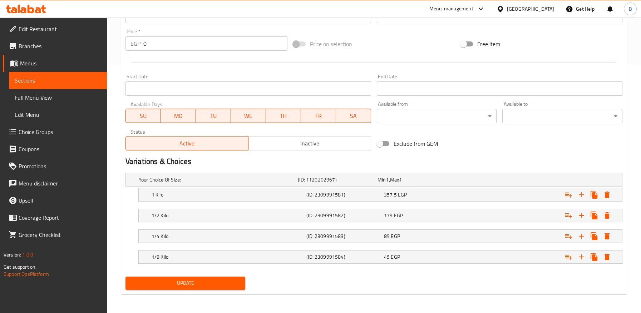
type input "Avanti Cheddar with Pastrami"
click at [193, 284] on span "Update" at bounding box center [185, 283] width 109 height 9
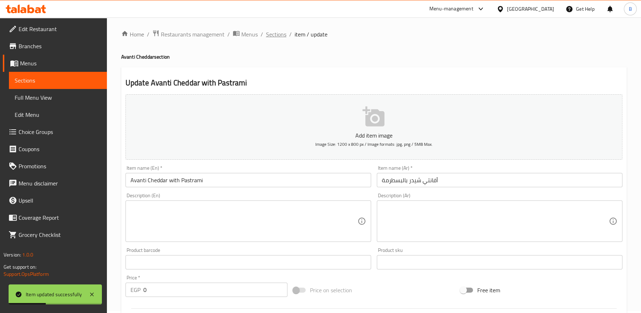
scroll to position [0, 0]
drag, startPoint x: 277, startPoint y: 37, endPoint x: 282, endPoint y: 52, distance: 15.4
click at [277, 38] on span "Sections" at bounding box center [276, 36] width 20 height 9
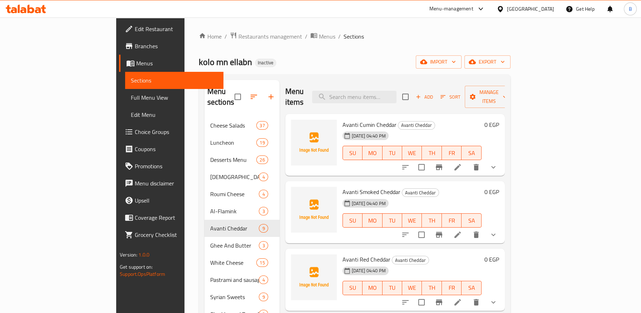
click at [357, 119] on span "Avanti Cumin Cheddar" at bounding box center [369, 124] width 54 height 11
copy h6 "Cheddar"
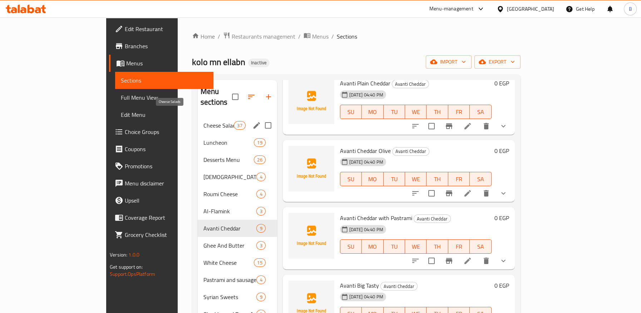
click at [203, 121] on span "Cheese Salads" at bounding box center [218, 125] width 30 height 9
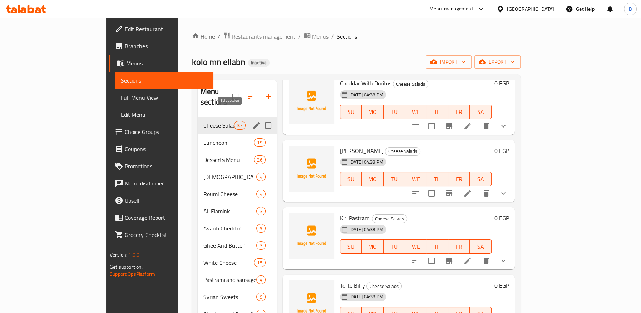
click at [253, 122] on icon "edit" at bounding box center [256, 125] width 6 height 6
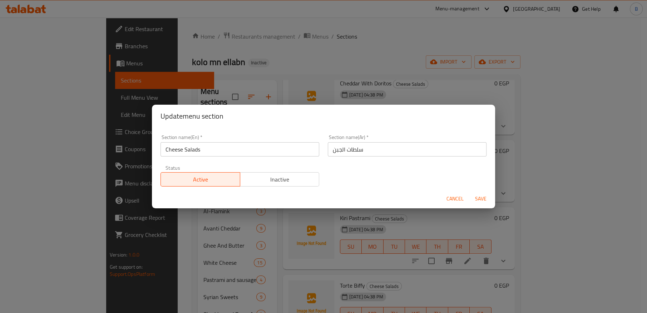
click at [230, 116] on h2 "Update menu section" at bounding box center [323, 115] width 326 height 11
click at [231, 145] on input "Cheese Salads" at bounding box center [239, 149] width 159 height 14
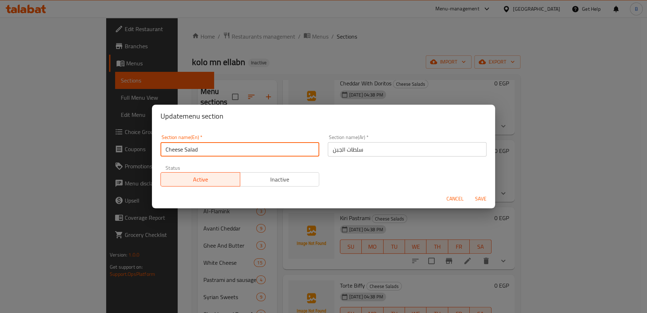
type input "Cheese Salad"
click at [481, 198] on span "Save" at bounding box center [480, 198] width 17 height 9
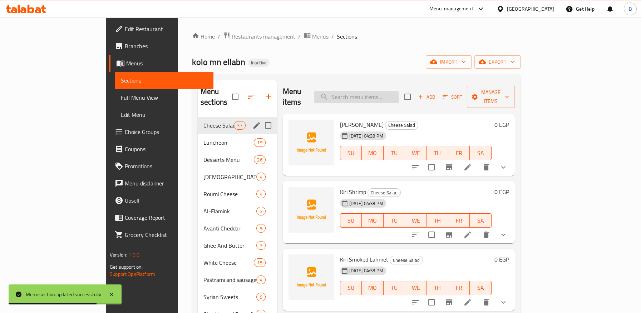
click at [395, 91] on input "search" at bounding box center [356, 97] width 84 height 13
paste input "Kiri Smoked Lahmet"
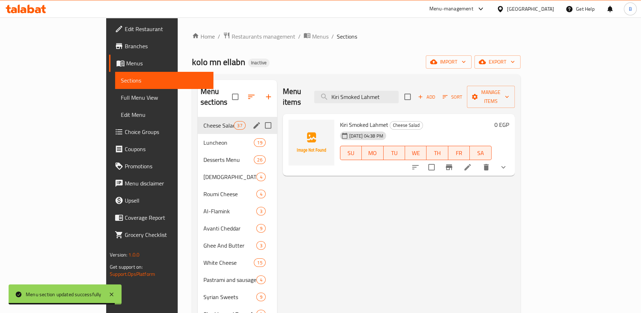
type input "Kiri Smoked Lahmet"
click at [472, 163] on icon at bounding box center [467, 167] width 9 height 9
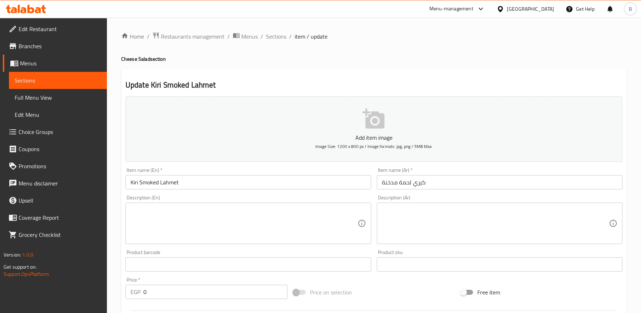
click at [172, 182] on input "Kiri Smoked Lahmet" at bounding box center [247, 182] width 245 height 14
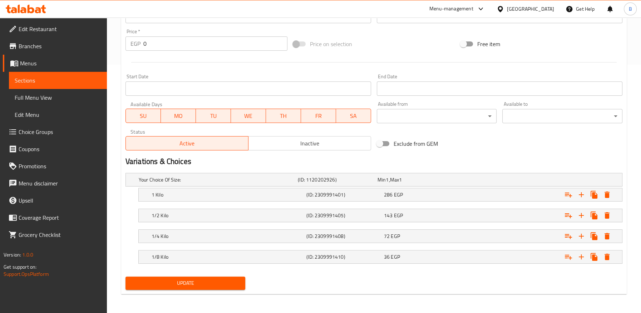
type input "Kiri Smoked Meat"
click at [226, 281] on span "Update" at bounding box center [185, 283] width 109 height 9
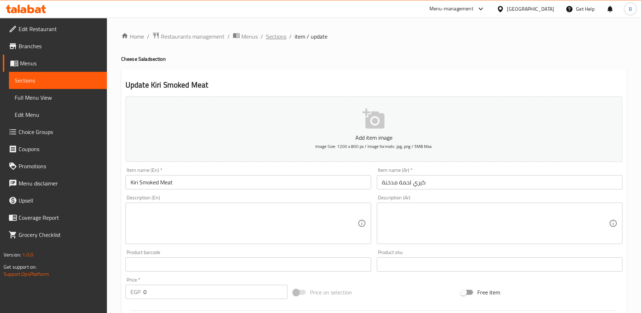
click at [276, 39] on span "Sections" at bounding box center [276, 36] width 20 height 9
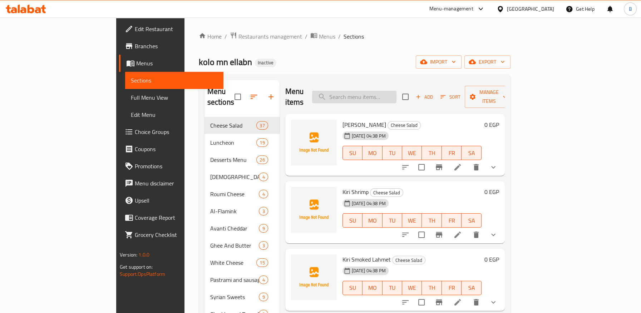
click at [380, 93] on input "search" at bounding box center [354, 97] width 84 height 13
paste input "تورتة بيفي"
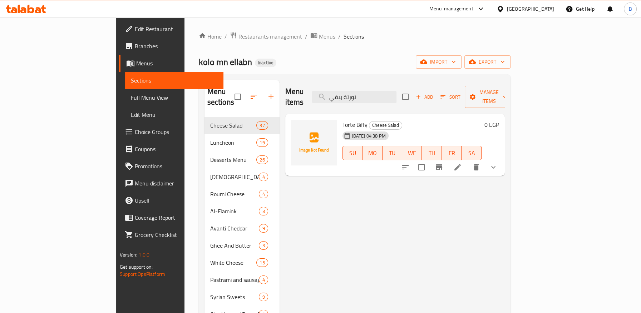
type input "تورتة بيفي"
click at [467, 161] on li at bounding box center [457, 167] width 20 height 13
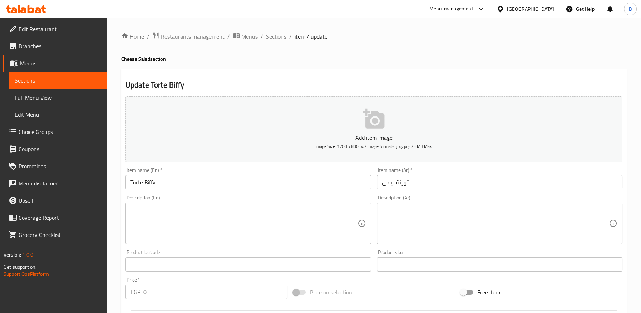
click at [148, 181] on input "Torte Biffy" at bounding box center [247, 182] width 245 height 14
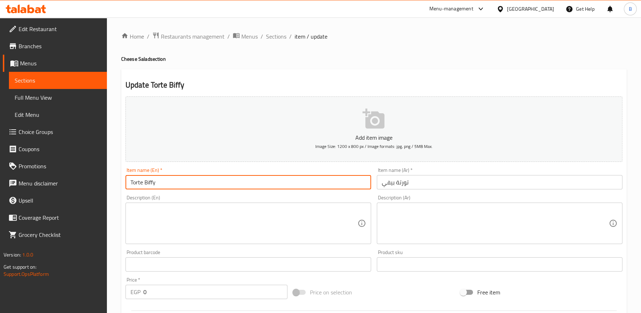
click at [148, 181] on input "Torte Biffy" at bounding box center [247, 182] width 245 height 14
click at [164, 184] on input "Torte Biffy" at bounding box center [247, 182] width 245 height 14
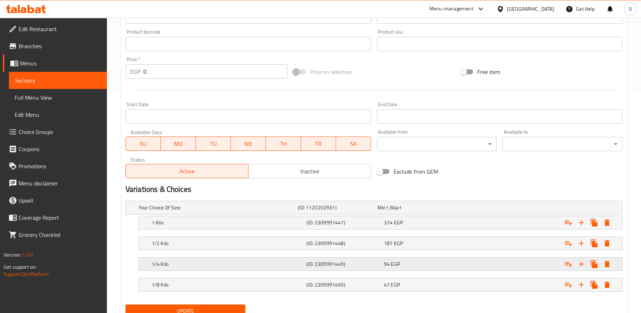
scroll to position [248, 0]
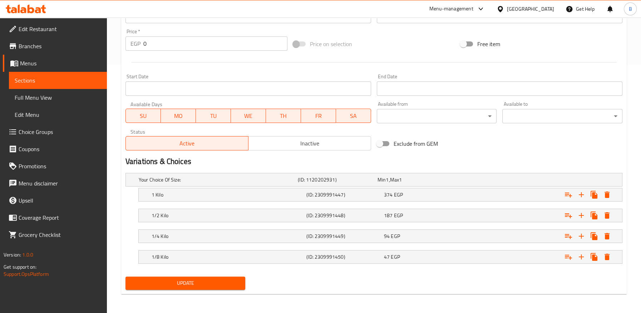
type input "Torte Beefy"
drag, startPoint x: 215, startPoint y: 283, endPoint x: 232, endPoint y: 263, distance: 26.3
click at [215, 283] on span "Update" at bounding box center [185, 283] width 109 height 9
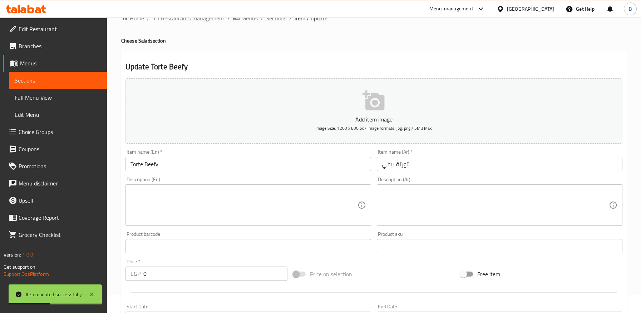
scroll to position [0, 0]
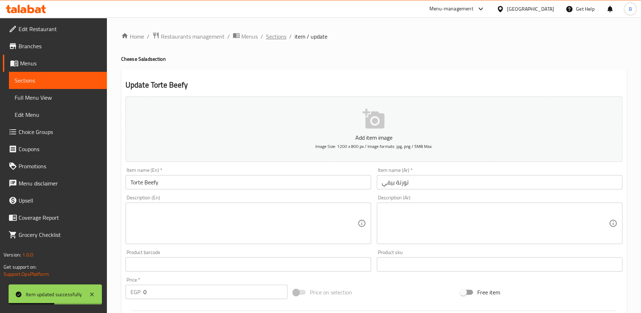
click at [271, 38] on span "Sections" at bounding box center [276, 36] width 20 height 9
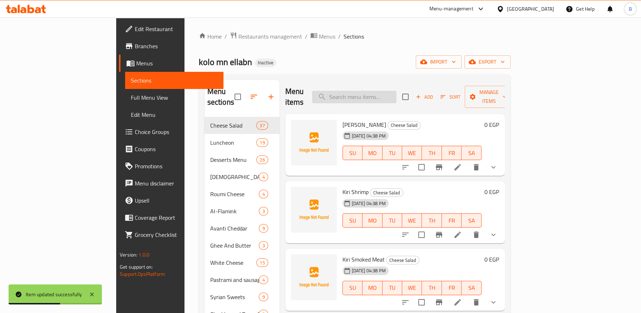
click at [374, 92] on input "search" at bounding box center [354, 97] width 84 height 13
paste input "Salad Sausage"
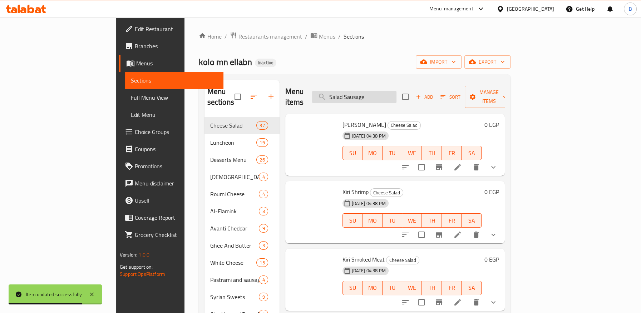
click at [396, 94] on input "Salad Sausage" at bounding box center [354, 97] width 84 height 13
click at [396, 93] on input "Salad Sausage" at bounding box center [354, 97] width 84 height 13
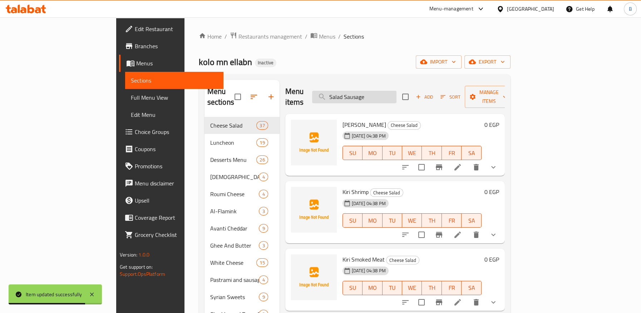
click at [396, 94] on input "Salad Sausage" at bounding box center [354, 97] width 84 height 13
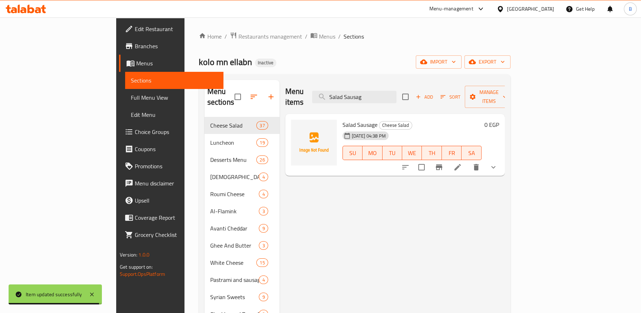
type input "Salad Sausag"
click at [462, 163] on icon at bounding box center [457, 167] width 9 height 9
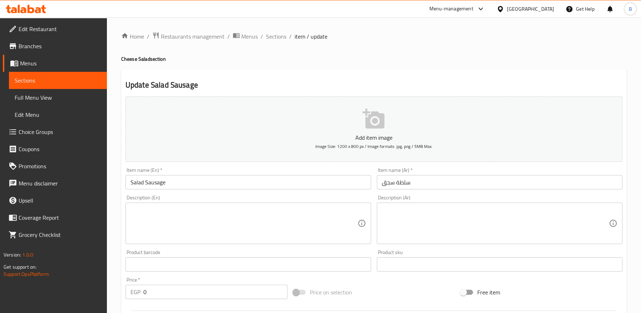
click at [158, 185] on input "Salad Sausage" at bounding box center [247, 182] width 245 height 14
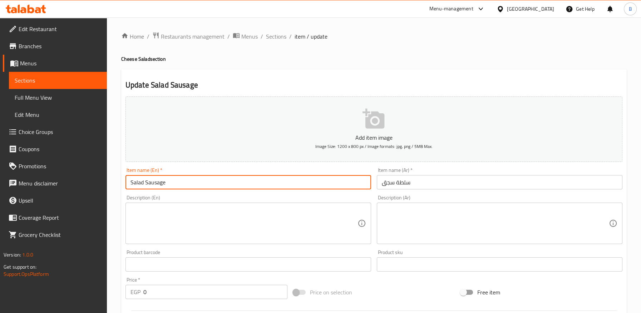
click at [158, 185] on input "Salad Sausage" at bounding box center [247, 182] width 245 height 14
click at [129, 183] on input "Salad" at bounding box center [247, 182] width 245 height 14
paste input "Sausage"
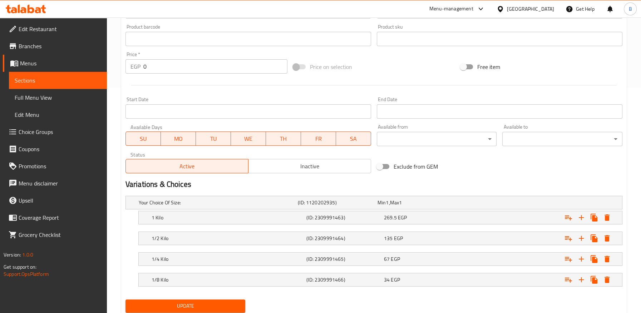
scroll to position [248, 0]
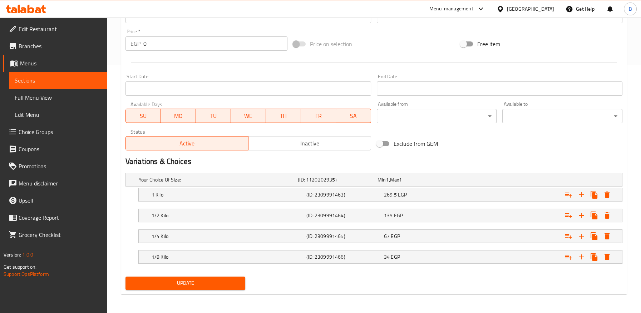
type input "Sausage Salad"
click at [208, 279] on span "Update" at bounding box center [185, 283] width 109 height 9
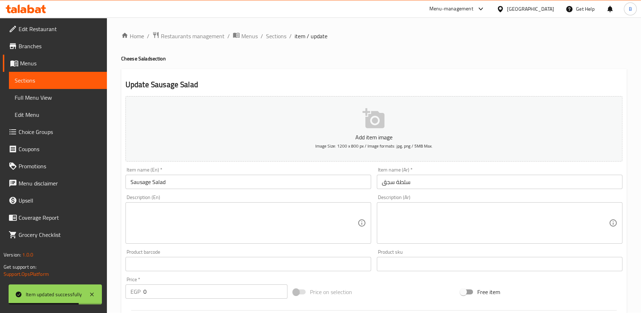
scroll to position [0, 0]
click at [273, 39] on span "Sections" at bounding box center [276, 36] width 20 height 9
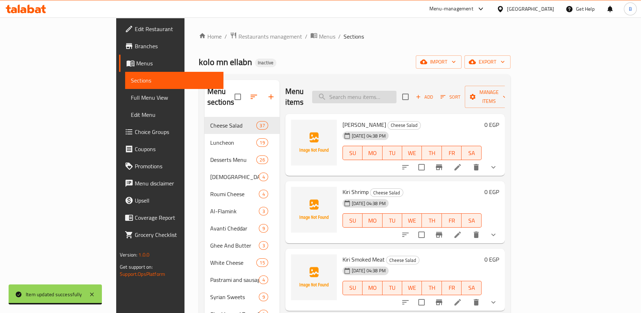
click at [387, 91] on input "search" at bounding box center [354, 97] width 84 height 13
paste input "Salad Hot Dog"
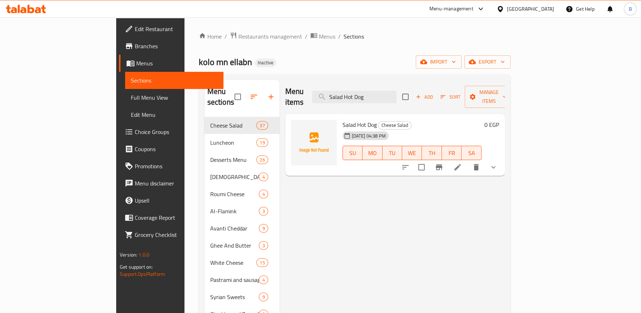
type input "Salad Hot Dog"
click at [462, 163] on icon at bounding box center [457, 167] width 9 height 9
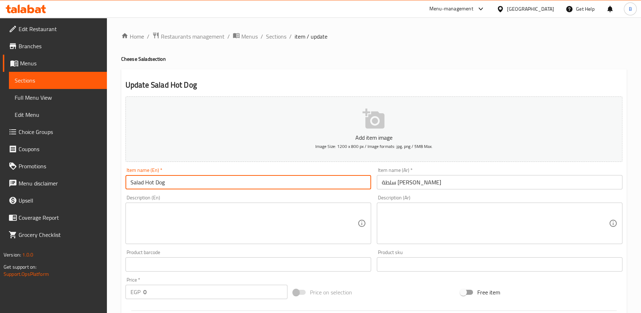
click at [135, 182] on input "Salad Hot Dog" at bounding box center [247, 182] width 245 height 14
click at [185, 184] on input "Hot Dog" at bounding box center [247, 182] width 245 height 14
paste input "Salad"
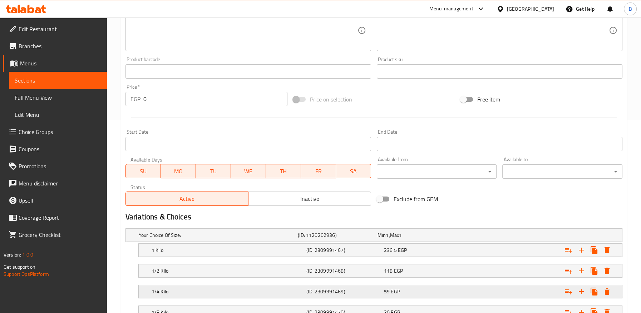
scroll to position [248, 0]
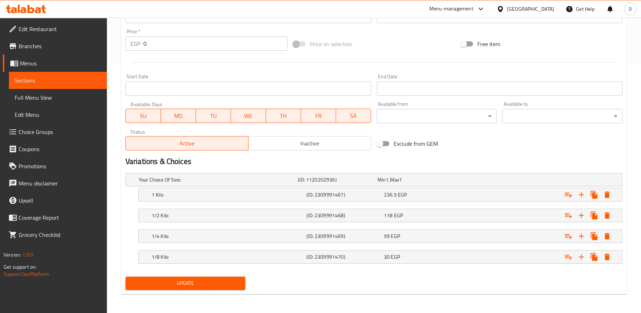
type input "Hot Dog Salad"
click at [209, 280] on span "Update" at bounding box center [185, 283] width 109 height 9
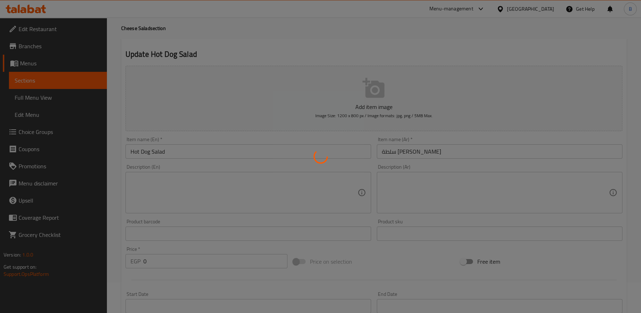
scroll to position [0, 0]
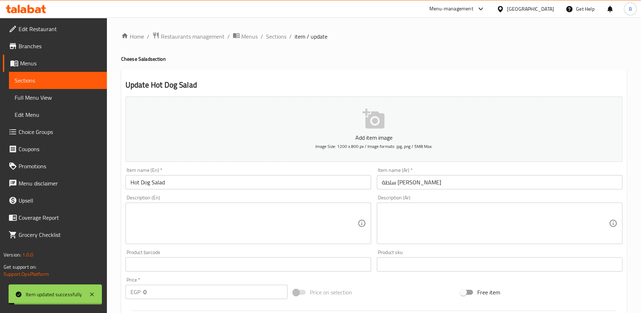
click at [392, 182] on input "سلطة [PERSON_NAME]" at bounding box center [499, 182] width 245 height 14
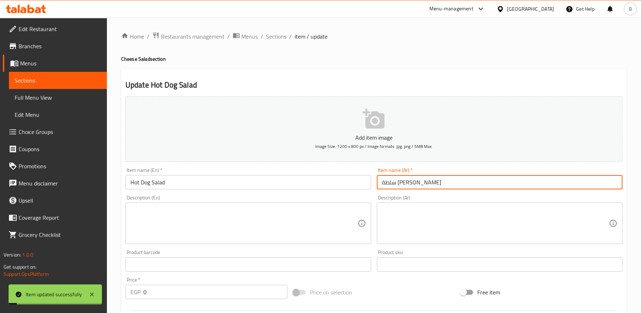
click at [392, 182] on input "سلطة [PERSON_NAME]" at bounding box center [499, 182] width 245 height 14
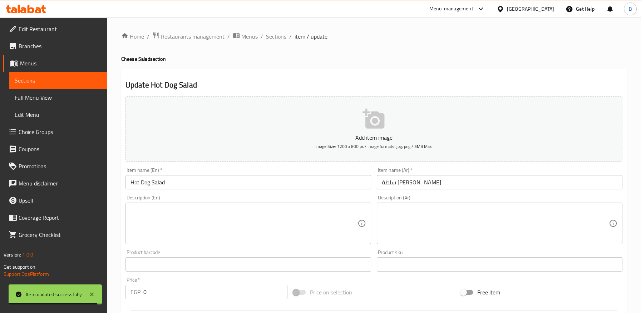
click at [273, 39] on span "Sections" at bounding box center [276, 36] width 20 height 9
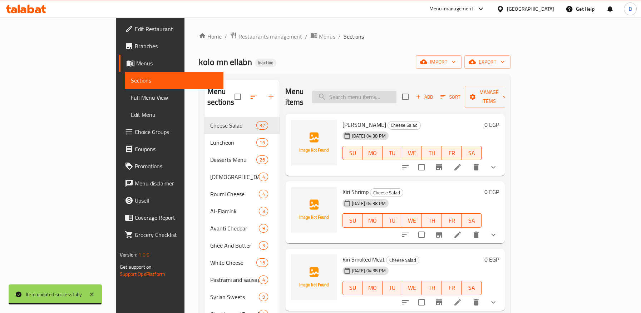
click at [389, 93] on input "search" at bounding box center [354, 97] width 84 height 13
paste input "Labneh Syrian"
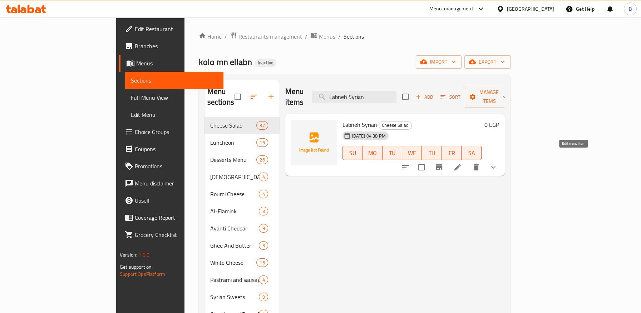
type input "Labneh Syrian"
click at [461, 164] on icon at bounding box center [457, 167] width 6 height 6
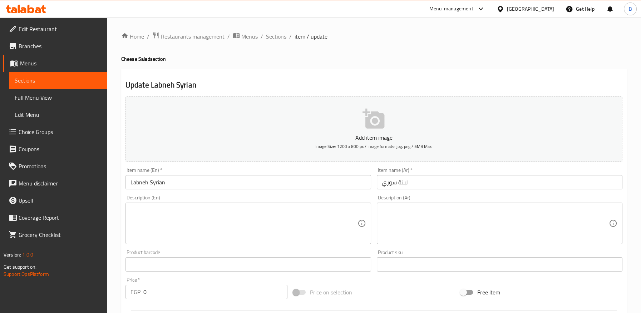
click at [159, 181] on input "Labneh Syrian" at bounding box center [247, 182] width 245 height 14
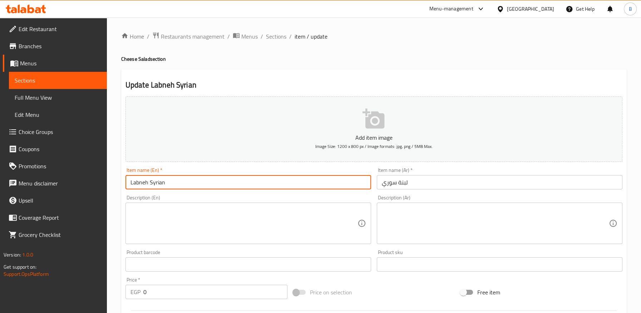
click at [159, 181] on input "Labneh Syrian" at bounding box center [247, 182] width 245 height 14
click at [126, 178] on input "Labneh" at bounding box center [247, 182] width 245 height 14
paste input "Syrian"
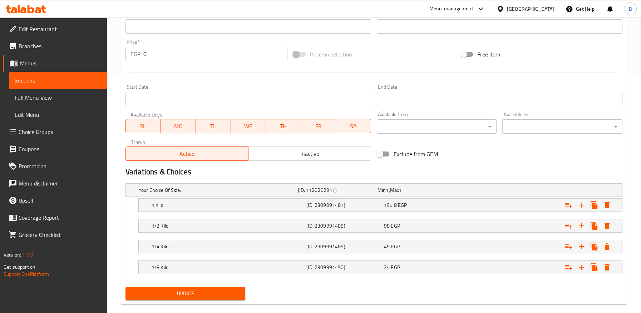
scroll to position [248, 0]
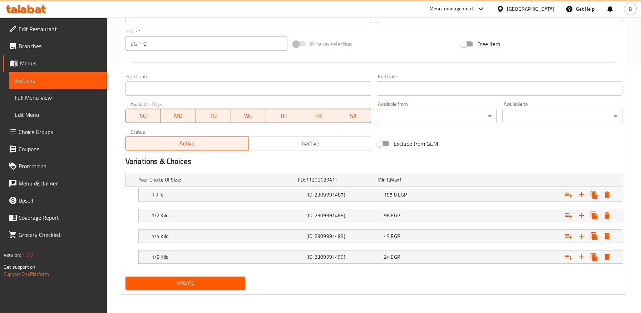
type input "Syrian Labneh"
click at [201, 289] on div "Update" at bounding box center [186, 283] width 126 height 19
click at [189, 289] on div "Update" at bounding box center [186, 283] width 126 height 19
click at [226, 281] on span "Update" at bounding box center [185, 283] width 109 height 9
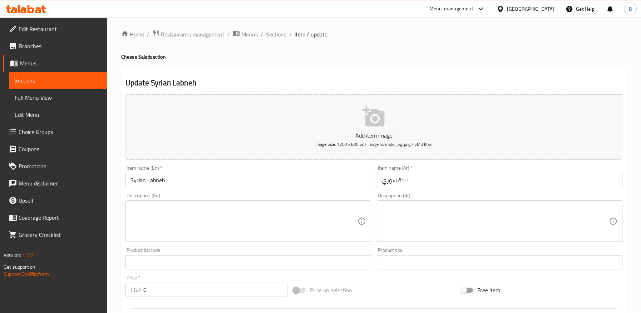
scroll to position [0, 0]
click at [273, 40] on span "Sections" at bounding box center [276, 36] width 20 height 9
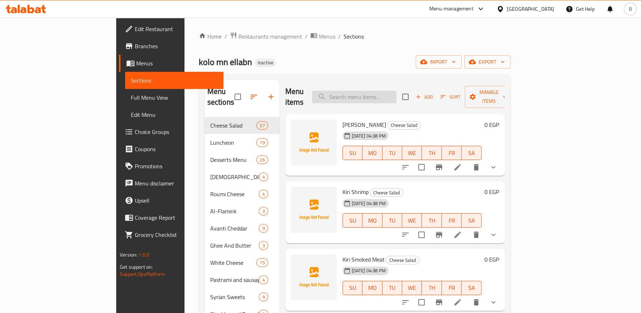
click at [396, 96] on input "search" at bounding box center [354, 97] width 84 height 13
paste input "Salad Herring"
type input "Salad Herring"
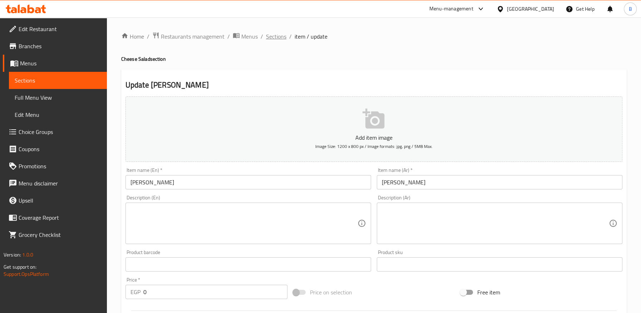
click at [272, 36] on span "Sections" at bounding box center [276, 36] width 20 height 9
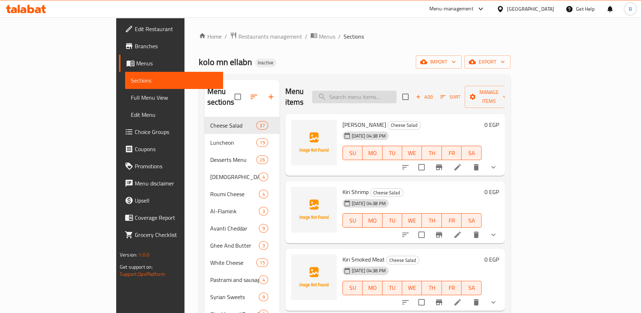
click at [380, 92] on input "search" at bounding box center [354, 97] width 84 height 13
paste input "Salad Herring"
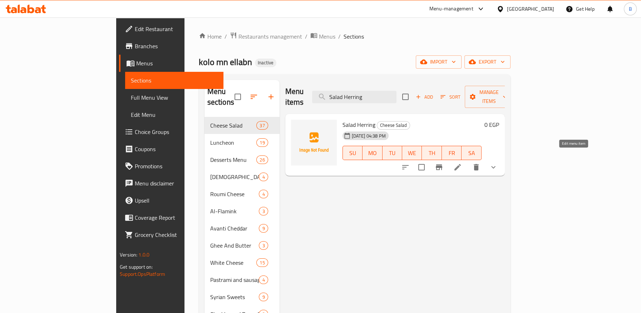
type input "Salad Herring"
click at [461, 164] on icon at bounding box center [457, 167] width 6 height 6
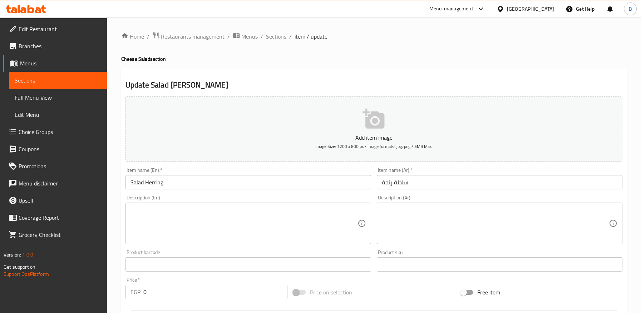
click at [140, 183] on input "Salad Herring" at bounding box center [247, 182] width 245 height 14
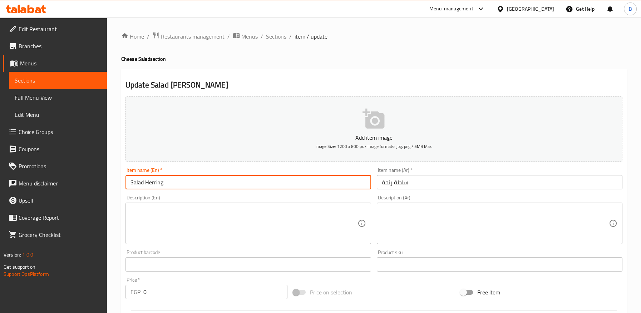
click at [140, 183] on input "Salad Herring" at bounding box center [247, 182] width 245 height 14
click at [171, 188] on input "Herring" at bounding box center [247, 182] width 245 height 14
paste input "Salad"
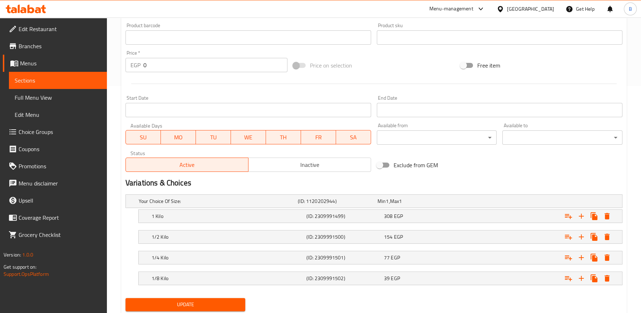
scroll to position [248, 0]
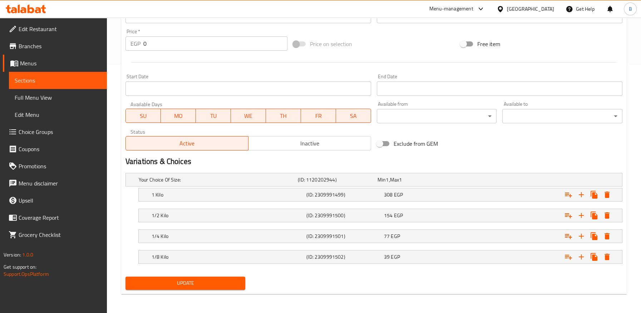
type input "Herring Salad"
click at [202, 279] on span "Update" at bounding box center [185, 283] width 109 height 9
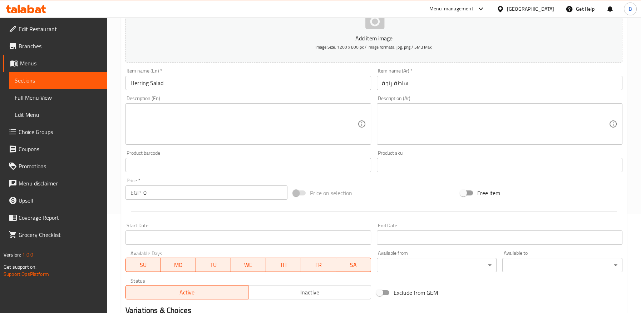
scroll to position [10, 0]
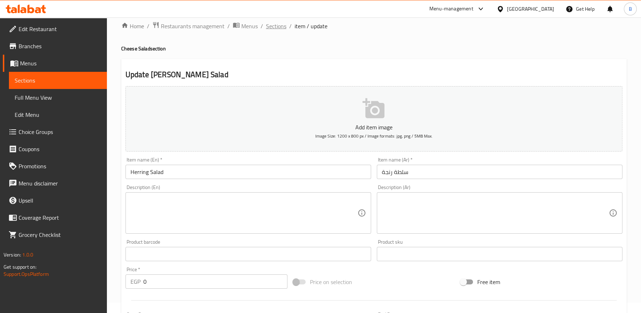
click at [279, 26] on span "Sections" at bounding box center [276, 26] width 20 height 9
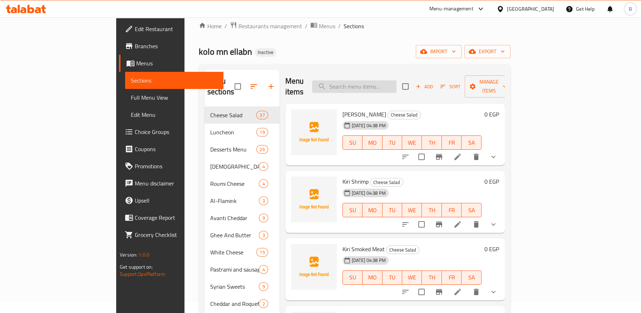
click at [396, 83] on input "search" at bounding box center [354, 86] width 84 height 13
paste input "صوص ثاوزند آيلاند"
click at [396, 83] on input "صوص ثاوزند آيلاند" at bounding box center [354, 86] width 84 height 13
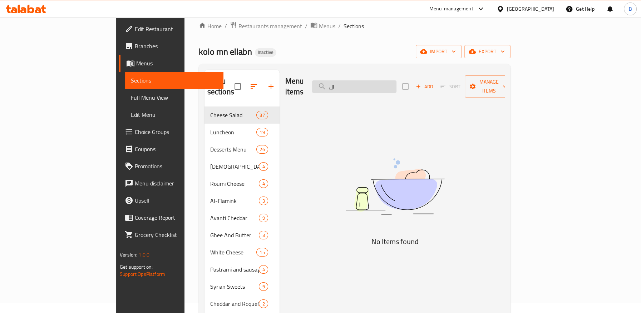
type input "ا"
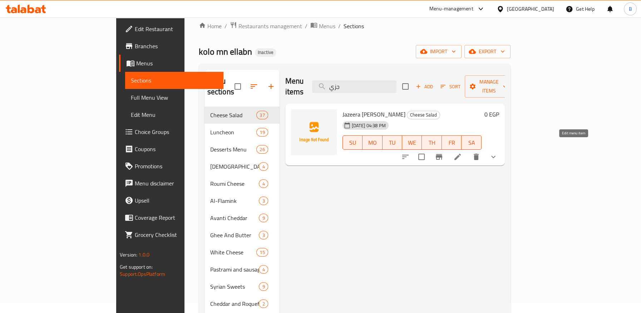
type input "جزي"
click at [462, 153] on icon at bounding box center [457, 157] width 9 height 9
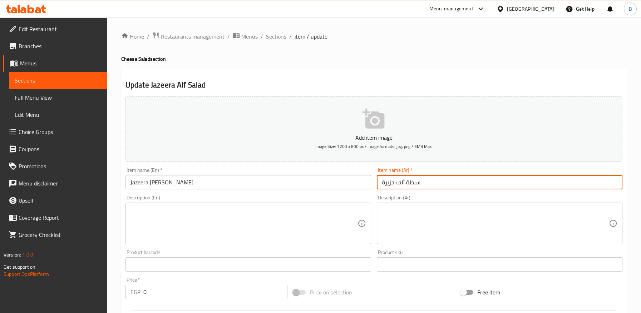
drag, startPoint x: 404, startPoint y: 185, endPoint x: 364, endPoint y: 185, distance: 39.7
click at [364, 185] on div "Add item image Image Size: 1200 x 800 px / Image formats: jpg, png / 5MB Max. I…" at bounding box center [374, 248] width 502 height 308
paste input "وص ثاوزند آيلاند"
click at [414, 182] on input "سلطة صوص ثاوزند آيلاند" at bounding box center [499, 182] width 245 height 14
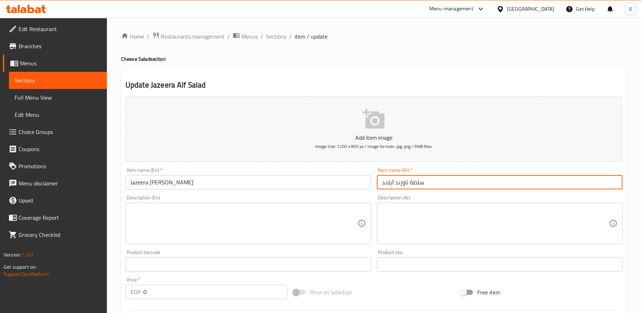
type input "سلطة ثاوزند آيلاند"
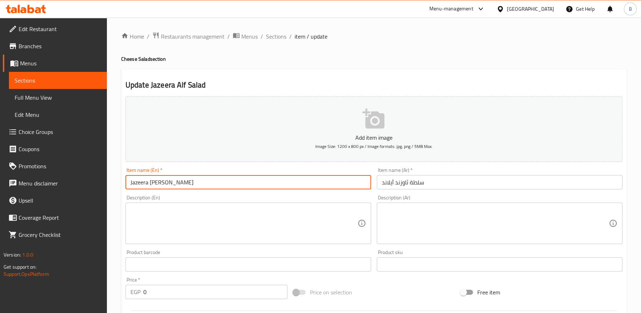
drag, startPoint x: 156, startPoint y: 184, endPoint x: 118, endPoint y: 185, distance: 37.9
click at [118, 185] on div "Home / Restaurants management / Menus / Sections / item / update Cheese Salad s…" at bounding box center [374, 290] width 534 height 545
paste input "Thousand Island Sauce"
click at [180, 185] on input "Thousand Island Sauce Salad" at bounding box center [247, 182] width 245 height 14
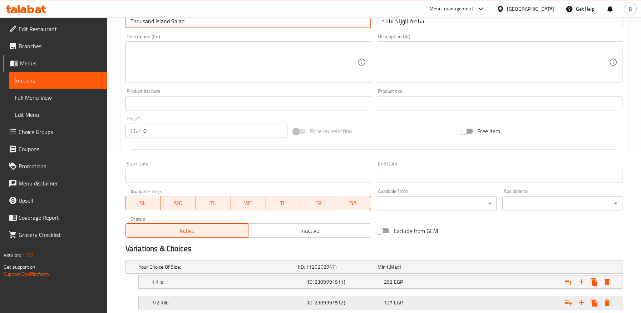
scroll to position [248, 0]
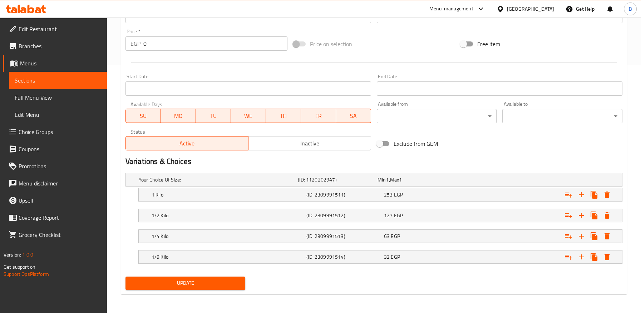
type input "Thousand Island Salad"
click at [213, 283] on span "Update" at bounding box center [185, 283] width 109 height 9
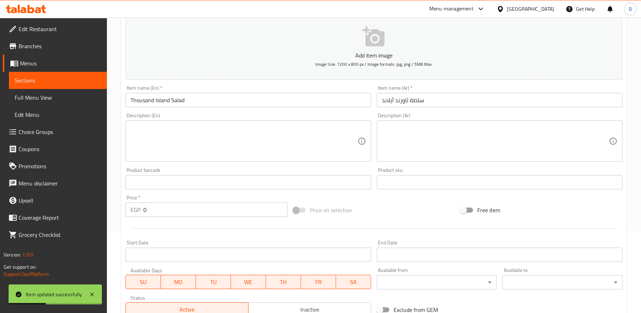
scroll to position [50, 0]
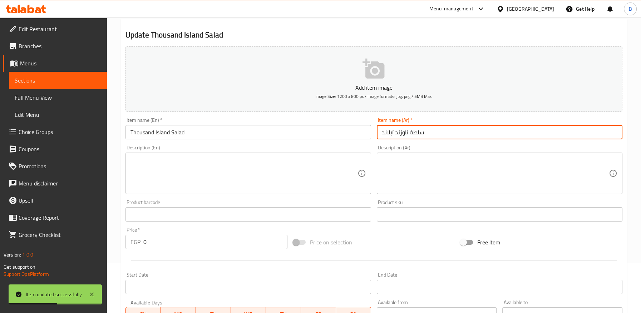
drag, startPoint x: 407, startPoint y: 133, endPoint x: 357, endPoint y: 134, distance: 50.0
click at [357, 133] on div "Add item image Image Size: 1200 x 800 px / Image formats: jpg, png / 5MB Max. I…" at bounding box center [374, 198] width 502 height 308
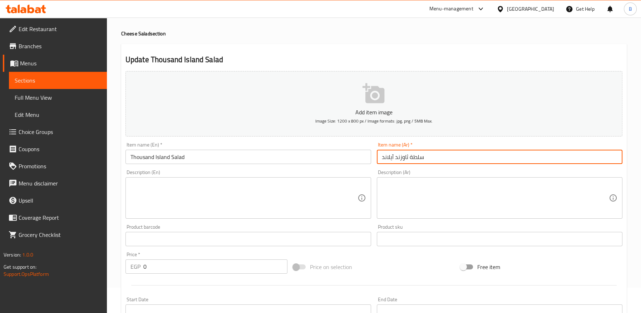
scroll to position [0, 0]
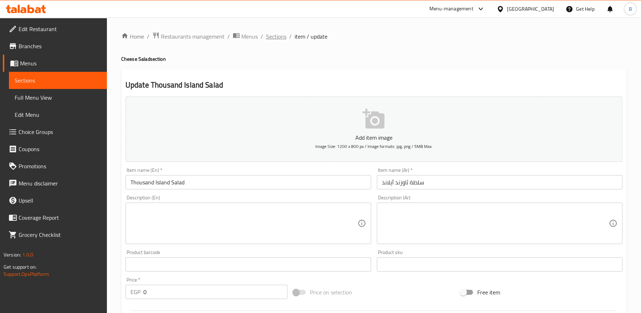
click at [276, 36] on span "Sections" at bounding box center [276, 36] width 20 height 9
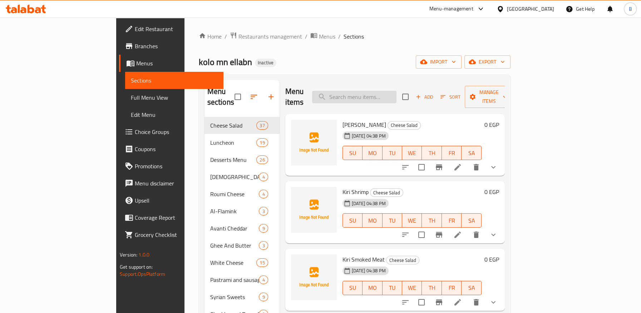
click at [396, 91] on input "search" at bounding box center [354, 97] width 84 height 13
type input "s"
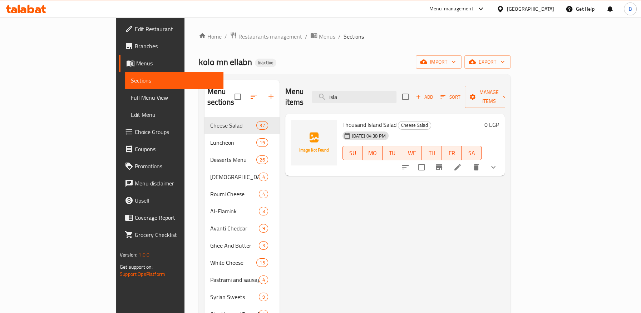
drag, startPoint x: 387, startPoint y: 98, endPoint x: 351, endPoint y: 94, distance: 36.0
click at [349, 94] on div "Menu items isla Add Sort Manage items" at bounding box center [394, 97] width 219 height 34
click at [394, 91] on input "isla" at bounding box center [354, 97] width 84 height 13
drag, startPoint x: 405, startPoint y: 90, endPoint x: 372, endPoint y: 91, distance: 33.3
click at [372, 91] on input "isla" at bounding box center [354, 97] width 84 height 13
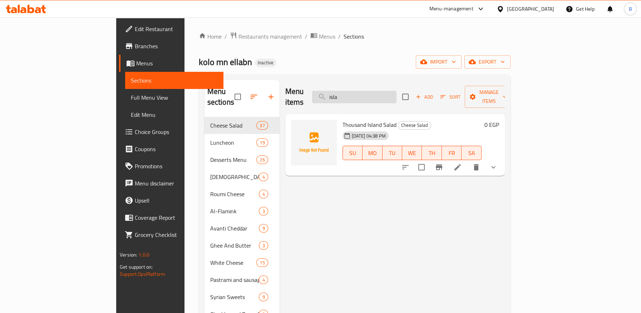
paste input "باذنجان"
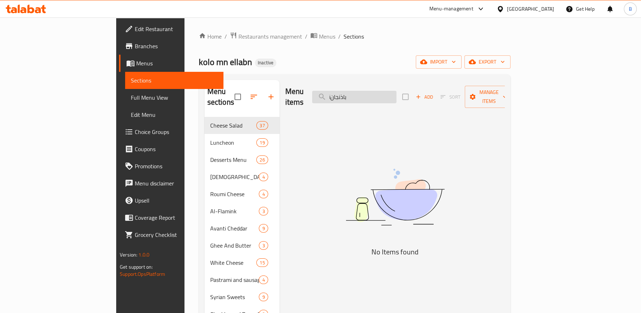
drag, startPoint x: 399, startPoint y: 92, endPoint x: 362, endPoint y: 98, distance: 37.2
click at [362, 98] on input "iباذنجان" at bounding box center [354, 97] width 84 height 13
paste input "search"
drag, startPoint x: 386, startPoint y: 92, endPoint x: 372, endPoint y: 96, distance: 15.1
click at [369, 95] on input "باذنجان" at bounding box center [354, 97] width 84 height 13
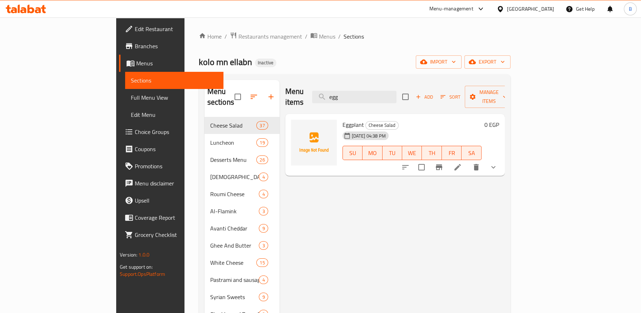
type input "egg"
click at [462, 163] on icon at bounding box center [457, 167] width 9 height 9
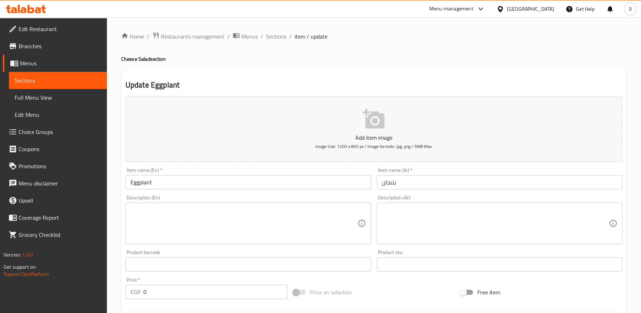
click at [392, 185] on input "بتنجان" at bounding box center [499, 182] width 245 height 14
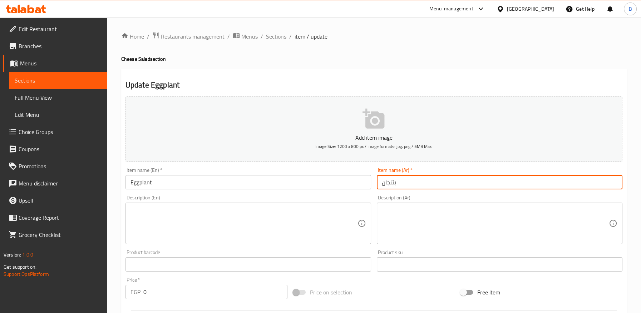
click at [392, 185] on input "بتنجان" at bounding box center [499, 182] width 245 height 14
paste input "ذ"
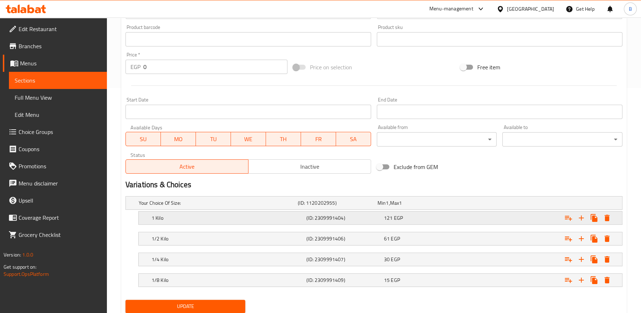
scroll to position [248, 0]
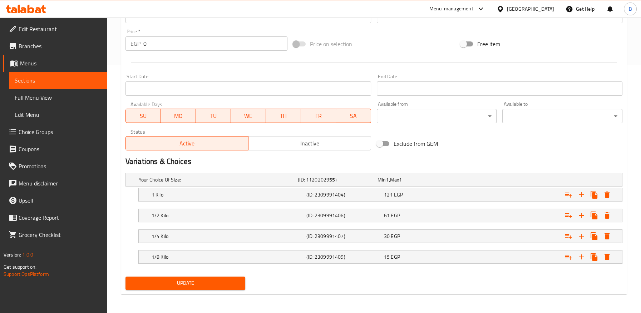
type input "باذنجان"
click at [214, 281] on span "Update" at bounding box center [185, 283] width 109 height 9
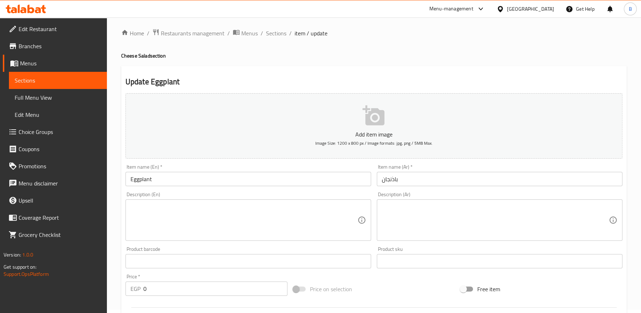
scroll to position [0, 0]
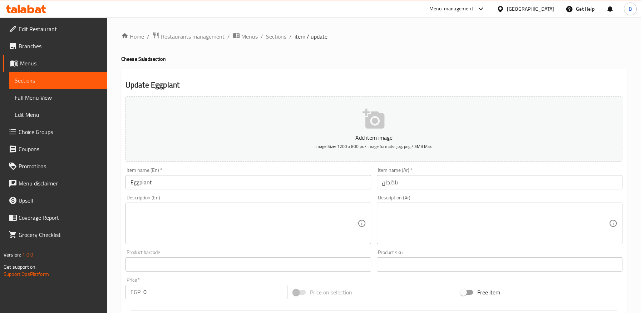
click at [277, 36] on span "Sections" at bounding box center [276, 36] width 20 height 9
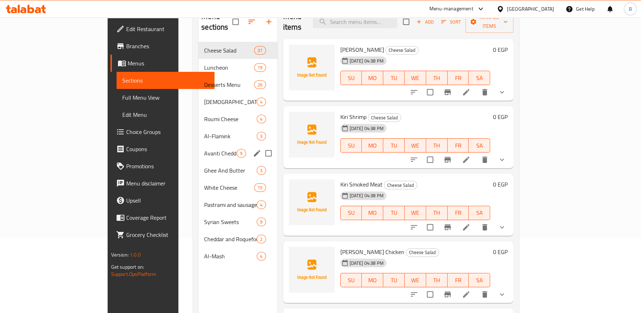
scroll to position [79, 0]
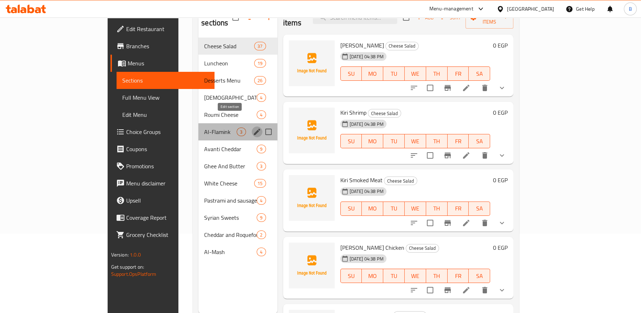
click at [253, 128] on icon "edit" at bounding box center [257, 132] width 9 height 9
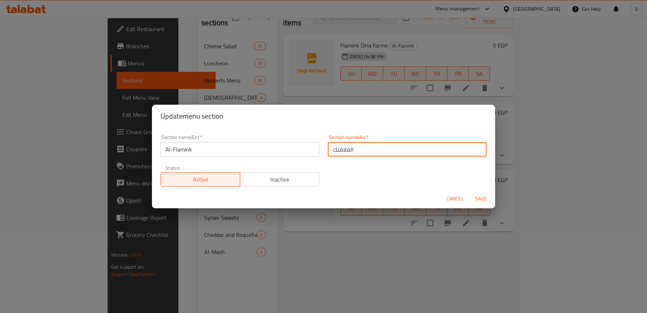
drag, startPoint x: 357, startPoint y: 148, endPoint x: 290, endPoint y: 148, distance: 66.5
click at [290, 148] on div "Section name(En)   * Al-Flamink Section name(En) * Section name(Ar)   * الفلامن…" at bounding box center [323, 160] width 334 height 60
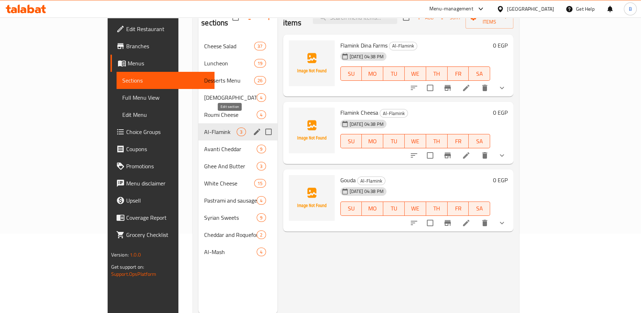
click at [253, 128] on icon "edit" at bounding box center [257, 132] width 9 height 9
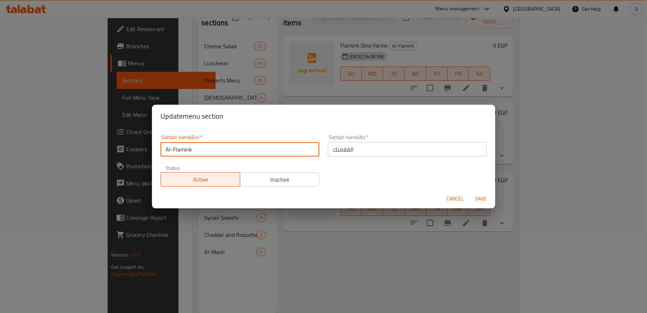
drag, startPoint x: 200, startPoint y: 147, endPoint x: 144, endPoint y: 150, distance: 56.5
click at [144, 150] on div "Update menu section Section name(En)   * Al-Flamink Section name(En) * Section …" at bounding box center [323, 156] width 647 height 313
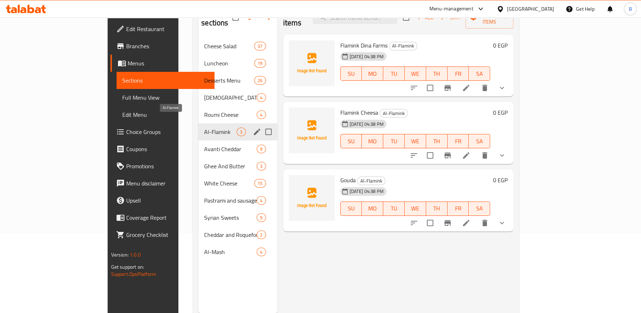
click at [204, 128] on span "Al-Flamink" at bounding box center [220, 132] width 33 height 9
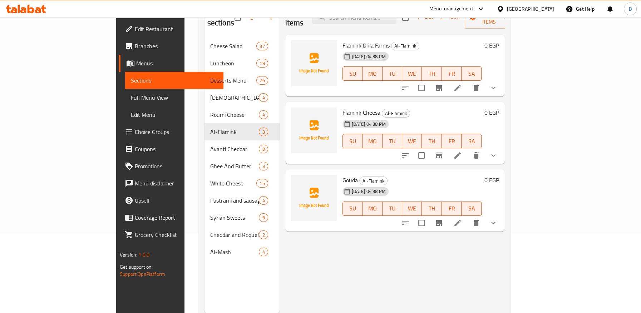
click at [342, 107] on span "Flamink Cheesa" at bounding box center [361, 112] width 38 height 11
copy span "Flamink"
click at [462, 84] on icon at bounding box center [457, 88] width 9 height 9
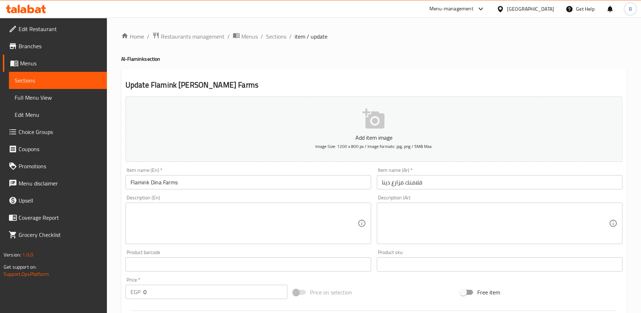
click at [142, 183] on input "Flamink Dina Farms" at bounding box center [247, 182] width 245 height 14
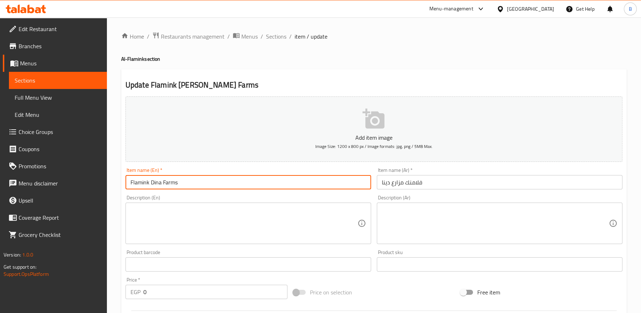
click at [142, 183] on input "Flamink Dina Farms" at bounding box center [247, 182] width 245 height 14
click at [186, 179] on input "Flamink Dina Farms" at bounding box center [247, 182] width 245 height 14
paste input "Edam Cheese"
click at [143, 184] on input "Flamink Dina Farms Edam Cheese" at bounding box center [247, 182] width 245 height 14
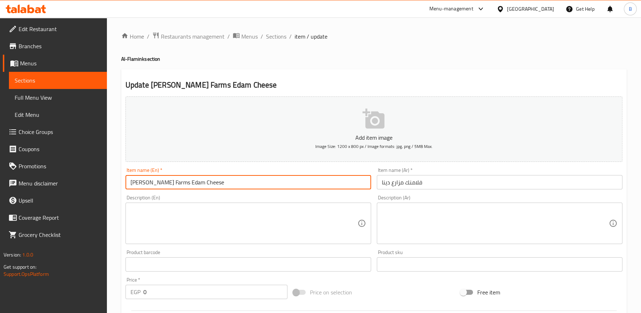
type input "Dina Farms Edam Cheese"
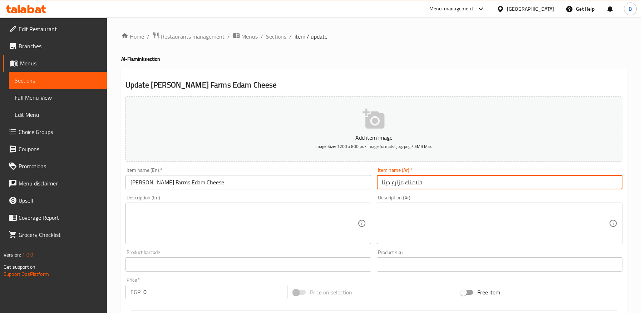
drag, startPoint x: 406, startPoint y: 184, endPoint x: 358, endPoint y: 181, distance: 47.6
click at [358, 181] on div "Add item image Image Size: 1200 x 800 px / Image formats: jpg, png / 5MB Max. I…" at bounding box center [374, 248] width 502 height 308
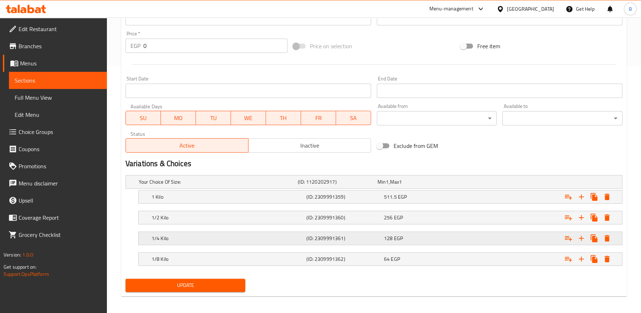
scroll to position [248, 0]
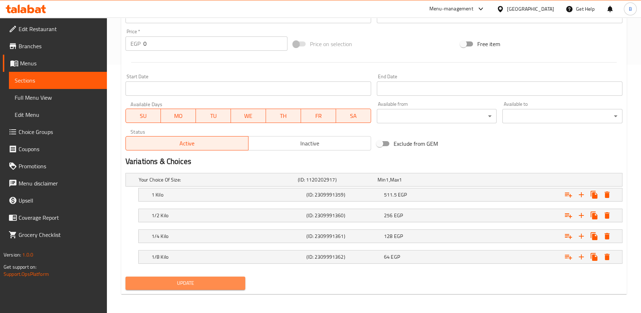
click at [230, 284] on span "Update" at bounding box center [185, 283] width 109 height 9
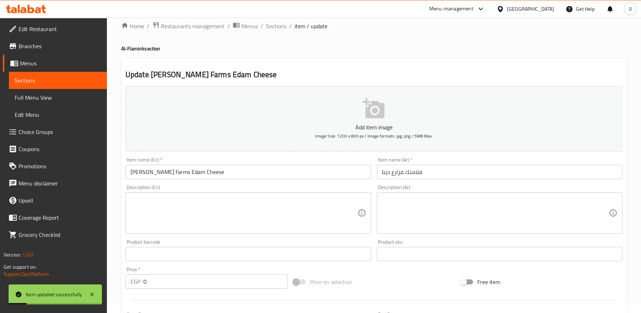
scroll to position [0, 0]
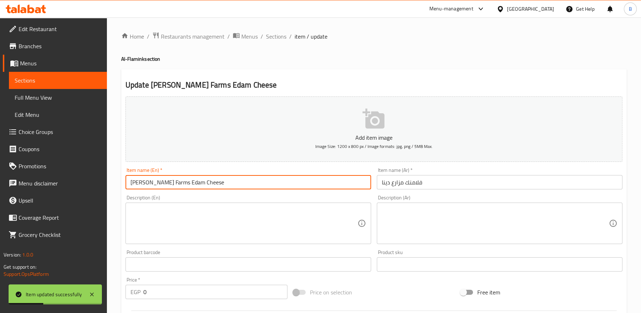
drag, startPoint x: 159, startPoint y: 183, endPoint x: 219, endPoint y: 181, distance: 59.7
click at [219, 181] on input "Dina Farms Edam Cheese" at bounding box center [247, 182] width 245 height 14
click at [275, 33] on span "Sections" at bounding box center [276, 36] width 20 height 9
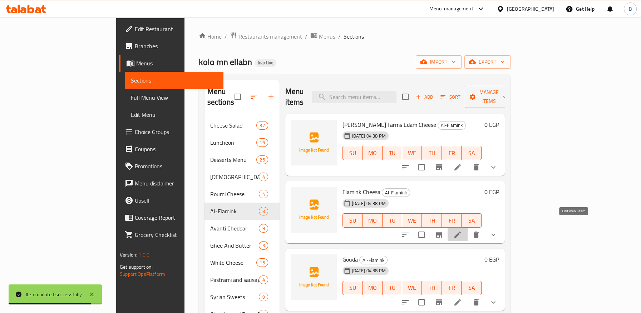
click at [461, 232] on icon at bounding box center [457, 235] width 6 height 6
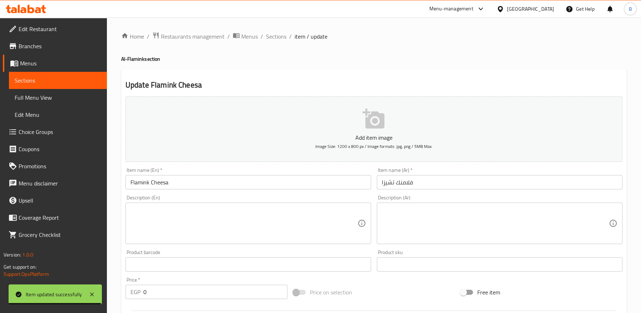
click at [408, 180] on input "فلامنك تشيزا" at bounding box center [499, 182] width 245 height 14
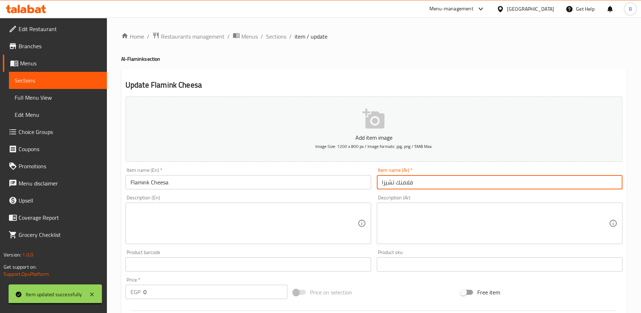
click at [408, 180] on input "فلامنك تشيزا" at bounding box center [499, 182] width 245 height 14
click at [141, 182] on input "Flamink Cheesa" at bounding box center [247, 182] width 245 height 14
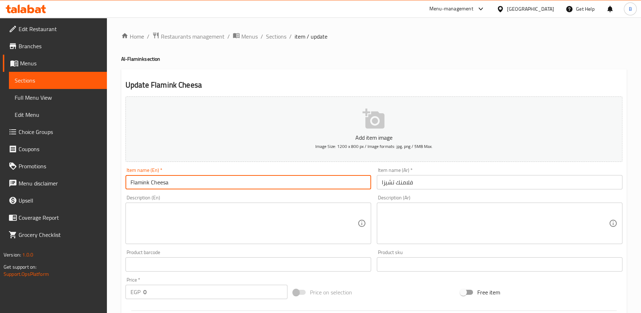
click at [141, 182] on input "Flamink Cheesa" at bounding box center [247, 182] width 245 height 14
paste input "Edam Cheese"
click at [154, 181] on input "Edam CheeseCheesa" at bounding box center [247, 182] width 245 height 14
click at [136, 182] on input "Edam" at bounding box center [247, 182] width 245 height 14
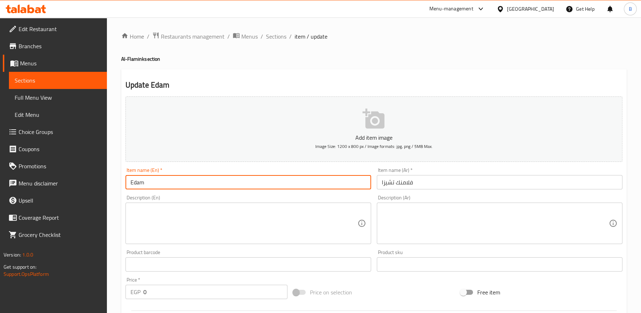
click at [136, 182] on input "Edam" at bounding box center [247, 182] width 245 height 14
click at [136, 180] on input "Edam CheeseCheesa" at bounding box center [247, 182] width 245 height 14
click at [161, 185] on input "Edam CheeseCheesa" at bounding box center [247, 182] width 245 height 14
click at [133, 183] on input "Edam Cheese Cheesa" at bounding box center [247, 182] width 245 height 14
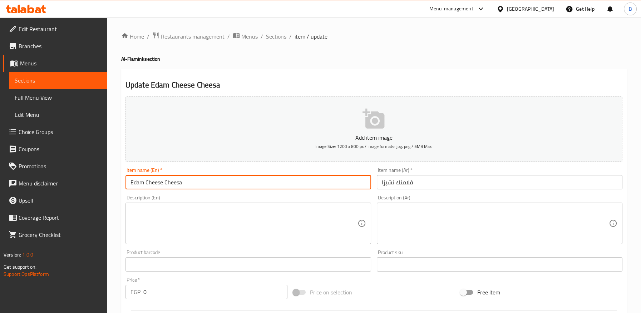
click at [133, 183] on input "Edam Cheese Cheesa" at bounding box center [247, 182] width 245 height 14
click at [209, 186] on input "Edam Cheese Cheesa" at bounding box center [247, 182] width 245 height 14
click at [151, 183] on input "Edam Cheese Cheesa" at bounding box center [247, 182] width 245 height 14
click at [148, 183] on input "Edam Cheesa" at bounding box center [247, 182] width 245 height 14
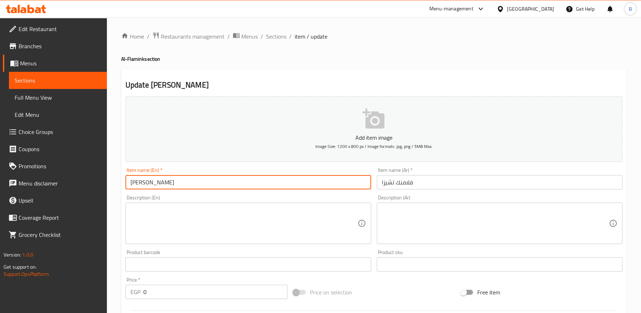
click at [148, 183] on input "Edam Cheesa" at bounding box center [247, 182] width 245 height 14
click at [205, 180] on input "Edam Cheese Cheesa" at bounding box center [247, 182] width 245 height 14
type input "Edam Cheese Cheesa"
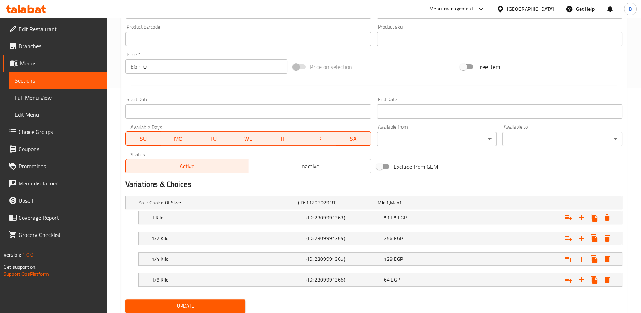
scroll to position [248, 0]
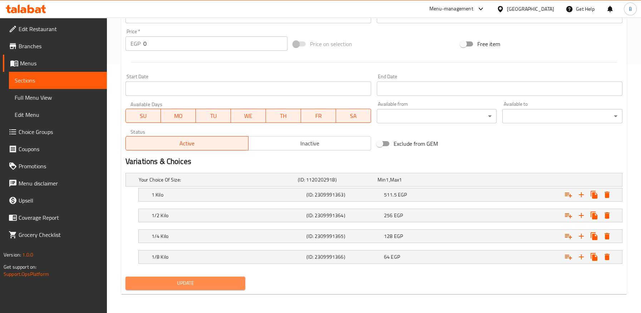
click at [170, 283] on span "Update" at bounding box center [185, 283] width 109 height 9
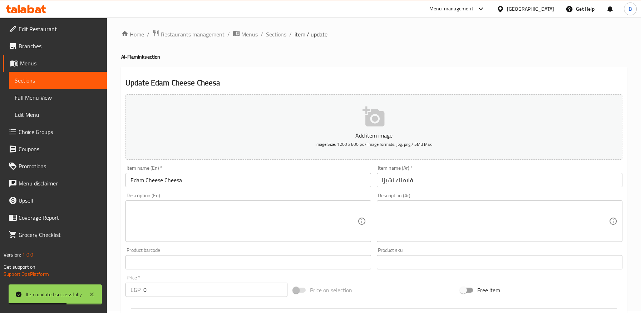
scroll to position [0, 0]
click at [274, 36] on span "Sections" at bounding box center [276, 36] width 20 height 9
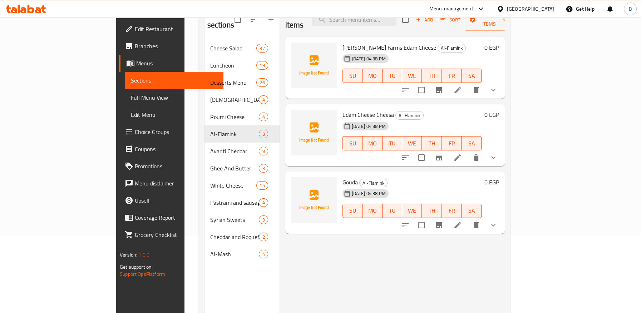
scroll to position [79, 0]
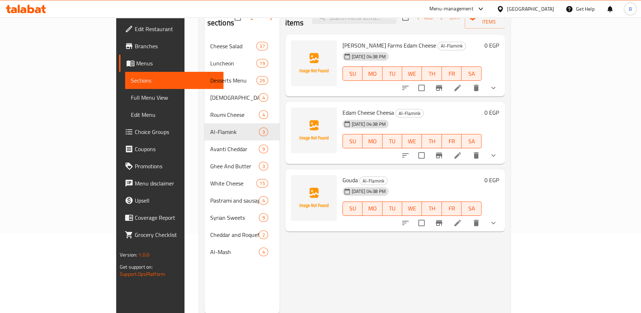
click at [342, 175] on span "Gouda" at bounding box center [349, 180] width 15 height 11
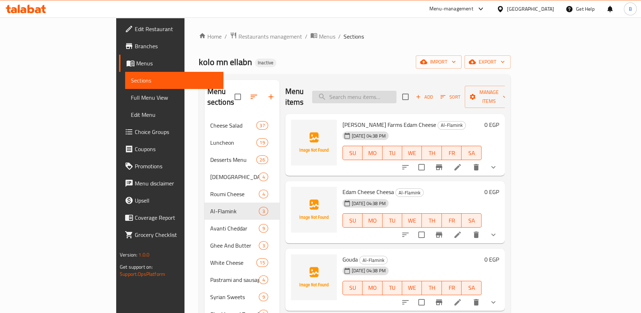
click at [396, 91] on input "search" at bounding box center [354, 97] width 84 height 13
paste input "Imported White Cheddar"
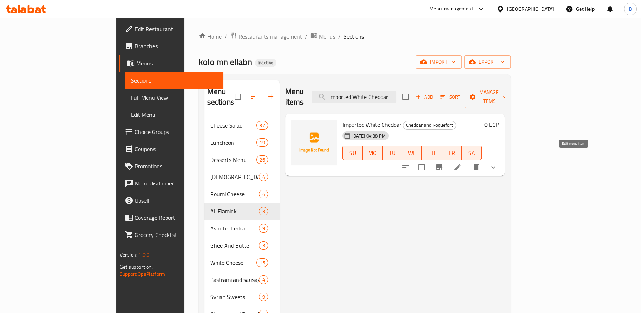
type input "Imported White Cheddar"
click at [461, 164] on icon at bounding box center [457, 167] width 6 height 6
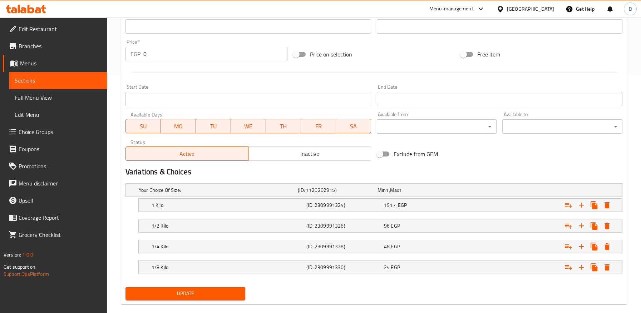
scroll to position [248, 0]
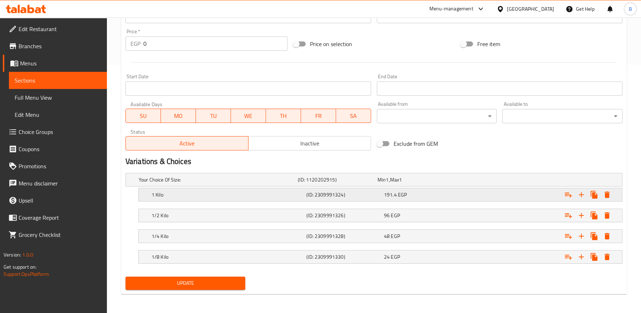
click at [323, 200] on div "1 Kilo (ID: 2309991324) 191.4 EGP" at bounding box center [382, 195] width 464 height 16
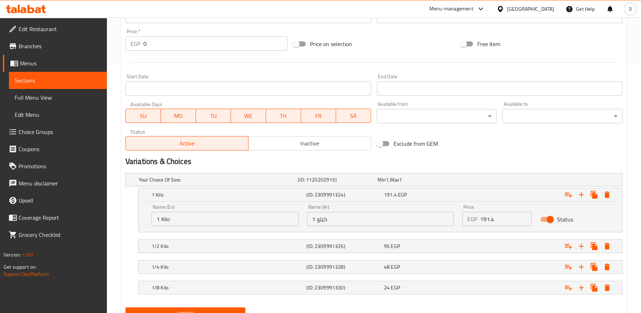
drag, startPoint x: 498, startPoint y: 215, endPoint x: 470, endPoint y: 215, distance: 27.9
click at [470, 215] on div "EGP 191.4 Price" at bounding box center [496, 219] width 69 height 14
paste input "503.8"
type input "503.8"
click at [449, 241] on div "96 EGP" at bounding box center [421, 246] width 78 height 10
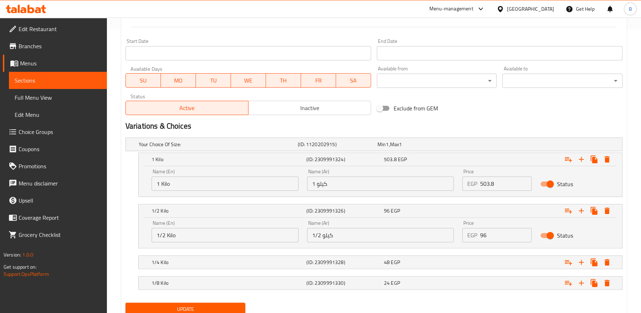
scroll to position [310, 0]
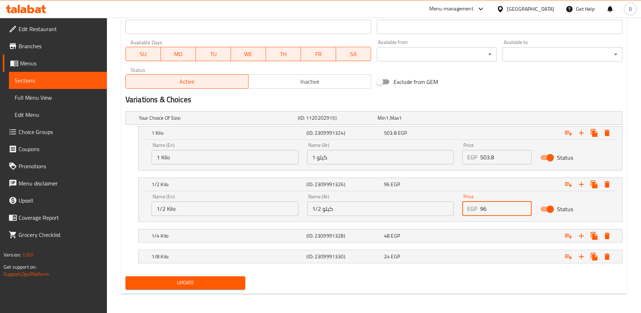
drag, startPoint x: 500, startPoint y: 210, endPoint x: 452, endPoint y: 210, distance: 48.6
click at [452, 210] on div "Name (En) 1/2 Kilo Name (En) Name (Ar) 1/2 كيلو Name (Ar) Price EGP 96 Price St…" at bounding box center [380, 205] width 466 height 30
paste input "252"
type input "252"
click at [432, 237] on div "48 EGP" at bounding box center [421, 235] width 75 height 7
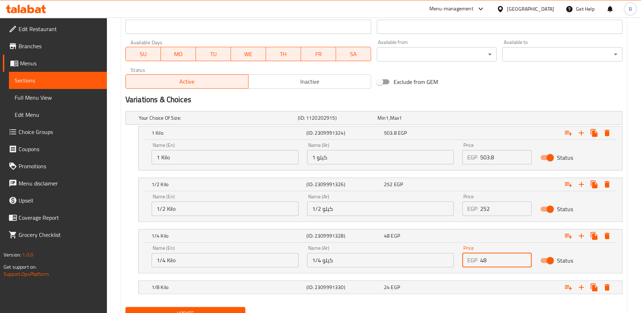
drag, startPoint x: 493, startPoint y: 259, endPoint x: 453, endPoint y: 256, distance: 40.5
click at [463, 260] on div "EGP 48 Price" at bounding box center [496, 260] width 69 height 14
paste input "126"
type input "126"
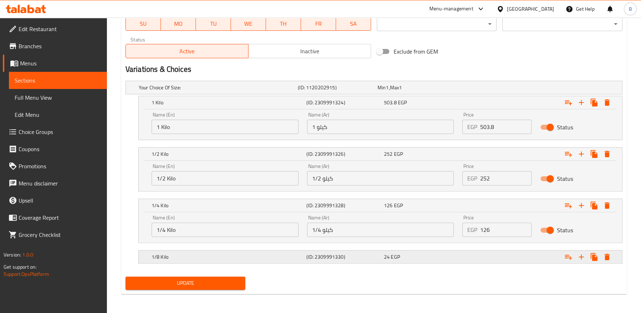
click at [460, 252] on div "Expand" at bounding box center [537, 257] width 155 height 16
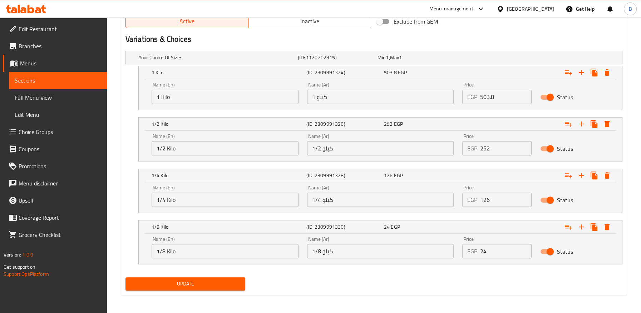
scroll to position [371, 0]
drag, startPoint x: 488, startPoint y: 251, endPoint x: 451, endPoint y: 249, distance: 37.2
click at [458, 251] on div "Price EGP 24 Price" at bounding box center [497, 247] width 78 height 30
paste input "63"
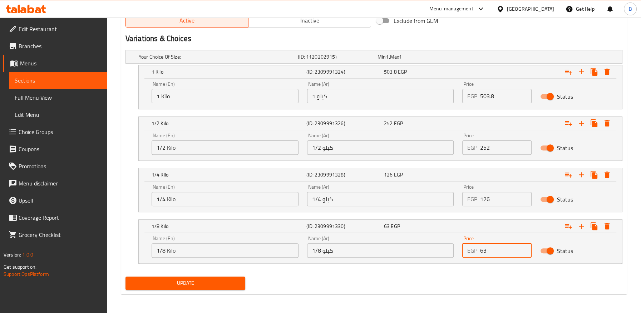
type input "63"
click at [222, 281] on span "Update" at bounding box center [185, 283] width 109 height 9
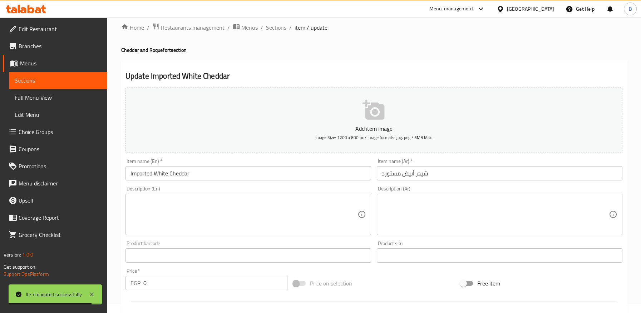
scroll to position [0, 0]
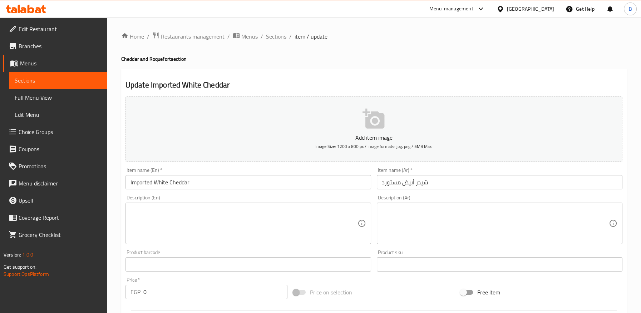
click at [270, 36] on span "Sections" at bounding box center [276, 36] width 20 height 9
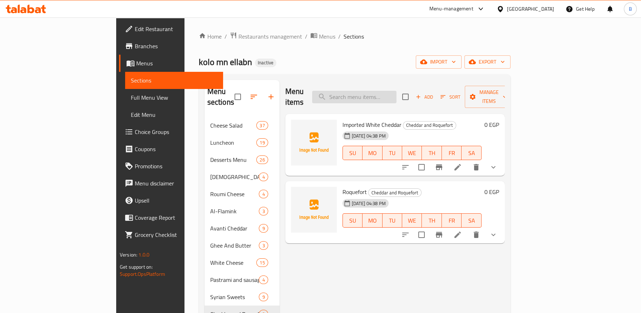
click at [396, 94] on input "search" at bounding box center [354, 97] width 84 height 13
paste input "Roquefort"
type input "Roquefort"
click at [462, 230] on icon at bounding box center [457, 234] width 9 height 9
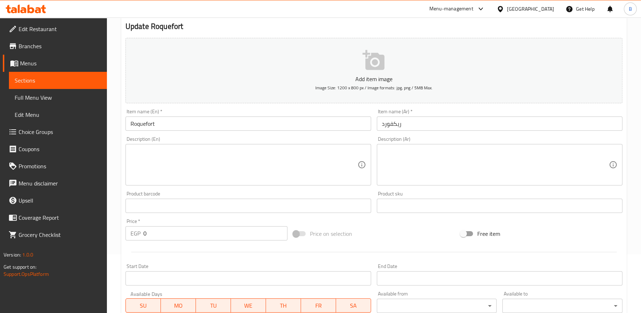
scroll to position [119, 0]
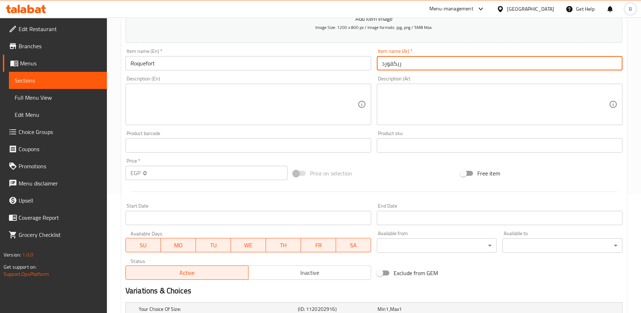
drag, startPoint x: 384, startPoint y: 62, endPoint x: 336, endPoint y: 65, distance: 48.7
click at [335, 65] on div "Add item image Image Size: 1200 x 800 px / Image formats: jpg, png / 5MB Max. I…" at bounding box center [374, 129] width 502 height 308
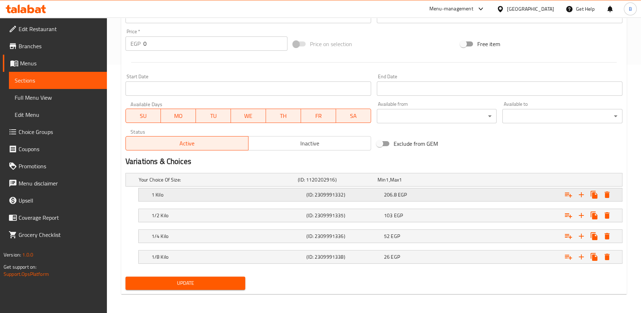
click at [333, 197] on h5 "(ID: 2309991332)" at bounding box center [343, 194] width 75 height 7
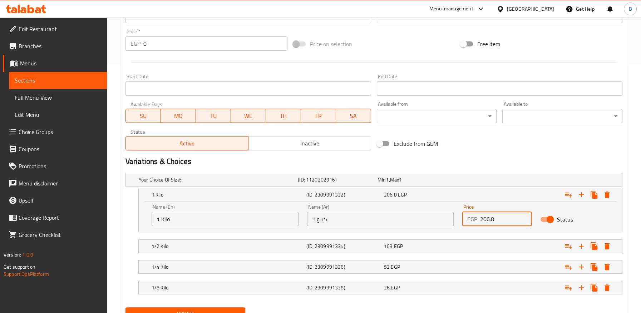
drag, startPoint x: 472, startPoint y: 213, endPoint x: 459, endPoint y: 223, distance: 16.0
click at [462, 214] on div "EGP 206.8 Price" at bounding box center [496, 219] width 69 height 14
paste input "74"
type input "748"
click at [452, 243] on div "103 EGP" at bounding box center [421, 246] width 75 height 7
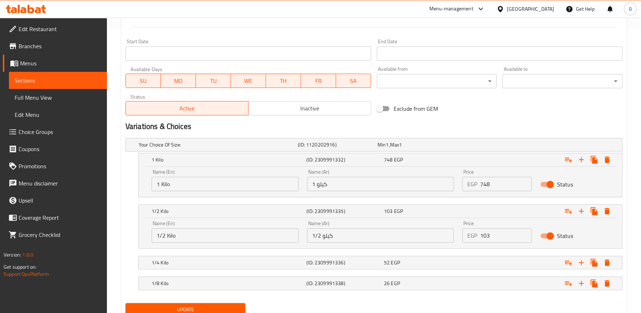
scroll to position [310, 0]
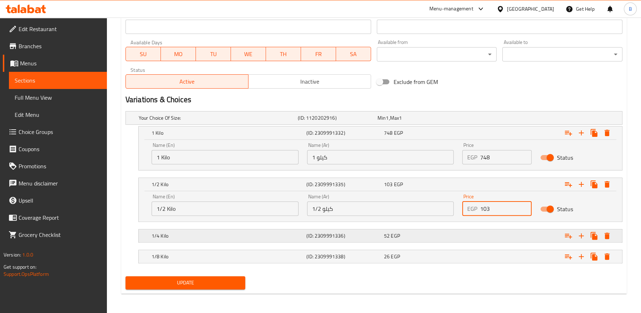
drag, startPoint x: 501, startPoint y: 207, endPoint x: 449, endPoint y: 240, distance: 61.5
click at [464, 207] on div "EGP 103 Price" at bounding box center [496, 209] width 69 height 14
paste input "374"
type input "374"
click at [446, 235] on div "52 EGP" at bounding box center [421, 235] width 75 height 7
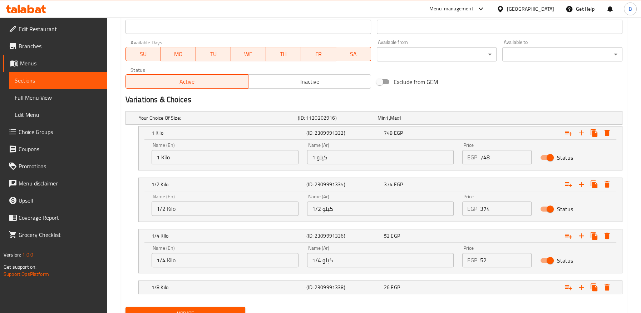
drag, startPoint x: 482, startPoint y: 256, endPoint x: 455, endPoint y: 256, distance: 27.2
click at [455, 256] on div "Name (En) 1/4 Kilo Name (En) Name (Ar) 1/4 كيلو Name (Ar) Price EGP 52 Price St…" at bounding box center [380, 256] width 466 height 30
paste input "187"
type input "187"
click at [427, 279] on div "1/8 Kilo (ID: 2309991338) 26 EGP" at bounding box center [382, 287] width 464 height 16
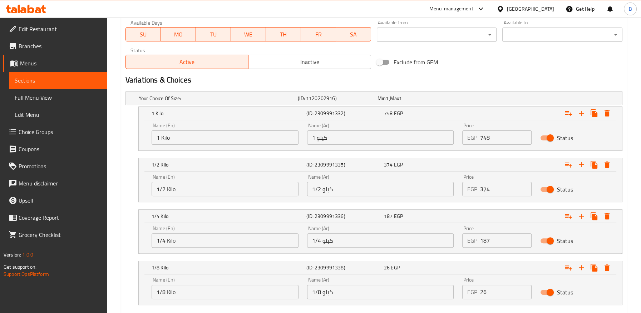
scroll to position [372, 0]
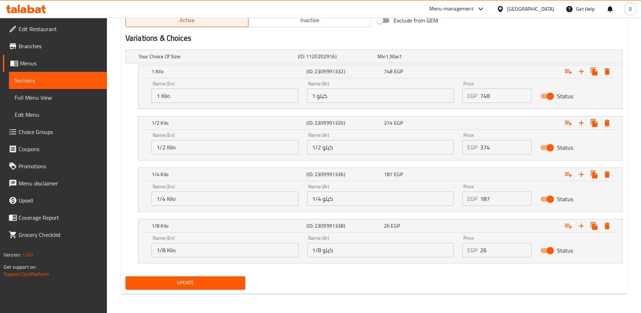
drag, startPoint x: 477, startPoint y: 248, endPoint x: 451, endPoint y: 248, distance: 25.7
click at [452, 248] on div "Name (En) 1/8 Kilo Name (En) Name (Ar) 1/8 كيلو Name (Ar) Price EGP 26 Price St…" at bounding box center [380, 246] width 466 height 30
paste input "94"
type input "94"
click at [230, 281] on span "Update" at bounding box center [185, 282] width 109 height 9
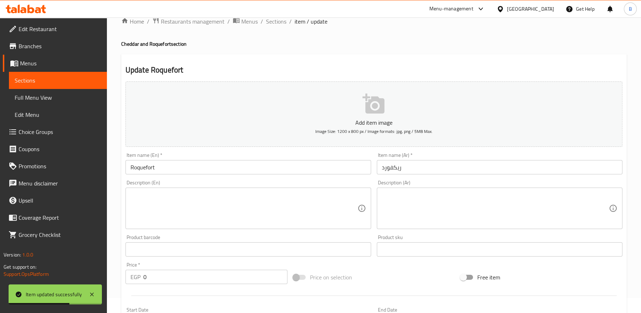
scroll to position [0, 0]
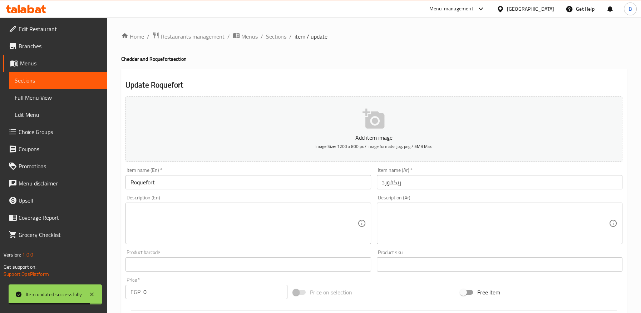
click at [279, 37] on span "Sections" at bounding box center [276, 36] width 20 height 9
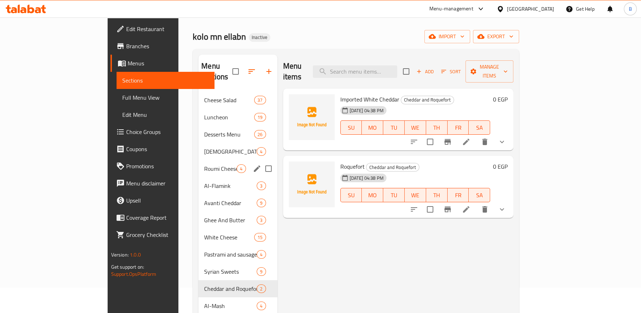
scroll to position [40, 0]
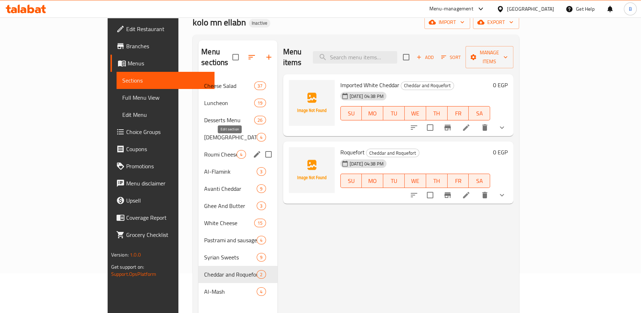
click at [253, 150] on icon "edit" at bounding box center [257, 154] width 9 height 9
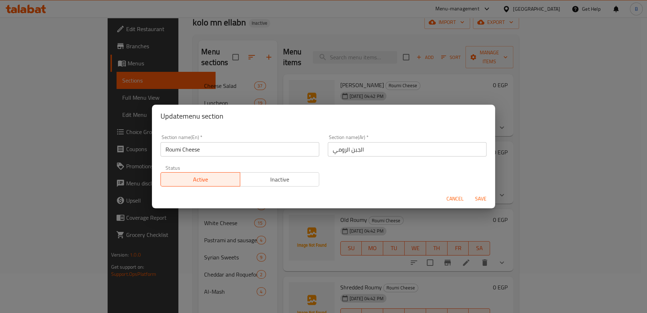
click at [449, 198] on span "Cancel" at bounding box center [454, 198] width 17 height 9
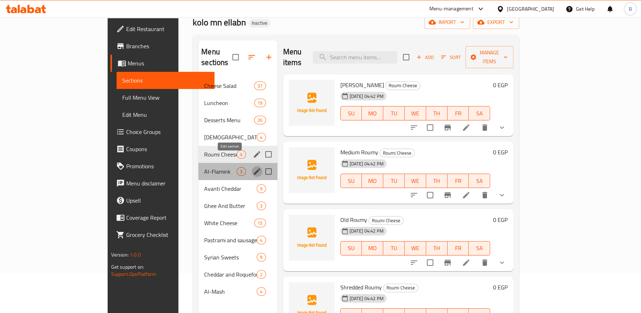
click at [254, 168] on icon "edit" at bounding box center [257, 171] width 6 height 6
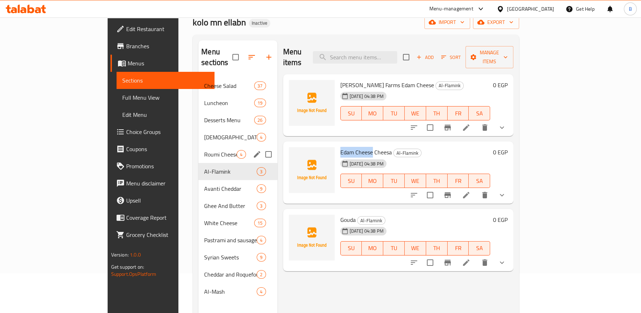
drag, startPoint x: 312, startPoint y: 140, endPoint x: 345, endPoint y: 140, distance: 33.2
click at [345, 144] on div "Edam Cheese Cheesa Al-Flamink 25-09-2025 04:38 PM SU MO TU WE TH FR SA" at bounding box center [415, 172] width 156 height 56
copy span "Edam Cheese"
drag, startPoint x: 240, startPoint y: 158, endPoint x: 236, endPoint y: 164, distance: 7.2
click at [261, 164] on input "Menu sections" at bounding box center [268, 171] width 15 height 15
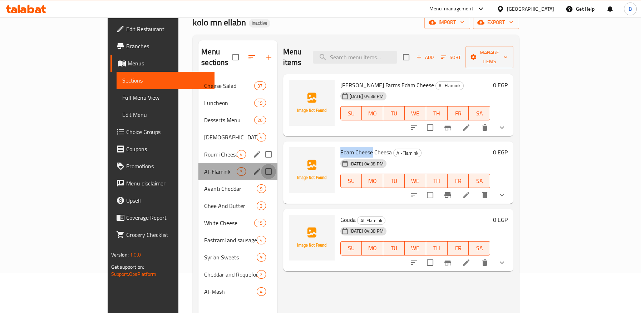
checkbox input "true"
click at [253, 167] on icon "edit" at bounding box center [257, 171] width 9 height 9
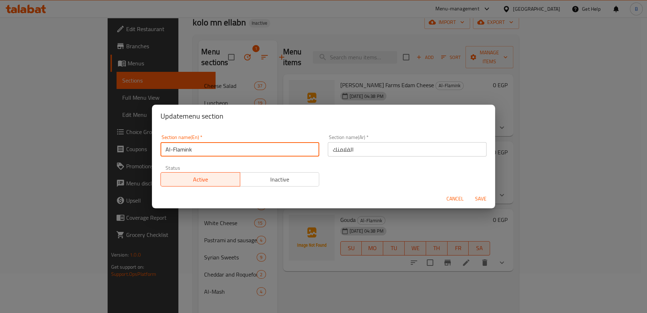
drag, startPoint x: 207, startPoint y: 147, endPoint x: 117, endPoint y: 138, distance: 90.5
click at [117, 138] on div "Update menu section Section name(En)   * Al-Flamink Section name(En) * Section …" at bounding box center [323, 156] width 647 height 313
paste input "Edam Cheese"
type input "Edam Cheese"
click at [481, 199] on span "Save" at bounding box center [480, 198] width 17 height 9
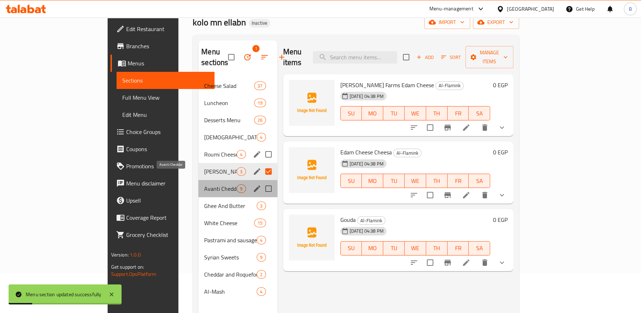
click at [204, 184] on span "Avanti Cheddar" at bounding box center [220, 188] width 33 height 9
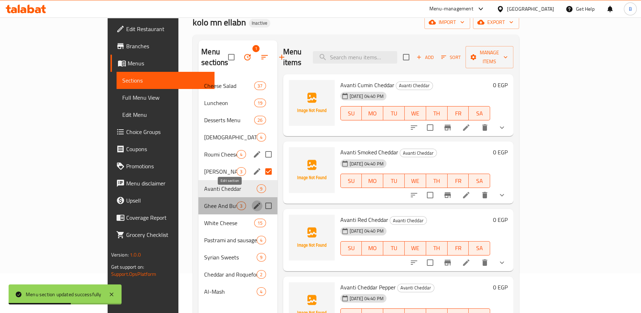
click at [253, 202] on icon "edit" at bounding box center [257, 206] width 9 height 9
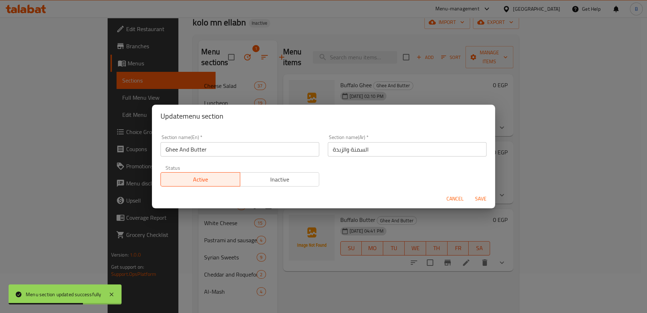
click at [450, 194] on span "Cancel" at bounding box center [454, 198] width 17 height 9
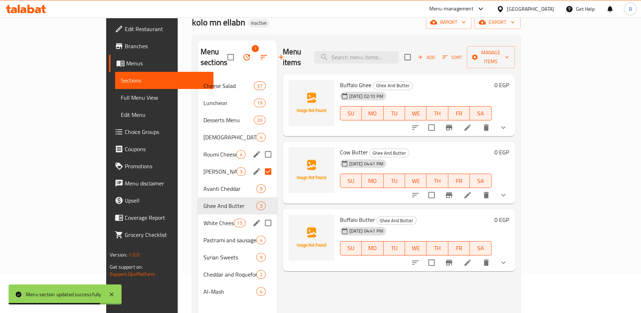
click at [252, 219] on icon "edit" at bounding box center [256, 223] width 9 height 9
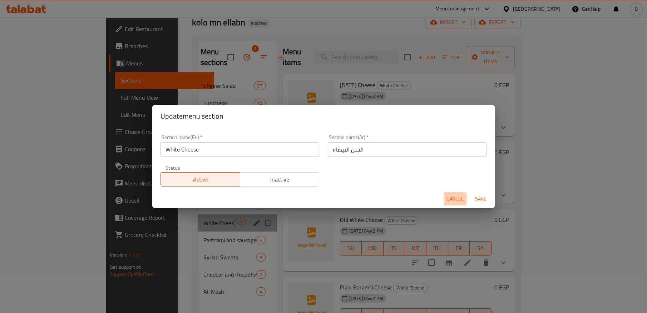
click at [454, 198] on span "Cancel" at bounding box center [454, 198] width 17 height 9
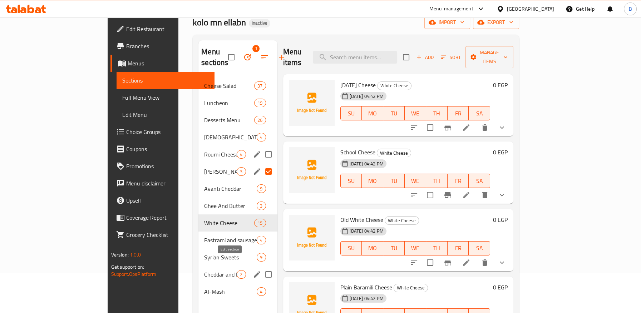
click at [253, 270] on icon "edit" at bounding box center [257, 274] width 9 height 9
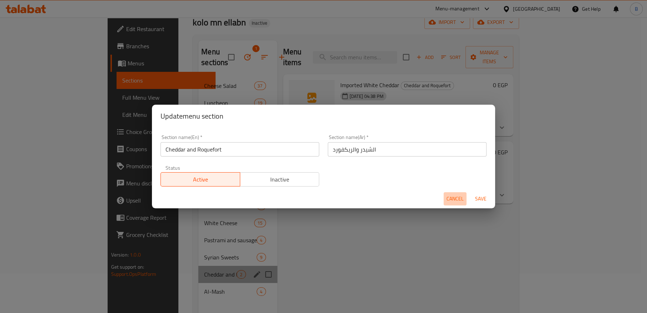
click at [448, 199] on span "Cancel" at bounding box center [454, 198] width 17 height 9
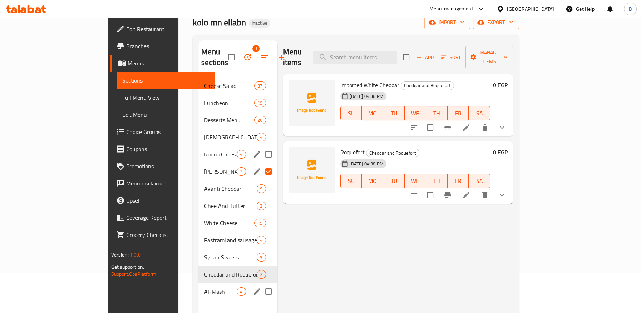
click at [198, 283] on div "Al-Mash 4" at bounding box center [237, 291] width 79 height 17
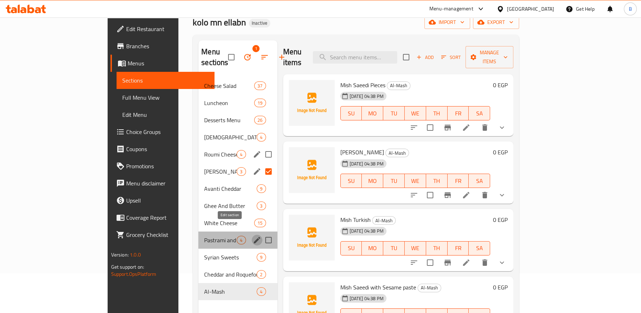
click at [254, 237] on icon "edit" at bounding box center [257, 240] width 6 height 6
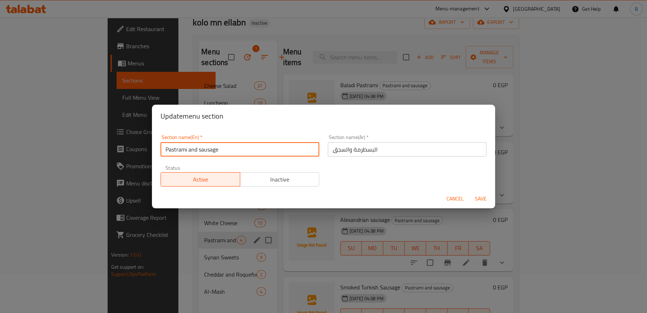
click at [203, 152] on input "Pastrami and sausage" at bounding box center [239, 149] width 159 height 14
click at [200, 152] on input "Pastrami and sausage" at bounding box center [239, 149] width 159 height 14
type input "Pastrami and Sausage"
click at [478, 198] on span "Save" at bounding box center [480, 198] width 17 height 9
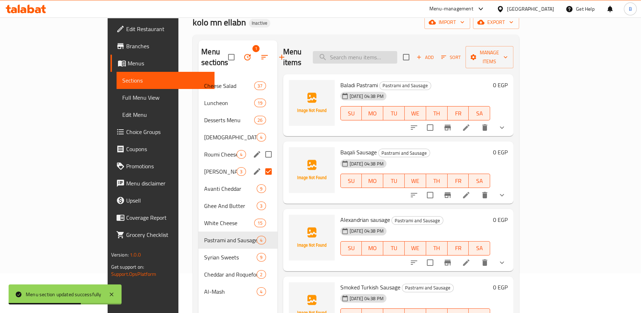
click at [389, 58] on input "search" at bounding box center [355, 57] width 84 height 13
paste input "بسطرمة بلدي"
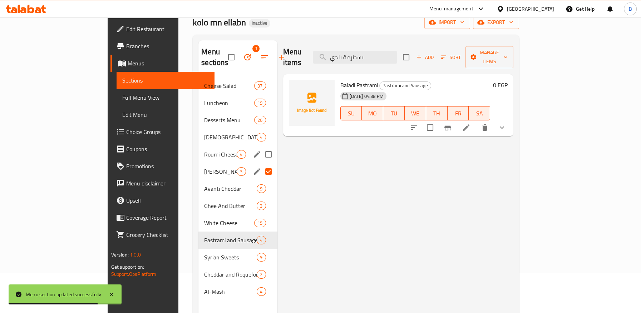
type input "بسطرمة بلدي"
click at [470, 123] on icon at bounding box center [466, 127] width 9 height 9
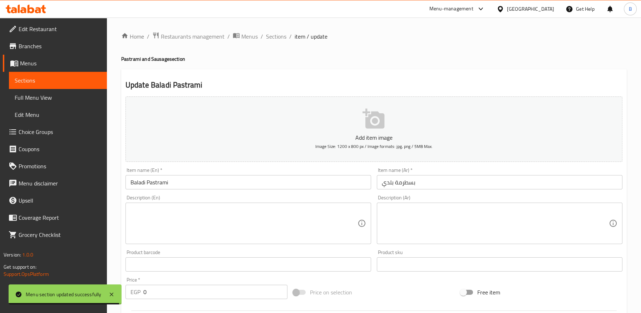
scroll to position [198, 0]
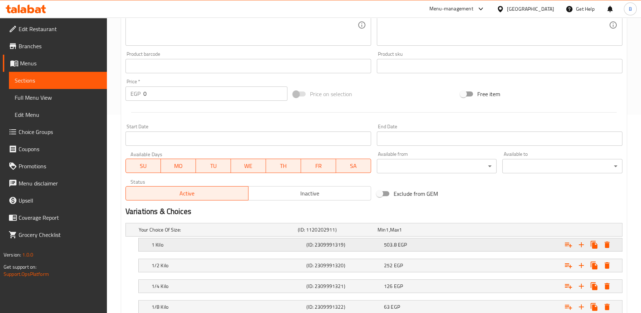
click at [408, 242] on div "503.8 EGP" at bounding box center [421, 244] width 75 height 7
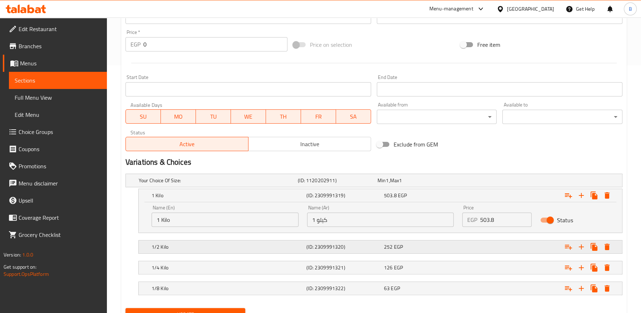
scroll to position [279, 0]
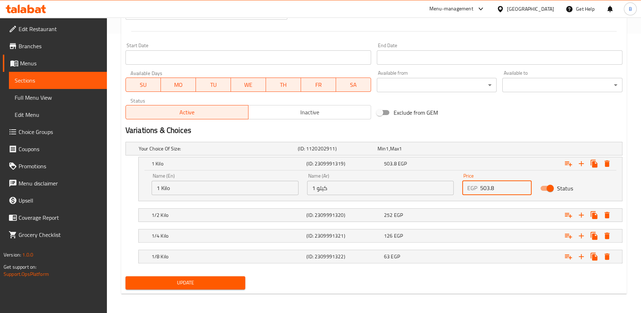
drag, startPoint x: 499, startPoint y: 184, endPoint x: 443, endPoint y: 187, distance: 56.5
click at [443, 187] on div "Name (En) 1 Kilo Name (En) Name (Ar) 1 كيلو Name (Ar) Price EGP 503.8 Price Sta…" at bounding box center [380, 184] width 466 height 30
paste input "94"
type input "594"
drag, startPoint x: 432, startPoint y: 215, endPoint x: 389, endPoint y: 1, distance: 218.6
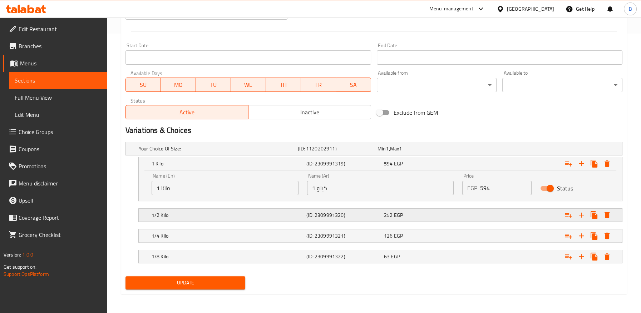
click at [432, 215] on div "252 EGP" at bounding box center [421, 215] width 75 height 7
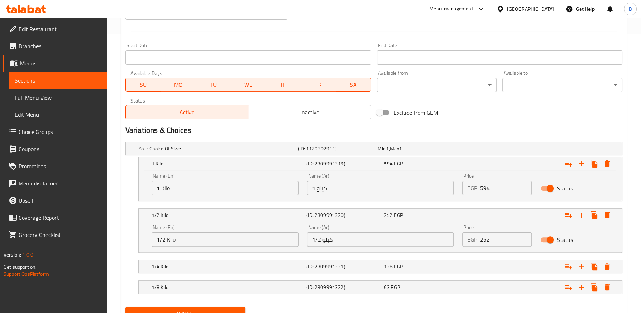
drag, startPoint x: 496, startPoint y: 233, endPoint x: 472, endPoint y: 237, distance: 24.3
click at [472, 237] on div "EGP 252 Price" at bounding box center [496, 239] width 69 height 14
paste input "97"
type input "297"
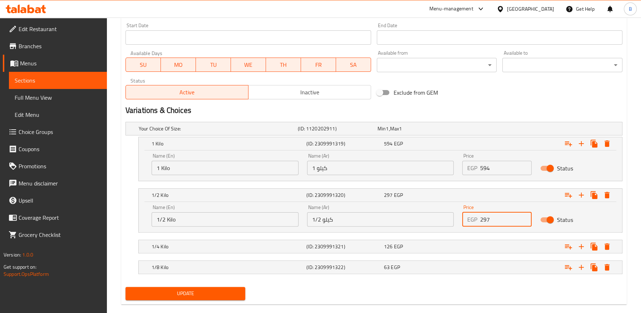
scroll to position [310, 0]
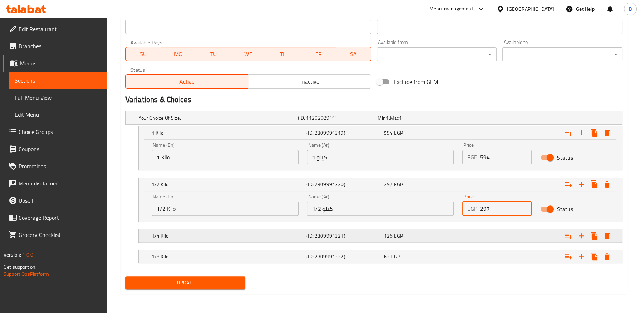
click at [481, 236] on div "Expand" at bounding box center [537, 236] width 155 height 16
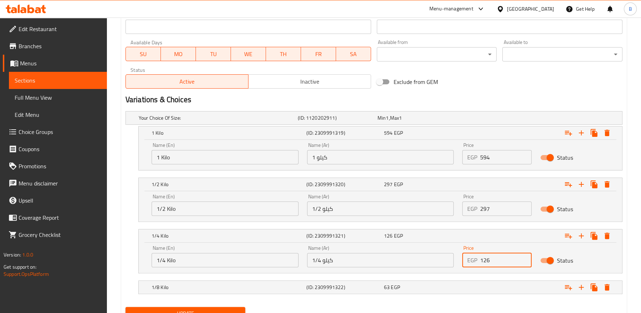
click at [460, 264] on div "Price EGP 126 Price" at bounding box center [497, 256] width 78 height 30
paste input "49"
type input "149"
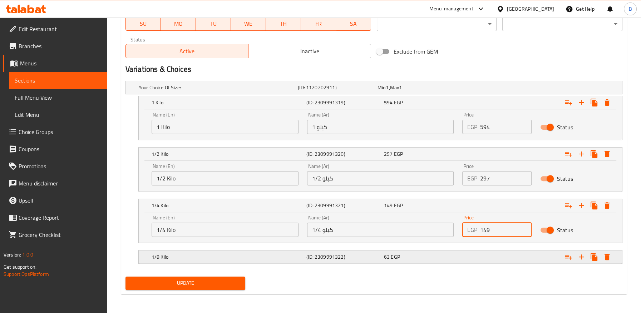
click at [488, 250] on div "Expand" at bounding box center [537, 257] width 155 height 16
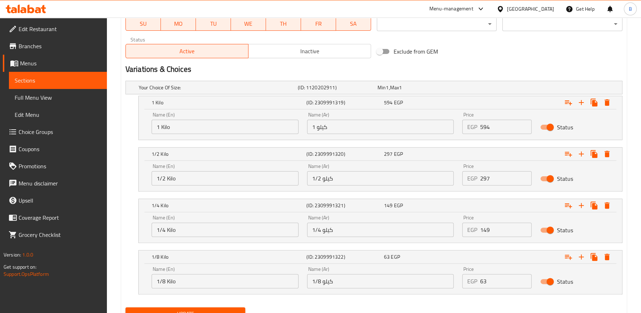
scroll to position [371, 0]
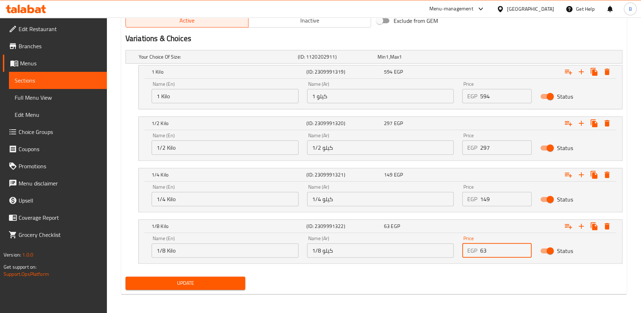
click at [452, 250] on div "Name (En) 1/8 Kilo Name (En) Name (Ar) 1/8 كيلو Name (Ar) Price EGP 63 Price St…" at bounding box center [380, 247] width 466 height 30
paste input "74"
type input "74"
click at [201, 280] on span "Update" at bounding box center [185, 283] width 109 height 9
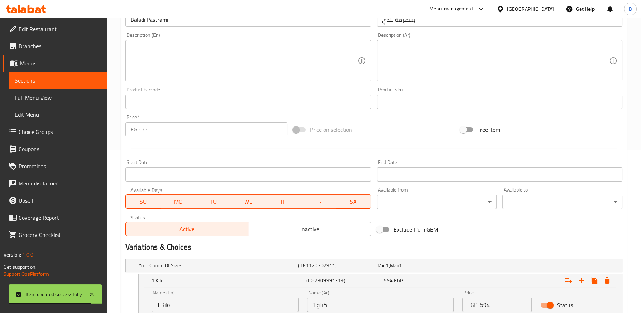
scroll to position [0, 0]
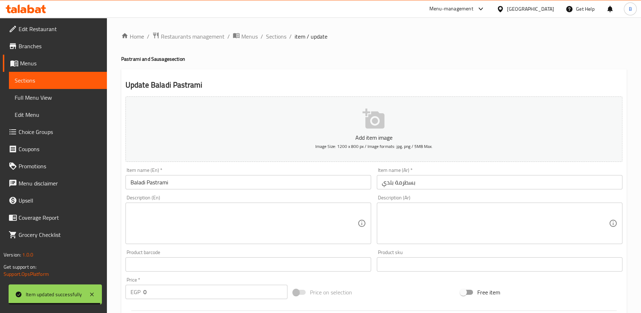
drag, startPoint x: 275, startPoint y: 37, endPoint x: 271, endPoint y: 44, distance: 8.2
click at [275, 37] on span "Sections" at bounding box center [276, 36] width 20 height 9
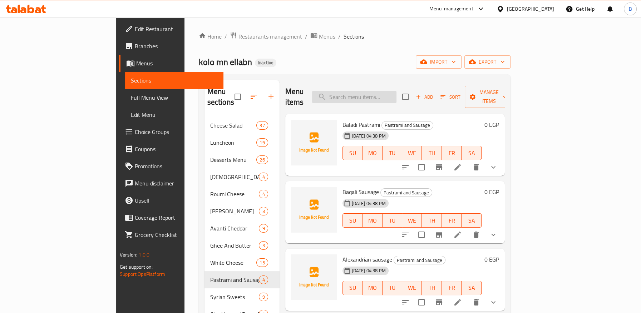
click at [390, 93] on input "search" at bounding box center [354, 97] width 84 height 13
paste input "سجق بقالي"
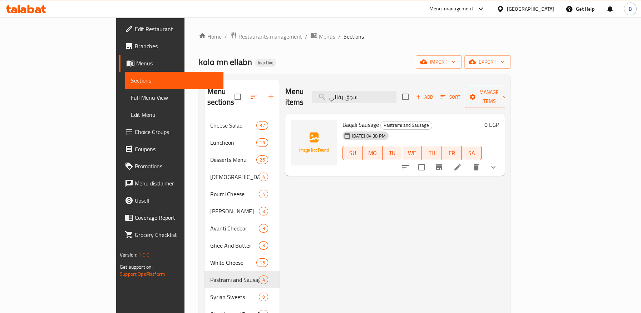
type input "سجق بقالي"
click at [462, 163] on icon at bounding box center [457, 167] width 9 height 9
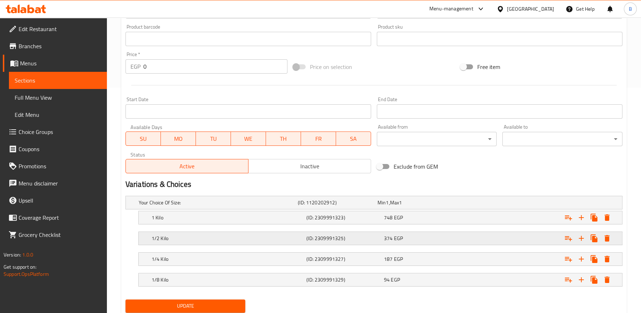
scroll to position [248, 0]
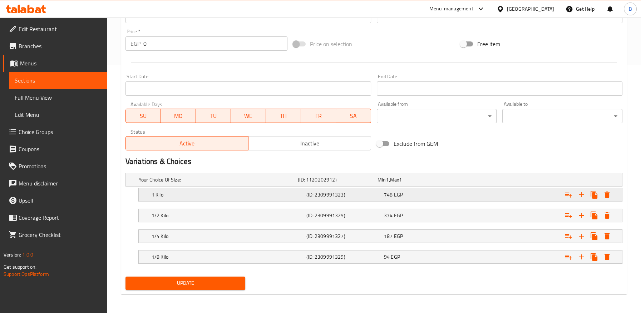
click at [418, 192] on div "748 EGP" at bounding box center [421, 194] width 75 height 7
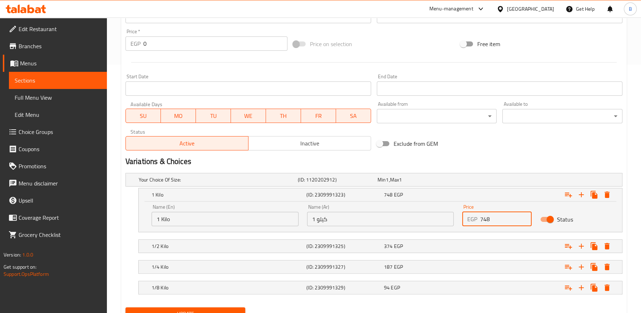
drag, startPoint x: 500, startPoint y: 214, endPoint x: 300, endPoint y: 29, distance: 273.1
click at [444, 215] on div "Name (En) 1 Kilo Name (En) Name (Ar) 1 كيلو Name (Ar) Price EGP 748 Price Status" at bounding box center [380, 215] width 466 height 30
paste input "30"
type input "308"
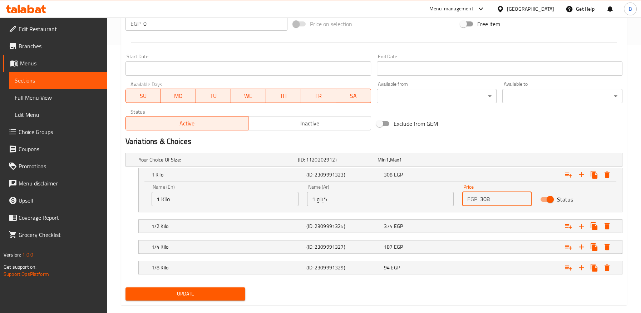
scroll to position [279, 0]
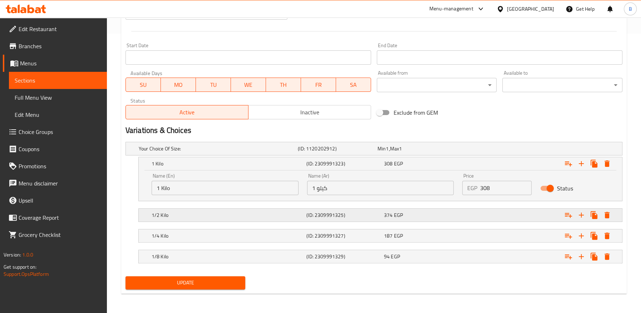
click at [464, 208] on div "Expand" at bounding box center [537, 215] width 155 height 16
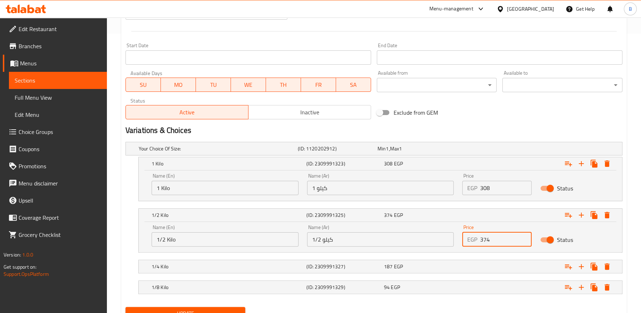
drag, startPoint x: 477, startPoint y: 239, endPoint x: 467, endPoint y: 238, distance: 10.4
click at [467, 238] on div "EGP 374 Price" at bounding box center [496, 239] width 69 height 14
paste input "15"
type input "154"
click at [415, 267] on div "187 EGP" at bounding box center [421, 266] width 75 height 7
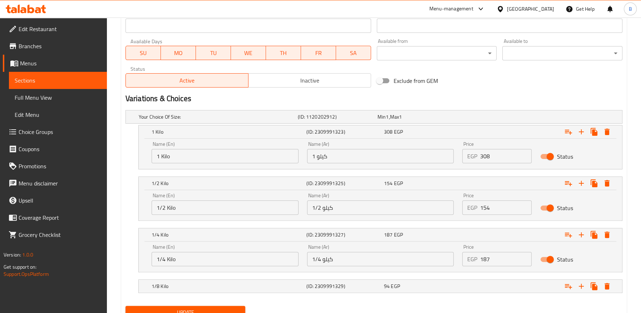
scroll to position [340, 0]
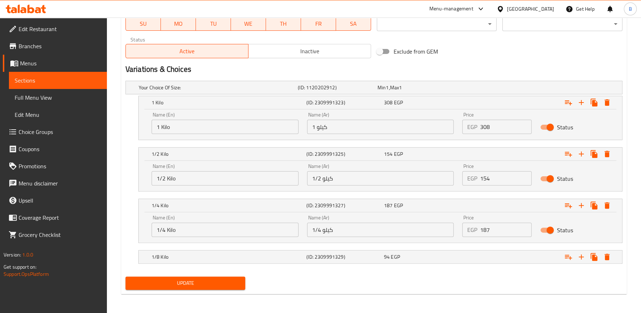
drag, startPoint x: 497, startPoint y: 229, endPoint x: 456, endPoint y: 228, distance: 40.4
click at [458, 227] on div "Price EGP 187 Price" at bounding box center [497, 226] width 78 height 30
paste input "7"
type input "77"
click at [435, 255] on div "94 EGP" at bounding box center [421, 256] width 75 height 7
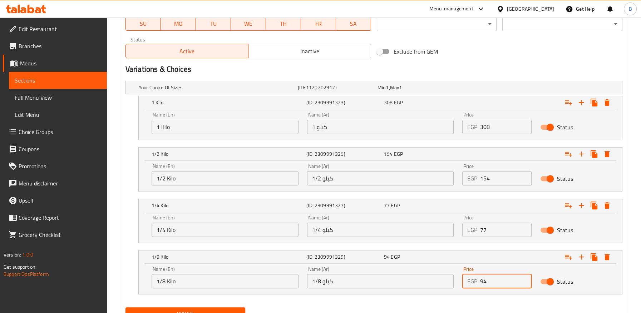
drag, startPoint x: 495, startPoint y: 275, endPoint x: 443, endPoint y: 280, distance: 52.7
click at [443, 280] on div "Name (En) 1/8 Kilo Name (En) Name (Ar) 1/8 كيلو Name (Ar) Price EGP 94 Price St…" at bounding box center [380, 277] width 466 height 30
paste input "39"
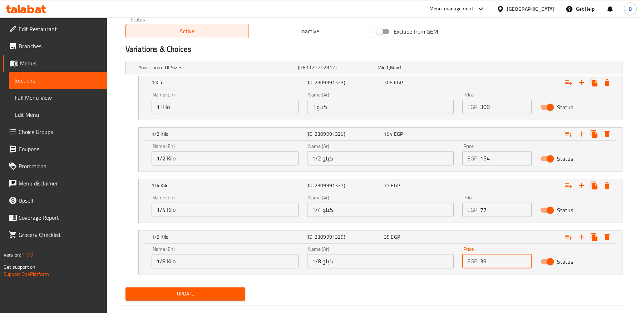
scroll to position [372, 0]
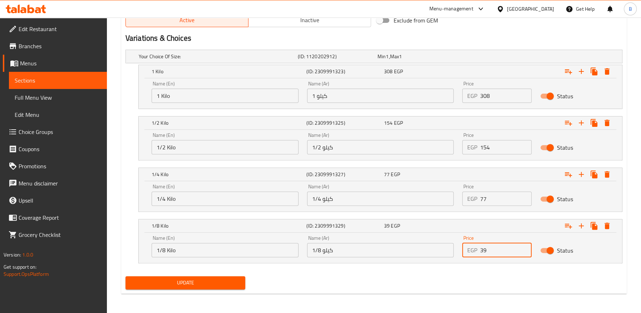
type input "39"
click at [230, 281] on span "Update" at bounding box center [185, 282] width 109 height 9
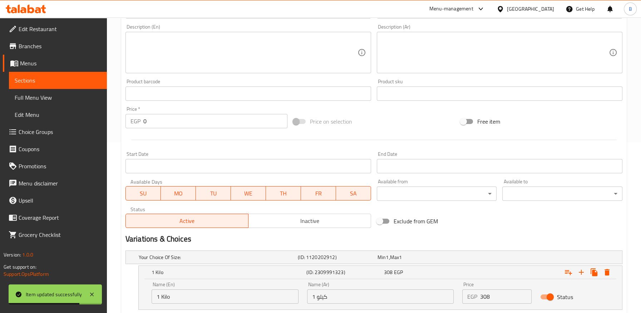
scroll to position [0, 0]
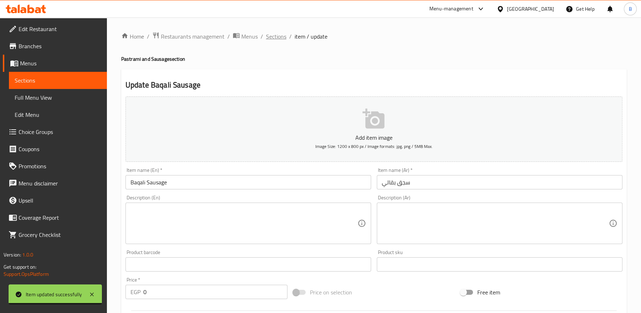
click at [272, 37] on span "Sections" at bounding box center [276, 36] width 20 height 9
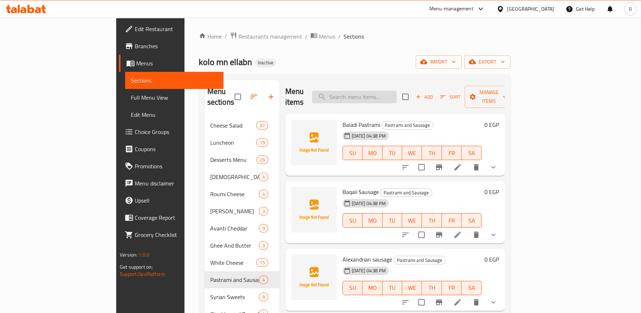
click at [381, 91] on input "search" at bounding box center [354, 97] width 84 height 13
paste input "Alexandrian sausage"
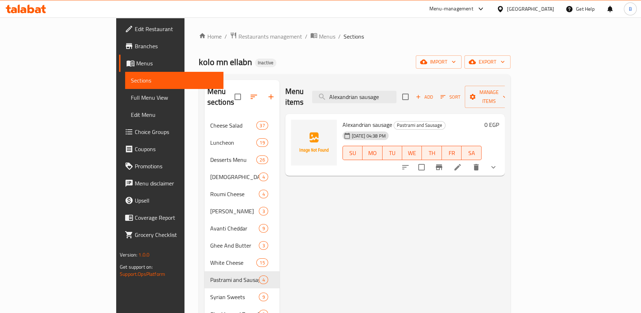
type input "Alexandrian sausage"
click at [467, 161] on li at bounding box center [457, 167] width 20 height 13
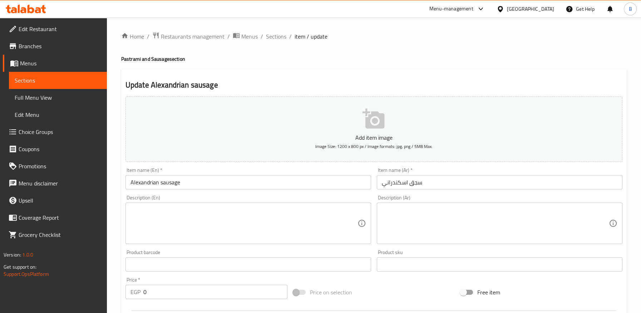
drag, startPoint x: 437, startPoint y: 180, endPoint x: 329, endPoint y: 175, distance: 108.0
click at [329, 174] on div "Add item image Image Size: 1200 x 800 px / Image formats: jpg, png / 5MB Max. I…" at bounding box center [374, 248] width 502 height 308
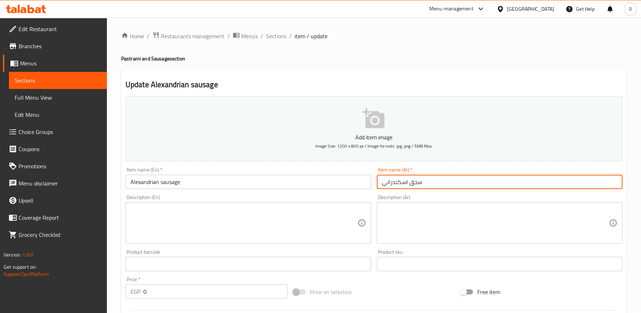
scroll to position [198, 0]
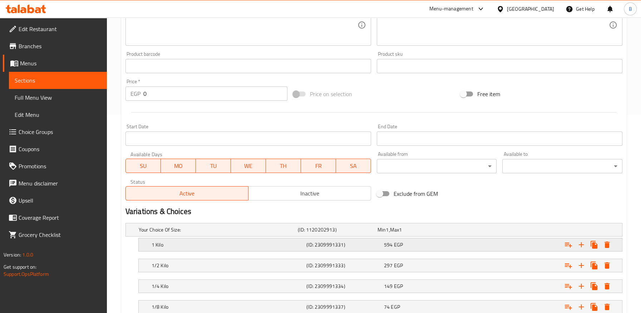
click at [369, 243] on h5 "(ID: 2309991331)" at bounding box center [343, 244] width 75 height 7
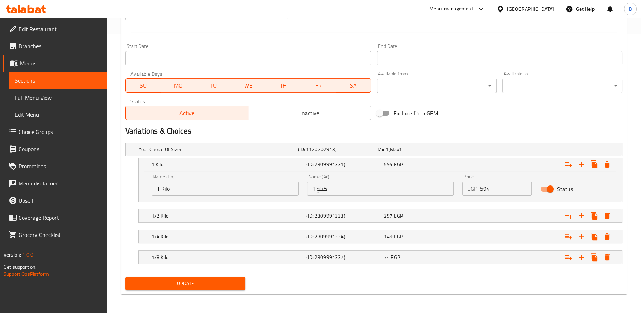
scroll to position [279, 0]
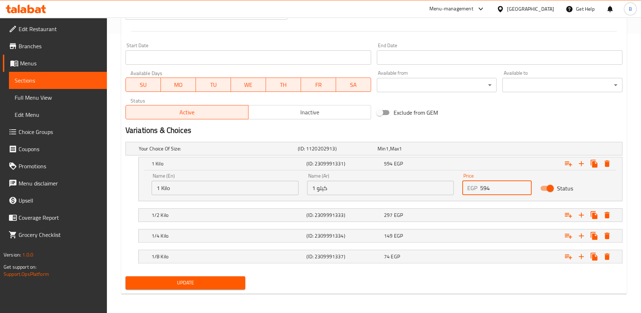
drag, startPoint x: 492, startPoint y: 184, endPoint x: 458, endPoint y: 186, distance: 34.3
click at [458, 186] on div "Price EGP 594 Price" at bounding box center [497, 184] width 78 height 30
paste input "191."
type input "191.4"
click at [429, 217] on div "297 EGP" at bounding box center [421, 215] width 75 height 7
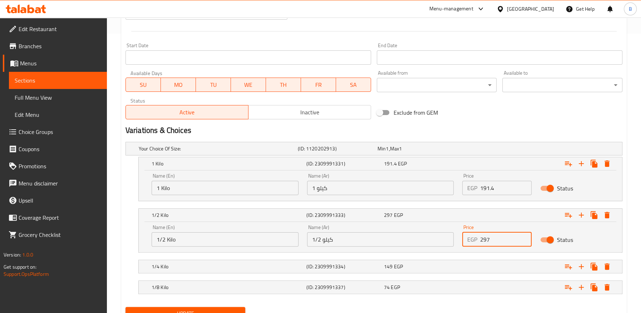
drag, startPoint x: 498, startPoint y: 234, endPoint x: 460, endPoint y: 237, distance: 38.3
click at [460, 237] on div "Price EGP 297 Price" at bounding box center [497, 235] width 78 height 30
paste input "96"
type input "96"
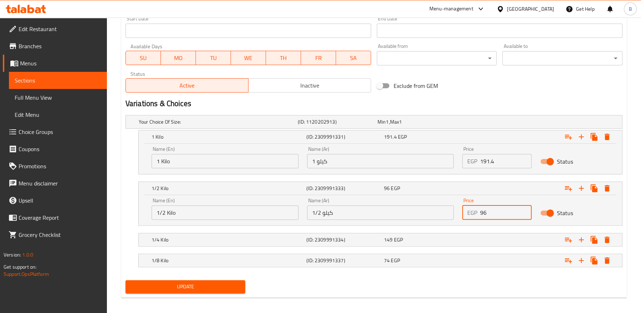
scroll to position [310, 0]
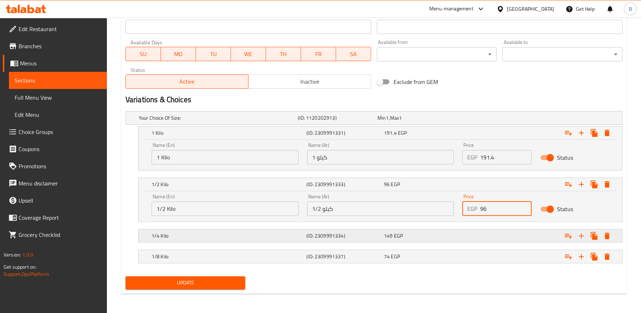
click at [468, 233] on div "Expand" at bounding box center [537, 236] width 155 height 16
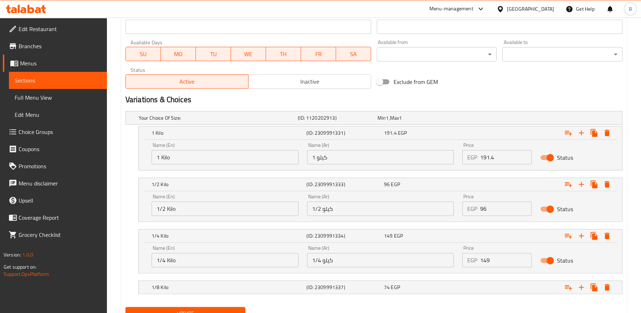
drag, startPoint x: 482, startPoint y: 262, endPoint x: 461, endPoint y: 263, distance: 21.5
click at [461, 263] on div "Price EGP 149 Price" at bounding box center [497, 256] width 78 height 30
paste input "48"
type input "48"
click at [466, 287] on div "Expand" at bounding box center [537, 287] width 155 height 16
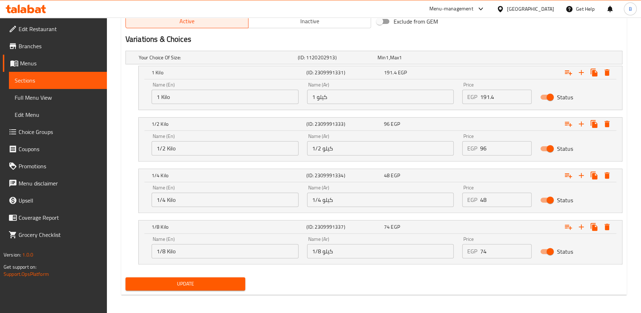
scroll to position [371, 0]
drag, startPoint x: 444, startPoint y: 252, endPoint x: 437, endPoint y: 252, distance: 6.4
click at [437, 252] on div "Name (En) 1/8 Kilo Name (En) Name (Ar) 1/8 كيلو Name (Ar) Price EGP 74 Price St…" at bounding box center [380, 247] width 466 height 30
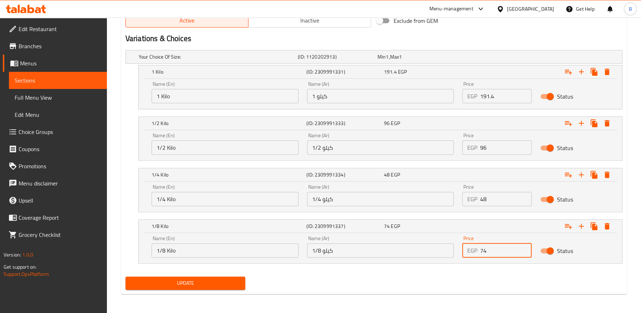
paste input "2"
type input "24"
click at [196, 281] on span "Update" at bounding box center [185, 283] width 109 height 9
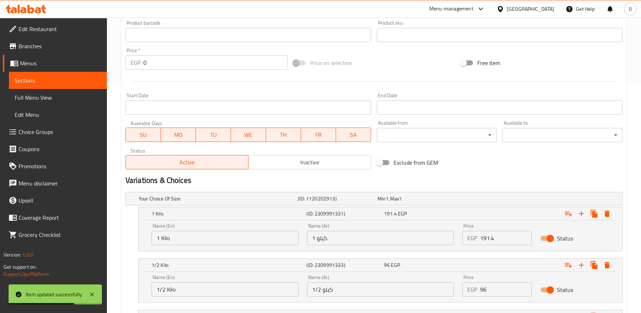
scroll to position [93, 0]
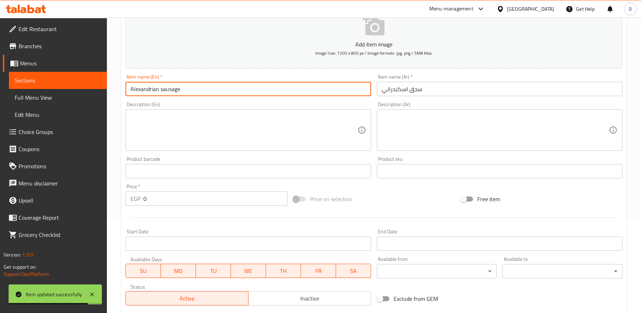
click at [162, 89] on input "Alexandrian sausage" at bounding box center [247, 89] width 245 height 14
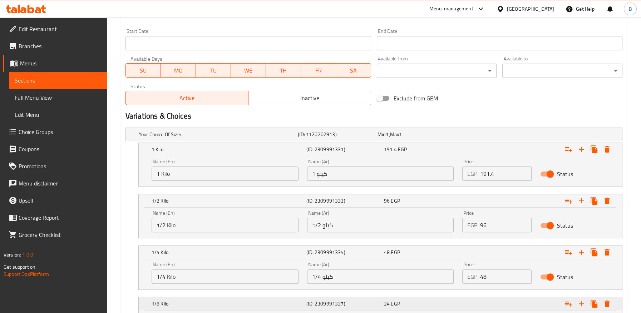
scroll to position [371, 0]
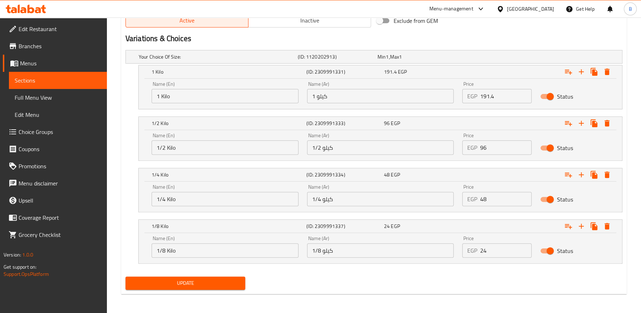
type input "Alexandrian Sausage"
click at [205, 280] on span "Update" at bounding box center [185, 283] width 109 height 9
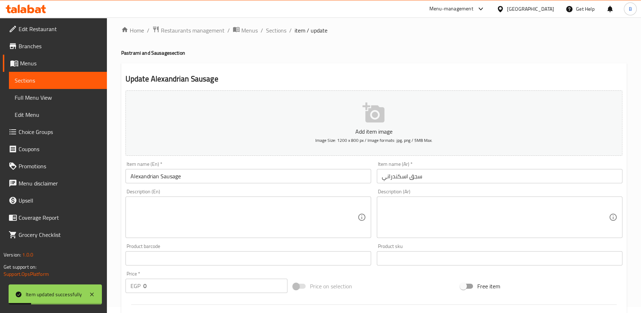
scroll to position [0, 0]
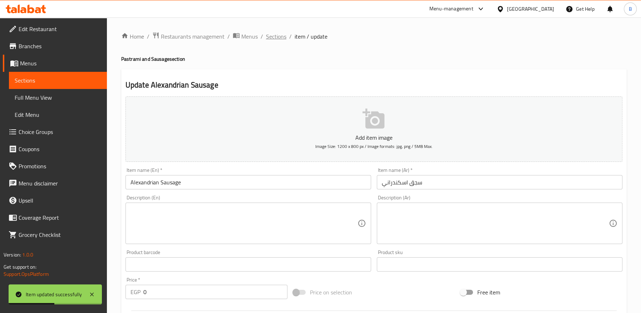
click at [266, 35] on span "Sections" at bounding box center [276, 36] width 20 height 9
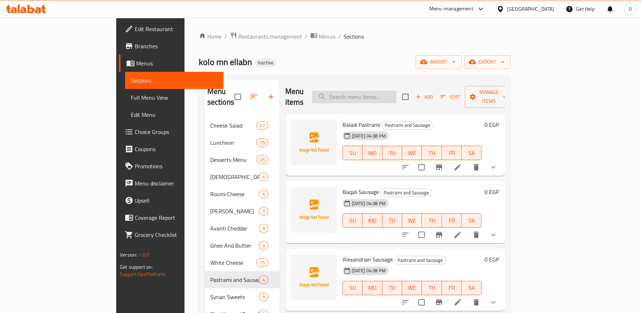
click at [373, 94] on input "search" at bounding box center [354, 97] width 84 height 13
paste input "Smoked Turkish Sausage"
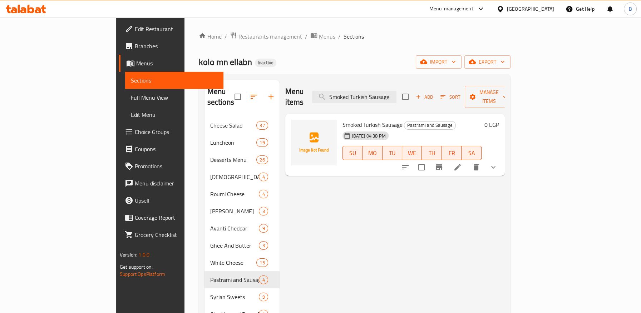
type input "Smoked Turkish Sausage"
click at [467, 161] on li at bounding box center [457, 167] width 20 height 13
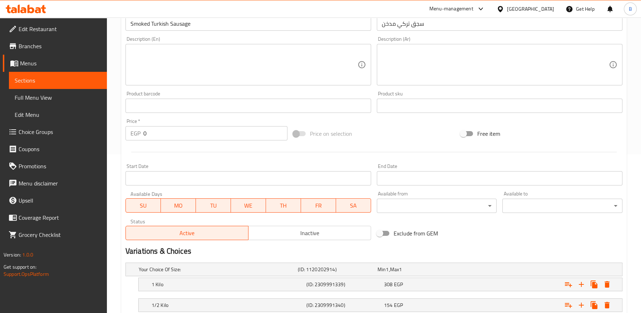
scroll to position [238, 0]
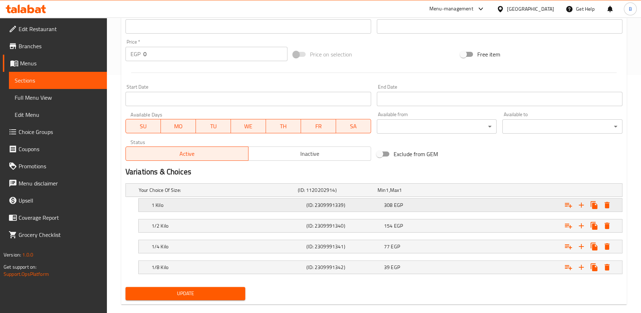
click at [401, 204] on span "EGP" at bounding box center [398, 204] width 9 height 9
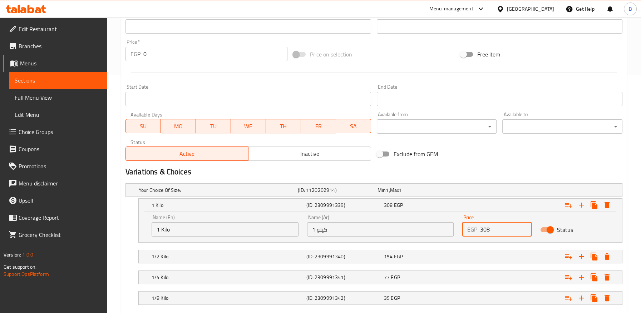
drag, startPoint x: 491, startPoint y: 225, endPoint x: 444, endPoint y: 226, distance: 46.8
click at [450, 227] on div "Name (En) 1 Kilo Name (En) Name (Ar) 1 كيلو Name (Ar) Price EGP 308 Price Status" at bounding box center [380, 225] width 466 height 30
paste input "206."
type input "206.8"
click at [433, 254] on div "154 EGP" at bounding box center [421, 256] width 75 height 7
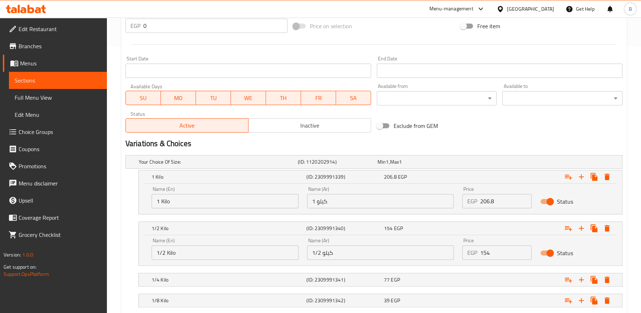
scroll to position [310, 0]
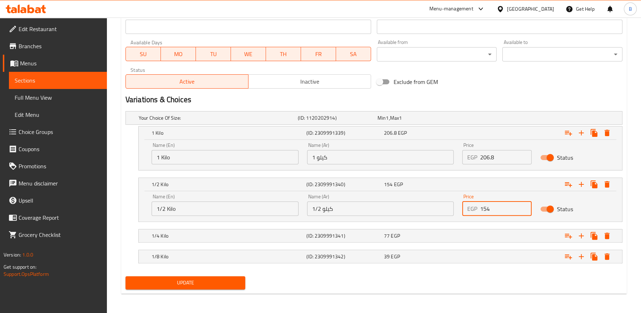
drag, startPoint x: 497, startPoint y: 208, endPoint x: 461, endPoint y: 208, distance: 35.7
click at [461, 208] on div "Price EGP 154 Price" at bounding box center [497, 205] width 78 height 30
paste input "03"
type input "103"
click at [457, 242] on div "1/4 Kilo (ID: 2309991341) 77 EGP" at bounding box center [382, 236] width 464 height 16
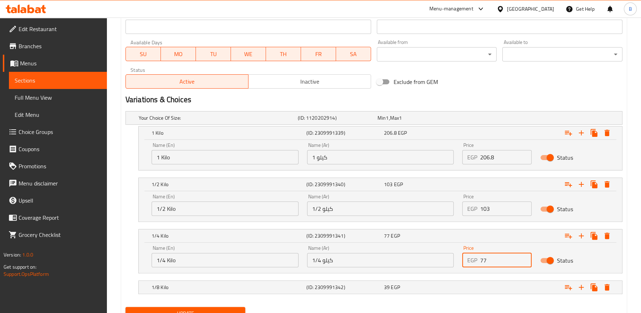
drag, startPoint x: 496, startPoint y: 262, endPoint x: 451, endPoint y: 262, distance: 44.7
click at [451, 262] on div "Name (En) 1/4 Kilo Name (En) Name (Ar) 1/4 كيلو Name (Ar) Price EGP 77 Price St…" at bounding box center [380, 256] width 466 height 30
paste input "52"
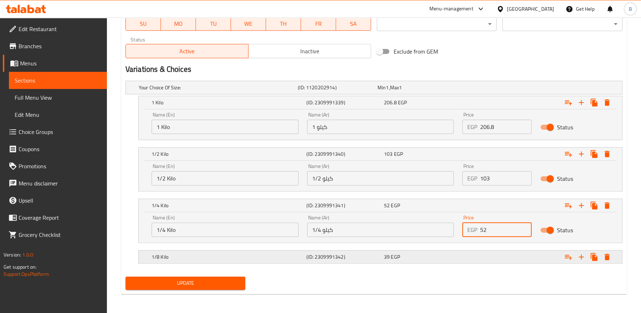
type input "52"
click at [438, 257] on div "39 EGP" at bounding box center [421, 256] width 75 height 7
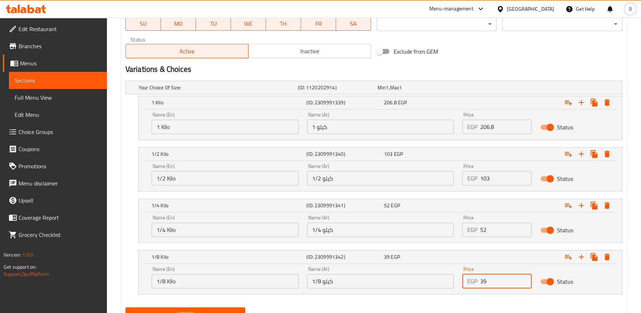
drag, startPoint x: 466, startPoint y: 279, endPoint x: 443, endPoint y: 278, distance: 22.9
click at [443, 278] on div "Name (En) 1/8 Kilo Name (En) Name (Ar) 1/8 كيلو Name (Ar) Price EGP 39 Price St…" at bounding box center [380, 277] width 466 height 30
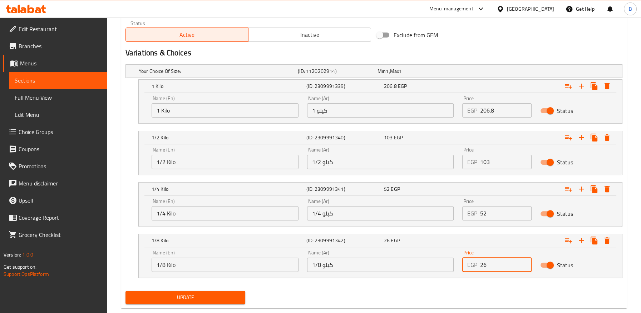
scroll to position [372, 0]
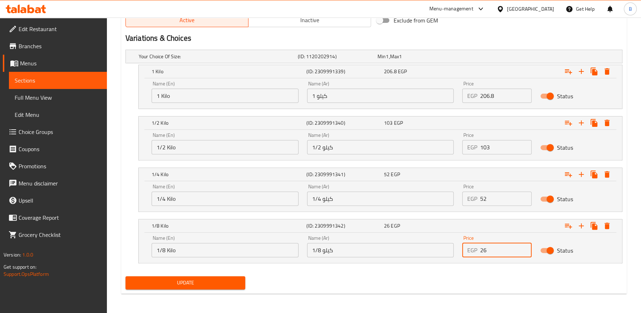
type input "26"
drag, startPoint x: 223, startPoint y: 279, endPoint x: 221, endPoint y: 235, distance: 44.0
click at [222, 279] on span "Update" at bounding box center [185, 282] width 109 height 9
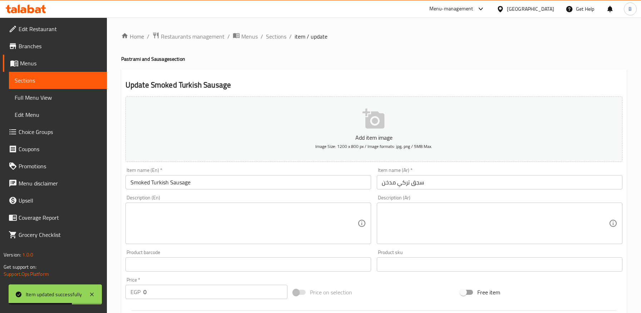
scroll to position [372, 0]
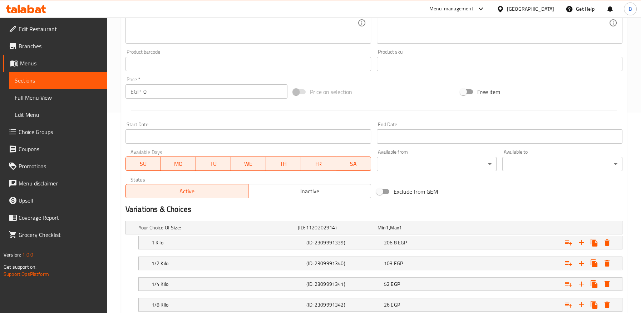
scroll to position [10, 0]
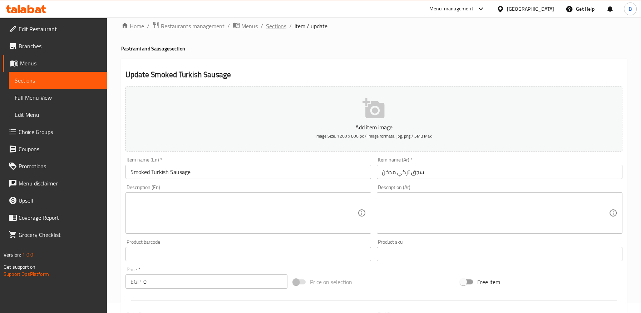
click at [279, 29] on span "Sections" at bounding box center [276, 26] width 20 height 9
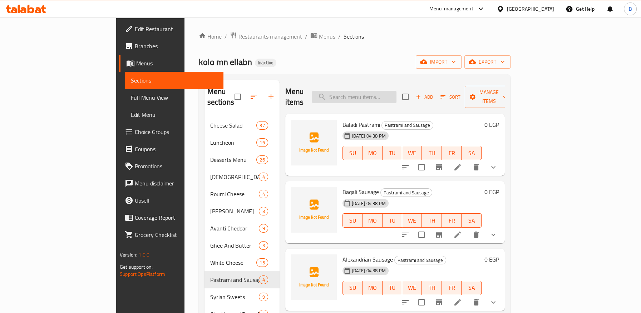
click at [393, 93] on input "search" at bounding box center [354, 97] width 84 height 13
type input "["
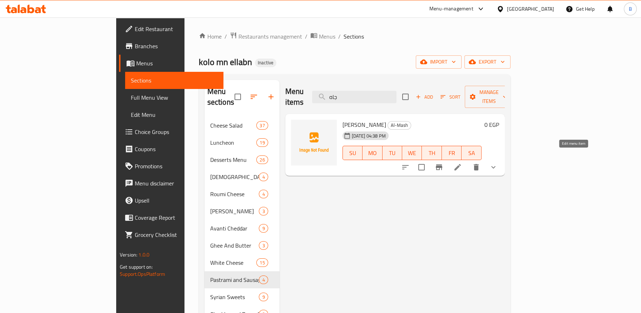
type input "جاه"
click at [461, 164] on icon at bounding box center [457, 167] width 6 height 6
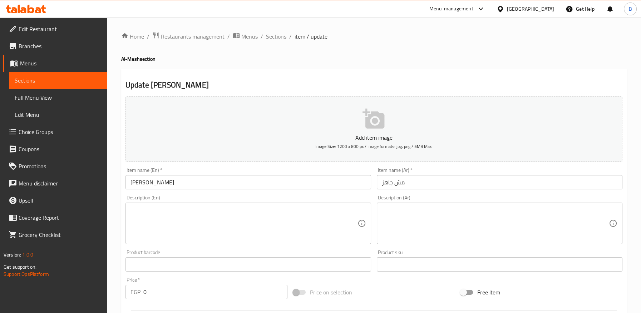
click at [156, 208] on textarea at bounding box center [243, 224] width 227 height 34
paste textarea "Ready Made"
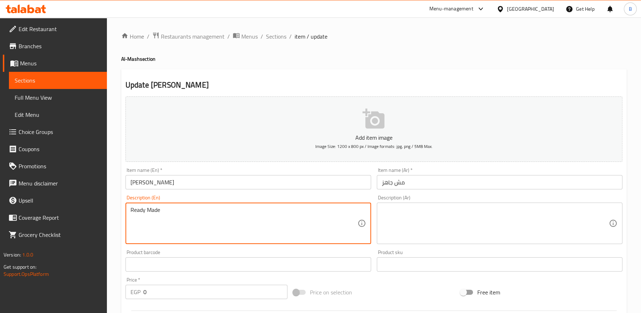
type textarea "Ready Made"
click at [151, 182] on input "[PERSON_NAME]" at bounding box center [247, 182] width 245 height 14
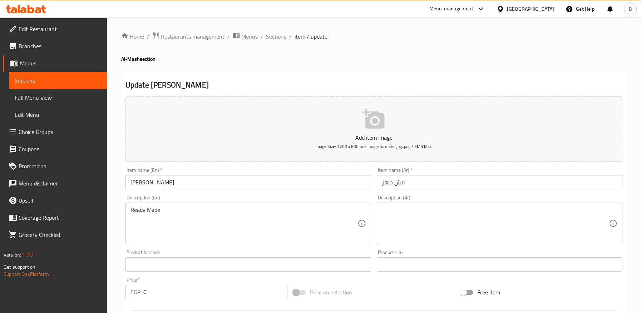
click at [146, 215] on textarea "Ready Made" at bounding box center [243, 224] width 227 height 34
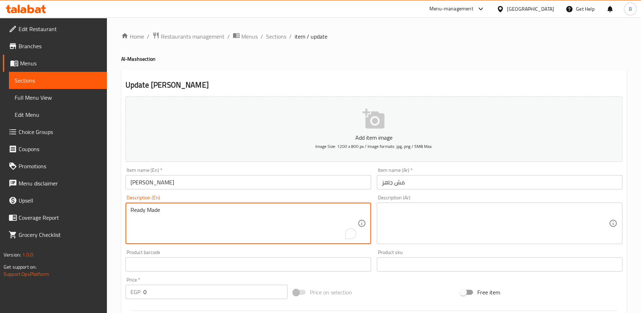
click at [146, 215] on textarea "Ready Made" at bounding box center [243, 224] width 227 height 34
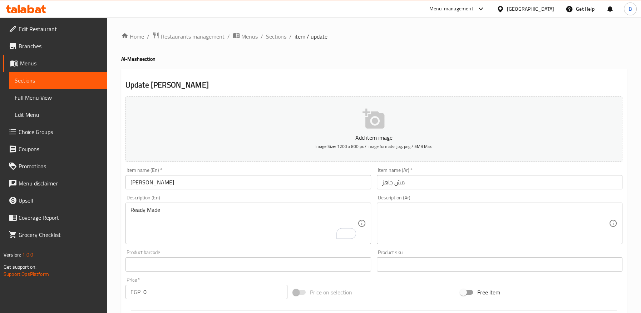
click at [239, 86] on h2 "Update Mish jahiz" at bounding box center [373, 85] width 497 height 11
click at [139, 213] on textarea "Ready Made" at bounding box center [243, 224] width 227 height 34
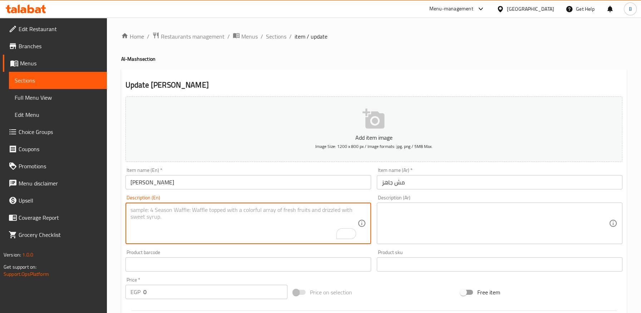
click at [129, 183] on input "Mish jahiz" at bounding box center [247, 182] width 245 height 14
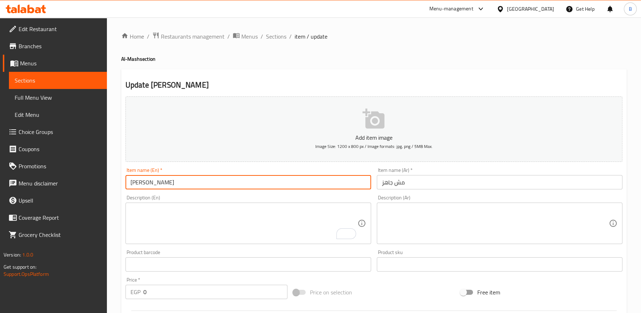
paste input "Ready Made"
click at [178, 183] on input "Ready Made Mish jahiz" at bounding box center [247, 182] width 245 height 14
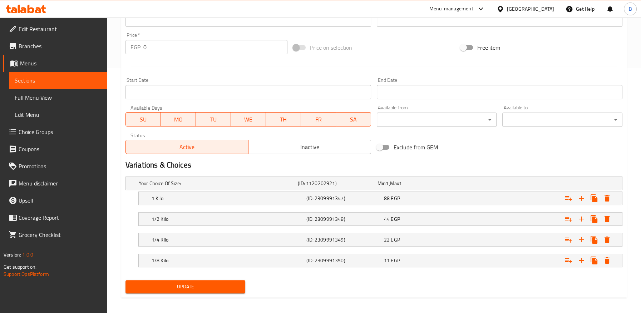
scroll to position [248, 0]
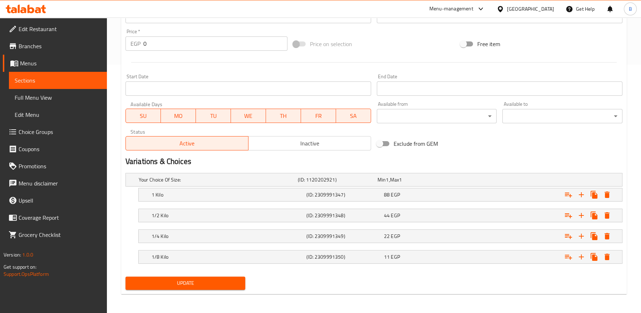
type input "Ready Made Mish"
click at [219, 277] on button "Update" at bounding box center [185, 283] width 120 height 13
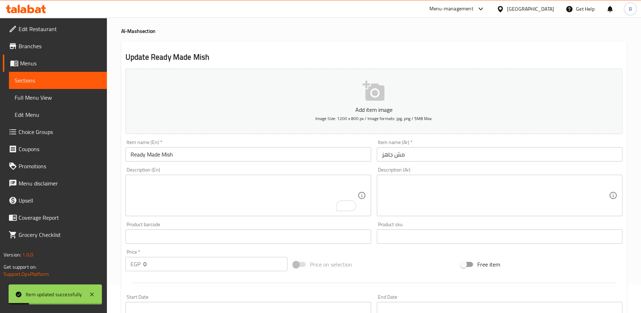
scroll to position [0, 0]
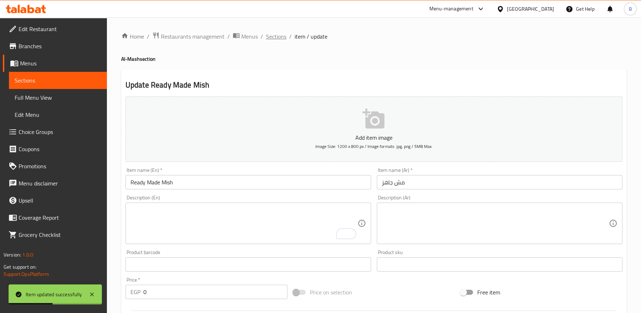
click at [280, 34] on span "Sections" at bounding box center [276, 36] width 20 height 9
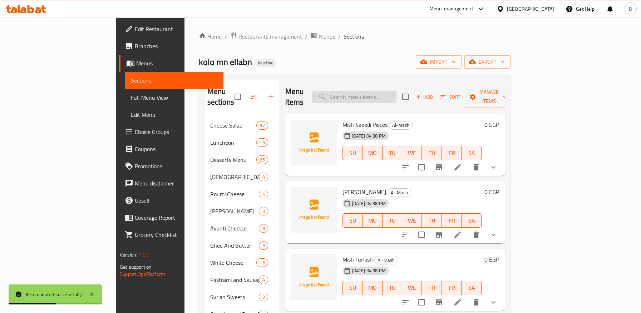
click at [381, 93] on input "search" at bounding box center [354, 97] width 84 height 13
paste input "Mish Turkish"
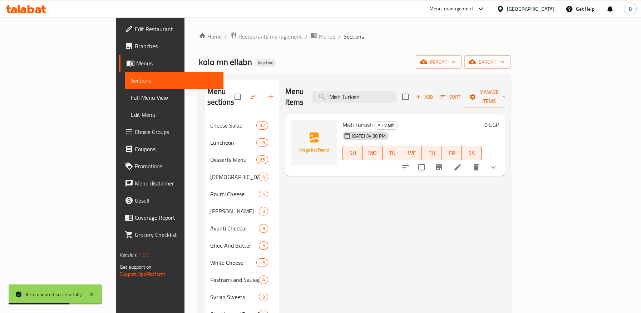
type input "Mish Turkish"
click at [462, 163] on icon at bounding box center [457, 167] width 9 height 9
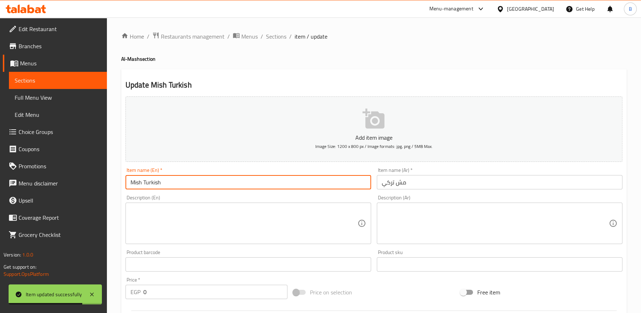
click at [155, 182] on input "Mish Turkish" at bounding box center [247, 182] width 245 height 14
click at [129, 182] on input "Mish" at bounding box center [247, 182] width 245 height 14
paste input "Turkish"
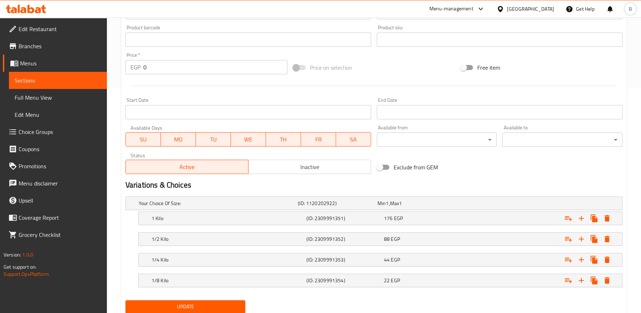
scroll to position [248, 0]
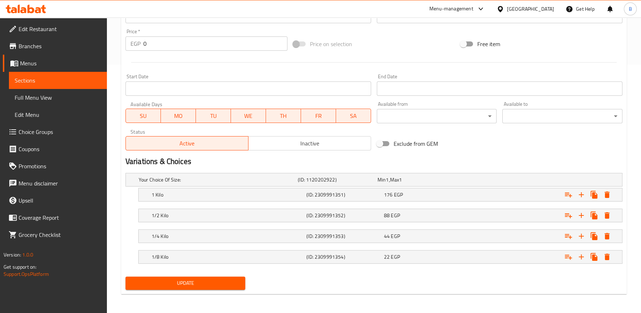
type input "Turkish Mish"
click at [198, 284] on span "Update" at bounding box center [185, 283] width 109 height 9
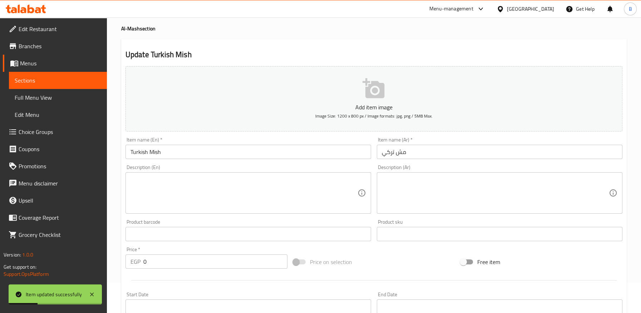
scroll to position [0, 0]
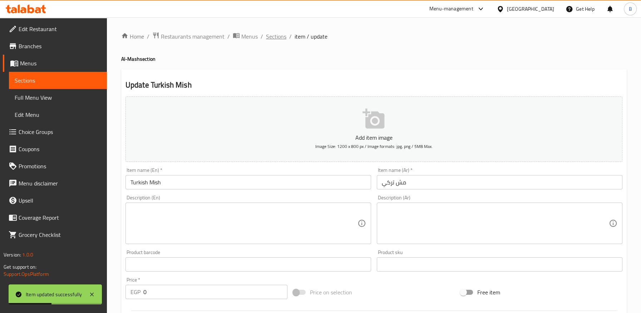
click at [280, 37] on span "Sections" at bounding box center [276, 36] width 20 height 9
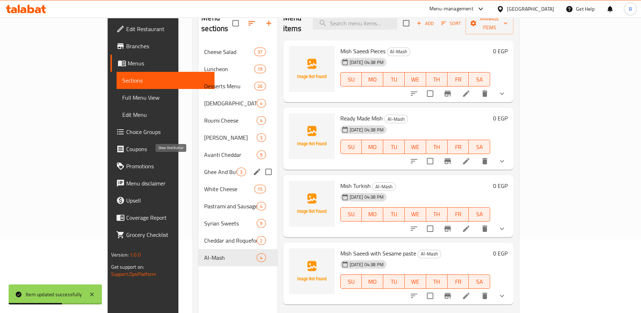
scroll to position [100, 0]
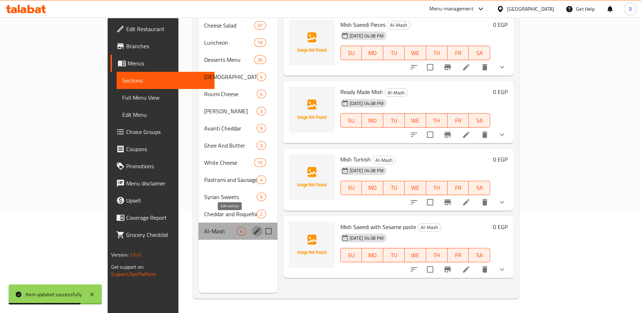
click at [254, 228] on icon "edit" at bounding box center [257, 231] width 6 height 6
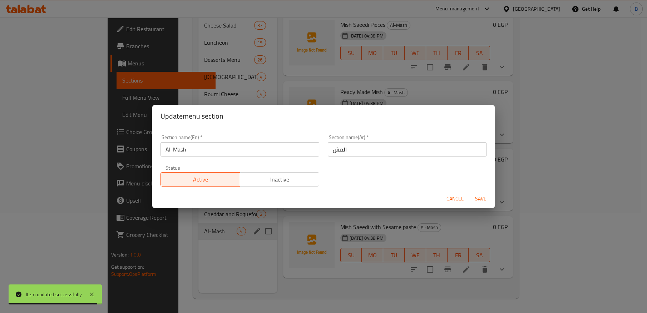
click at [179, 150] on input "Al-Mash" at bounding box center [239, 149] width 159 height 14
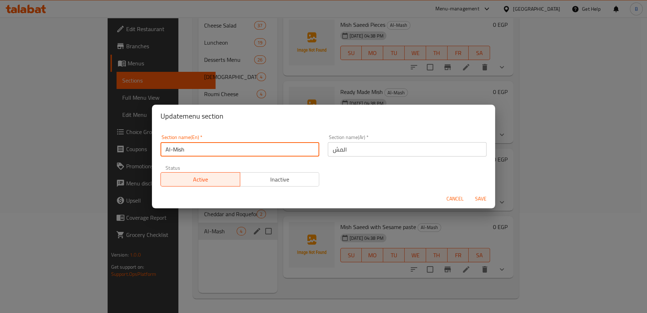
type input "Al-Mish"
click at [478, 197] on span "Save" at bounding box center [480, 198] width 17 height 9
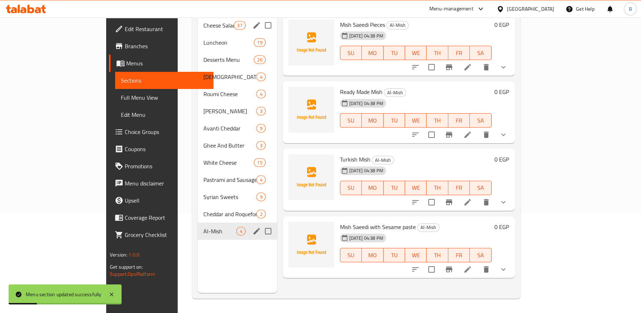
scroll to position [0, 0]
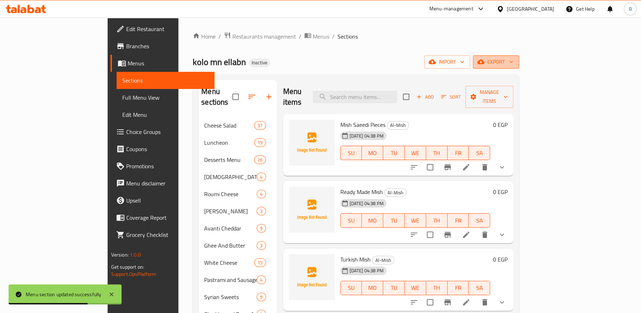
click at [513, 59] on span "export" at bounding box center [495, 62] width 35 height 9
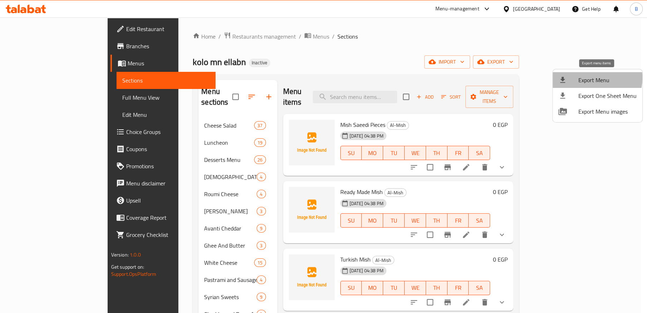
click at [587, 78] on span "Export Menu" at bounding box center [607, 80] width 58 height 9
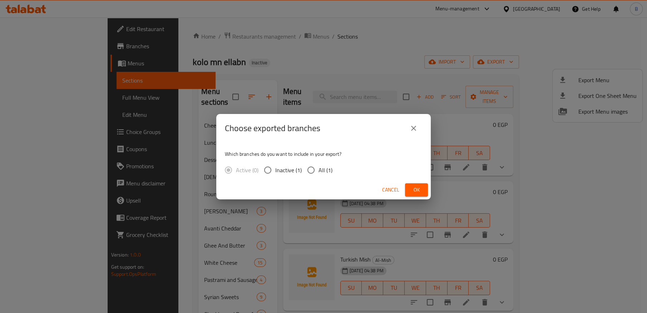
click at [308, 169] on input "All (1)" at bounding box center [310, 170] width 15 height 15
radio input "true"
click at [418, 191] on span "Ok" at bounding box center [416, 189] width 11 height 9
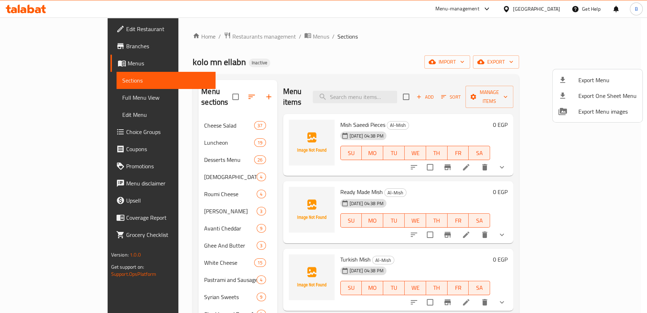
click at [210, 94] on div at bounding box center [323, 156] width 647 height 313
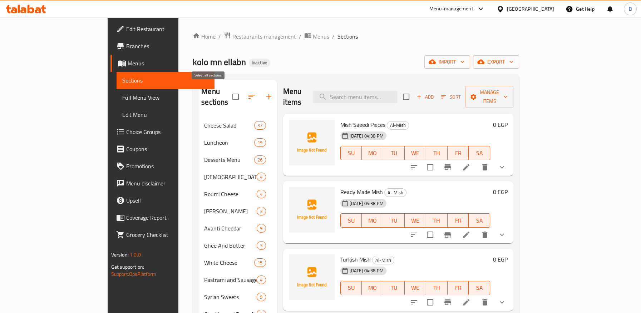
click at [228, 92] on input "checkbox" at bounding box center [235, 96] width 15 height 15
checkbox input "true"
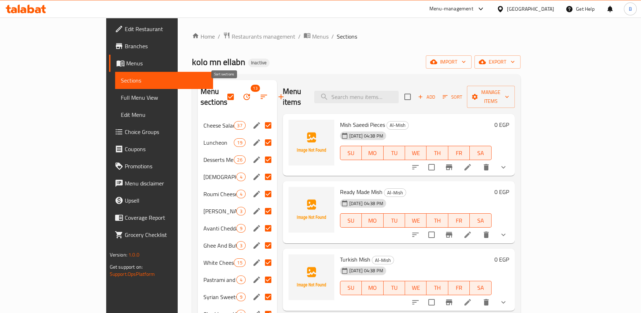
click at [259, 93] on icon "button" at bounding box center [263, 97] width 9 height 9
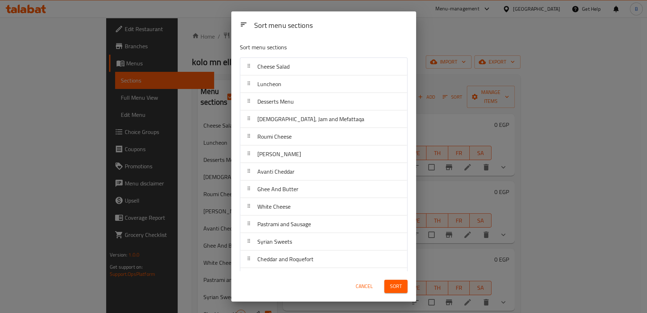
click at [357, 287] on span "Cancel" at bounding box center [363, 286] width 17 height 9
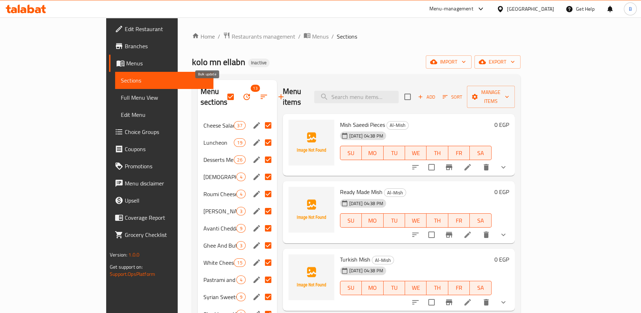
click at [242, 93] on icon "button" at bounding box center [246, 97] width 9 height 9
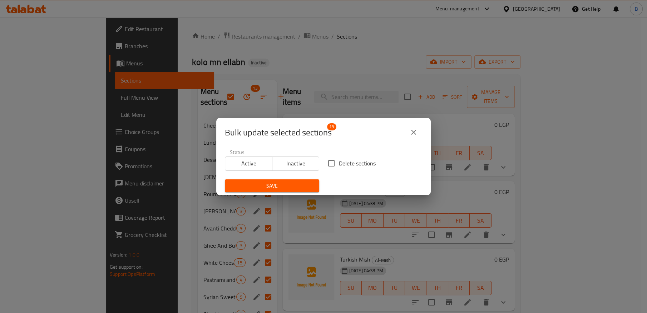
click at [332, 165] on input "Delete sections" at bounding box center [331, 163] width 15 height 15
checkbox input "true"
click at [298, 186] on span "Save" at bounding box center [271, 186] width 83 height 9
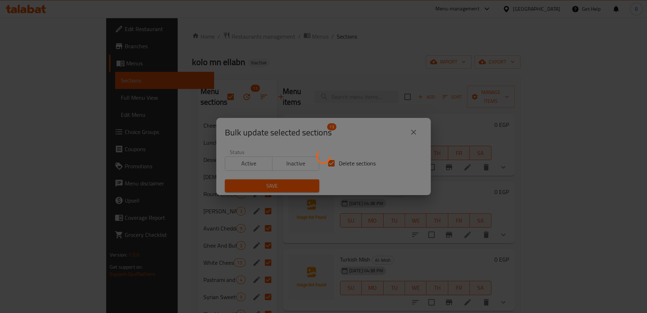
checkbox input "false"
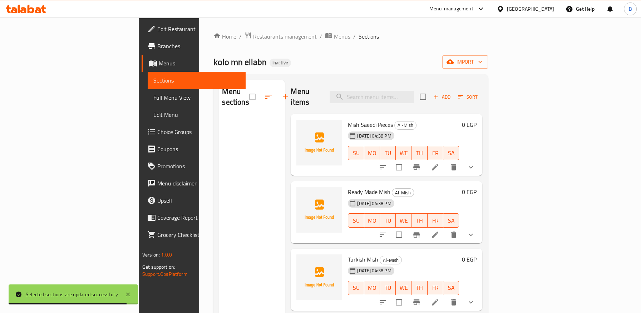
click at [333, 35] on span "Menus" at bounding box center [341, 36] width 16 height 9
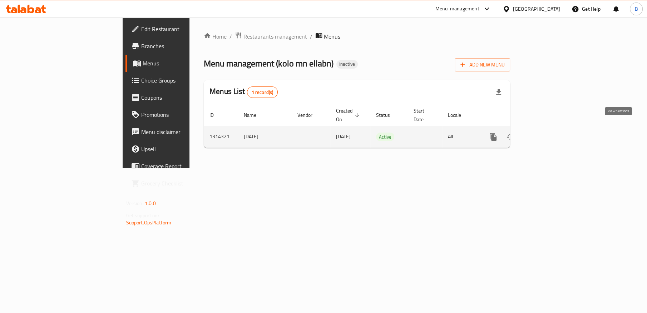
click at [549, 133] on icon "enhanced table" at bounding box center [544, 137] width 9 height 9
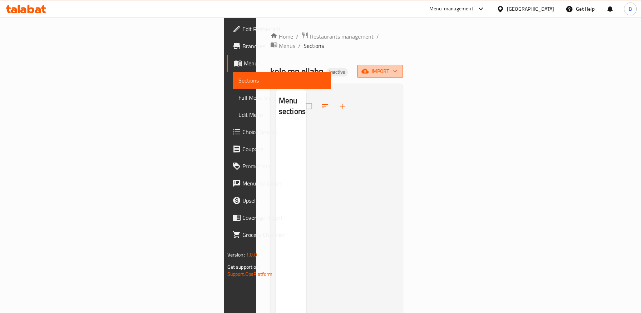
click at [397, 67] on span "import" at bounding box center [380, 71] width 34 height 9
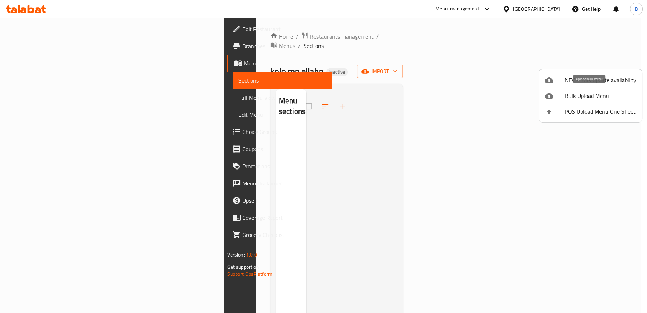
click at [595, 92] on span "Bulk Upload Menu" at bounding box center [600, 95] width 71 height 9
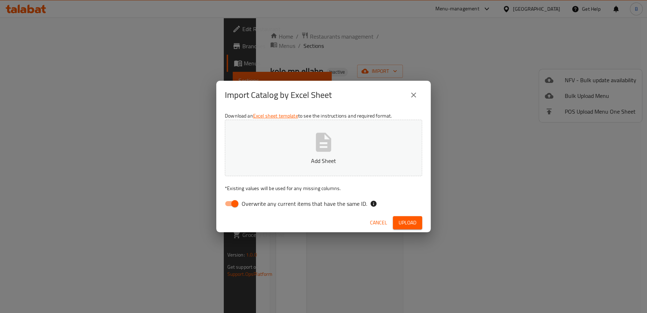
click at [247, 199] on span "Overwrite any current items that have the same ID." at bounding box center [304, 203] width 125 height 9
click at [247, 199] on input "Overwrite any current items that have the same ID." at bounding box center [234, 204] width 41 height 14
checkbox input "false"
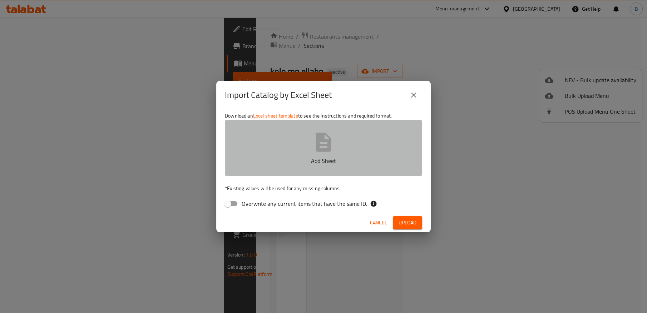
click at [305, 156] on p "Add Sheet" at bounding box center [323, 160] width 175 height 9
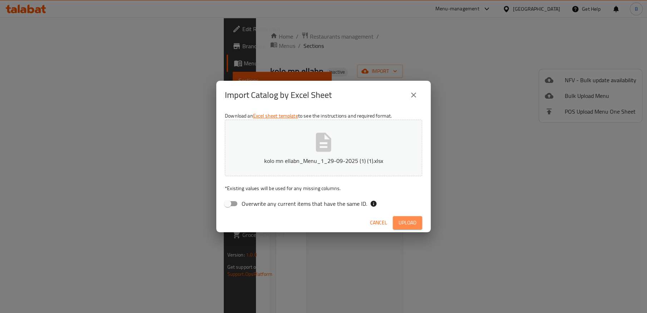
click at [403, 222] on span "Upload" at bounding box center [407, 222] width 18 height 9
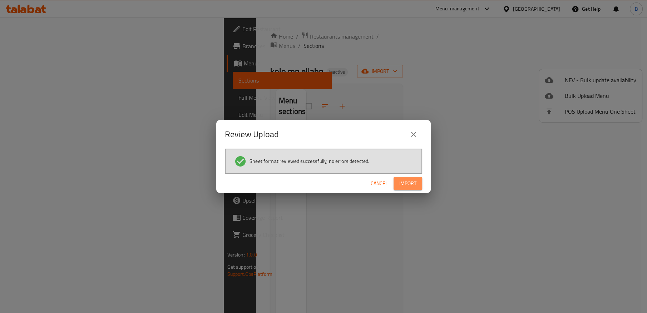
click at [403, 184] on span "Import" at bounding box center [407, 183] width 17 height 9
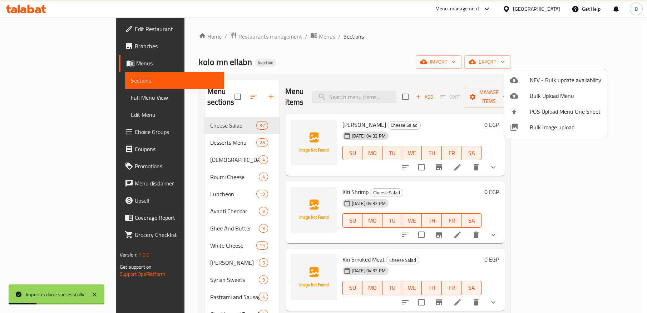
click at [337, 44] on div at bounding box center [323, 156] width 647 height 313
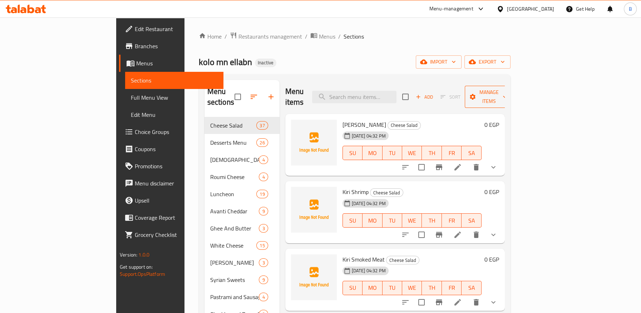
click at [507, 94] on span "Manage items" at bounding box center [488, 97] width 36 height 18
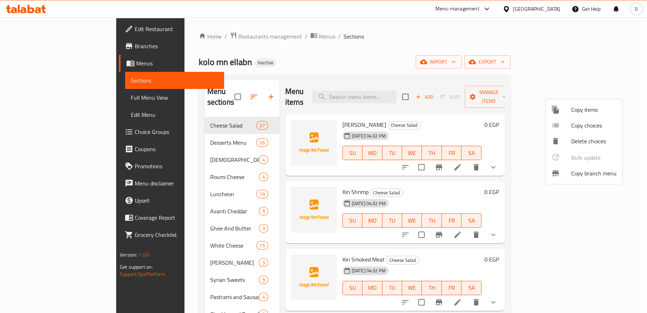
click at [416, 54] on div at bounding box center [323, 156] width 647 height 313
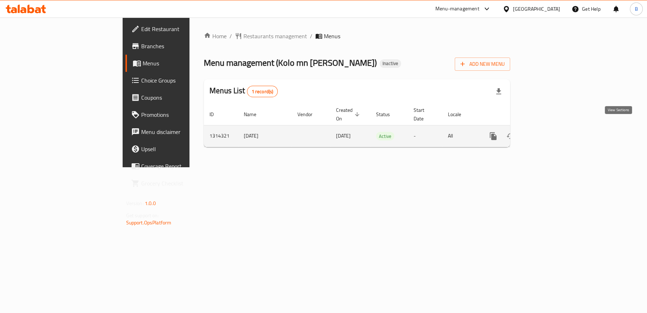
click at [549, 132] on icon "enhanced table" at bounding box center [544, 136] width 9 height 9
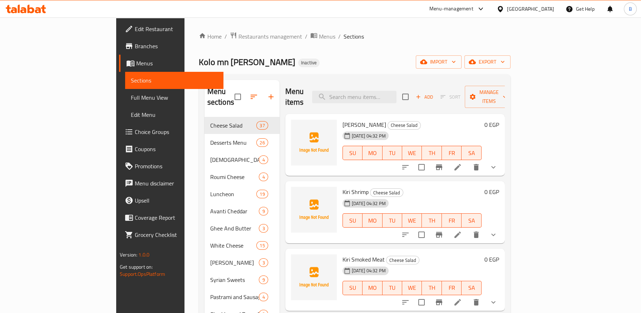
click at [131, 99] on span "Full Menu View" at bounding box center [174, 97] width 86 height 9
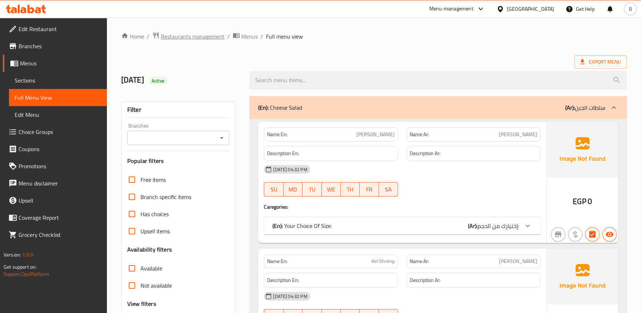
click at [192, 35] on span "Restaurants management" at bounding box center [193, 36] width 64 height 9
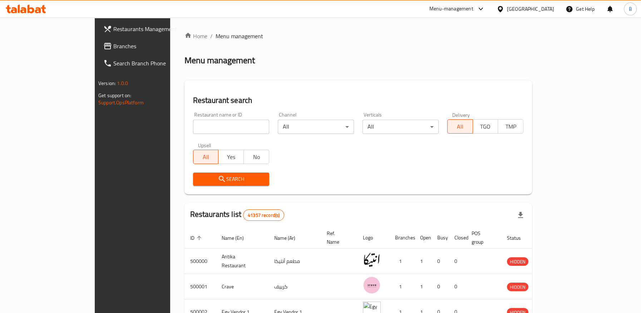
click at [545, 8] on div "[GEOGRAPHIC_DATA]" at bounding box center [530, 9] width 47 height 8
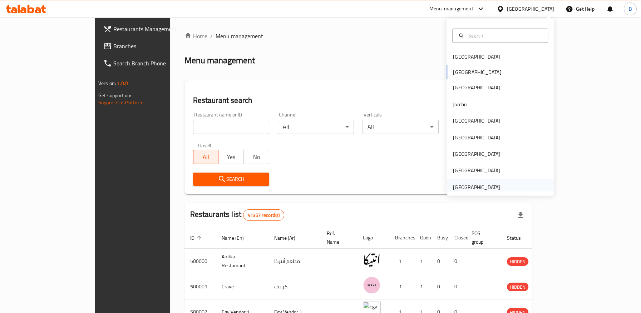
click at [472, 188] on div "[GEOGRAPHIC_DATA]" at bounding box center [476, 187] width 47 height 8
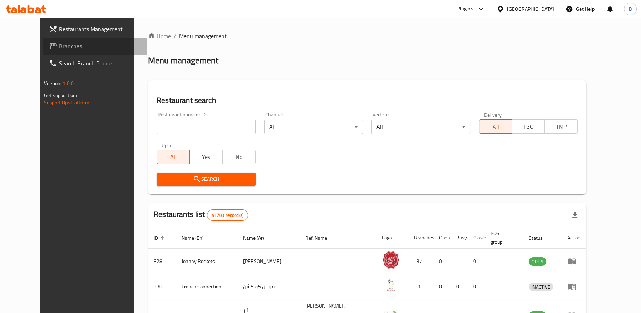
click at [59, 50] on span "Branches" at bounding box center [100, 46] width 83 height 9
click at [167, 126] on input "search" at bounding box center [205, 127] width 99 height 14
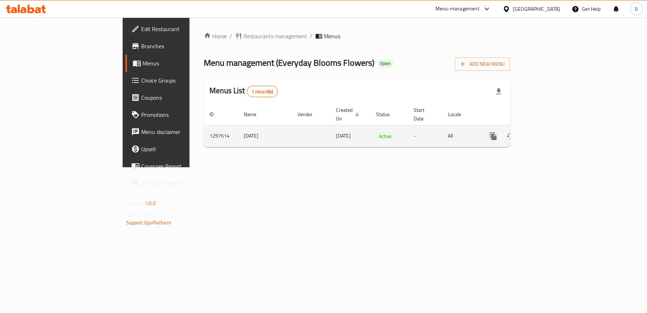
click at [549, 132] on icon "enhanced table" at bounding box center [544, 136] width 9 height 9
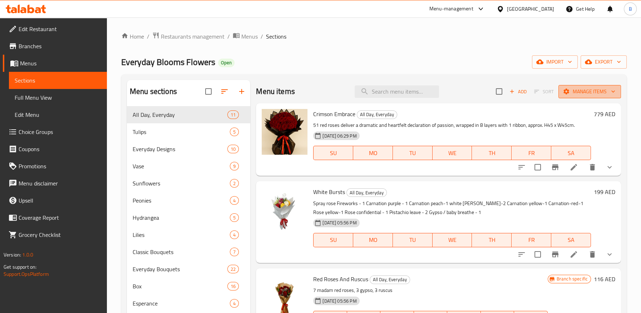
click at [582, 92] on span "Manage items" at bounding box center [589, 91] width 51 height 9
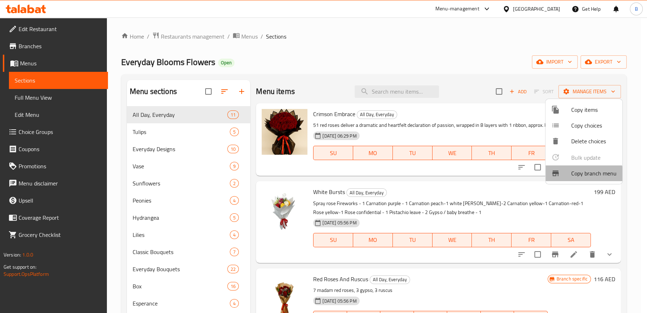
click at [577, 175] on span "Copy branch menu" at bounding box center [593, 173] width 45 height 9
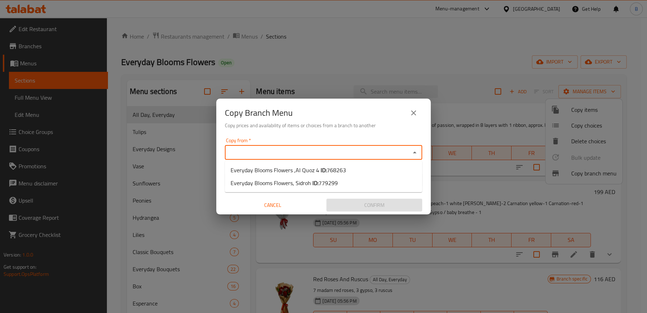
click at [309, 153] on input "Copy from   *" at bounding box center [317, 153] width 181 height 10
click at [324, 169] on b "ID:" at bounding box center [323, 170] width 6 height 11
type input "Everyday Blooms Flowers ,Al Quoz 4"
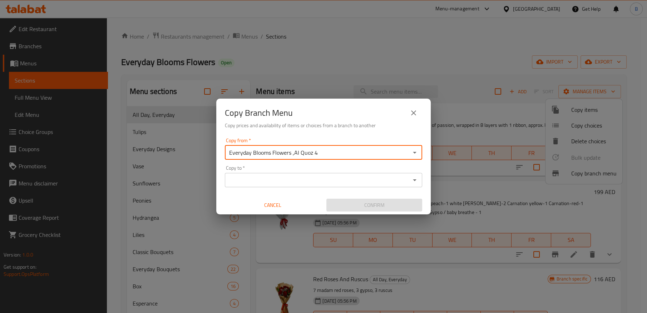
click at [299, 178] on input "Copy to   *" at bounding box center [317, 180] width 181 height 10
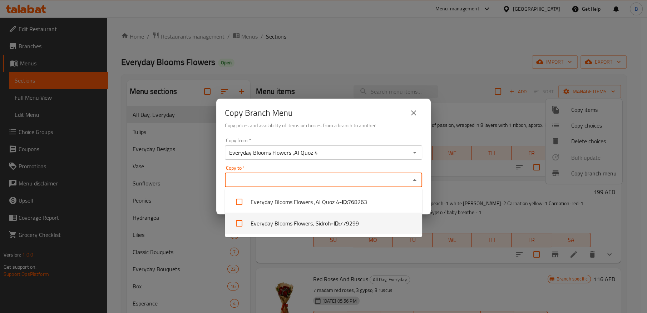
click at [308, 223] on li "Everyday Blooms Flowers, Sidroh - ID: 779299" at bounding box center [323, 223] width 197 height 21
checkbox input "true"
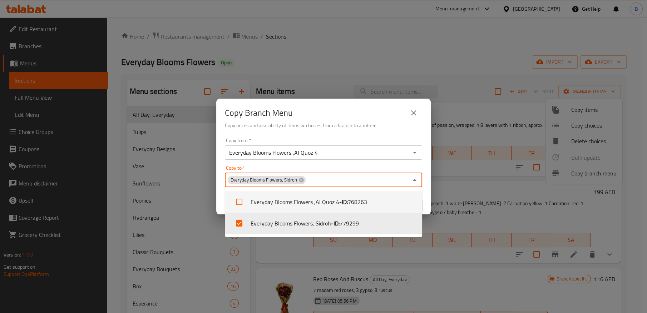
click at [338, 127] on h6 "Copy prices and availability of items or choices from a branch to another" at bounding box center [323, 125] width 197 height 8
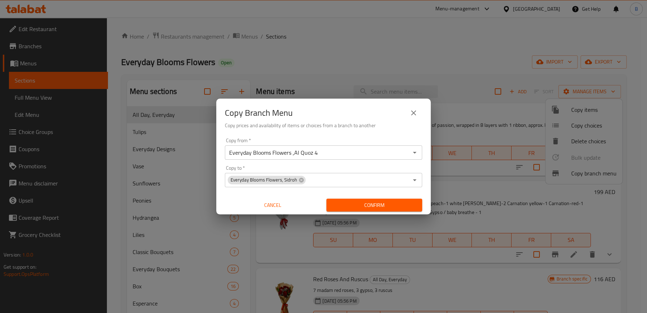
click at [363, 203] on span "Confirm" at bounding box center [374, 205] width 84 height 9
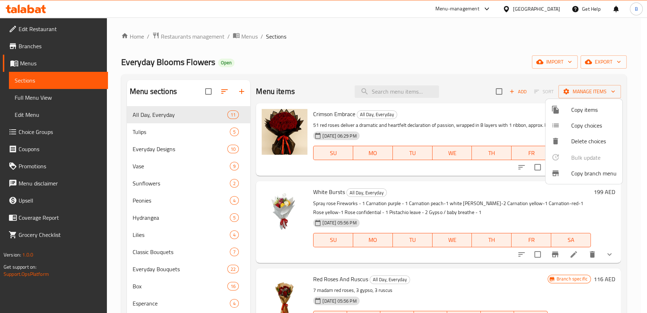
click at [31, 41] on div at bounding box center [323, 156] width 647 height 313
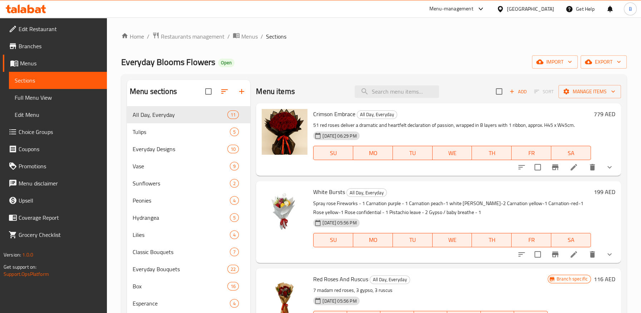
click at [23, 48] on span "Branches" at bounding box center [60, 46] width 83 height 9
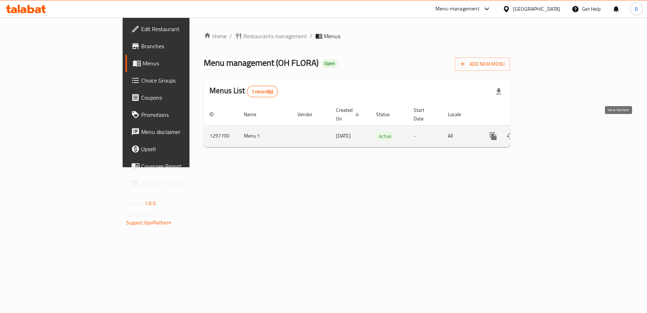
click at [548, 133] on icon "enhanced table" at bounding box center [544, 136] width 6 height 6
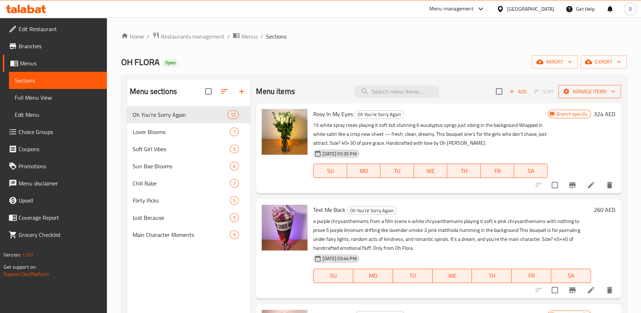
click at [583, 93] on span "Manage items" at bounding box center [589, 91] width 51 height 9
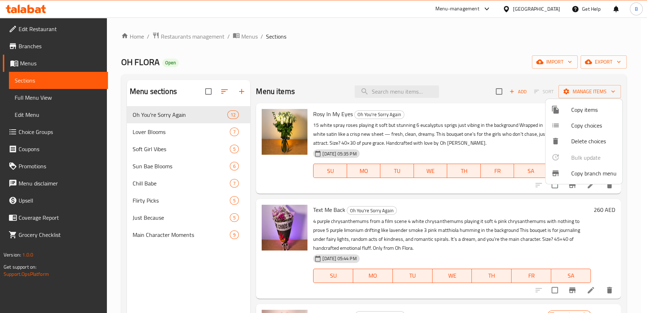
click at [566, 175] on div at bounding box center [561, 173] width 20 height 9
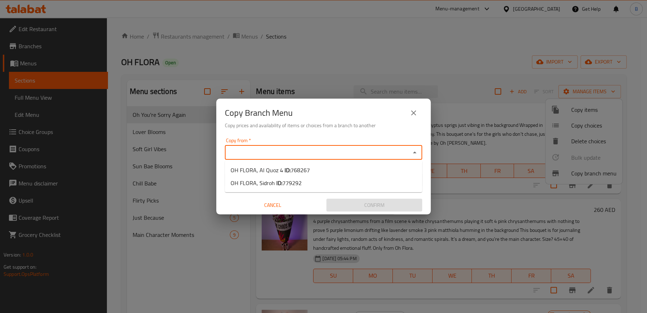
click at [344, 152] on input "Copy from   *" at bounding box center [317, 153] width 181 height 10
click at [320, 169] on li "OH FLORA, Al Quoz 4 ID: 768267" at bounding box center [323, 170] width 197 height 13
type input "OH FLORA, Al Quoz 4"
click at [299, 176] on input "Copy to   *" at bounding box center [317, 180] width 181 height 10
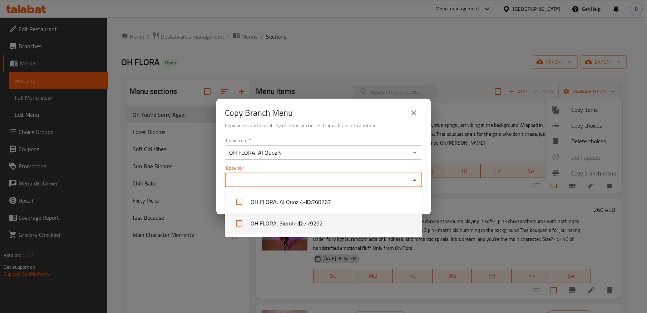
click at [283, 223] on li "OH FLORA, Sidroh - ID: 779292" at bounding box center [323, 223] width 197 height 21
checkbox input "true"
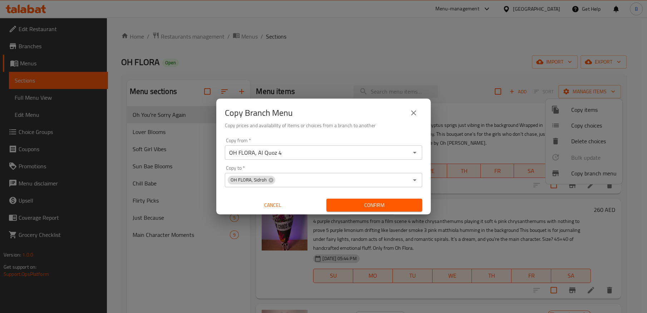
click at [328, 135] on div "Copy from   * OH FLORA, Al Quoz 4 Copy from * Copy to   * OH FLORA, Sidroh Copy…" at bounding box center [323, 175] width 214 height 80
click at [371, 206] on span "Confirm" at bounding box center [374, 205] width 84 height 9
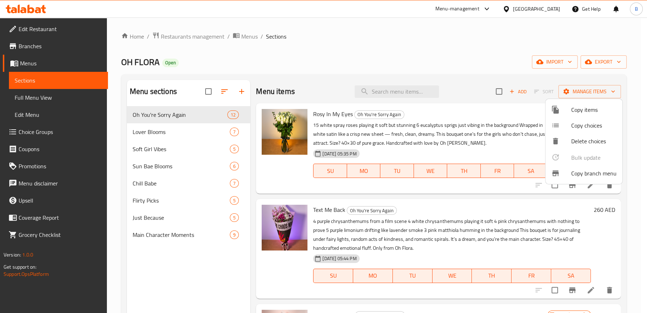
drag, startPoint x: 40, startPoint y: 47, endPoint x: 44, endPoint y: 46, distance: 4.0
click at [40, 46] on div at bounding box center [323, 156] width 647 height 313
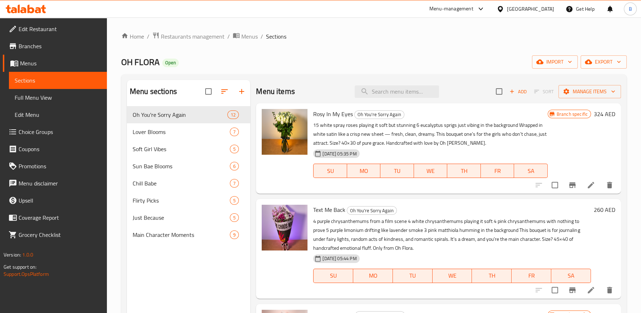
click at [11, 45] on icon at bounding box center [13, 46] width 6 height 6
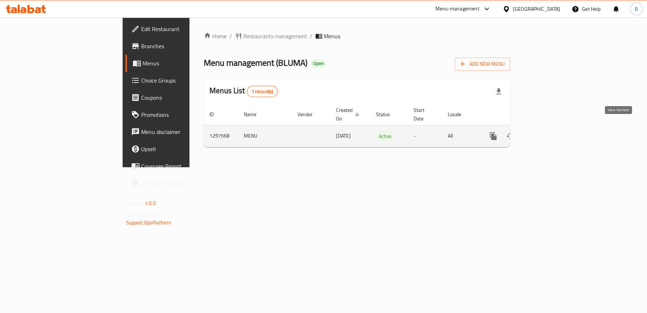
click at [549, 132] on icon "enhanced table" at bounding box center [544, 136] width 9 height 9
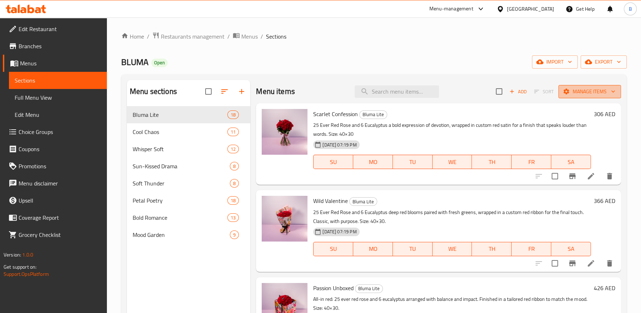
click at [579, 96] on button "Manage items" at bounding box center [589, 91] width 63 height 13
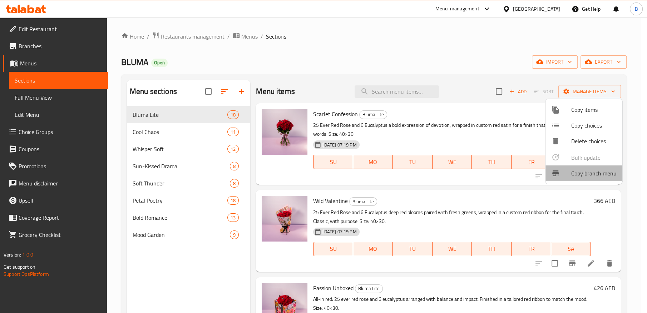
click at [565, 174] on div at bounding box center [561, 173] width 20 height 9
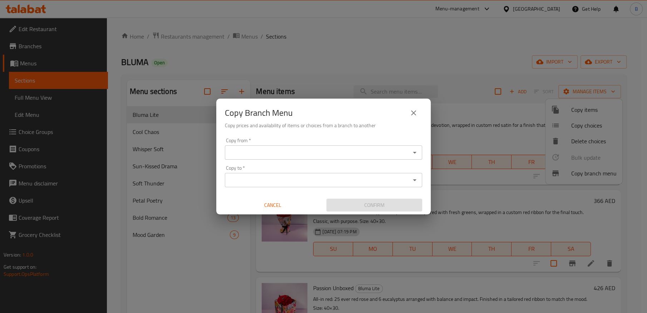
click at [284, 156] on input "Copy from   *" at bounding box center [317, 153] width 181 height 10
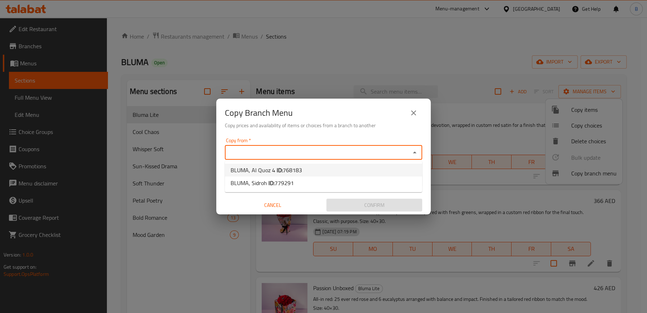
click at [295, 169] on span "768183" at bounding box center [292, 170] width 19 height 11
type input "BLUMA, Al Quoz 4"
click at [266, 176] on input "Copy to   *" at bounding box center [317, 180] width 181 height 10
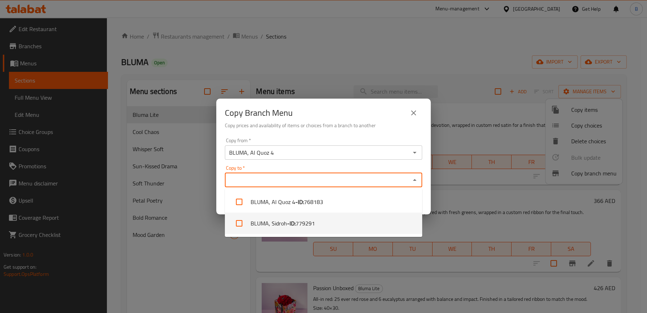
click at [276, 221] on li "BLUMA, Sidroh - ID: 779291" at bounding box center [323, 223] width 197 height 21
checkbox input "true"
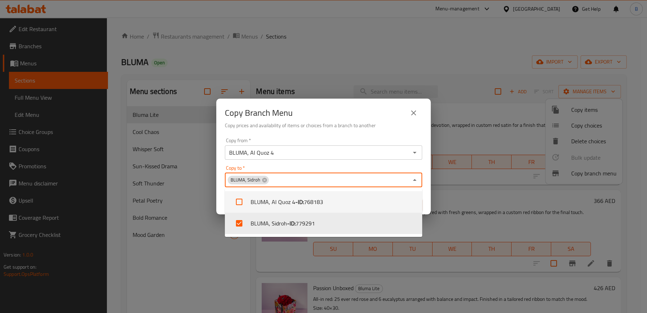
click at [301, 124] on h6 "Copy prices and availability of items or choices from a branch to another" at bounding box center [323, 125] width 197 height 8
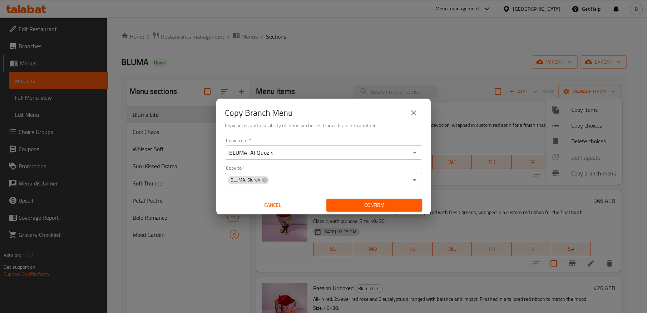
click at [357, 202] on span "Confirm" at bounding box center [374, 205] width 84 height 9
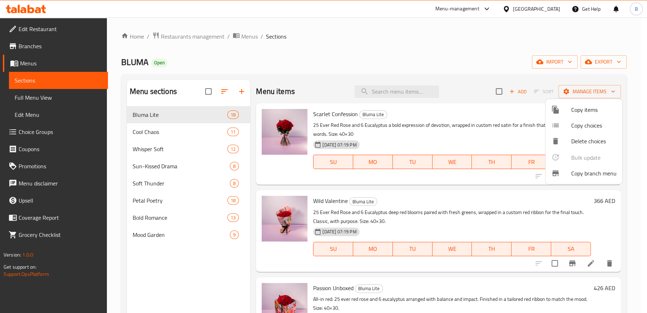
click at [25, 44] on div at bounding box center [323, 156] width 647 height 313
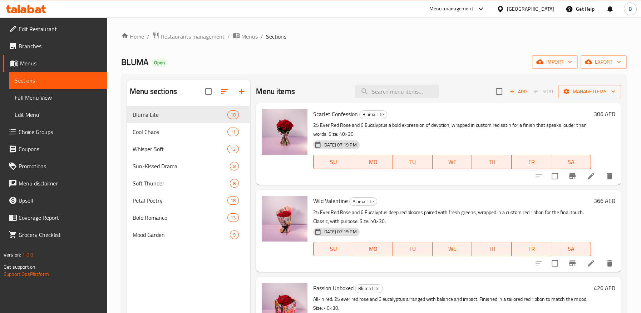
click at [25, 44] on span "Branches" at bounding box center [60, 46] width 83 height 9
